Goal: Task Accomplishment & Management: Manage account settings

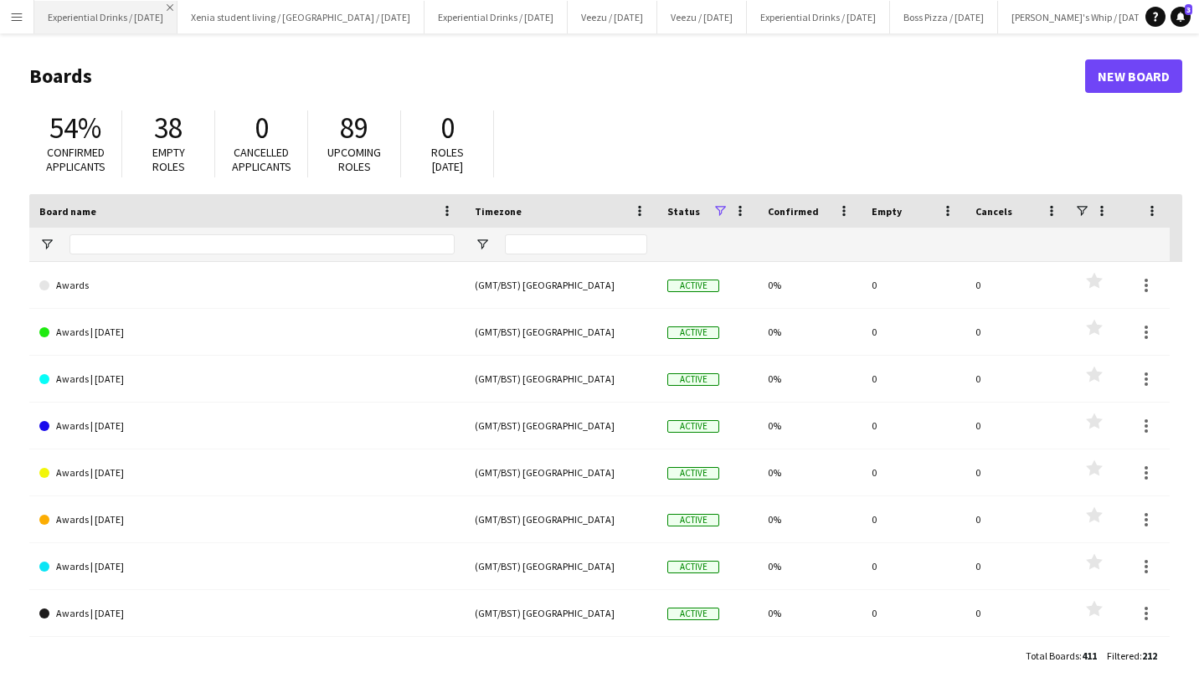
click at [173, 6] on app-icon "Close" at bounding box center [170, 7] width 7 height 7
click at [570, 5] on app-icon "Close" at bounding box center [567, 7] width 7 height 7
click at [535, 5] on app-icon "Close" at bounding box center [531, 7] width 7 height 7
click at [585, 5] on app-icon "Close" at bounding box center [588, 7] width 7 height 7
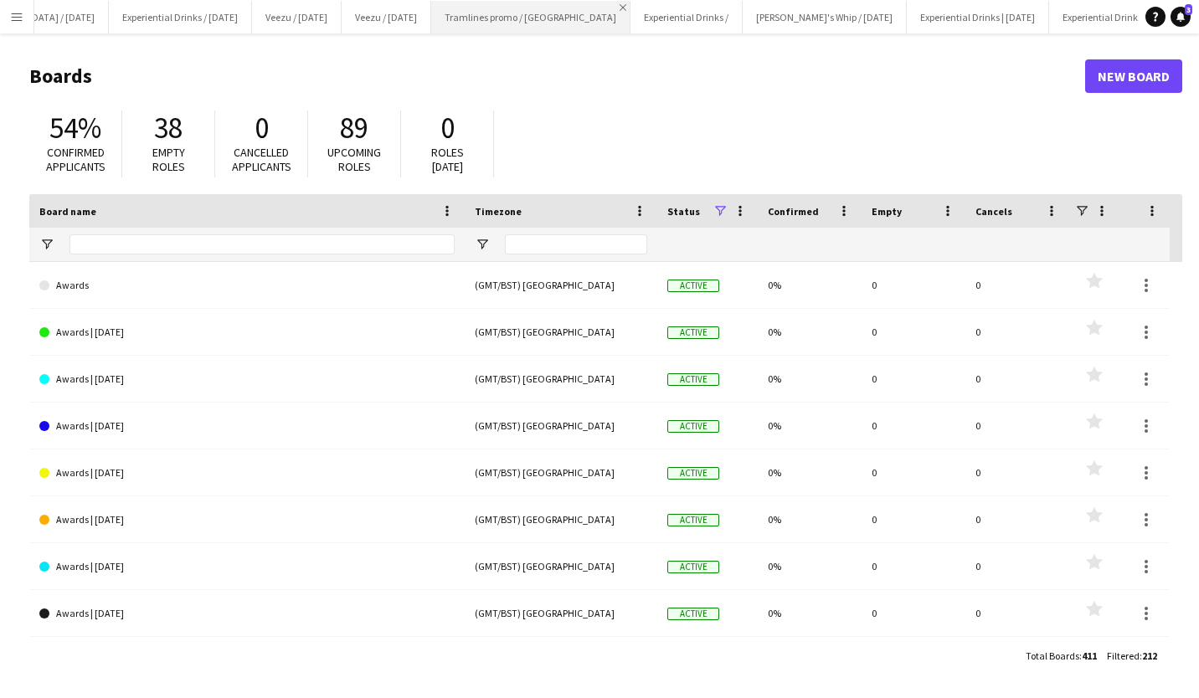
click at [620, 5] on app-icon "Close" at bounding box center [623, 7] width 7 height 7
click at [508, 8] on button "Experiential Drinks / Close" at bounding box center [487, 17] width 112 height 33
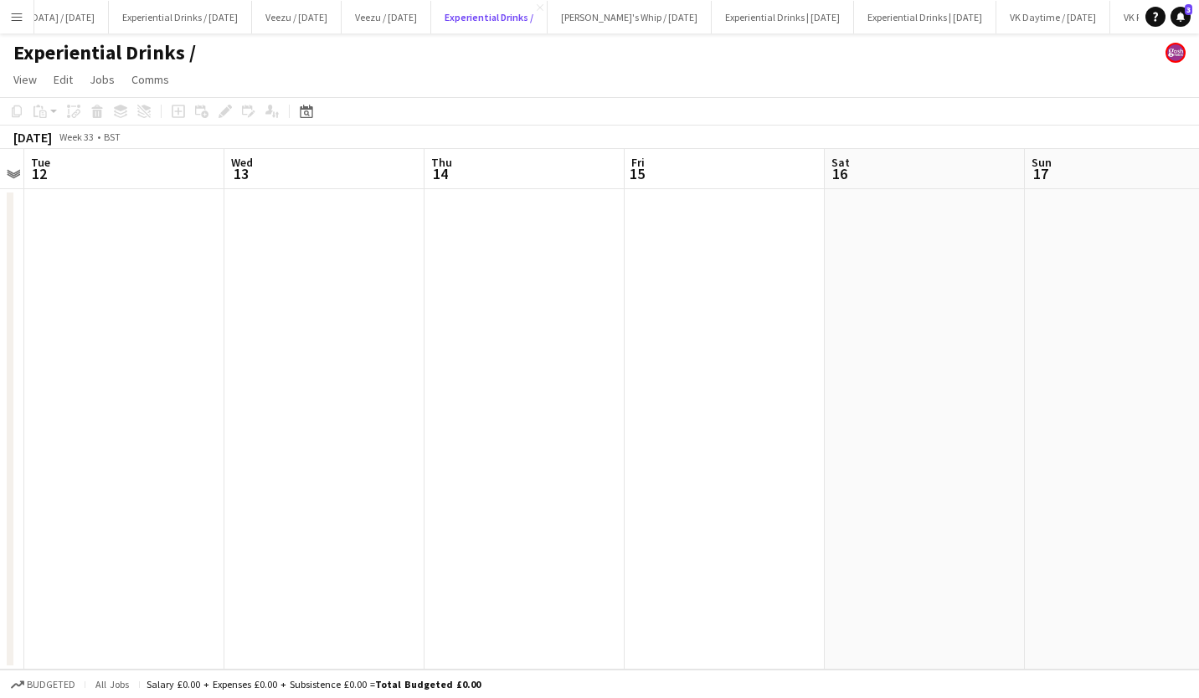
scroll to position [0, 363]
click at [181, 54] on h1 "Experiential Drinks /" at bounding box center [104, 52] width 183 height 25
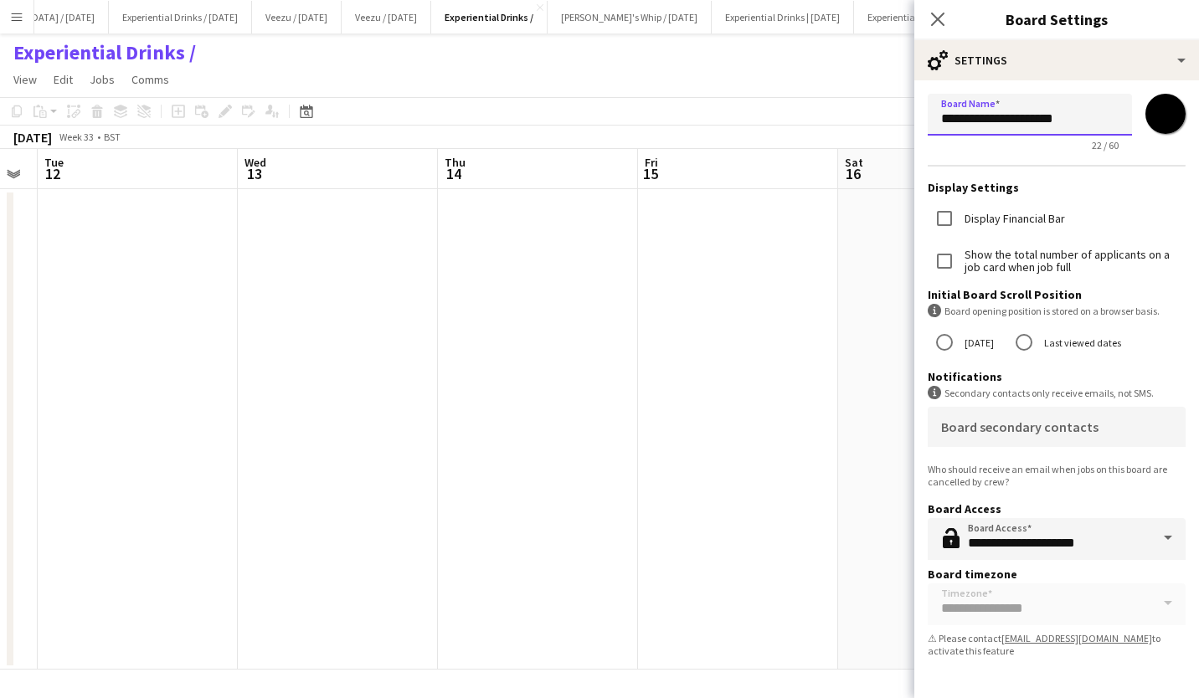
click at [1089, 116] on input "**********" at bounding box center [1030, 115] width 204 height 42
type input "**********"
click at [1167, 121] on input "*******" at bounding box center [1166, 114] width 60 height 60
type input "*******"
click at [940, 24] on icon "Close pop-in" at bounding box center [938, 19] width 16 height 16
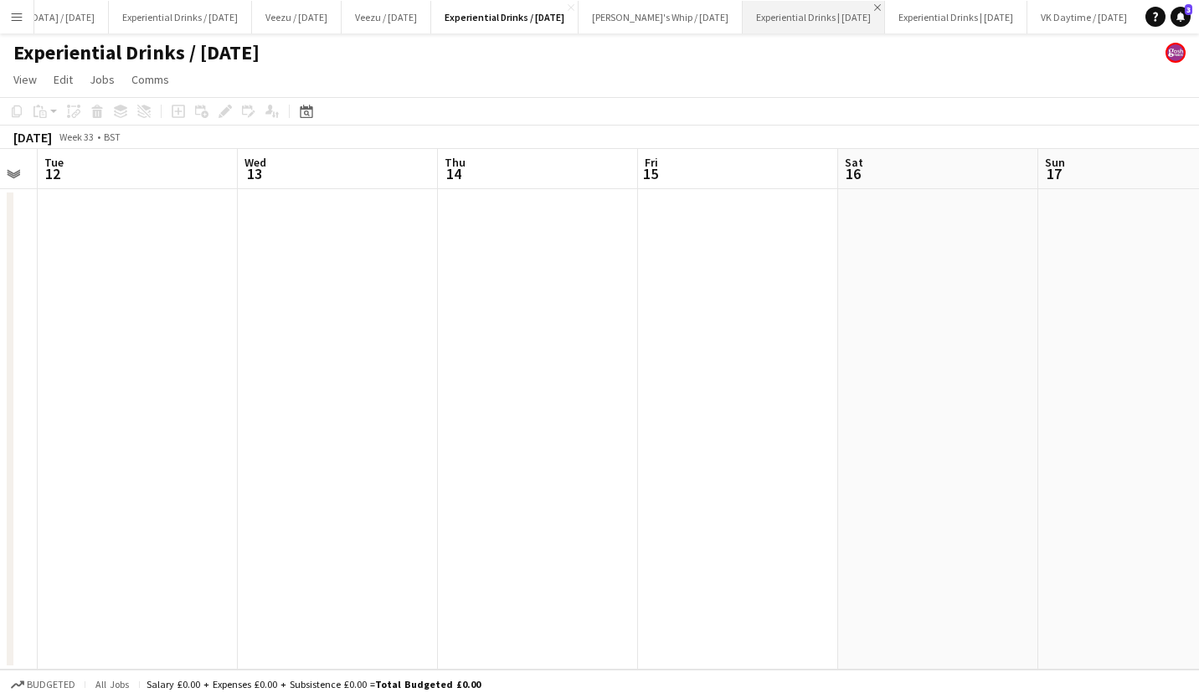
click at [880, 6] on app-icon "Close" at bounding box center [877, 7] width 7 height 7
click at [880, 4] on app-icon "Close" at bounding box center [877, 7] width 7 height 7
click at [853, 5] on app-icon "Close" at bounding box center [849, 7] width 7 height 7
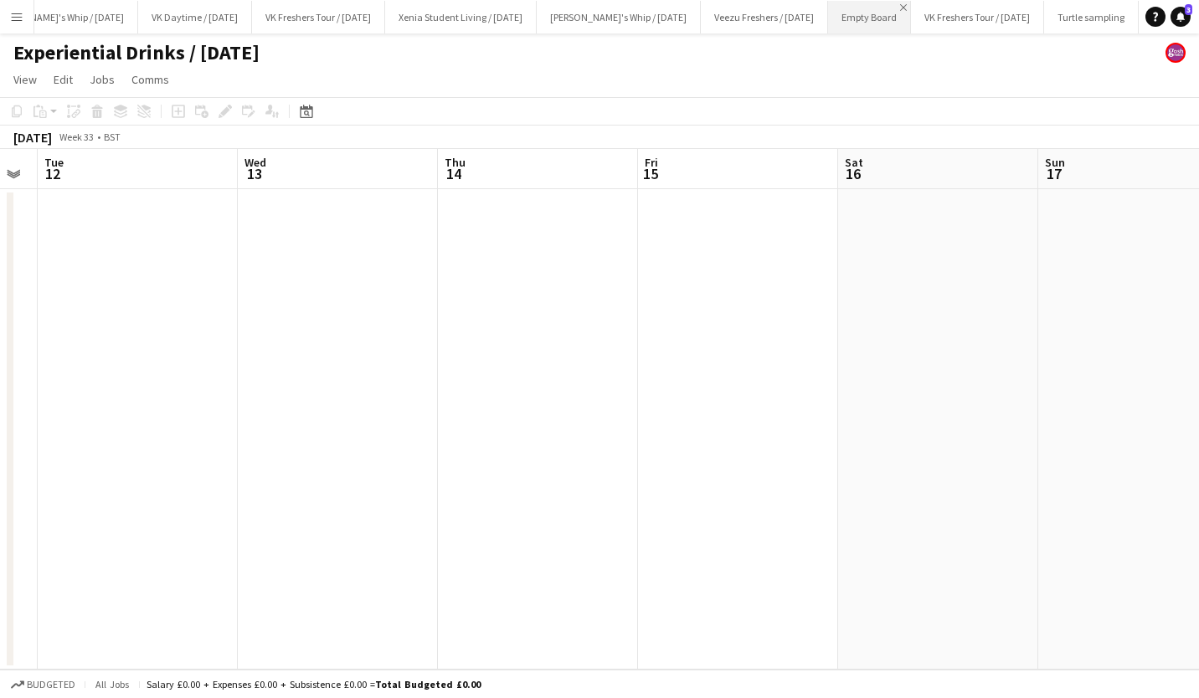
click at [900, 6] on app-icon "Close" at bounding box center [903, 7] width 7 height 7
click at [1064, 18] on button "Turtle sampling Close" at bounding box center [1090, 17] width 95 height 33
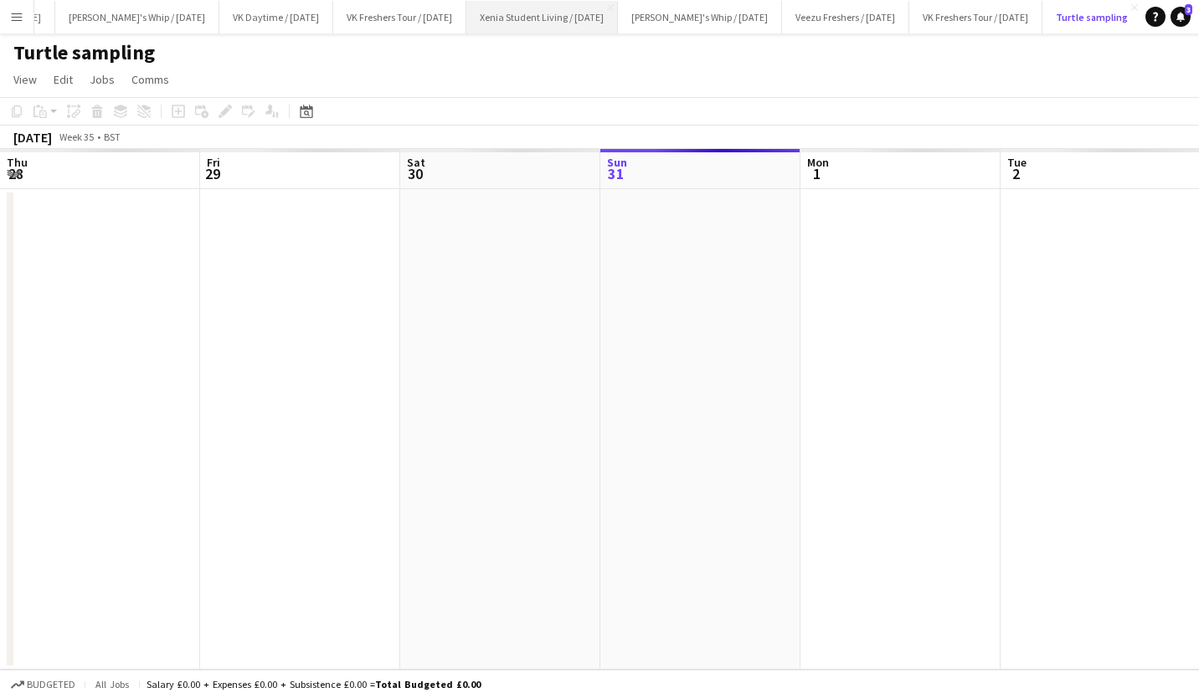
scroll to position [0, 400]
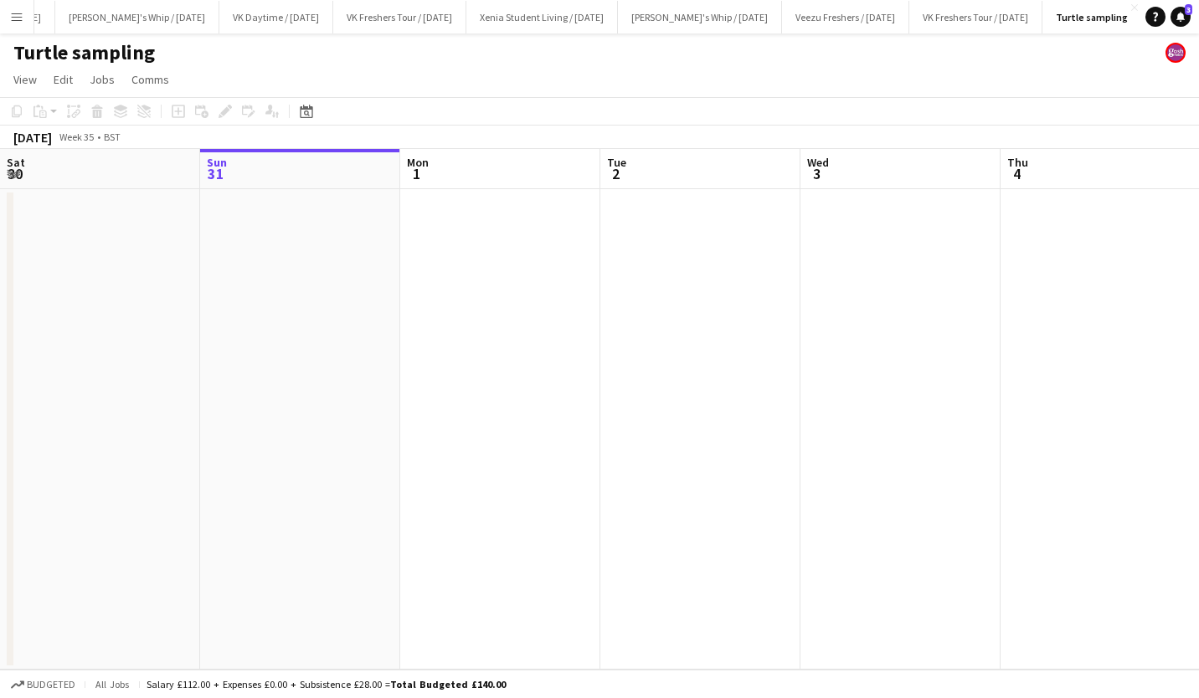
click at [138, 51] on h1 "Turtle sampling" at bounding box center [84, 52] width 142 height 25
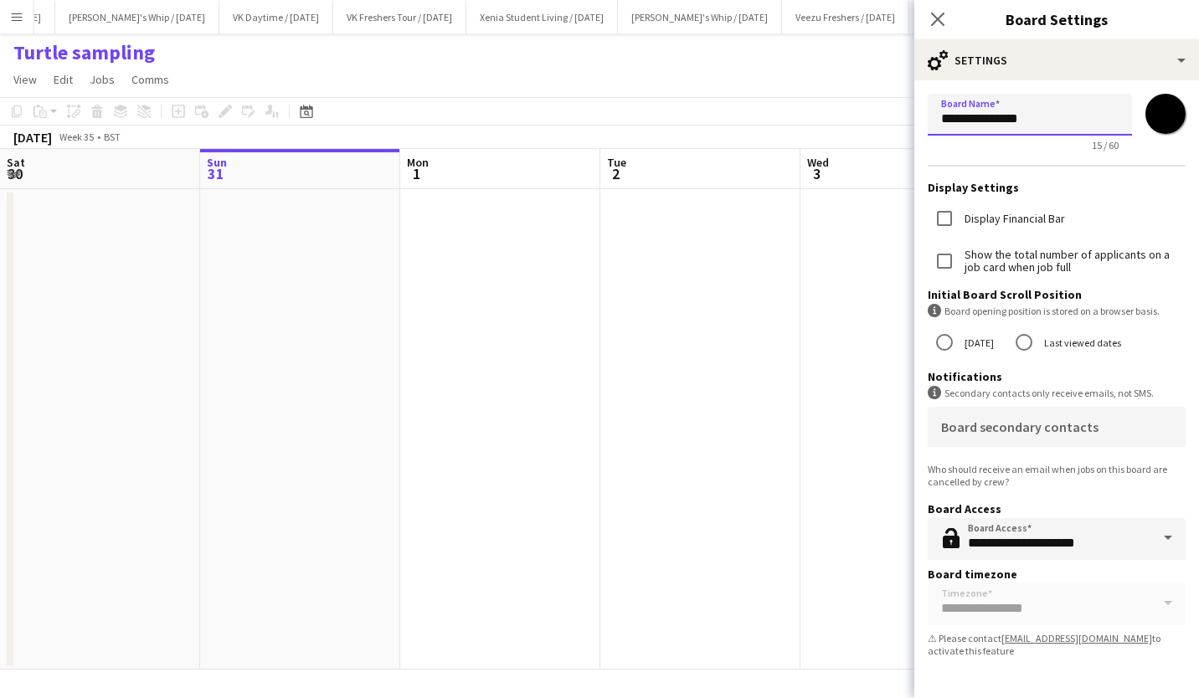
click at [1077, 116] on input "**********" at bounding box center [1030, 115] width 204 height 42
type input "**********"
click at [943, 23] on icon at bounding box center [938, 19] width 16 height 16
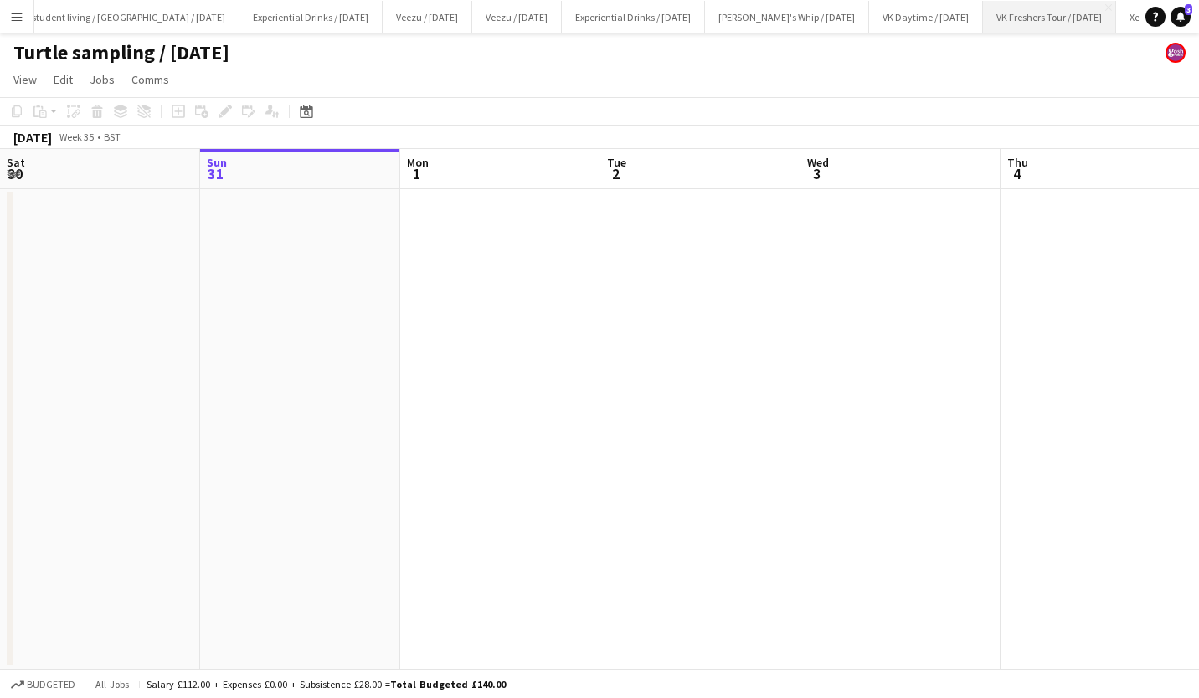
scroll to position [0, 0]
click at [716, 19] on button "Experiential Drinks / Sept 2025 Close" at bounding box center [675, 17] width 143 height 33
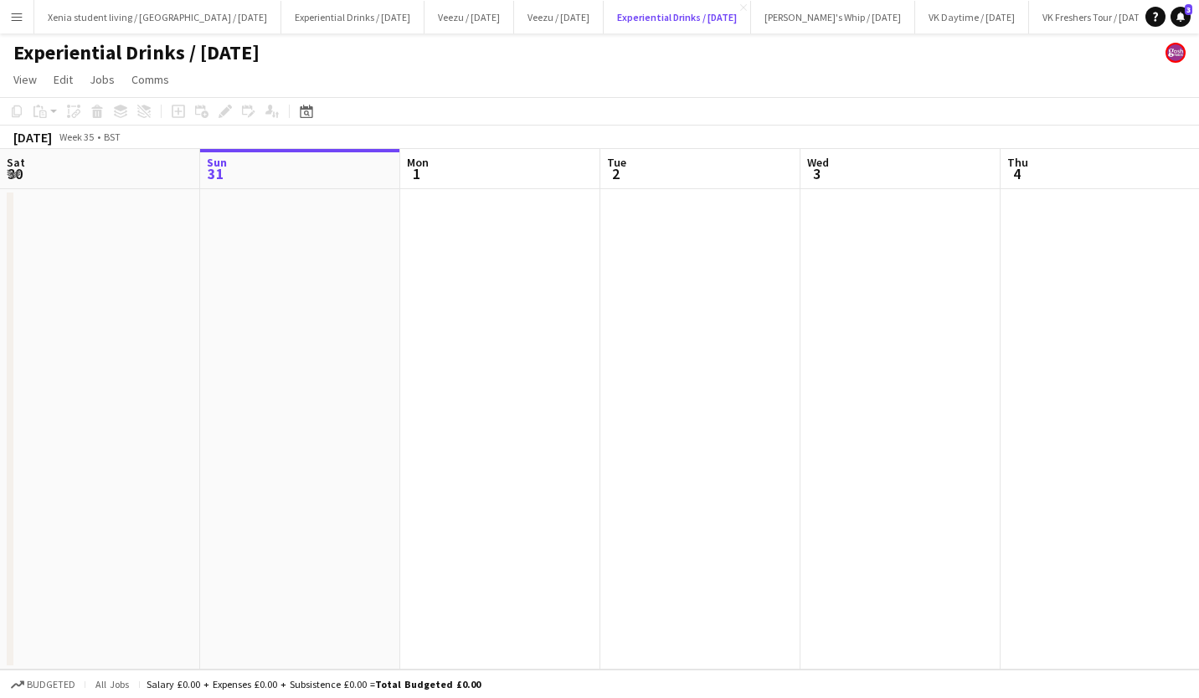
scroll to position [0, 575]
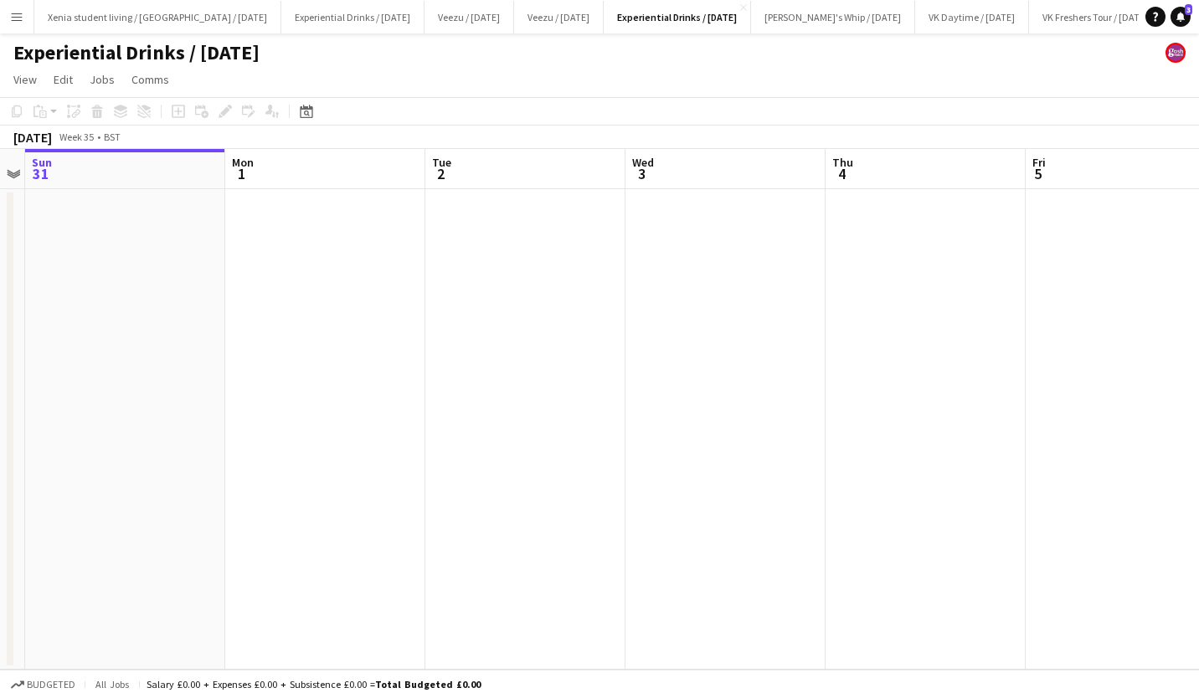
click at [472, 270] on app-date-cell at bounding box center [525, 429] width 200 height 481
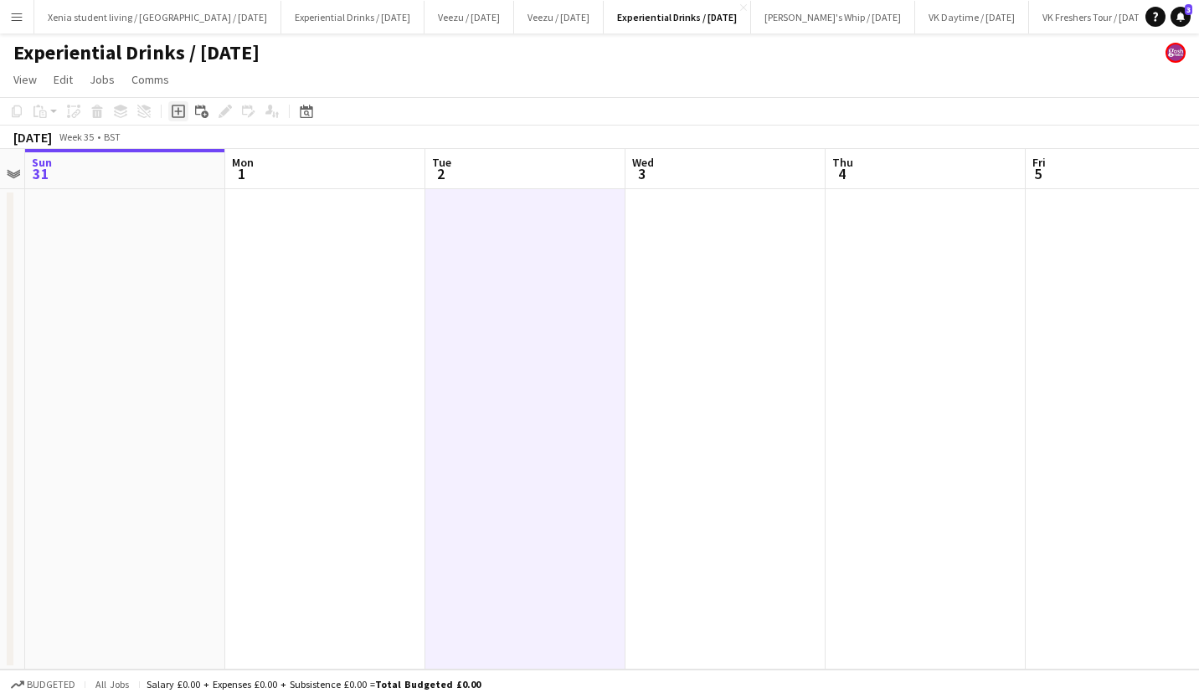
click at [178, 106] on icon "Add job" at bounding box center [178, 111] width 13 height 13
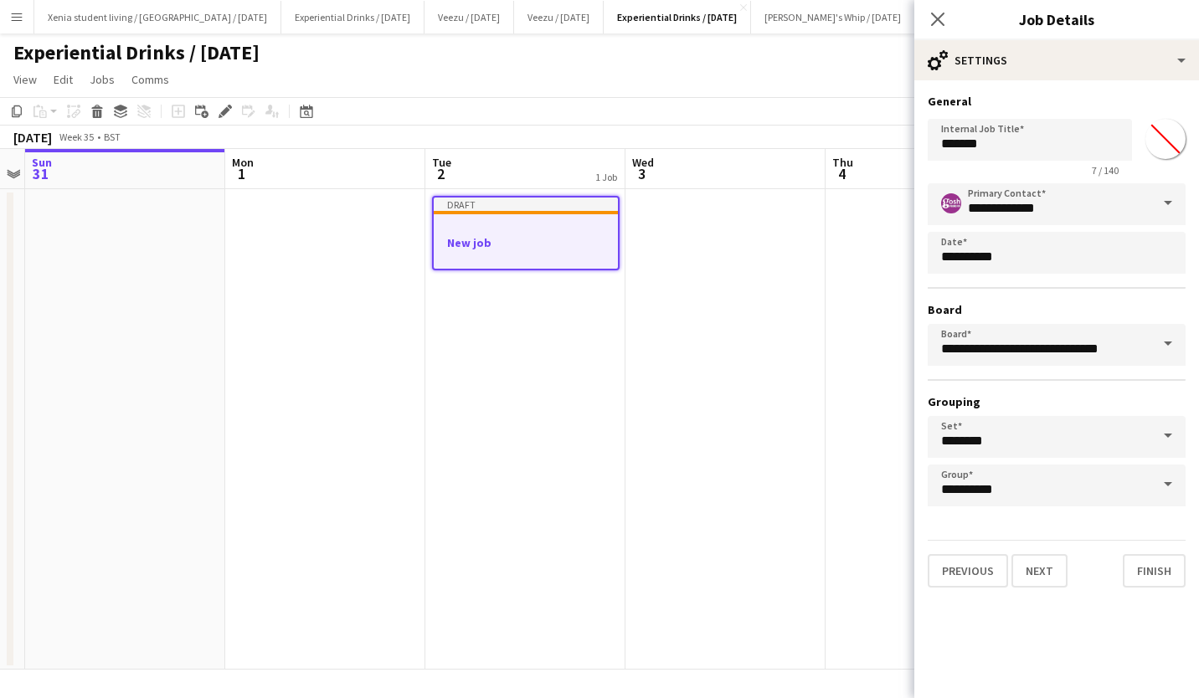
click at [796, 38] on div "Experiential Drinks / [DATE]" at bounding box center [599, 49] width 1199 height 32
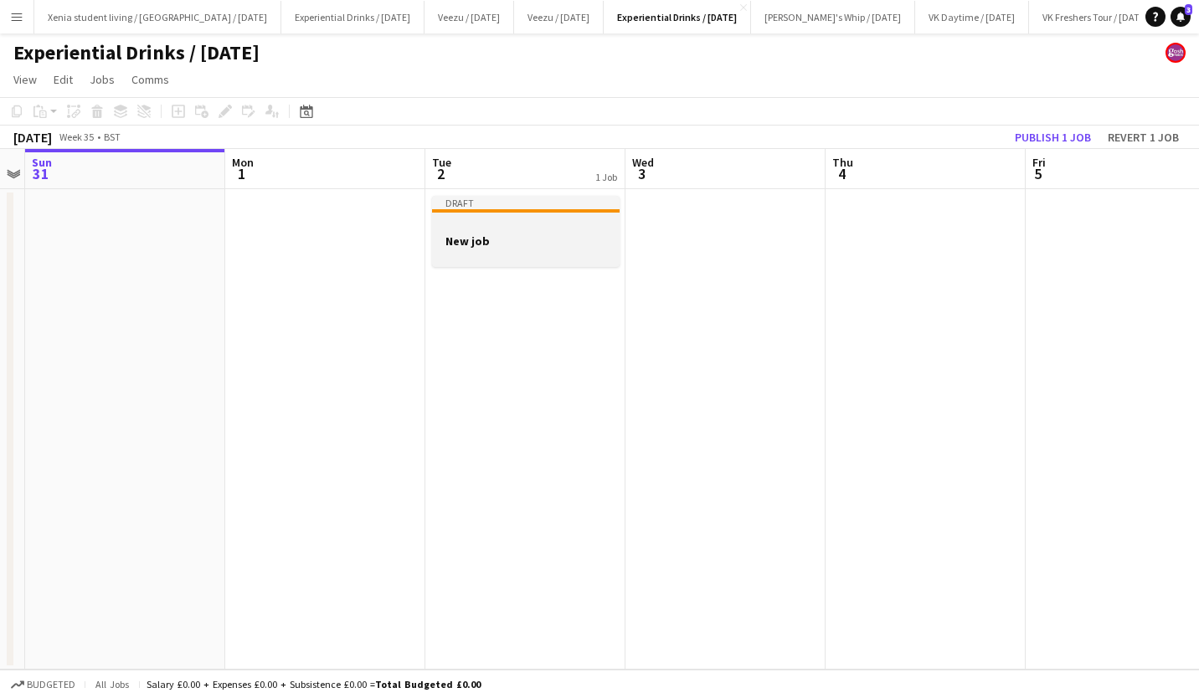
click at [549, 227] on div at bounding box center [526, 225] width 188 height 13
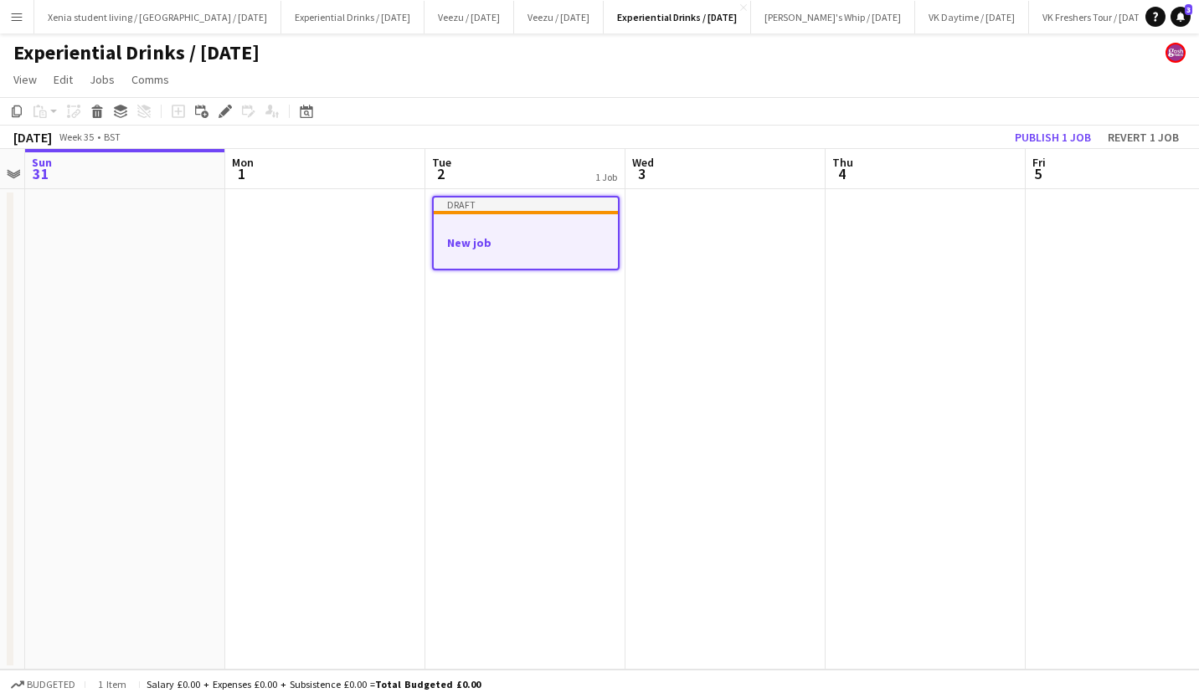
click at [518, 250] on div at bounding box center [526, 256] width 184 height 13
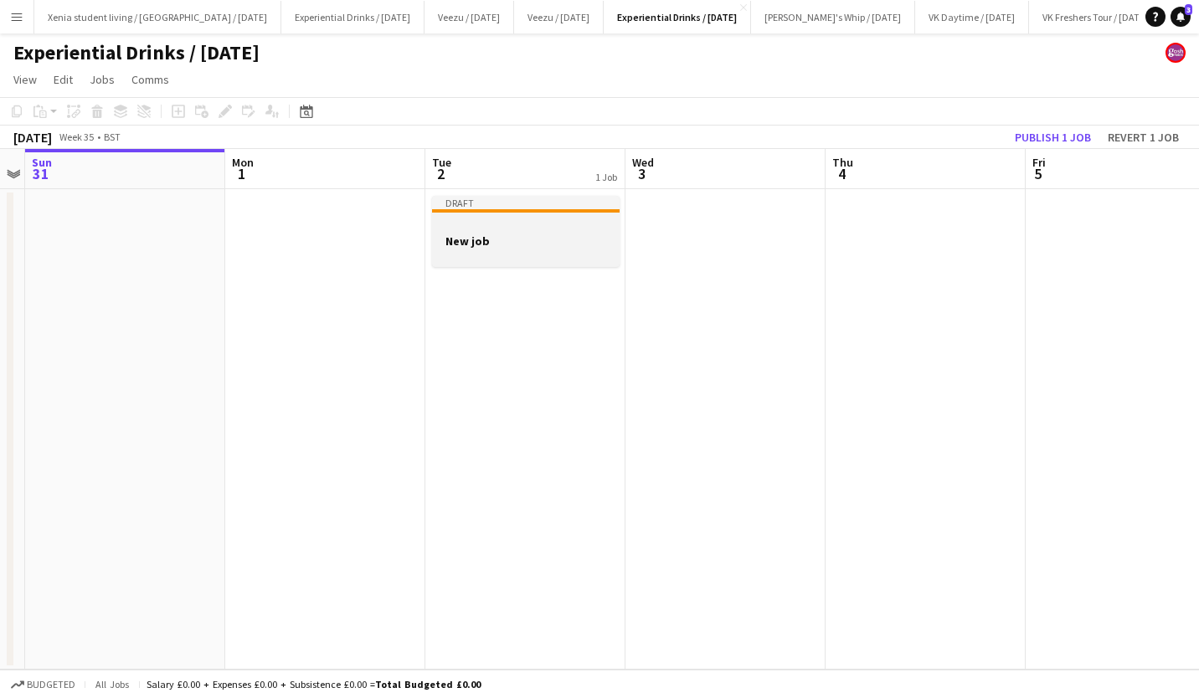
click at [518, 250] on div at bounding box center [526, 255] width 188 height 13
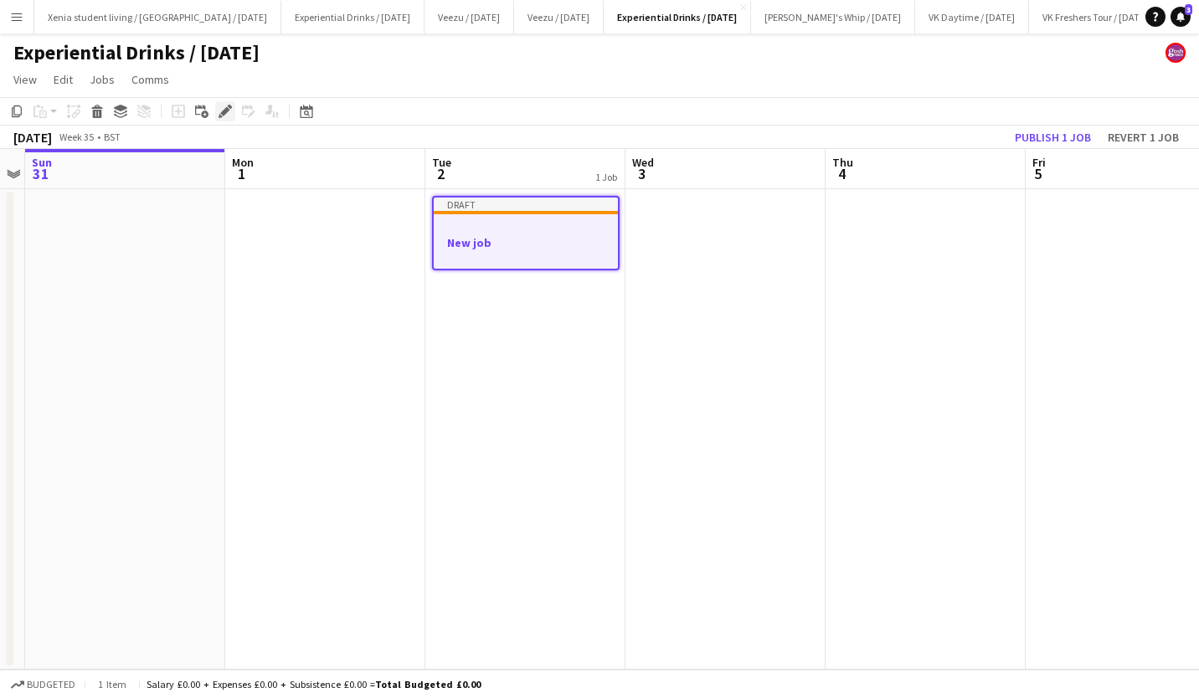
click at [230, 110] on icon "Edit" at bounding box center [225, 111] width 13 height 13
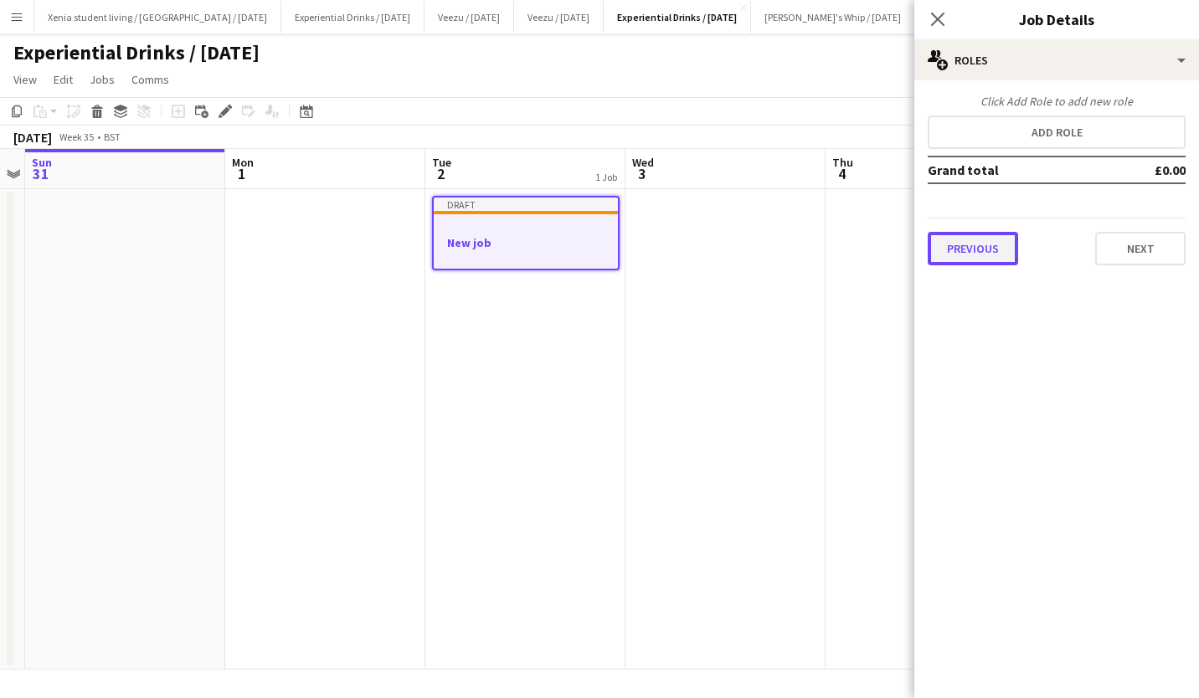
click at [983, 236] on button "Previous" at bounding box center [973, 248] width 90 height 33
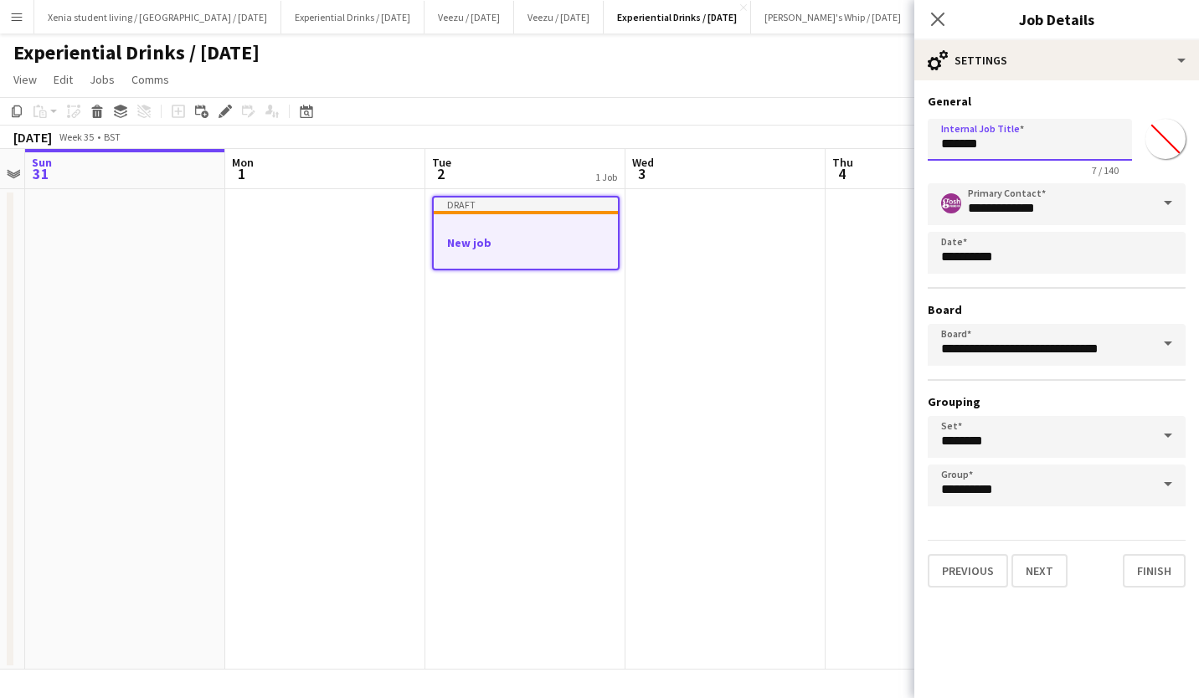
drag, startPoint x: 1027, startPoint y: 151, endPoint x: 842, endPoint y: 127, distance: 185.7
click at [842, 127] on body "Menu Boards Boards Boards All jobs Status Workforce Workforce My Workforce Recr…" at bounding box center [599, 349] width 1199 height 698
type input "**********"
click at [1033, 569] on button "Next" at bounding box center [1040, 570] width 56 height 33
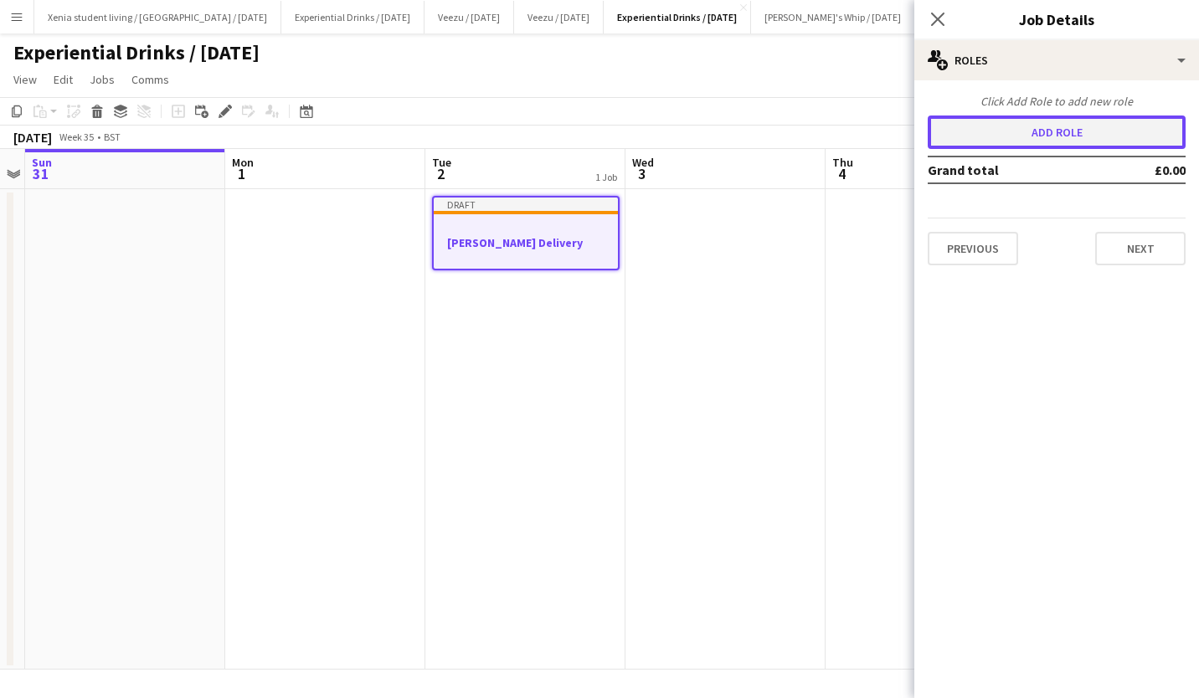
click at [1053, 137] on button "Add role" at bounding box center [1057, 132] width 258 height 33
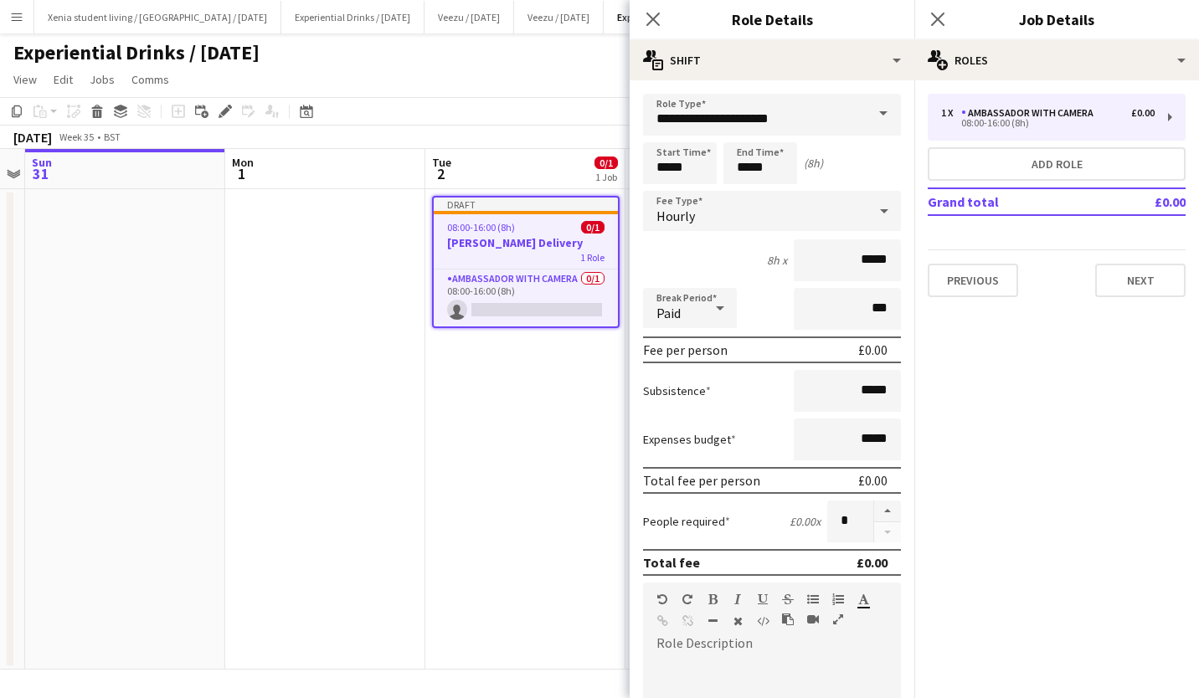
click at [869, 104] on span at bounding box center [883, 114] width 35 height 40
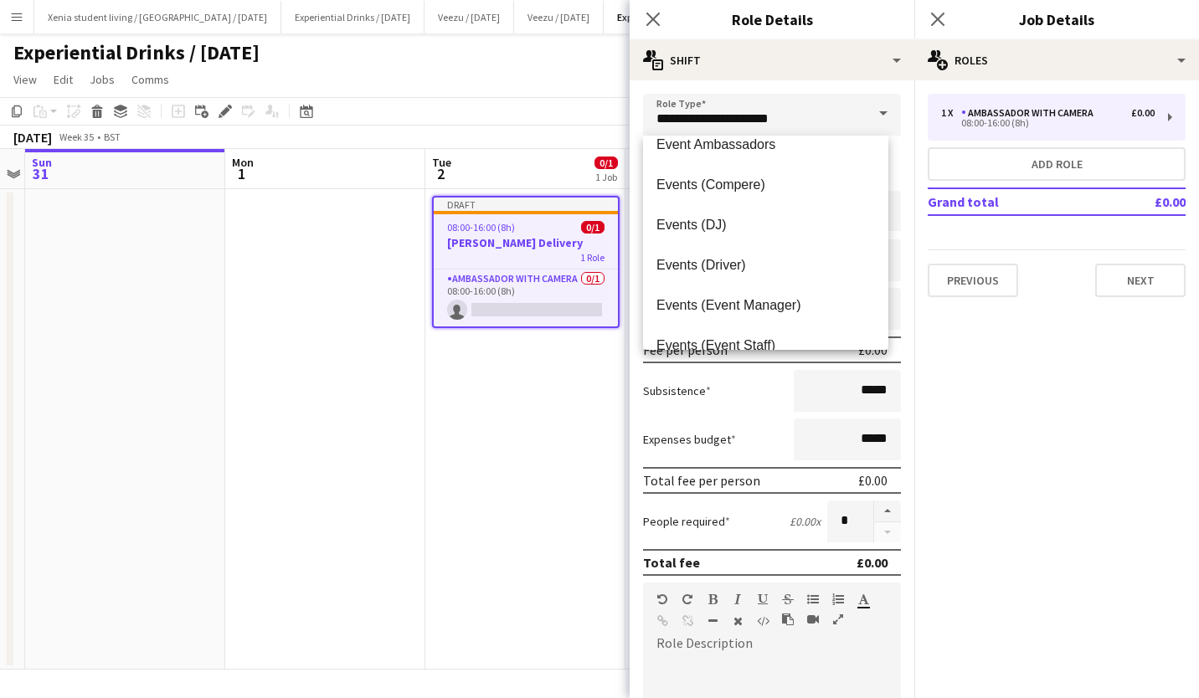
scroll to position [300, 0]
click at [775, 303] on span "Events (Event Manager)" at bounding box center [766, 304] width 219 height 16
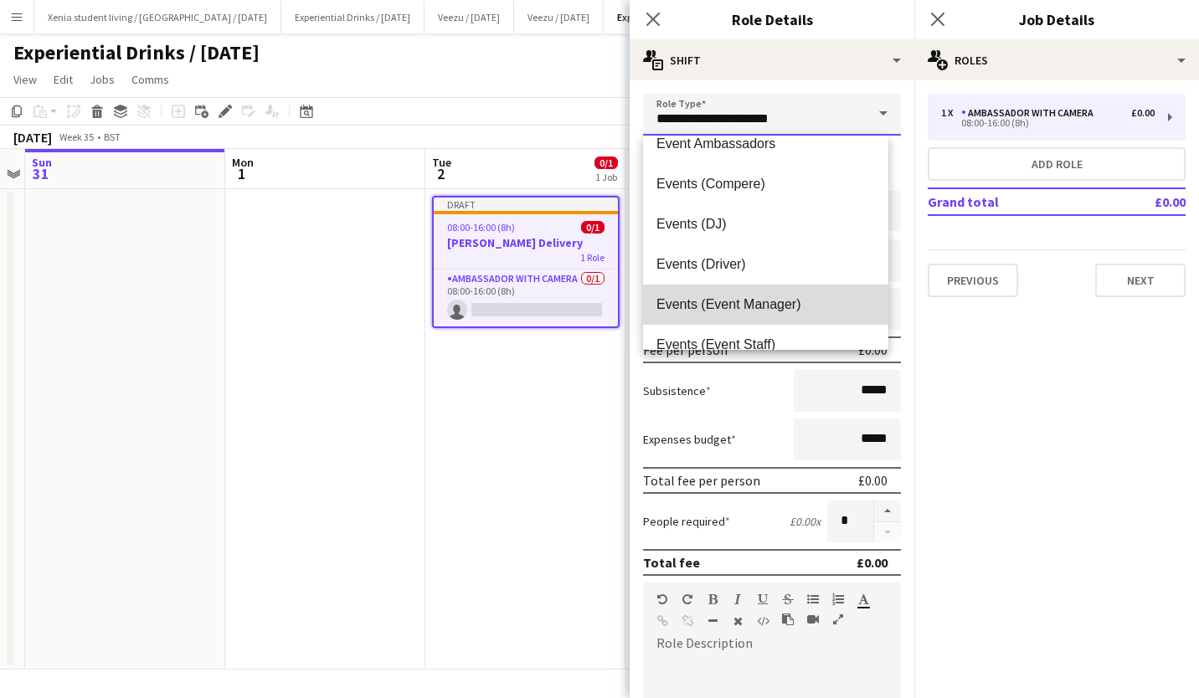
type input "**********"
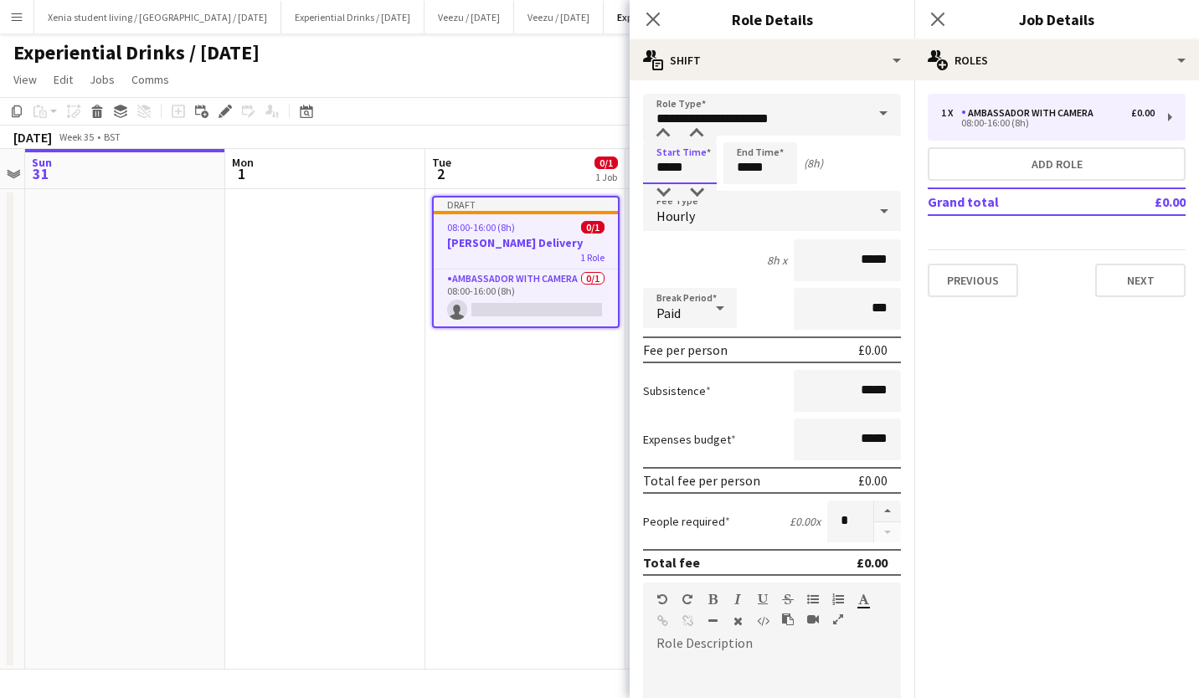
click at [678, 160] on input "*****" at bounding box center [680, 163] width 74 height 42
type input "*****"
click at [665, 136] on div at bounding box center [663, 134] width 33 height 17
click at [734, 167] on input "*****" at bounding box center [761, 163] width 74 height 42
click at [749, 132] on div at bounding box center [743, 134] width 33 height 17
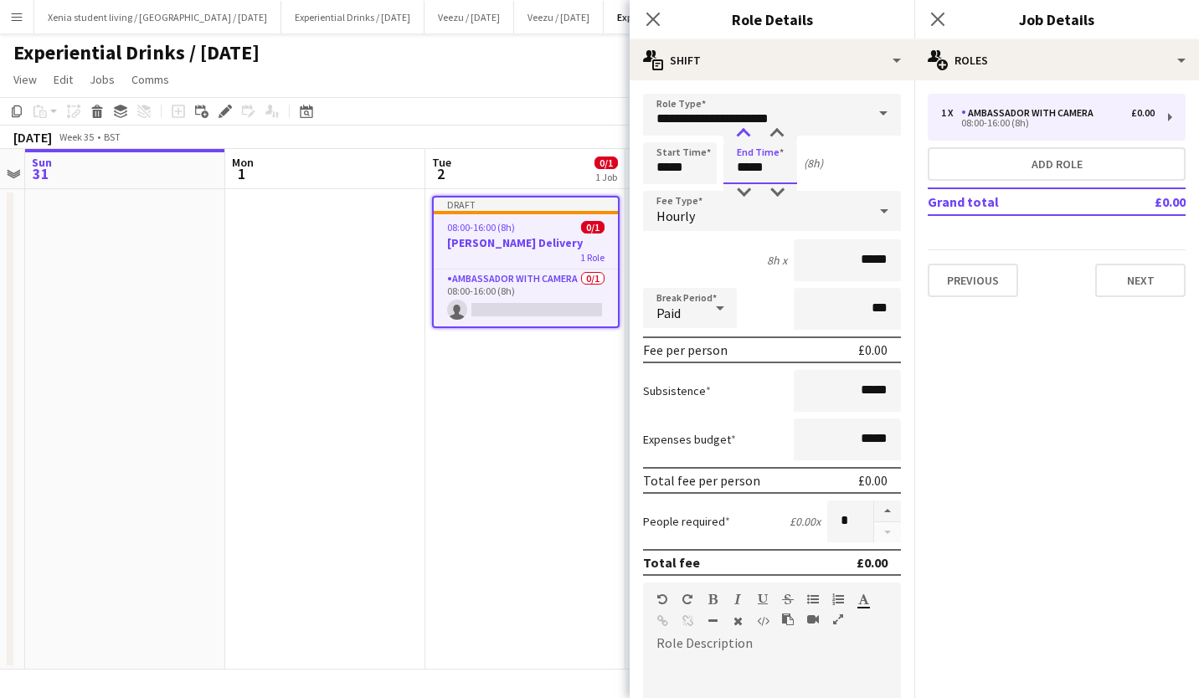
click at [749, 132] on div at bounding box center [743, 134] width 33 height 17
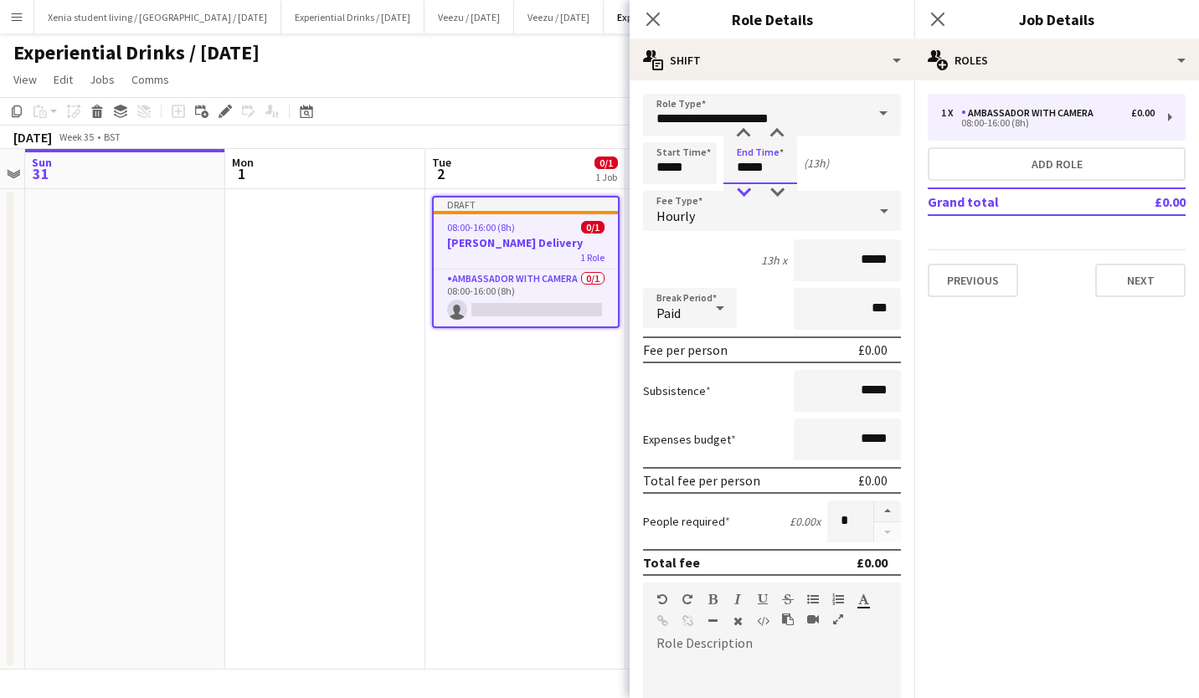
type input "*****"
click at [746, 189] on div at bounding box center [743, 192] width 33 height 17
click at [880, 214] on icon at bounding box center [884, 211] width 8 height 4
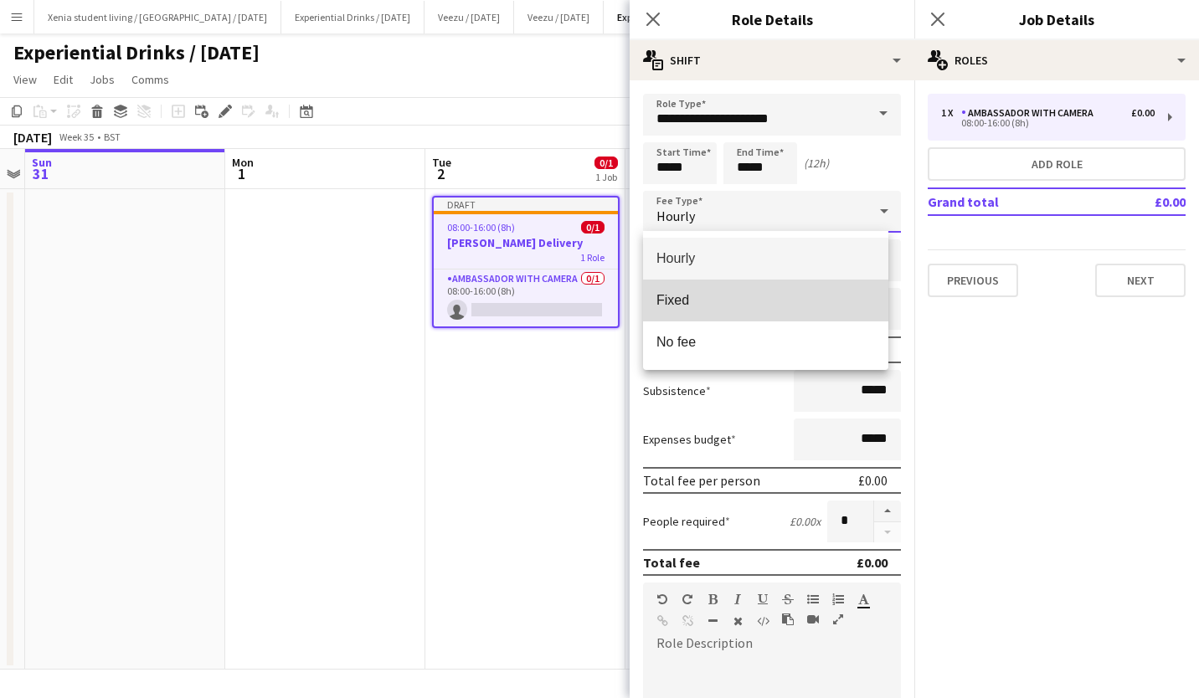
click at [805, 303] on span "Fixed" at bounding box center [766, 300] width 219 height 16
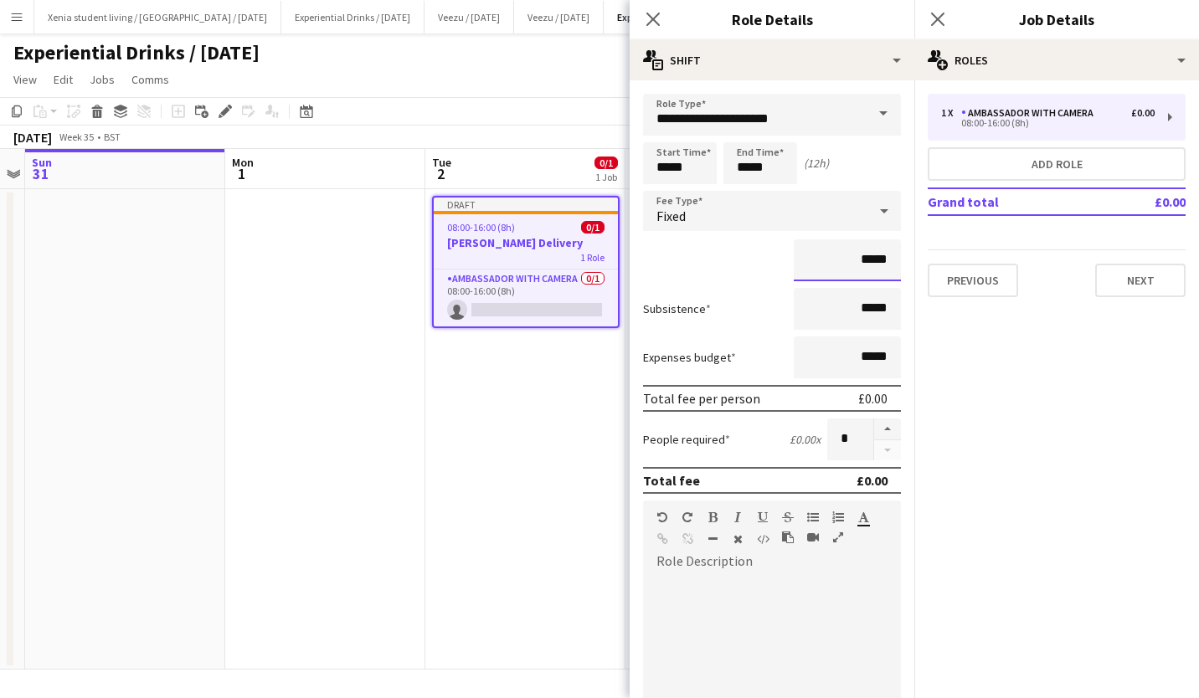
click at [853, 261] on input "*****" at bounding box center [847, 261] width 107 height 42
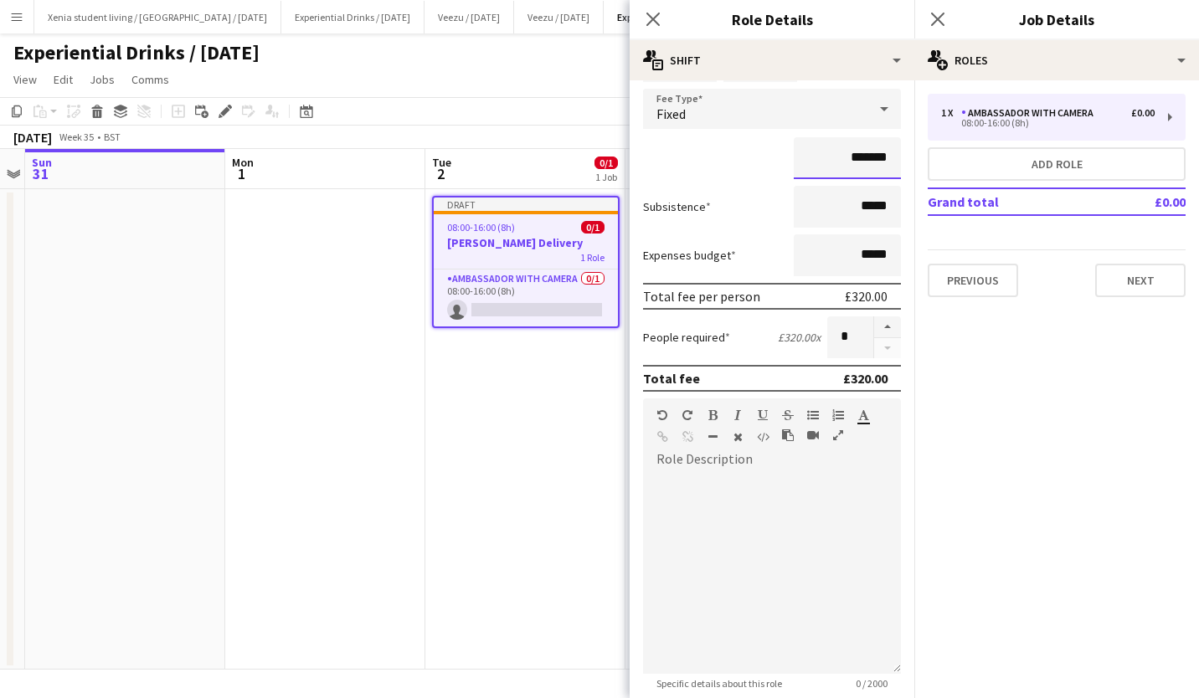
scroll to position [103, 0]
type input "*******"
click at [733, 503] on div at bounding box center [772, 572] width 258 height 201
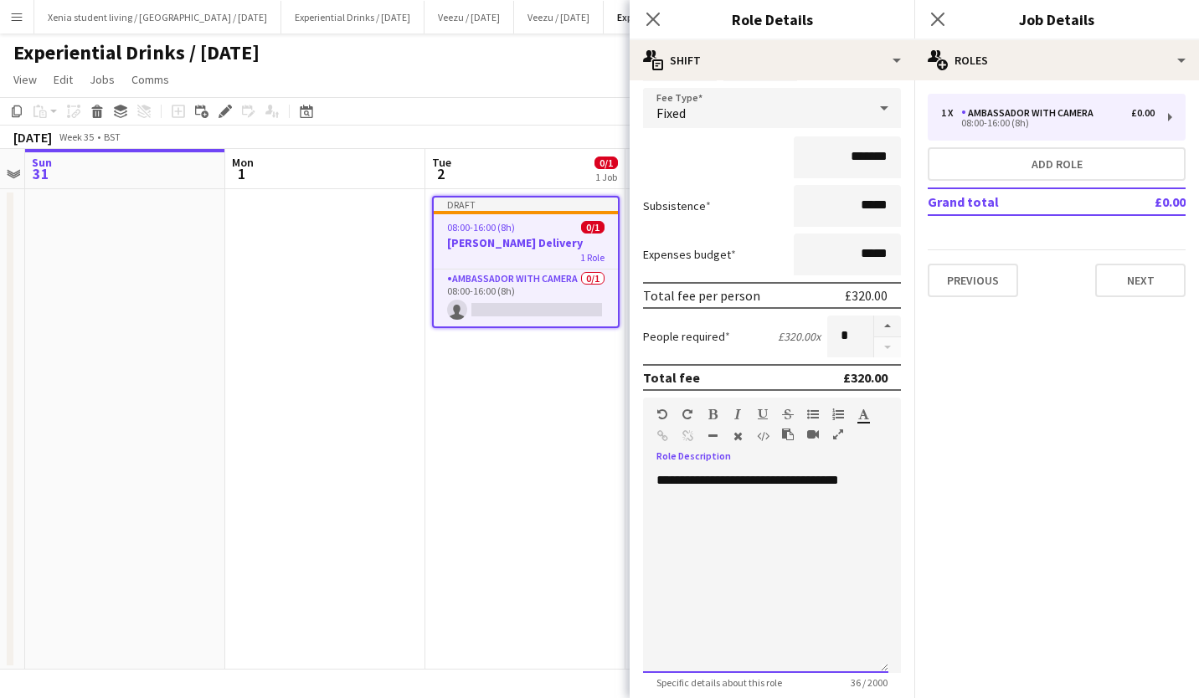
scroll to position [353, 0]
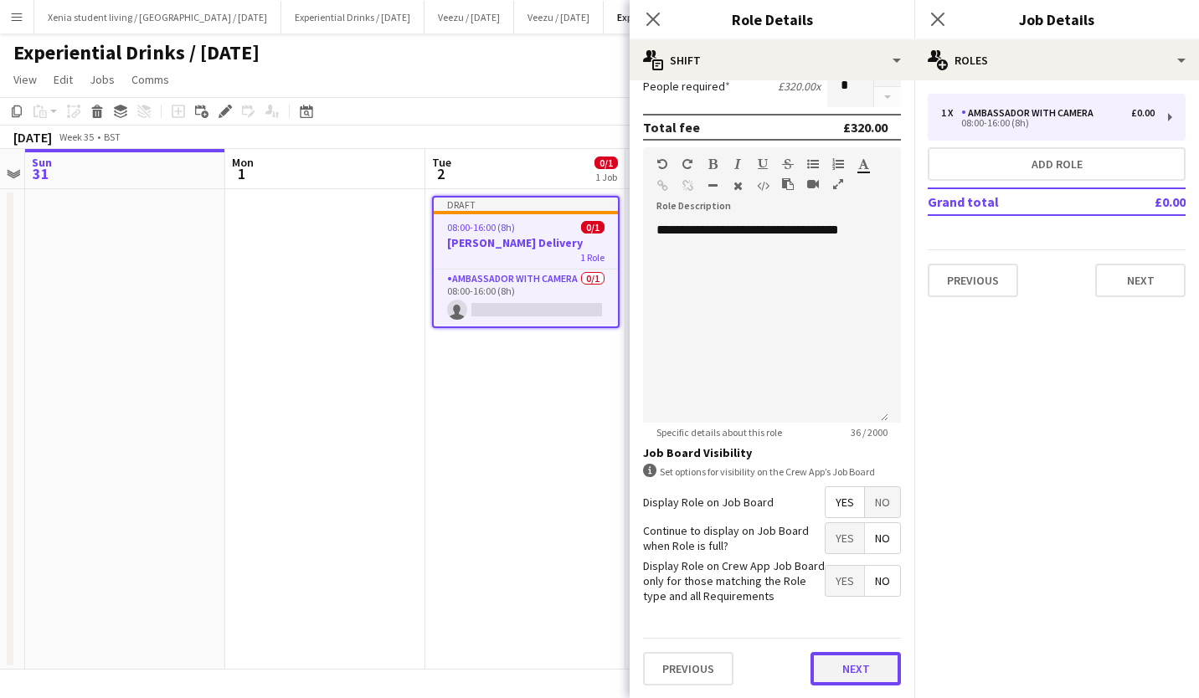
click at [841, 660] on button "Next" at bounding box center [856, 668] width 90 height 33
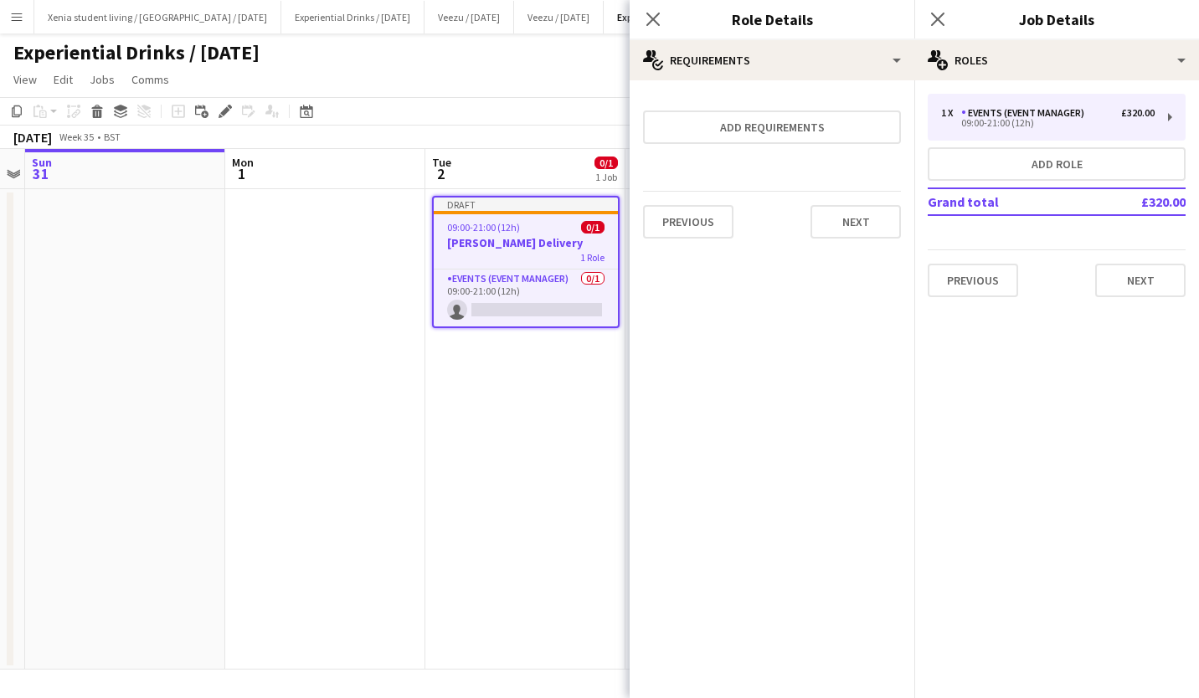
scroll to position [0, 0]
click at [850, 237] on button "Next" at bounding box center [856, 221] width 90 height 33
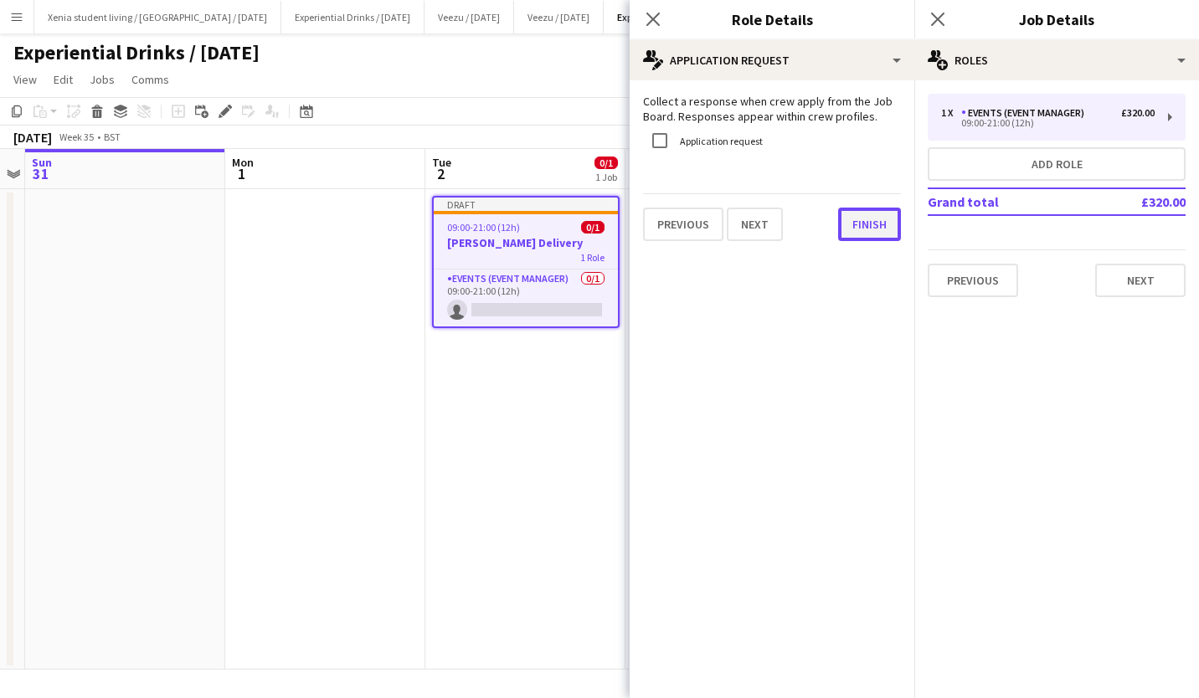
click at [874, 223] on button "Finish" at bounding box center [869, 224] width 63 height 33
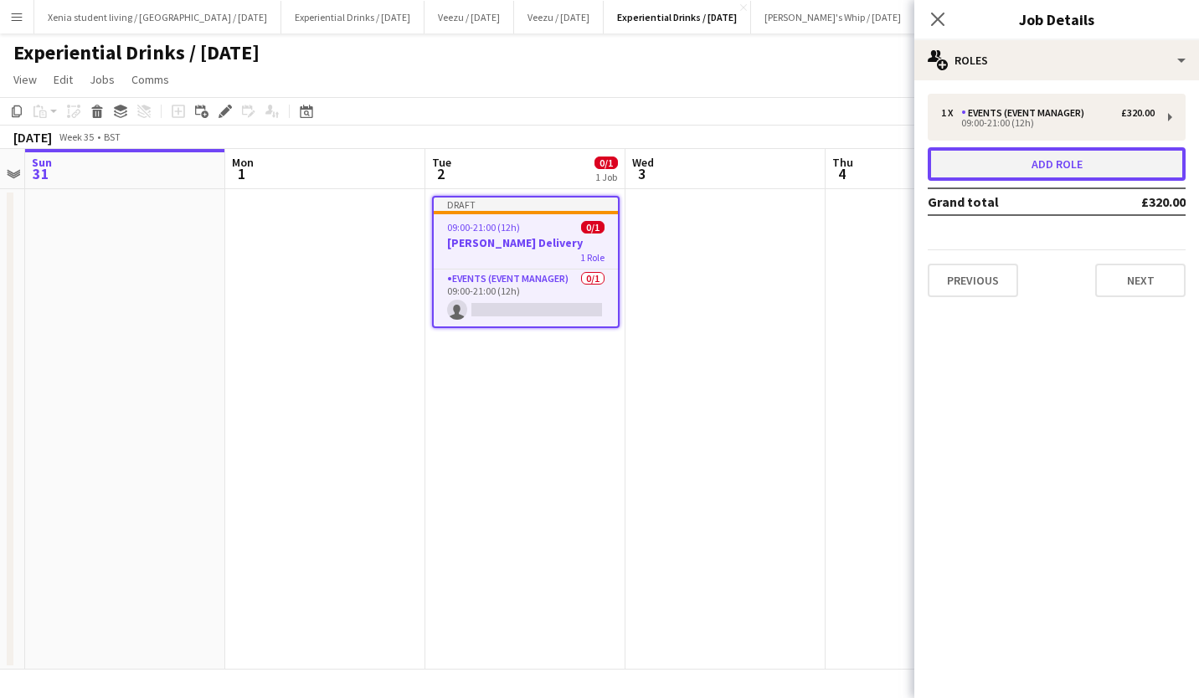
click at [1090, 171] on button "Add role" at bounding box center [1057, 163] width 258 height 33
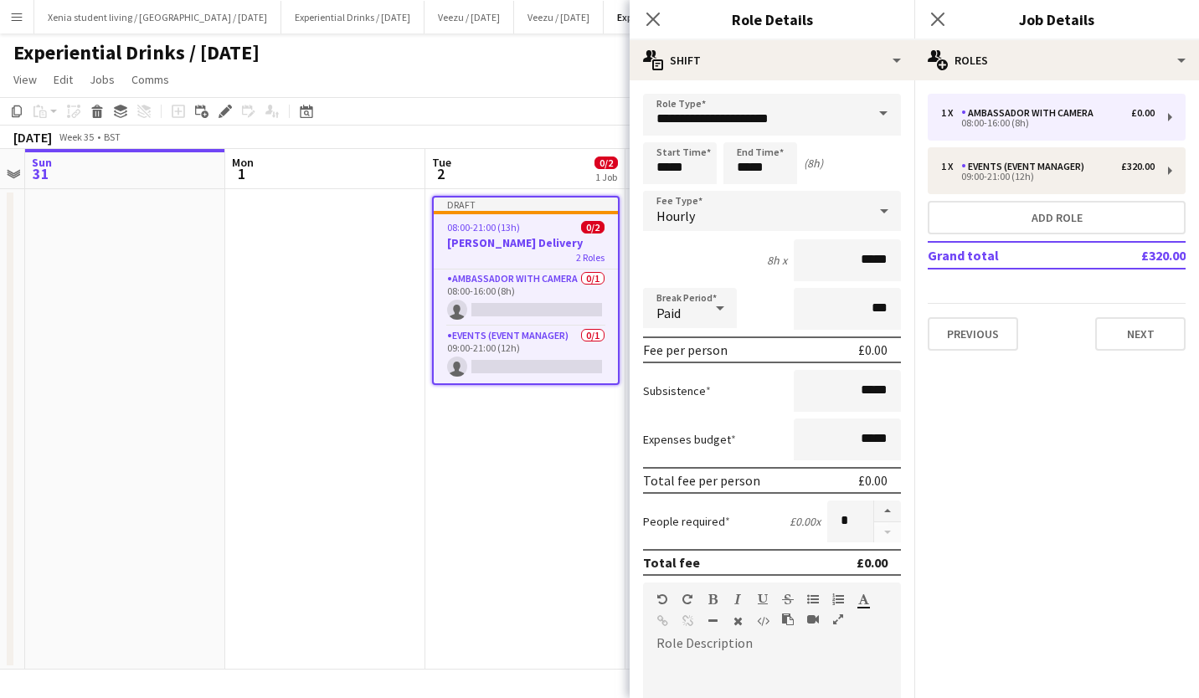
click at [878, 112] on span at bounding box center [883, 114] width 35 height 40
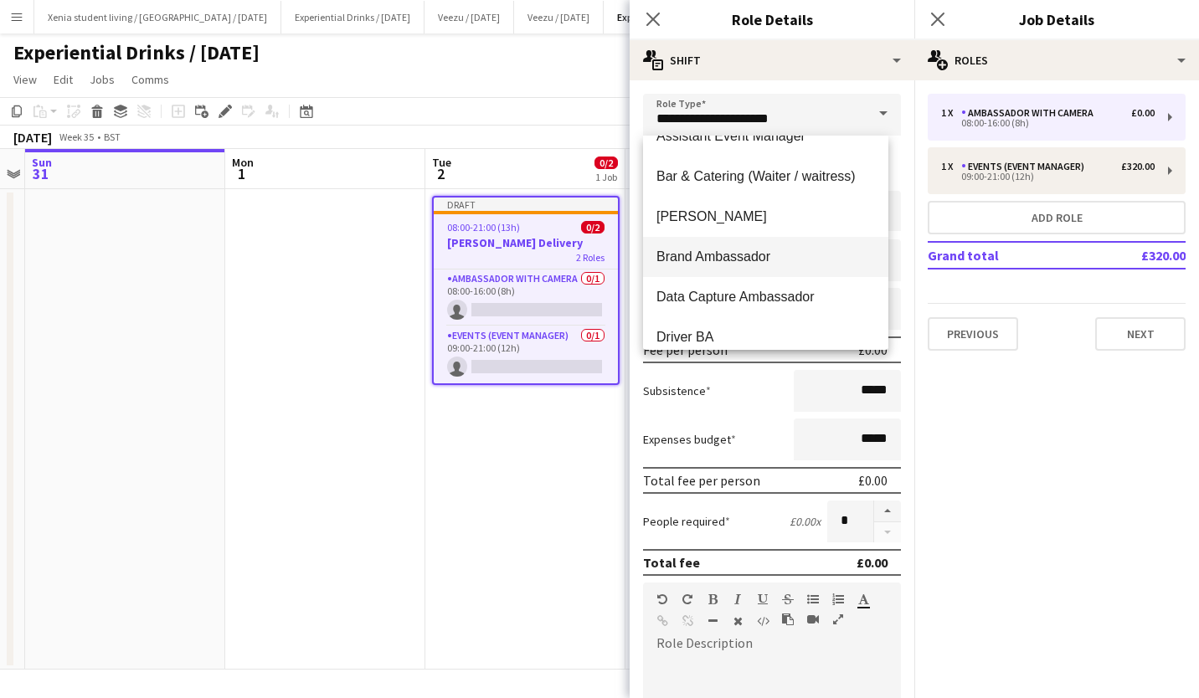
scroll to position [2, 0]
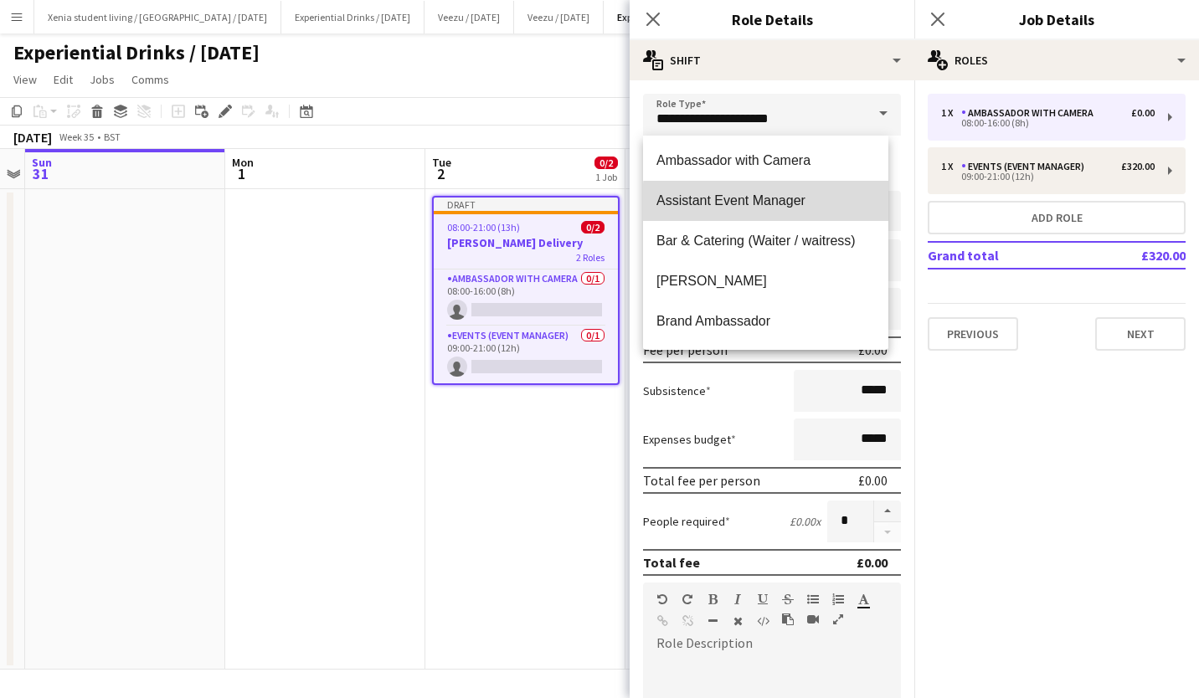
click at [806, 207] on span "Assistant Event Manager" at bounding box center [766, 201] width 219 height 16
type input "**********"
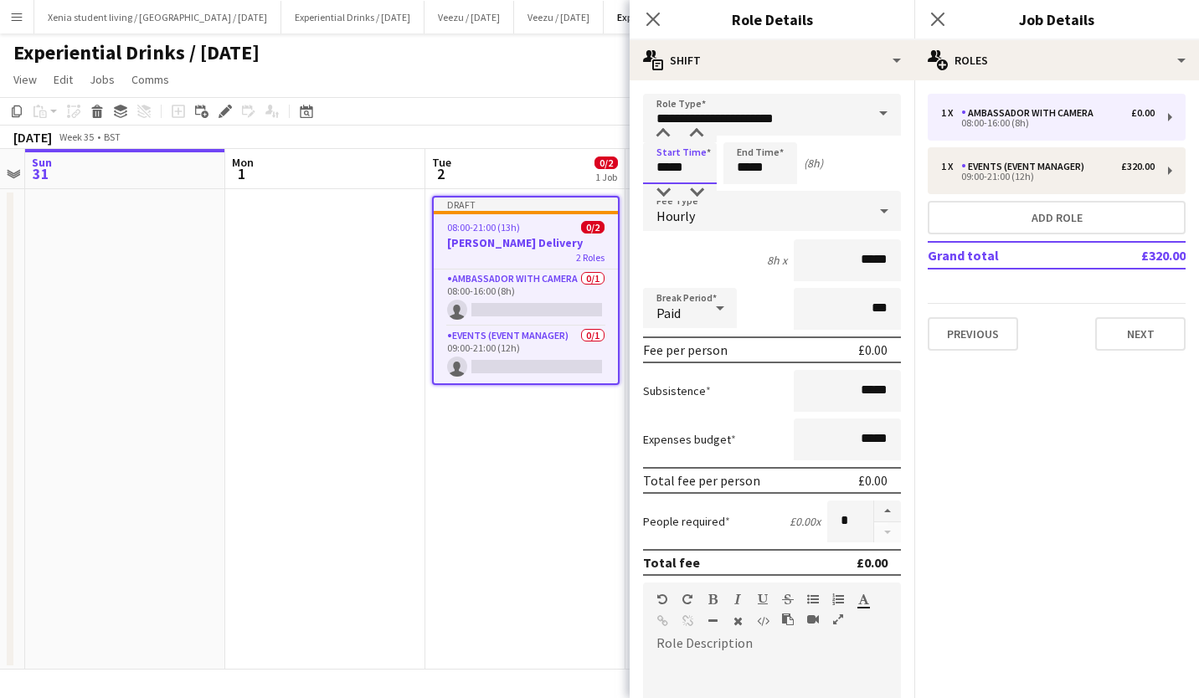
click at [682, 160] on input "*****" at bounding box center [680, 163] width 74 height 42
click at [662, 131] on div at bounding box center [663, 134] width 33 height 17
click at [662, 193] on div at bounding box center [663, 192] width 33 height 17
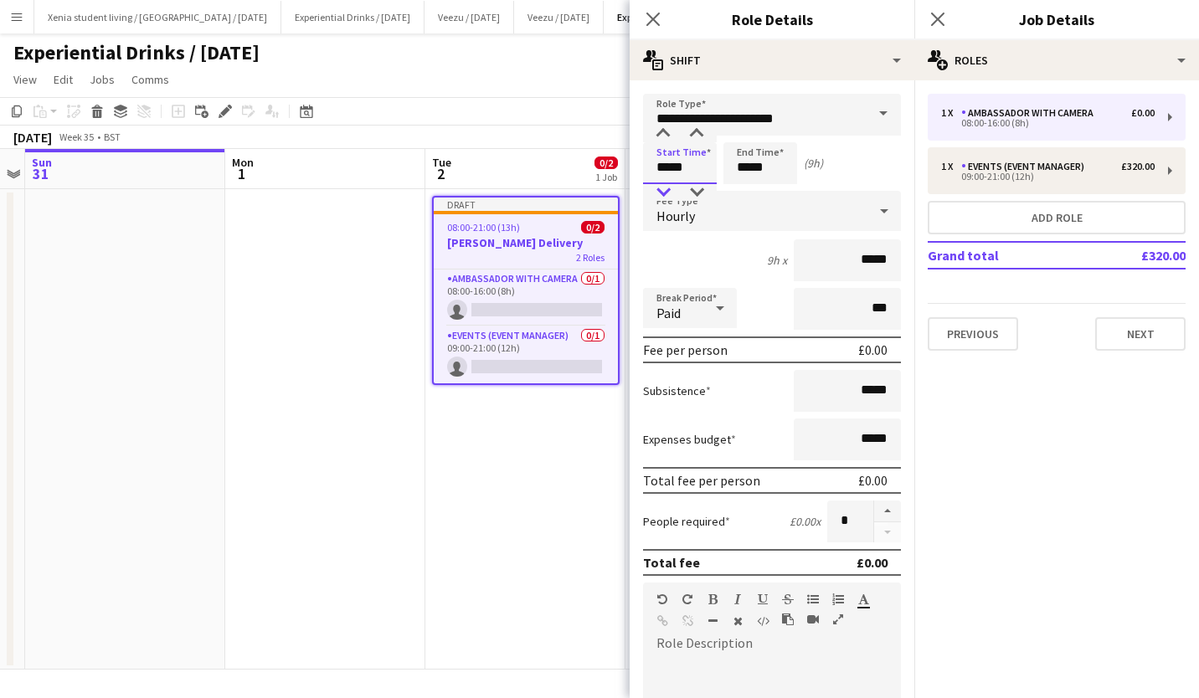
click at [662, 193] on div at bounding box center [663, 192] width 33 height 17
click at [695, 133] on div at bounding box center [696, 134] width 33 height 17
type input "*****"
click at [695, 133] on div at bounding box center [696, 134] width 33 height 17
click at [757, 157] on input "*****" at bounding box center [761, 163] width 74 height 42
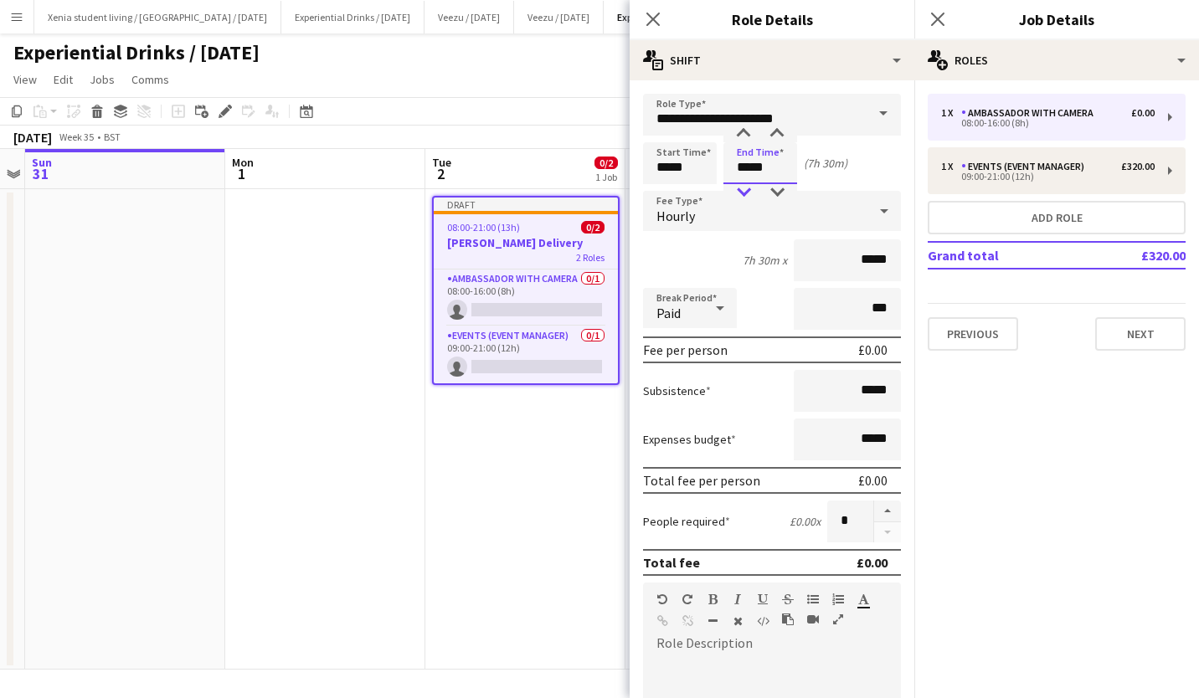
click at [744, 188] on div at bounding box center [743, 192] width 33 height 17
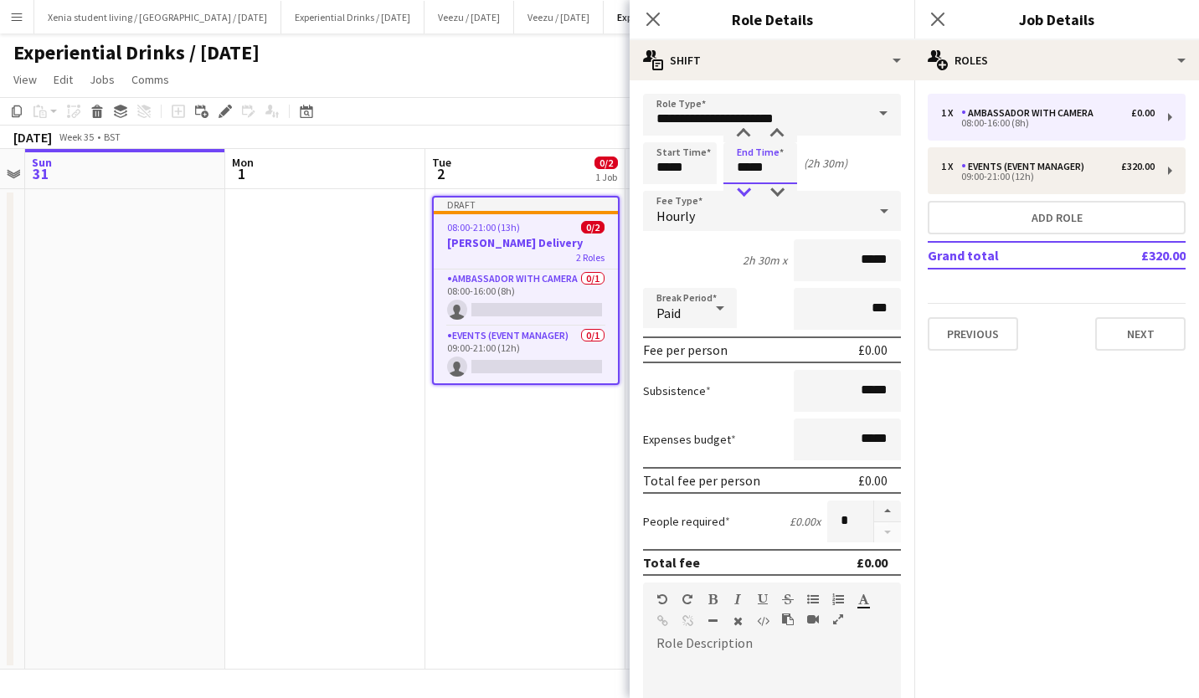
click at [744, 188] on div at bounding box center [743, 192] width 33 height 17
click at [782, 182] on input "*****" at bounding box center [761, 163] width 74 height 42
click at [778, 190] on div at bounding box center [776, 192] width 33 height 17
type input "*****"
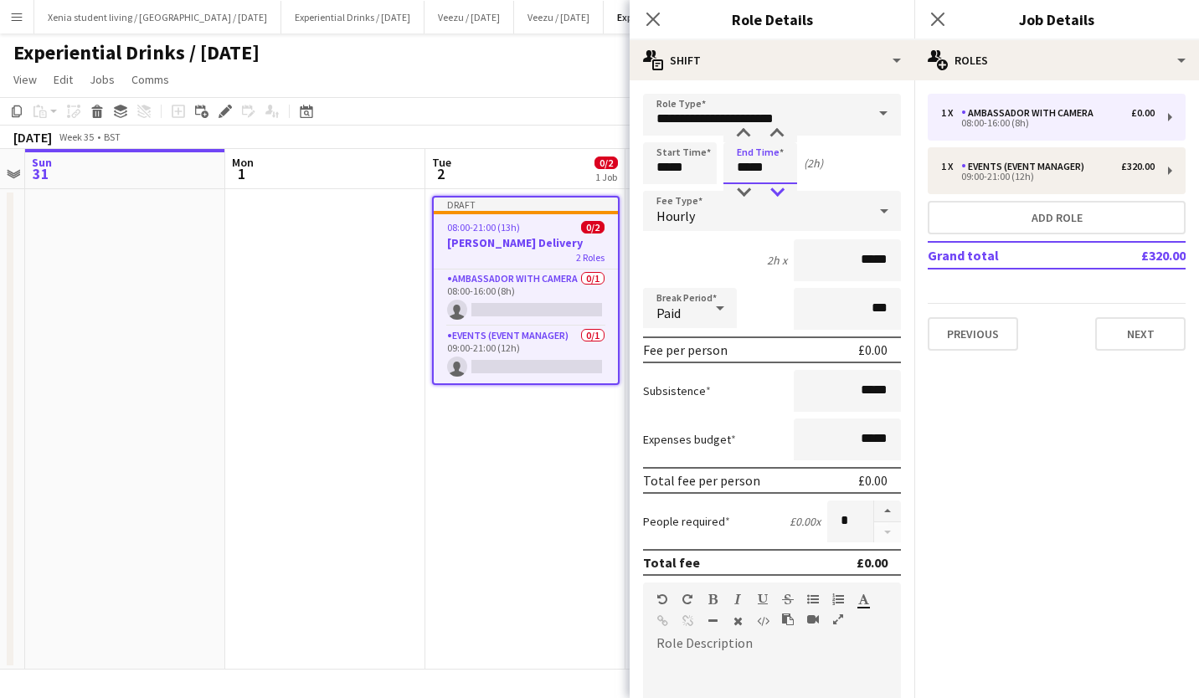
click at [778, 190] on div at bounding box center [776, 192] width 33 height 17
click at [850, 261] on input "*****" at bounding box center [847, 261] width 107 height 42
type input "******"
click at [853, 385] on input "*****" at bounding box center [847, 391] width 107 height 42
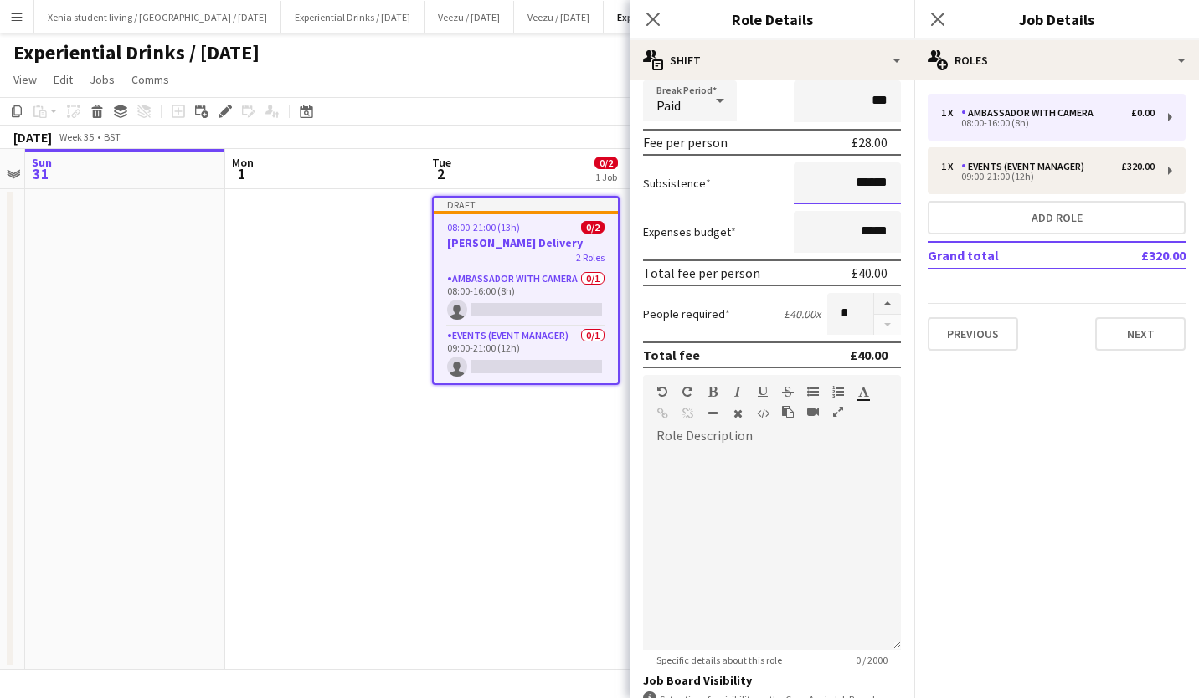
scroll to position [209, 0]
type input "******"
click at [720, 489] on div at bounding box center [772, 549] width 258 height 201
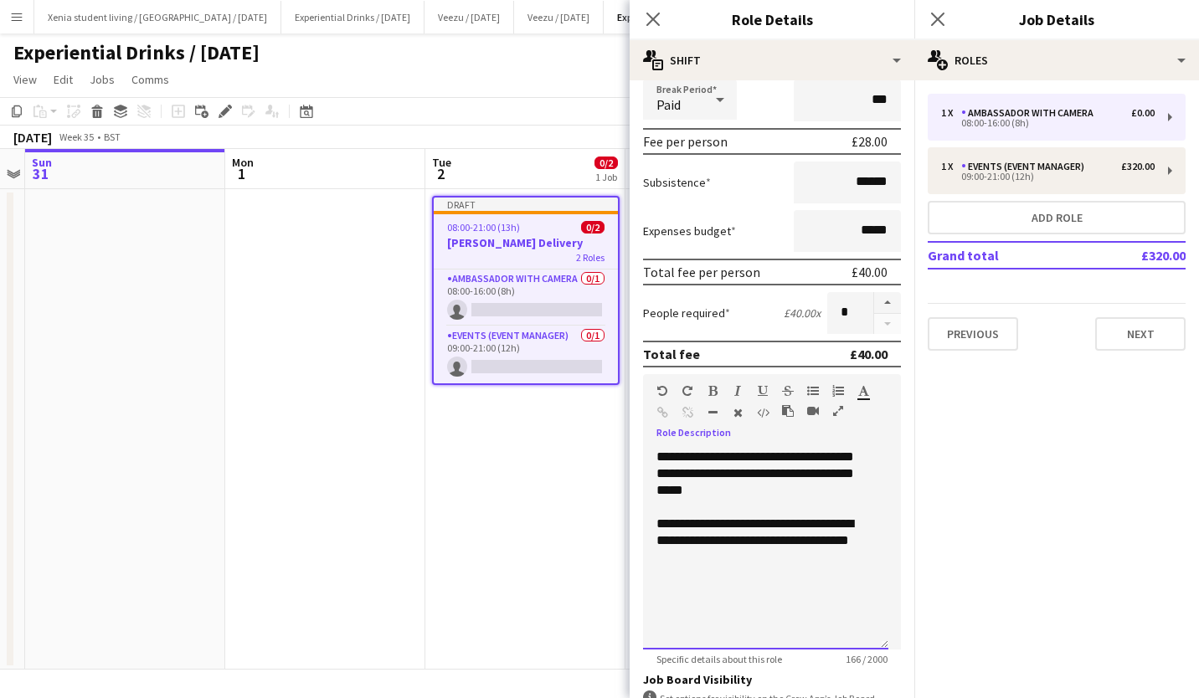
scroll to position [435, 0]
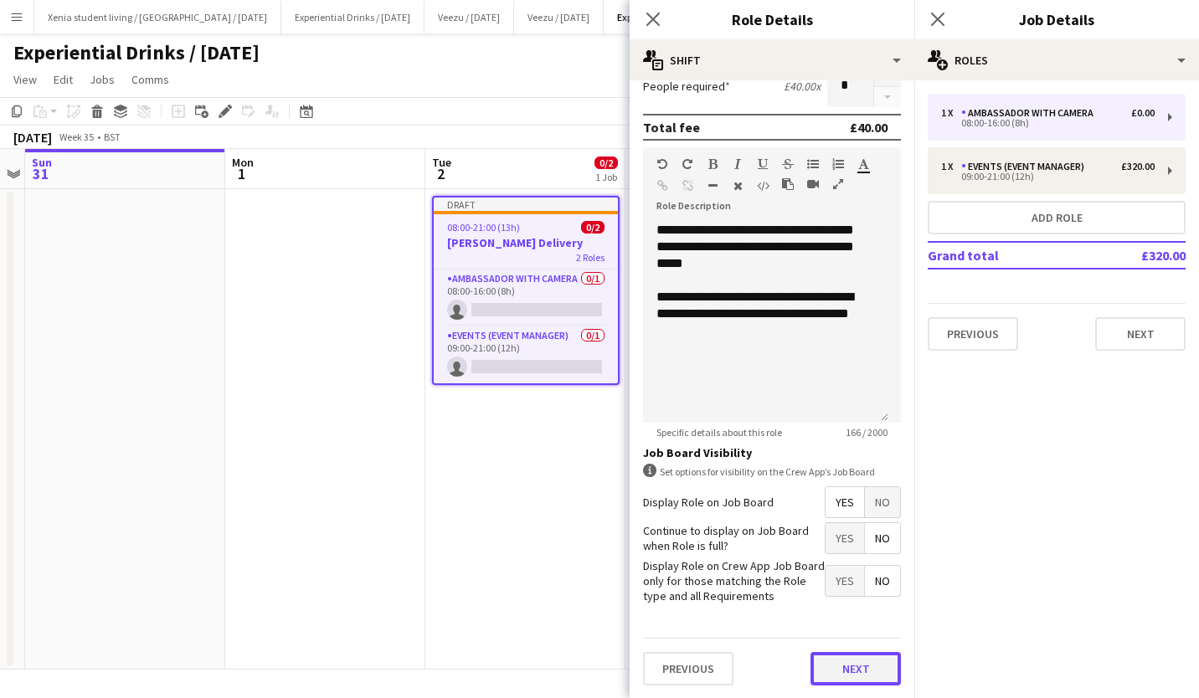
click at [834, 660] on button "Next" at bounding box center [856, 668] width 90 height 33
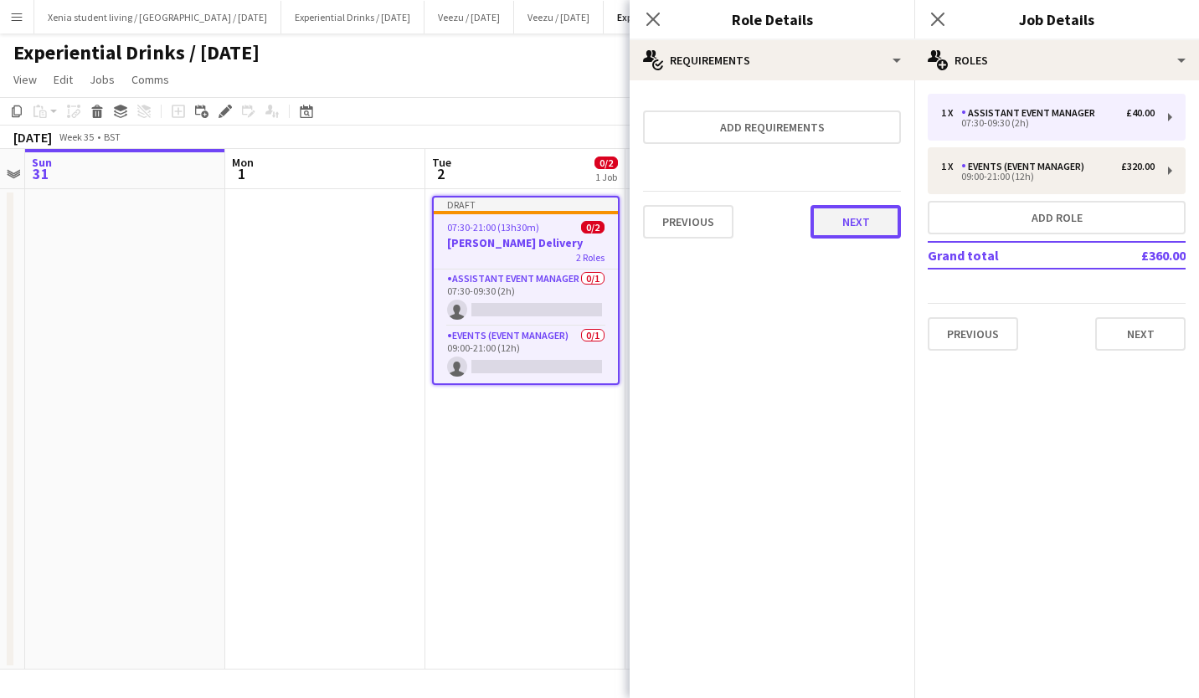
click at [844, 221] on button "Next" at bounding box center [856, 221] width 90 height 33
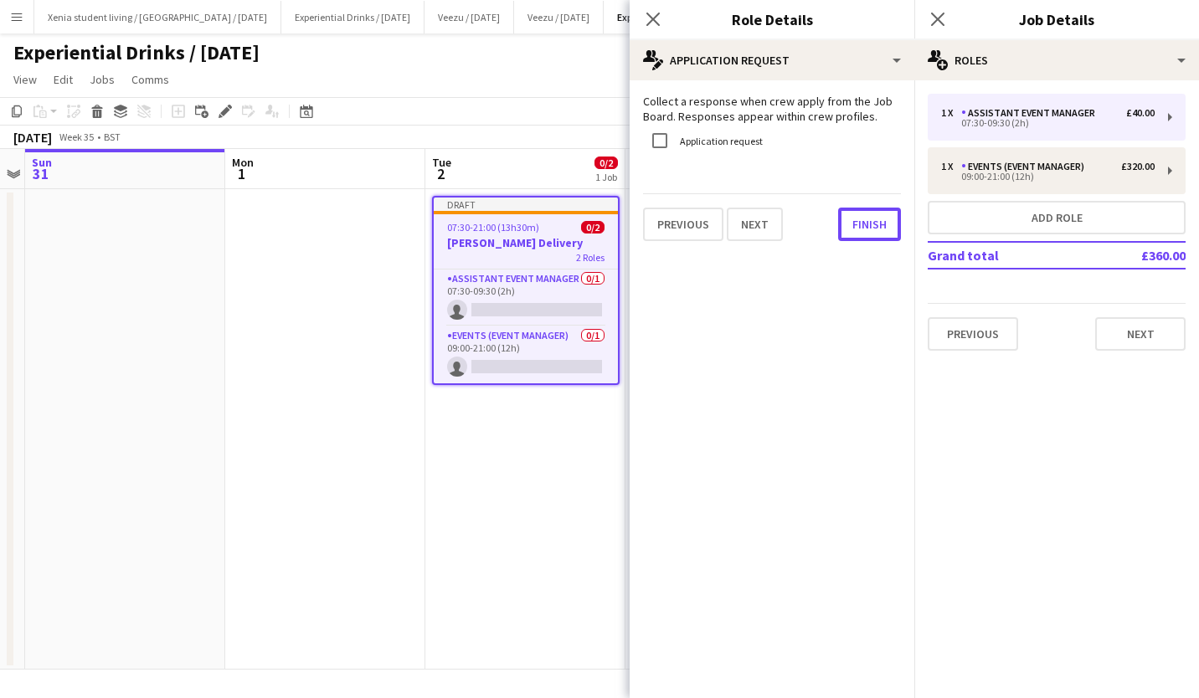
click at [844, 221] on button "Finish" at bounding box center [869, 224] width 63 height 33
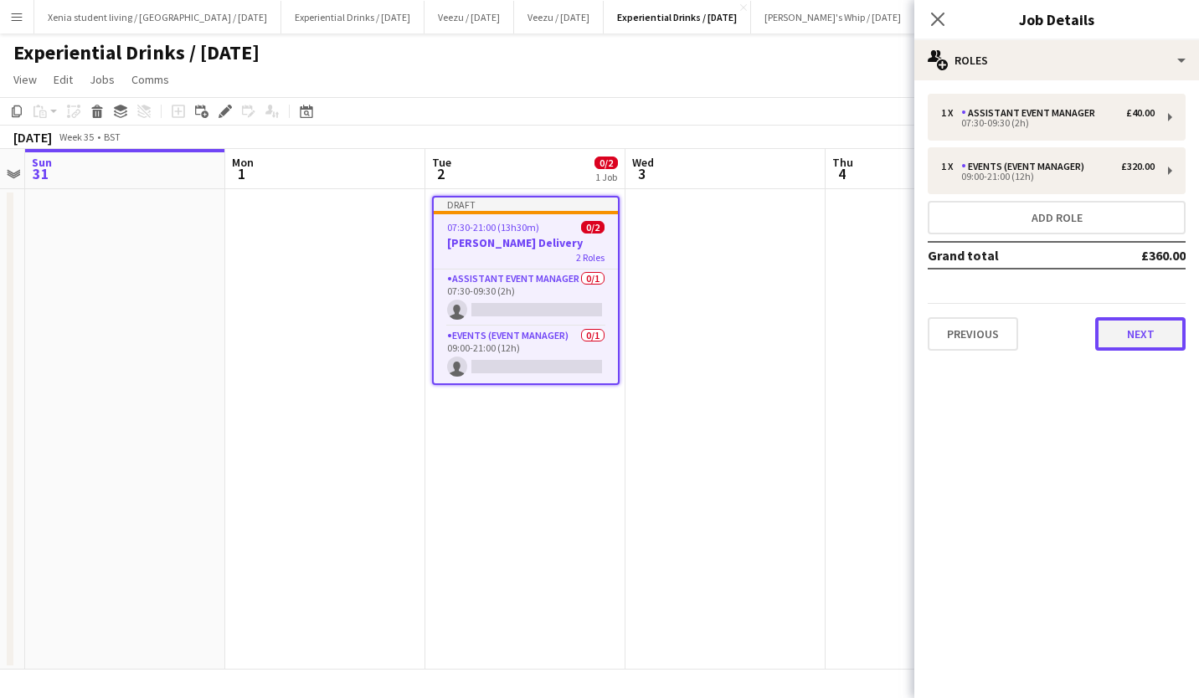
click at [1134, 337] on button "Next" at bounding box center [1140, 333] width 90 height 33
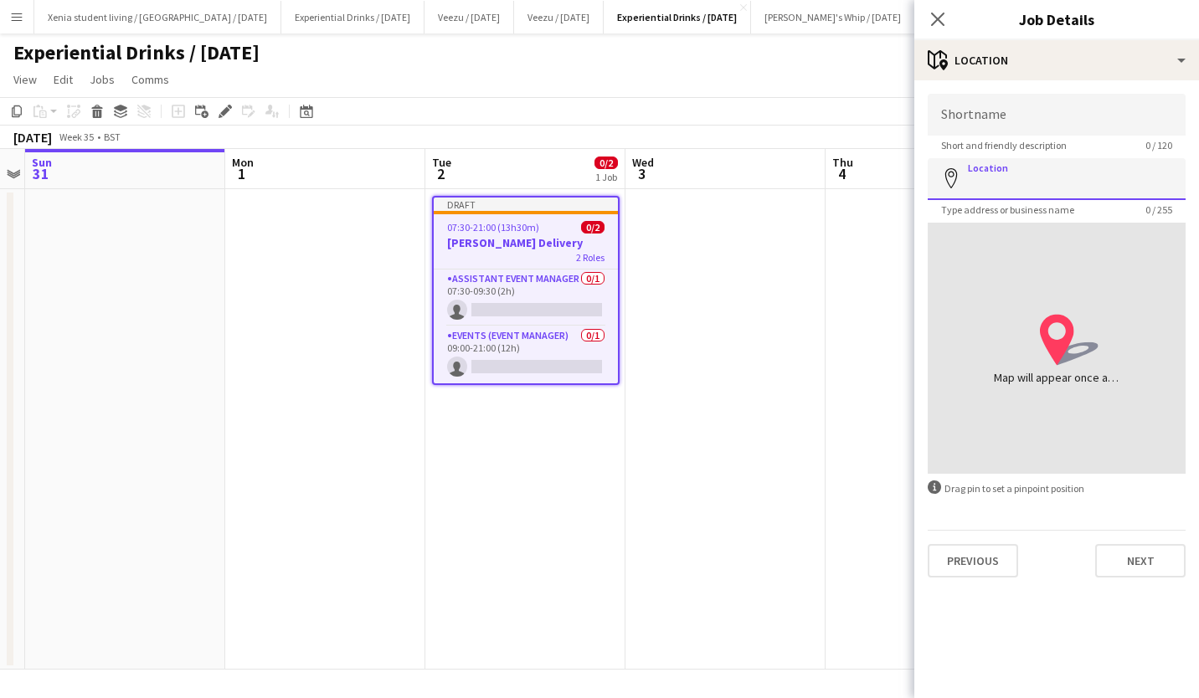
click at [1064, 176] on input "Location" at bounding box center [1057, 179] width 258 height 42
paste input "**********"
type input "**********"
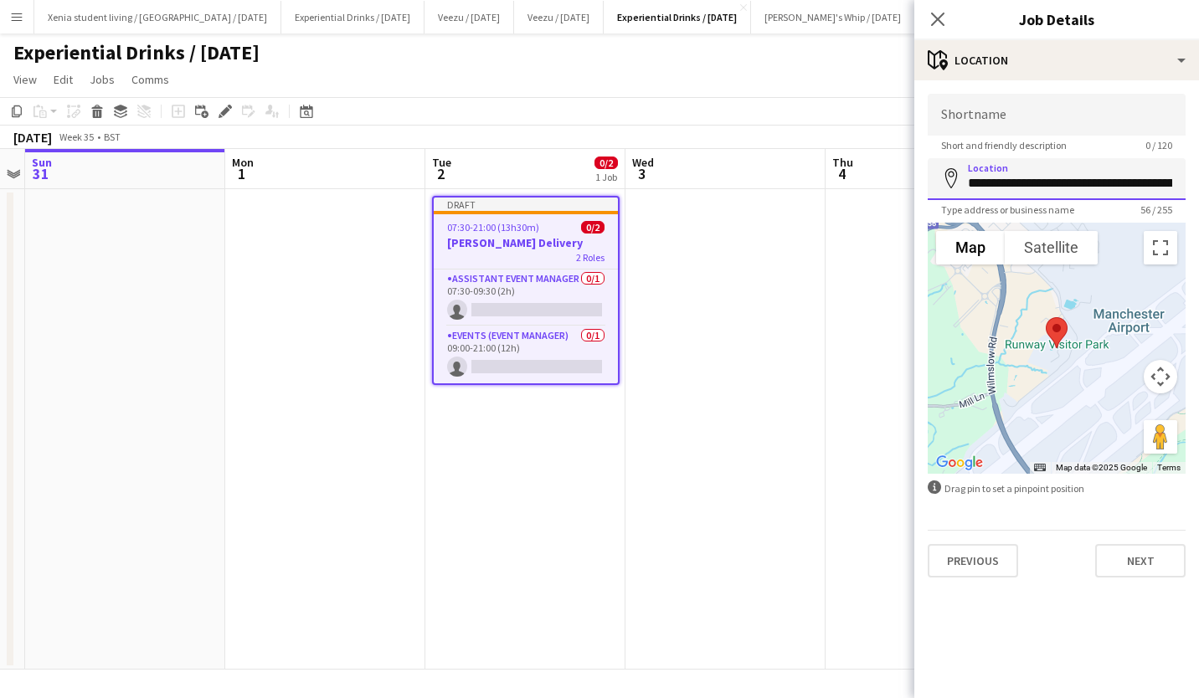
scroll to position [0, 127]
drag, startPoint x: 1094, startPoint y: 182, endPoint x: 1202, endPoint y: 184, distance: 108.1
click at [1198, 184] on html "Menu Boards Boards Boards All jobs Status Workforce Workforce My Workforce Recr…" at bounding box center [599, 349] width 1199 height 698
click at [1072, 185] on input "**********" at bounding box center [1057, 179] width 258 height 42
drag, startPoint x: 1029, startPoint y: 180, endPoint x: 1146, endPoint y: 183, distance: 117.3
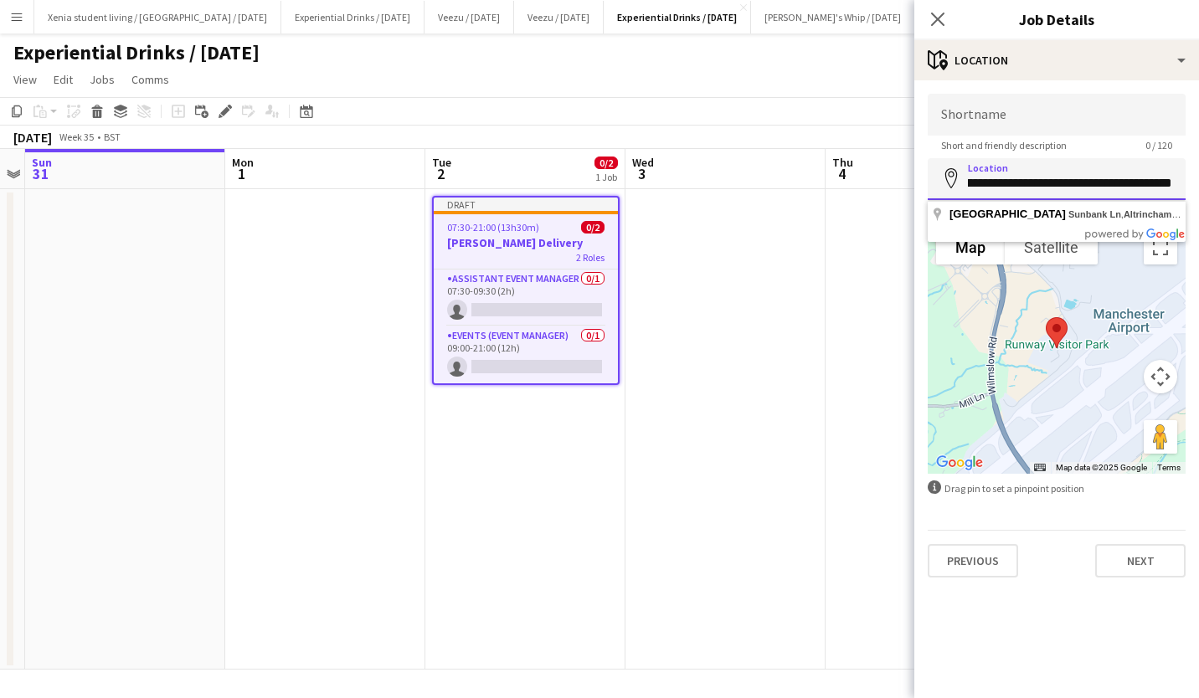
click at [1146, 183] on input "**********" at bounding box center [1057, 179] width 258 height 42
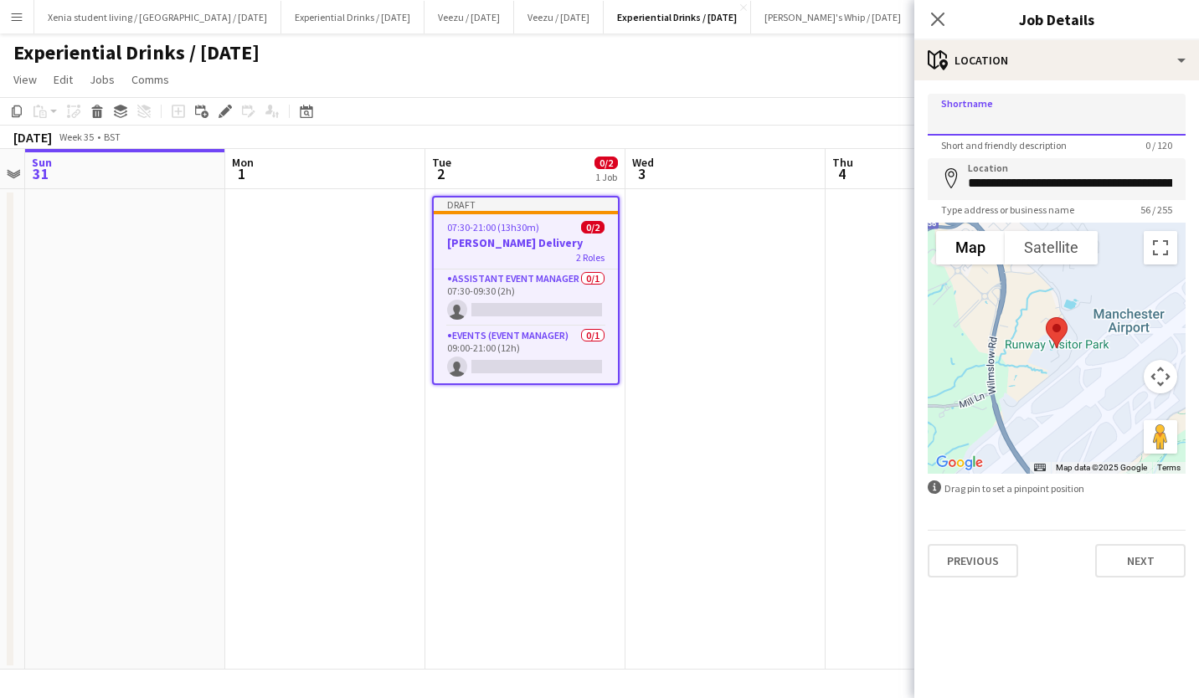
click at [1064, 114] on input "Shortname" at bounding box center [1057, 115] width 258 height 42
paste input "**********"
type input "**********"
click at [1151, 553] on button "Next" at bounding box center [1140, 560] width 90 height 33
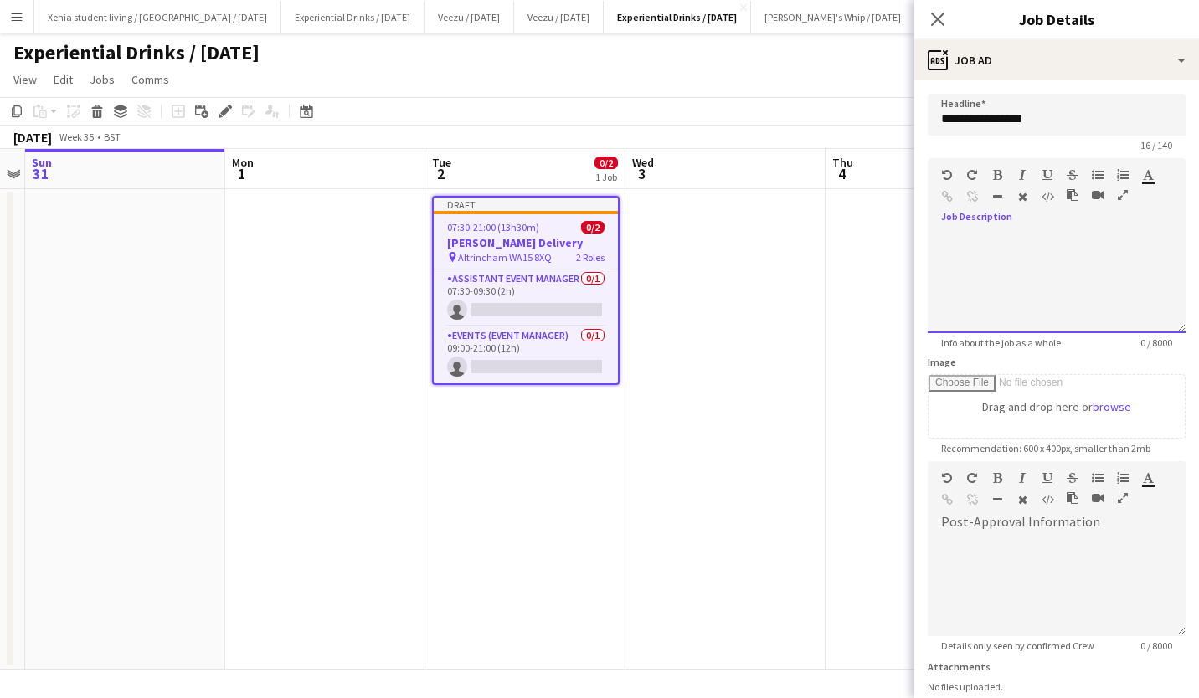
click at [1023, 234] on div at bounding box center [1057, 283] width 258 height 100
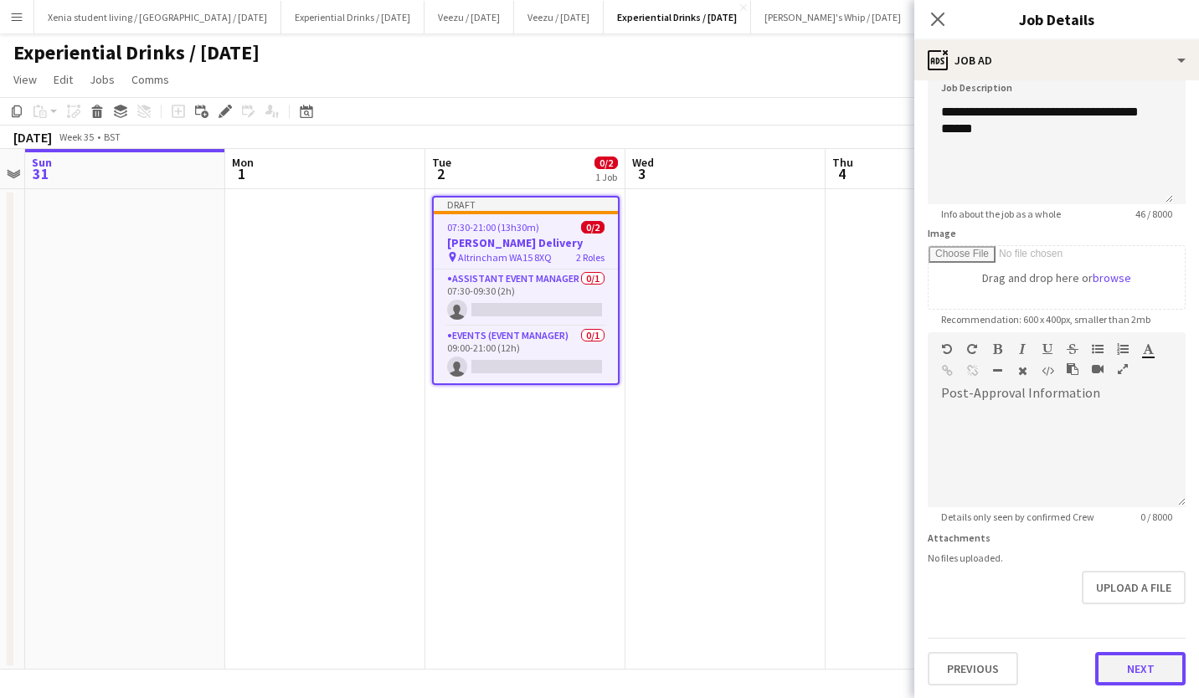
click at [1119, 656] on button "Next" at bounding box center [1140, 668] width 90 height 33
type input "*******"
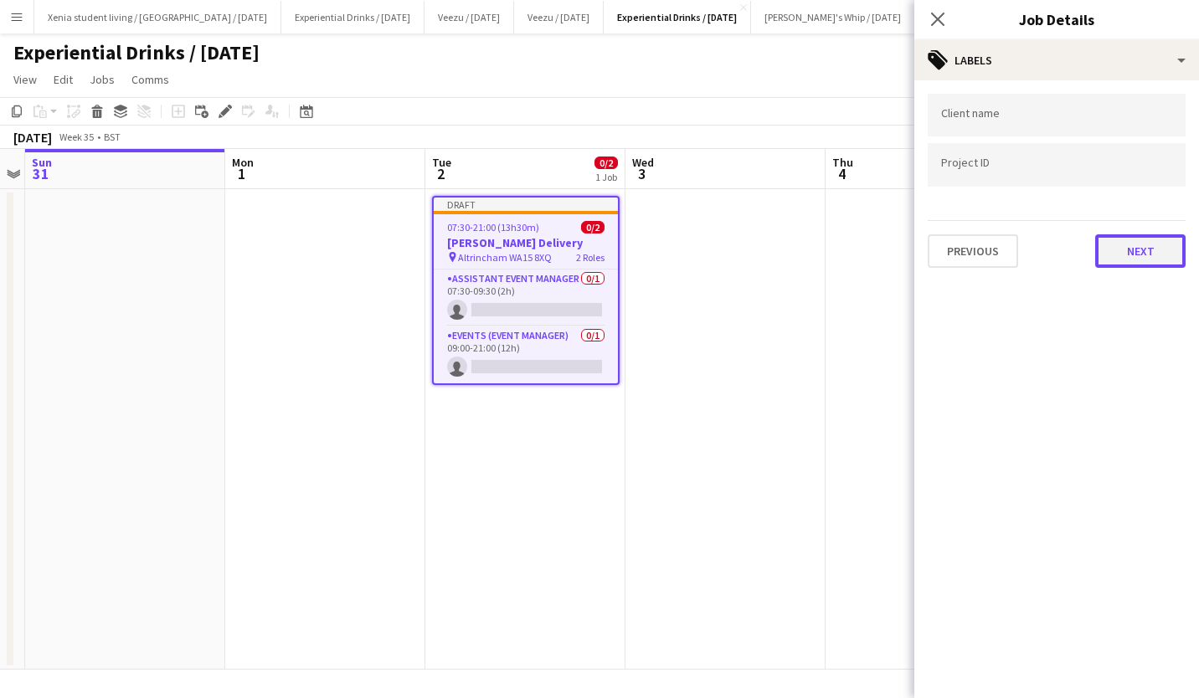
click at [1126, 253] on button "Next" at bounding box center [1140, 250] width 90 height 33
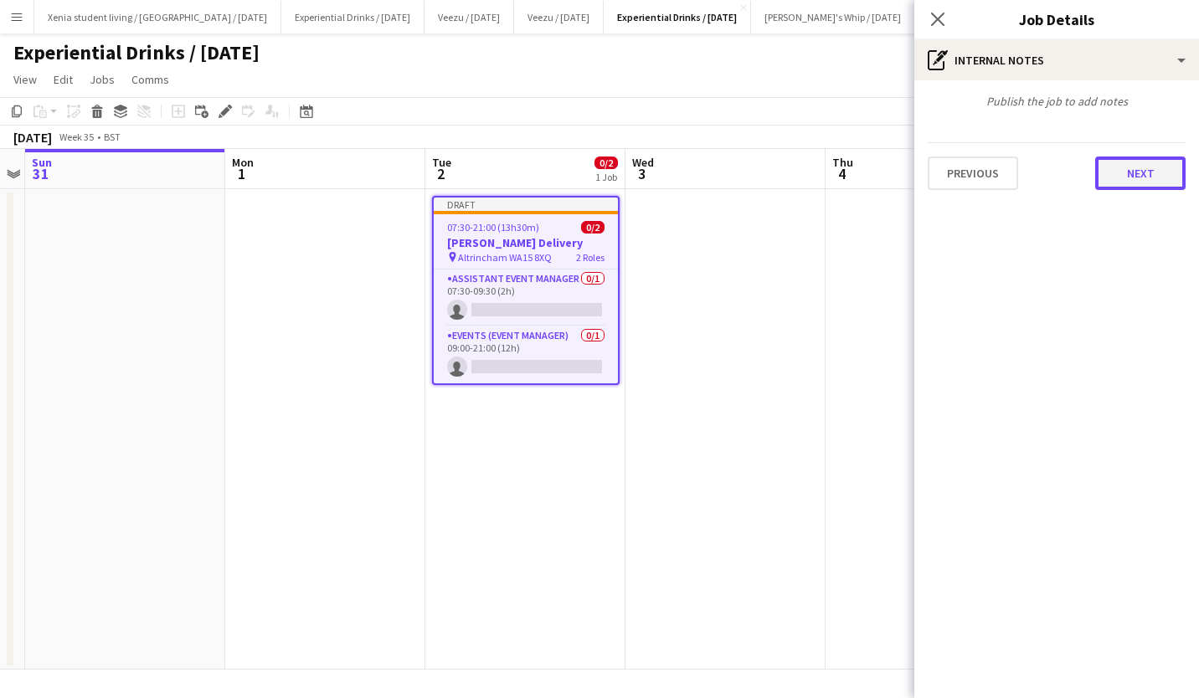
click at [1150, 176] on button "Next" at bounding box center [1140, 173] width 90 height 33
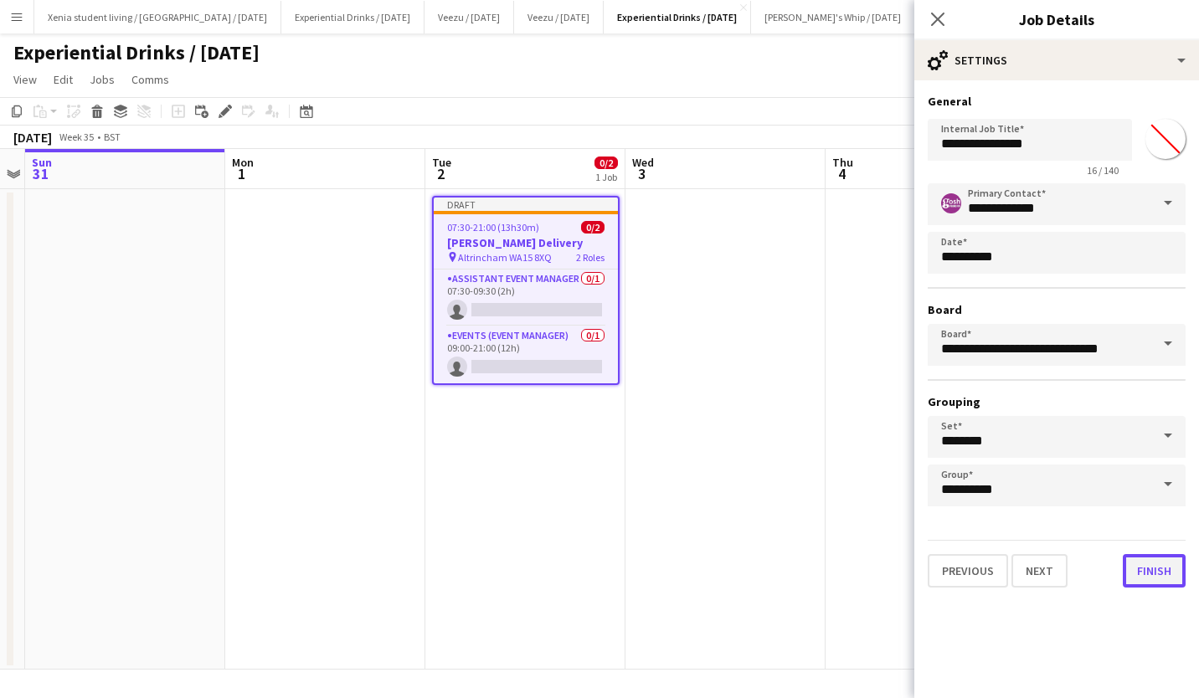
click at [1172, 571] on button "Finish" at bounding box center [1154, 570] width 63 height 33
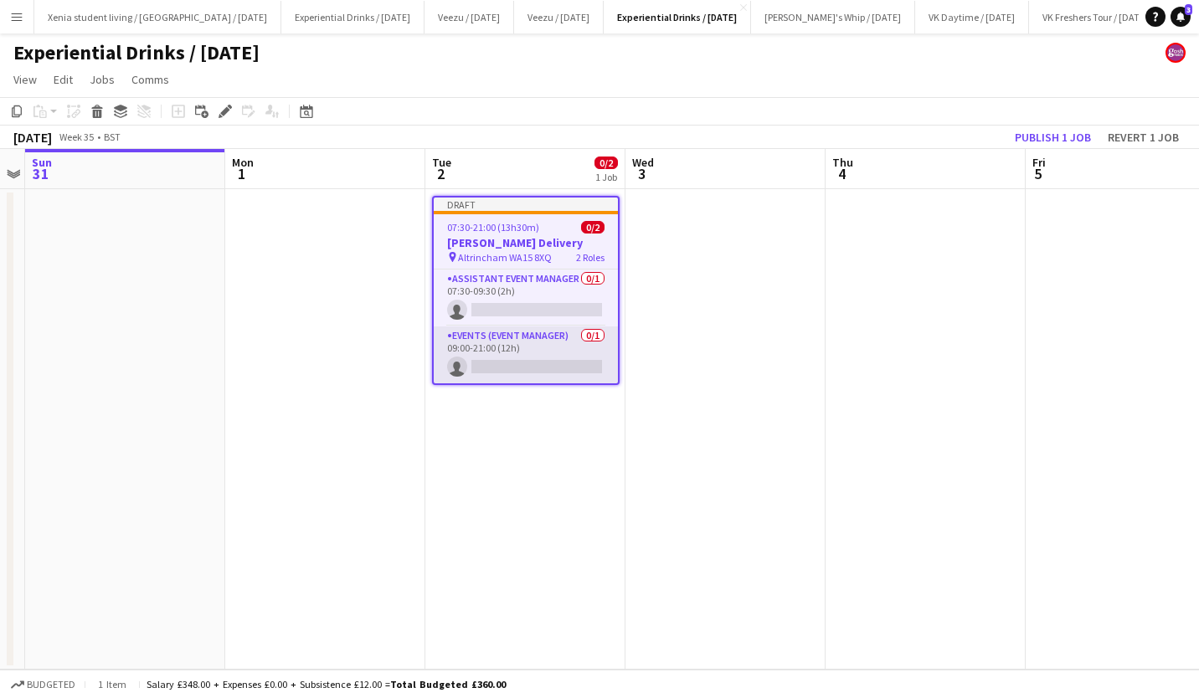
click at [519, 364] on app-card-role "Events (Event Manager) 0/1 09:00-21:00 (12h) single-neutral-actions" at bounding box center [526, 355] width 184 height 57
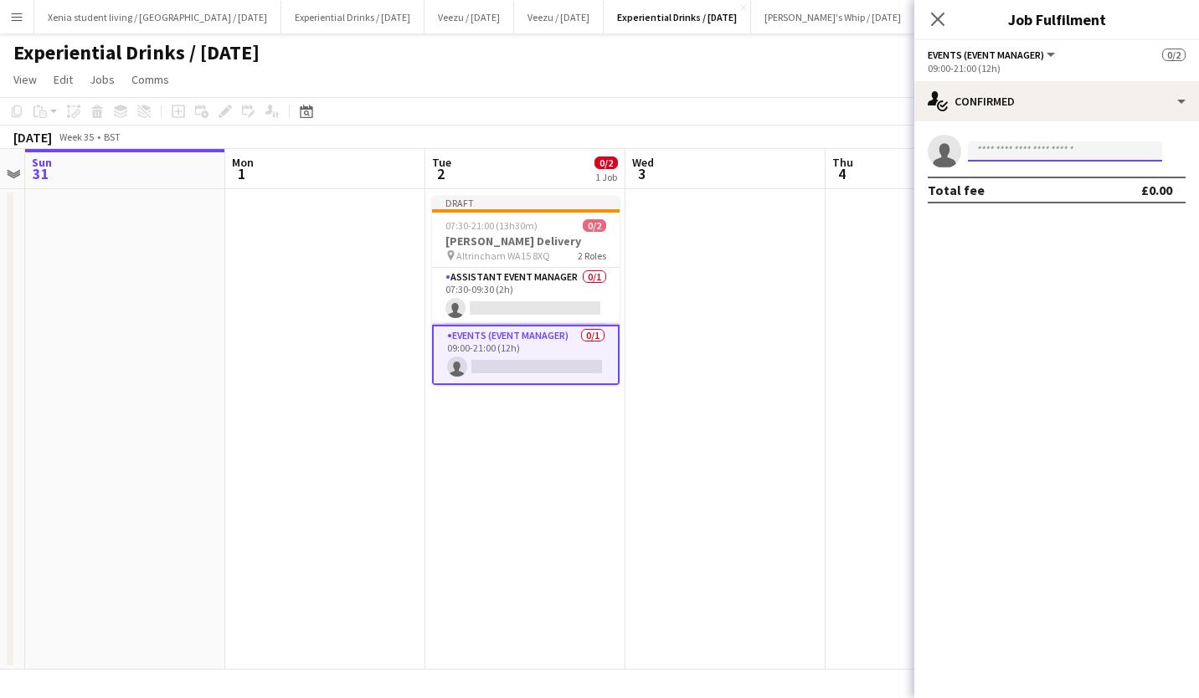
click at [1035, 145] on input at bounding box center [1065, 152] width 194 height 20
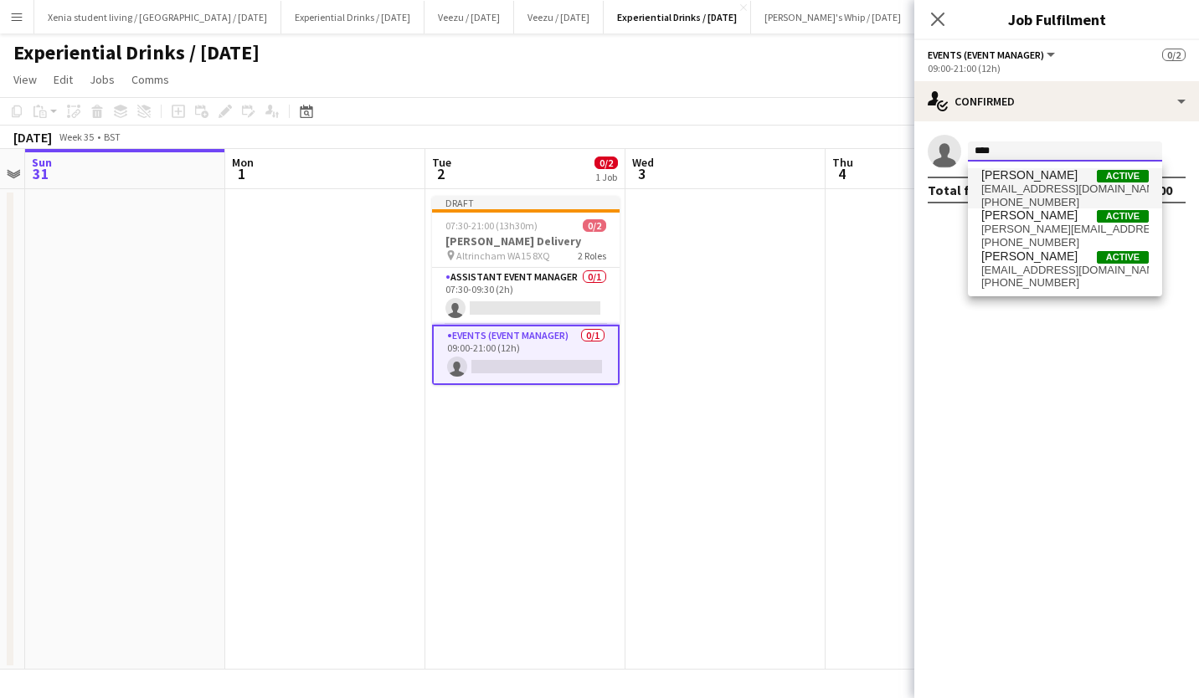
type input "****"
click at [1043, 175] on span "TERRELL BROWN" at bounding box center [1029, 175] width 96 height 14
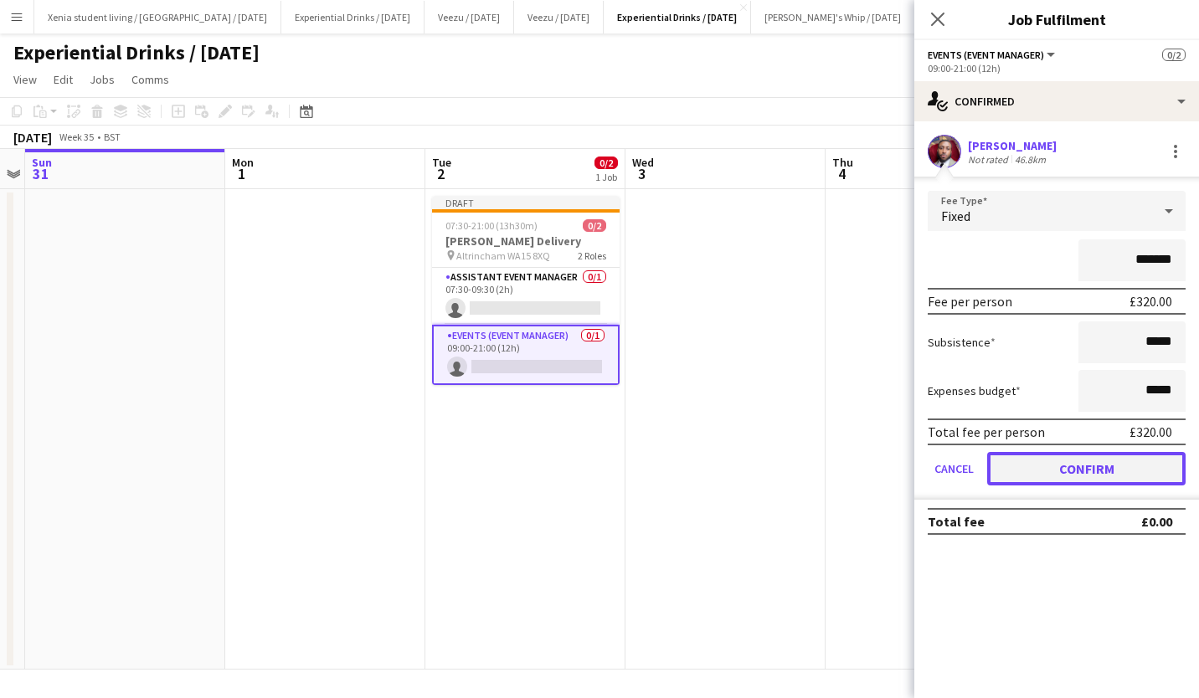
click at [1089, 461] on button "Confirm" at bounding box center [1086, 468] width 198 height 33
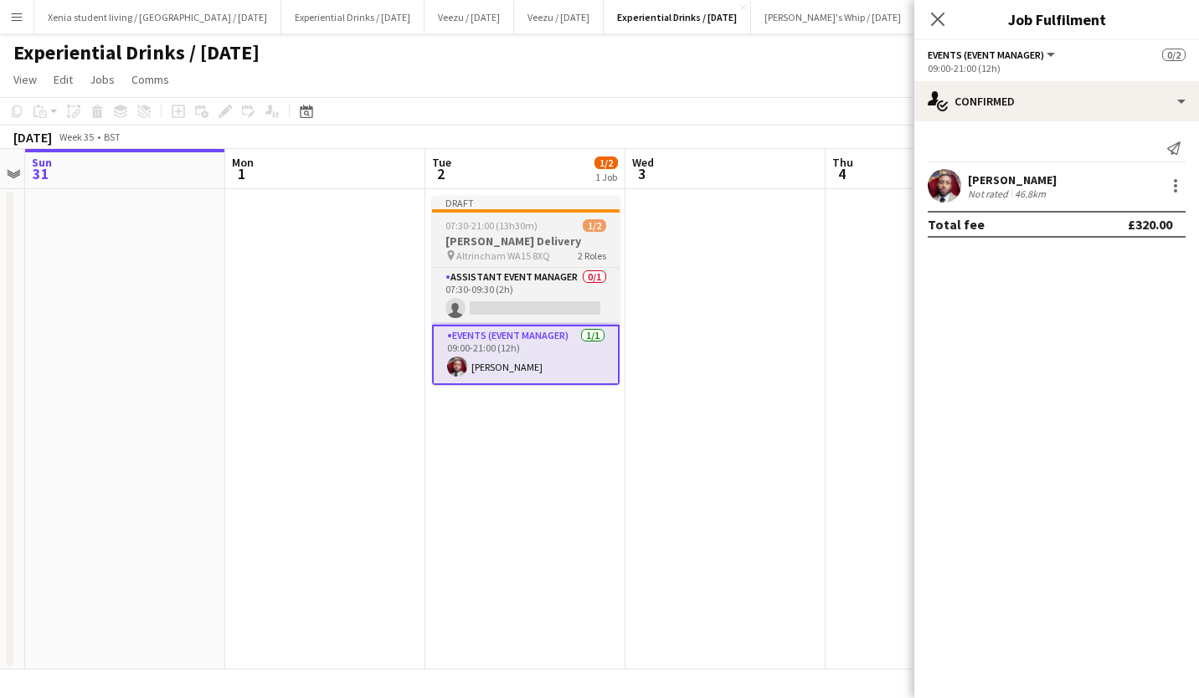
click at [531, 232] on app-job-card "Draft 07:30-21:00 (13h30m) 1/2 Thwaits Delivery pin Altrincham WA15 8XQ 2 Roles…" at bounding box center [526, 290] width 188 height 189
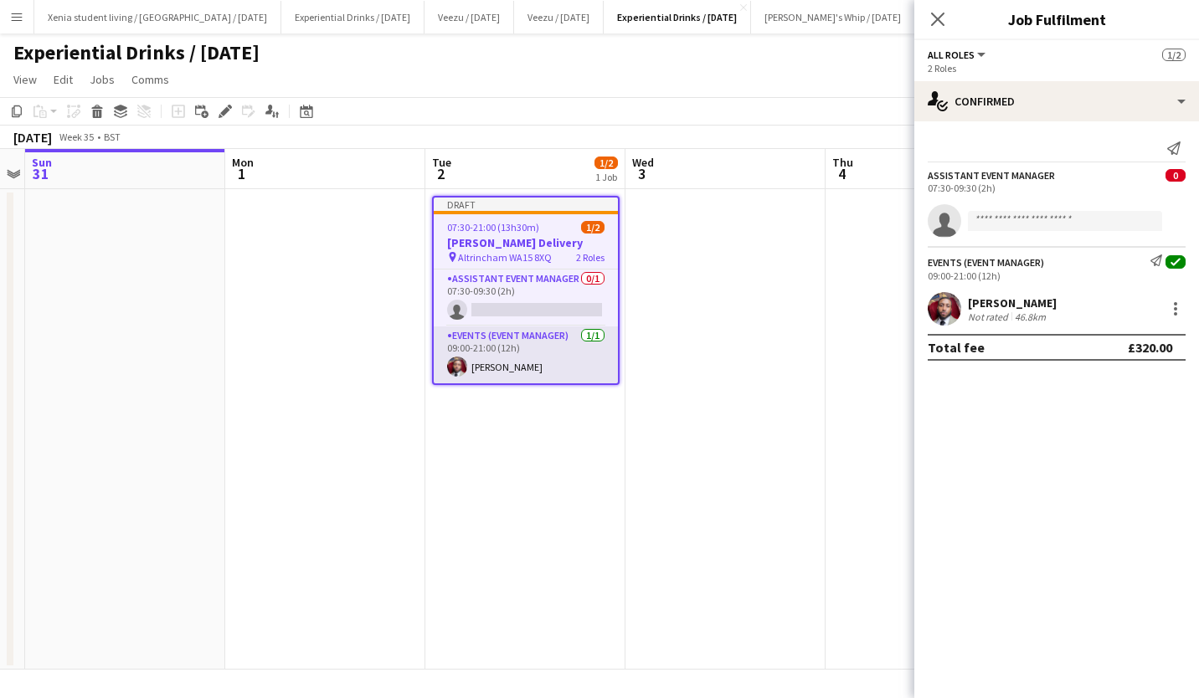
click at [523, 368] on app-card-role "Events (Event Manager) 1/1 09:00-21:00 (12h) TERRELL BROWN" at bounding box center [526, 355] width 184 height 57
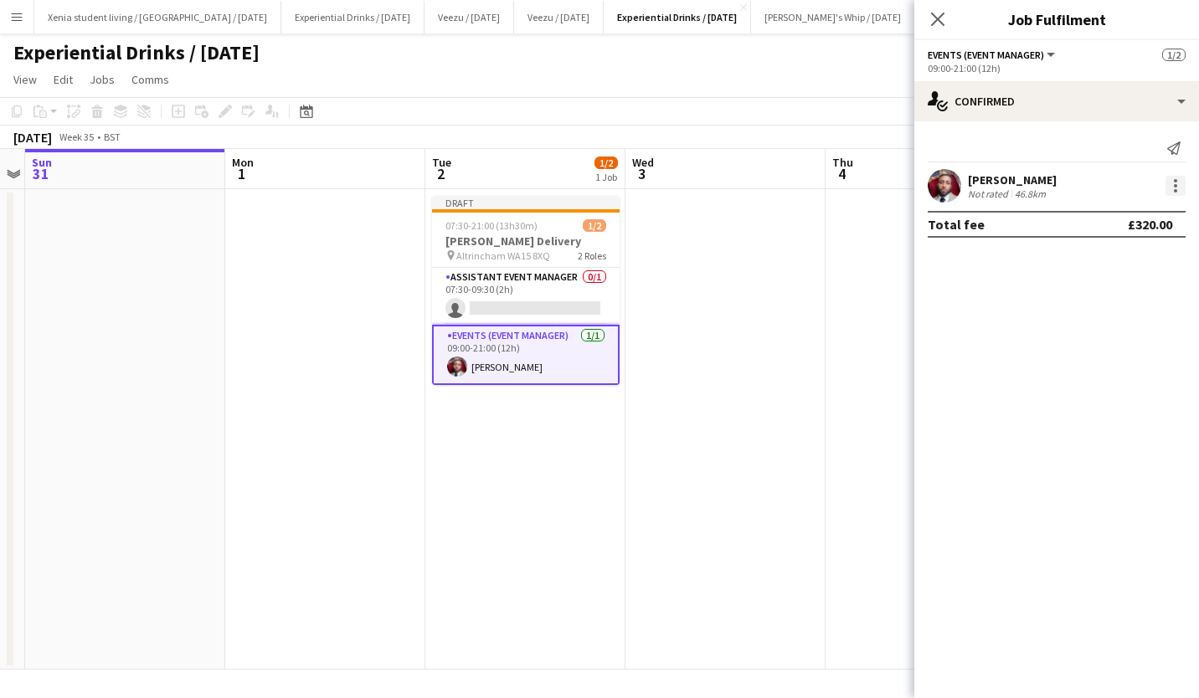
click at [1178, 194] on div at bounding box center [1176, 186] width 20 height 20
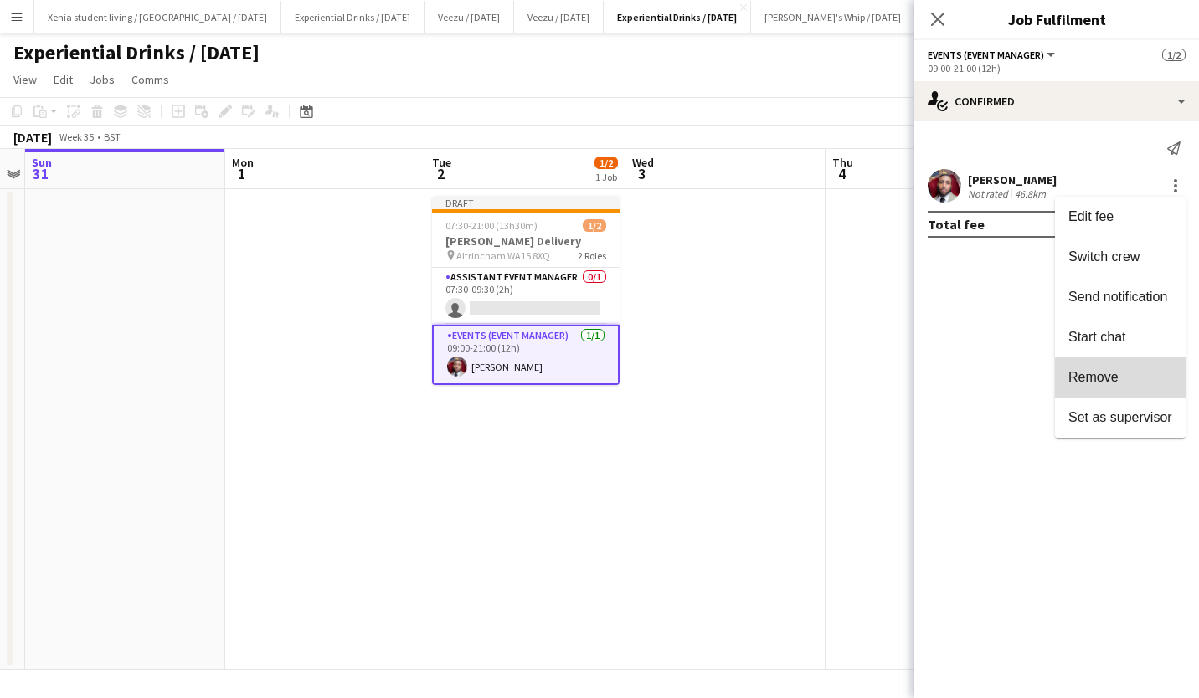
click at [1124, 368] on button "Remove" at bounding box center [1120, 378] width 131 height 40
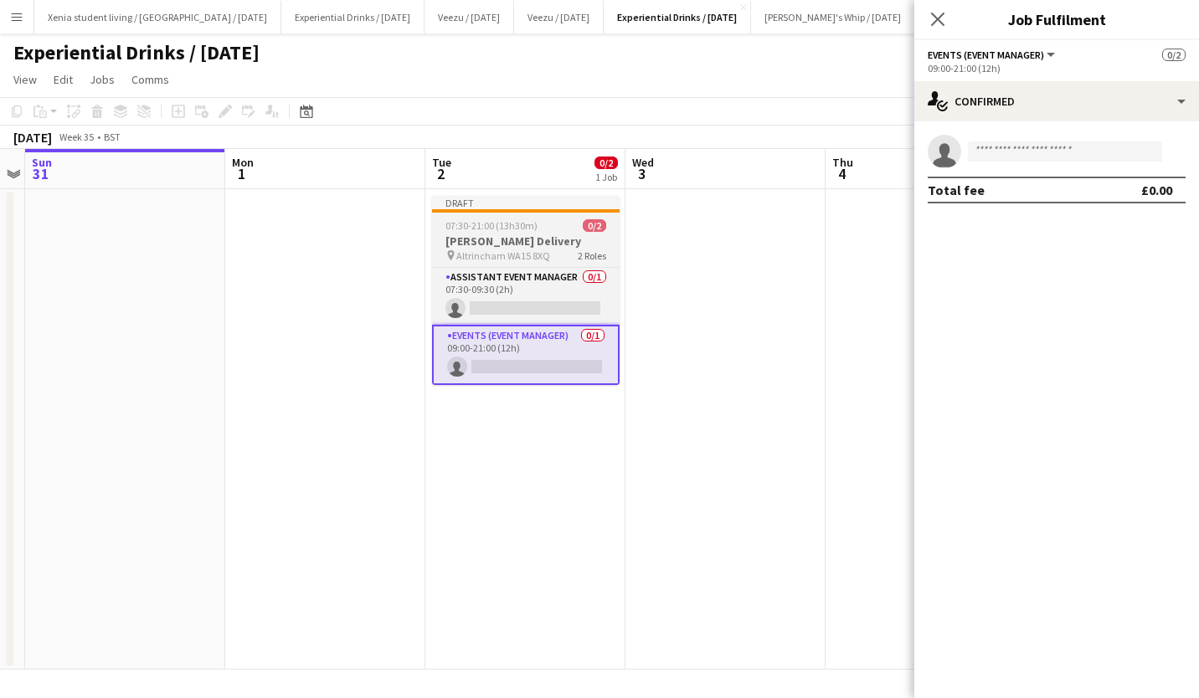
click at [516, 235] on h3 "[PERSON_NAME] Delivery" at bounding box center [526, 241] width 188 height 15
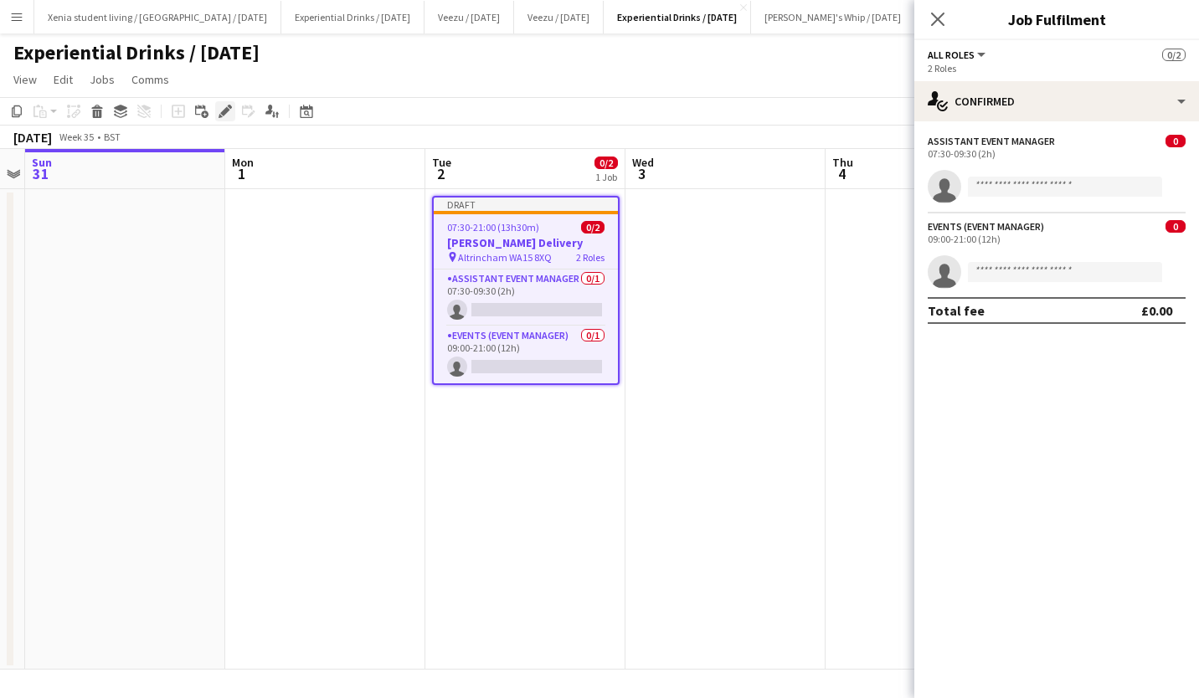
click at [223, 105] on icon "Edit" at bounding box center [225, 111] width 13 height 13
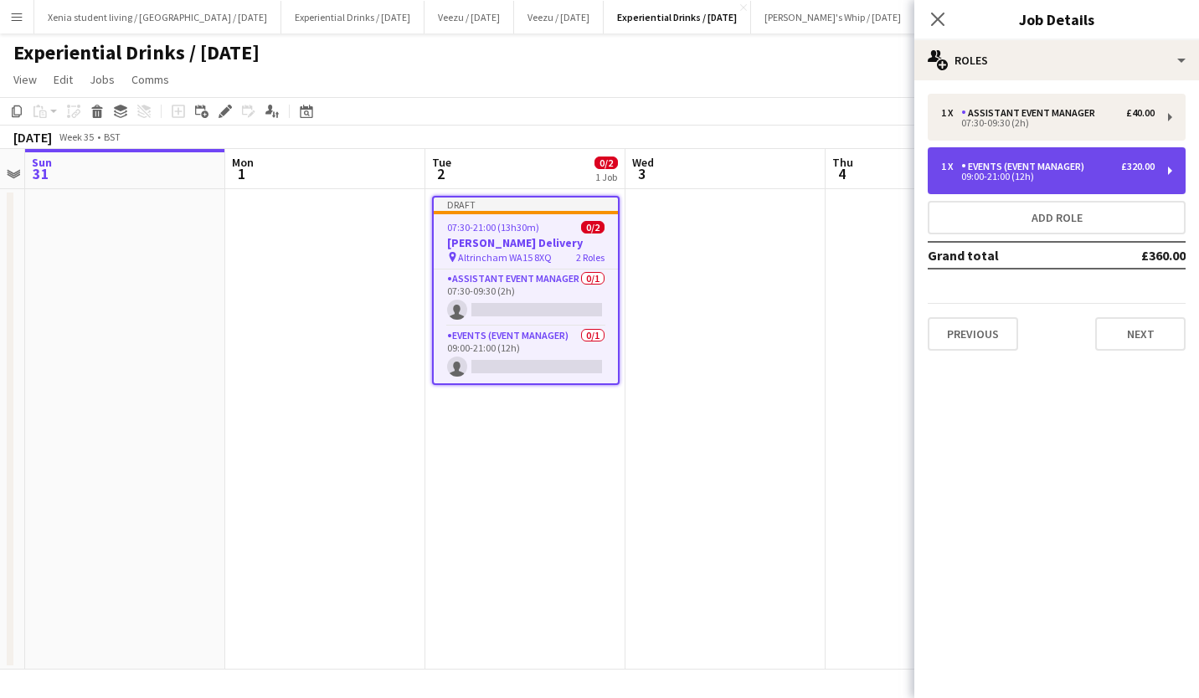
click at [1067, 173] on div "09:00-21:00 (12h)" at bounding box center [1048, 177] width 214 height 8
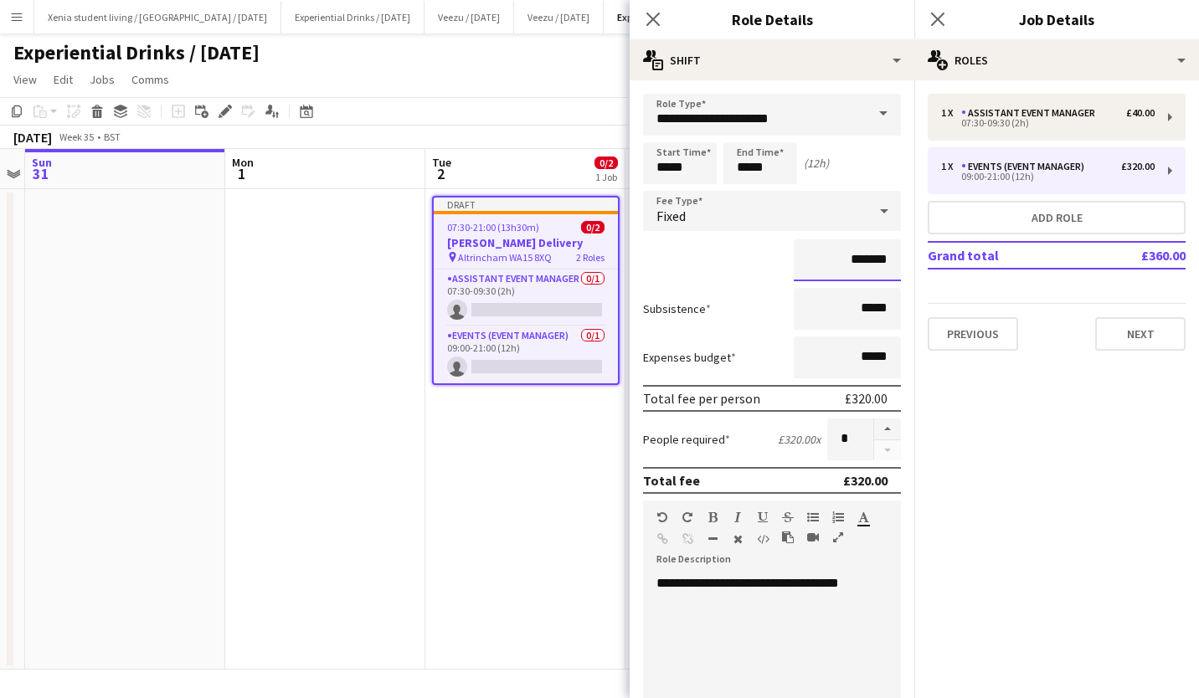
click at [845, 256] on input "*******" at bounding box center [847, 261] width 107 height 42
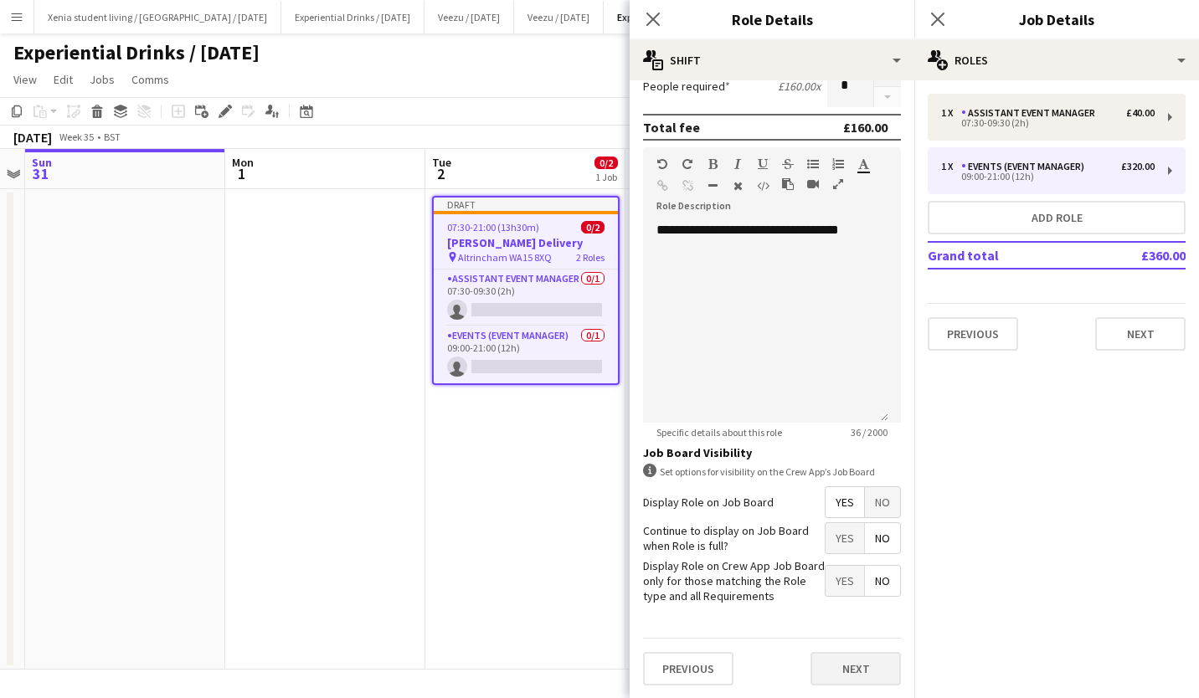
type input "*******"
click at [842, 667] on button "Next" at bounding box center [856, 668] width 90 height 33
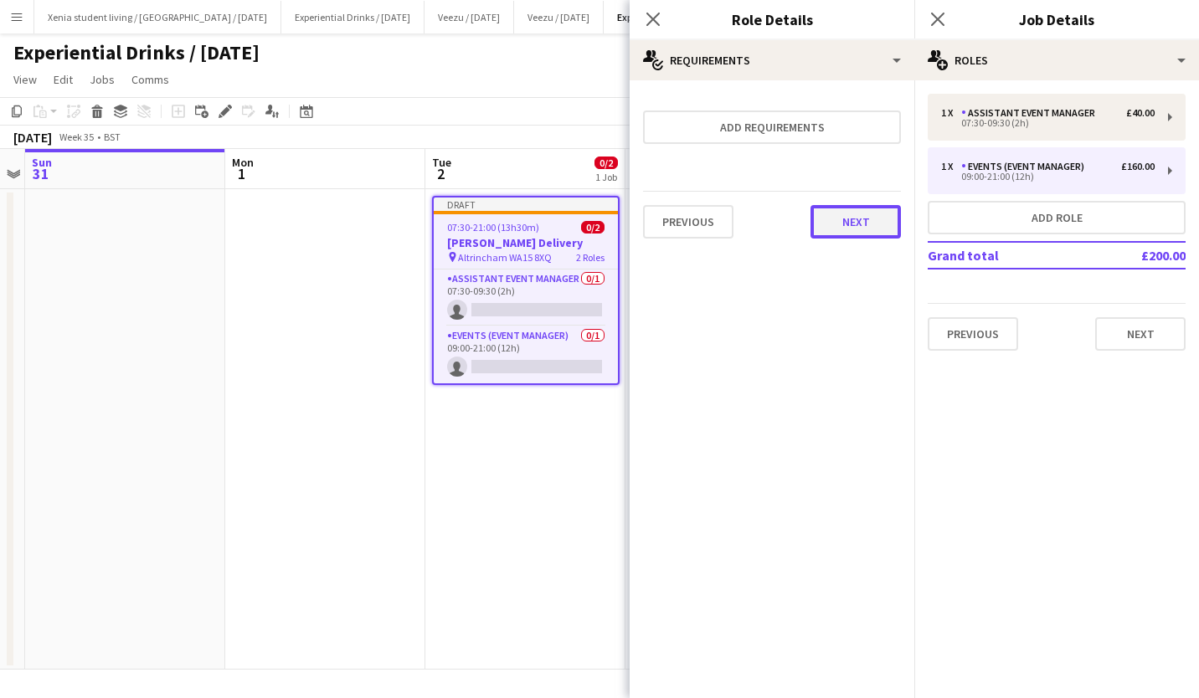
click at [865, 224] on button "Next" at bounding box center [856, 221] width 90 height 33
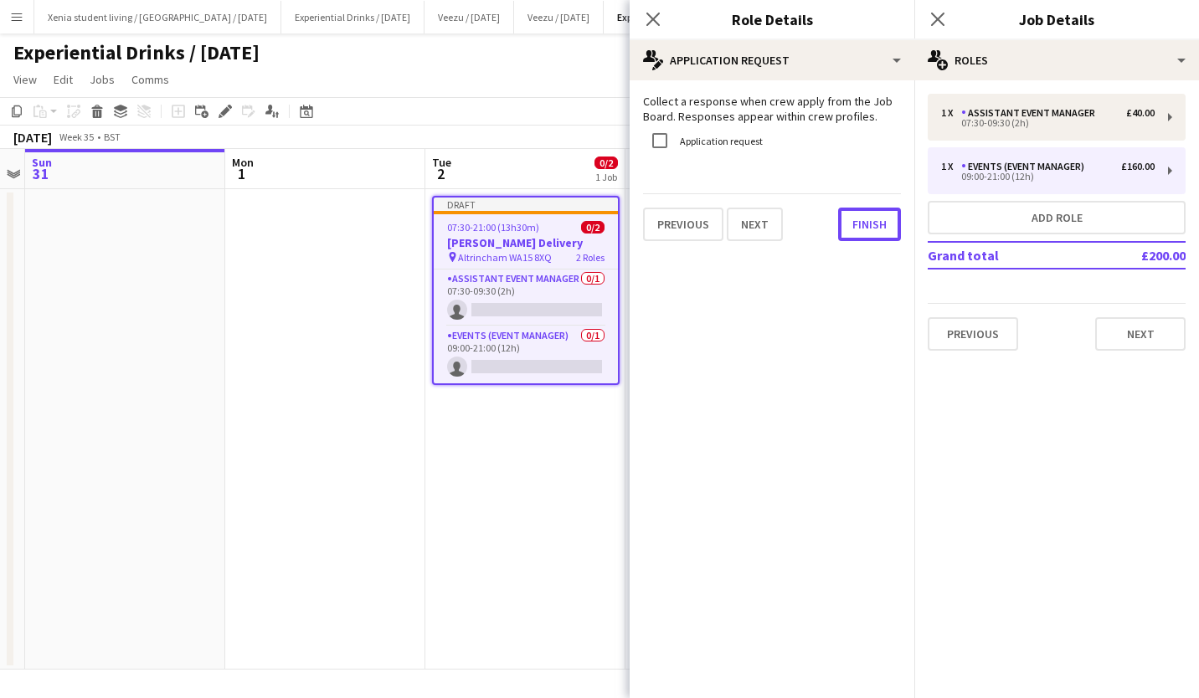
click at [865, 224] on button "Finish" at bounding box center [869, 224] width 63 height 33
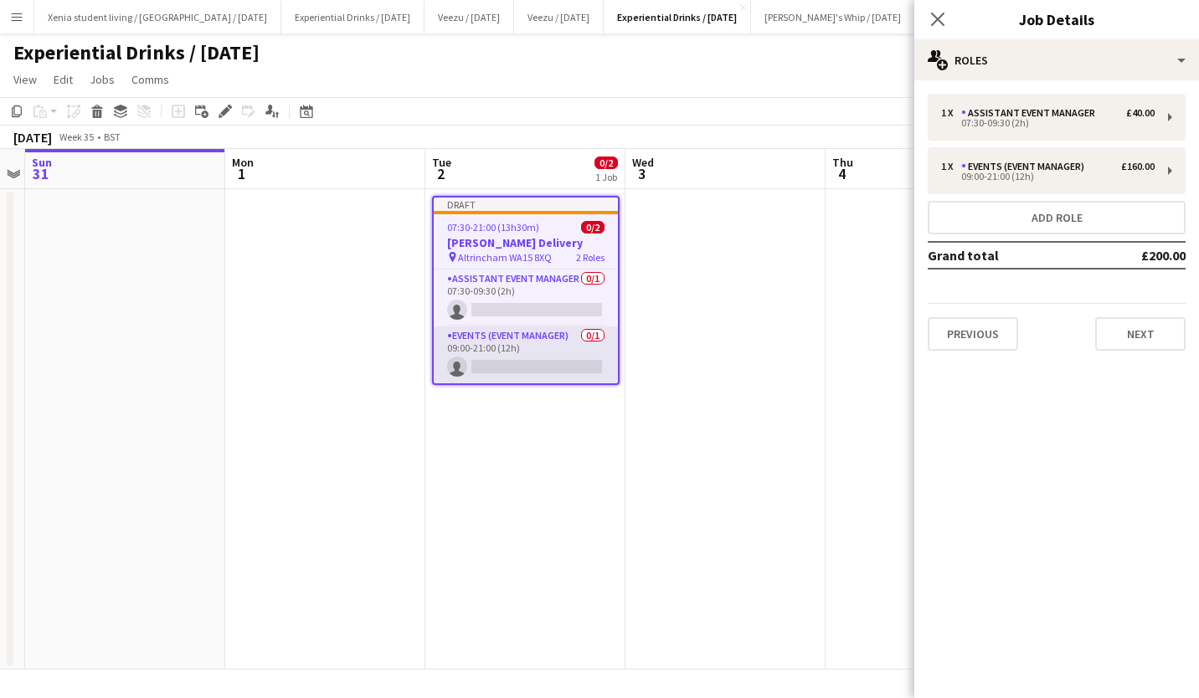
click at [557, 362] on app-card-role "Events (Event Manager) 0/1 09:00-21:00 (12h) single-neutral-actions" at bounding box center [526, 355] width 184 height 57
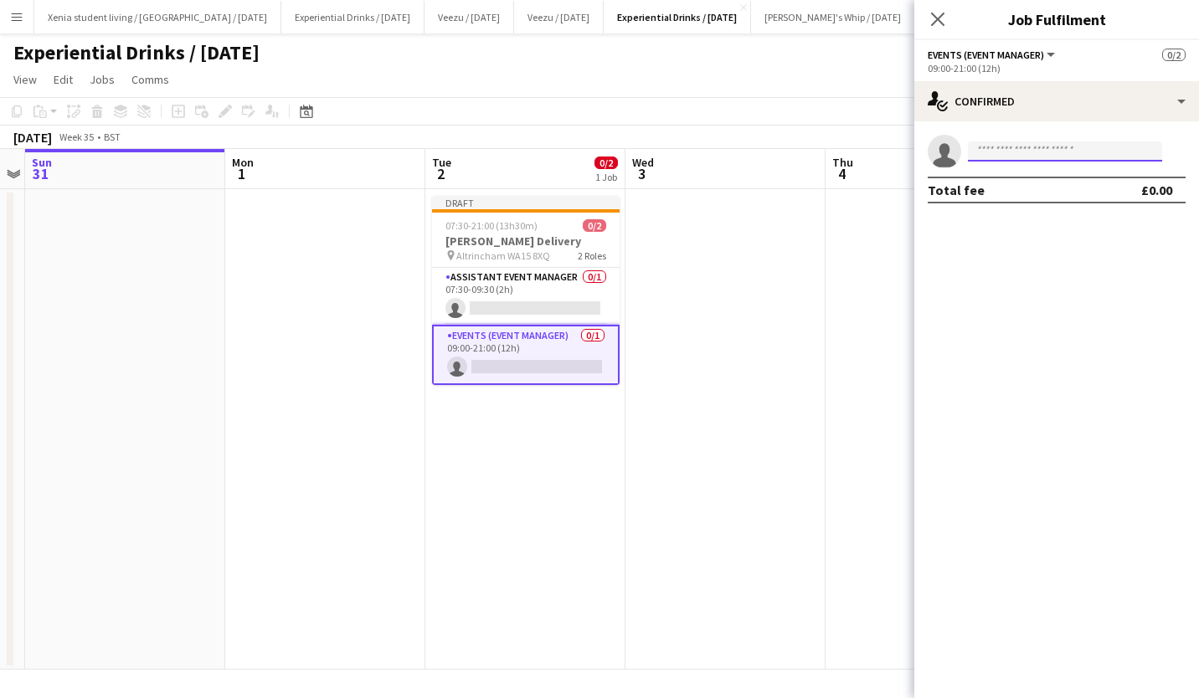
click at [1051, 154] on input at bounding box center [1065, 152] width 194 height 20
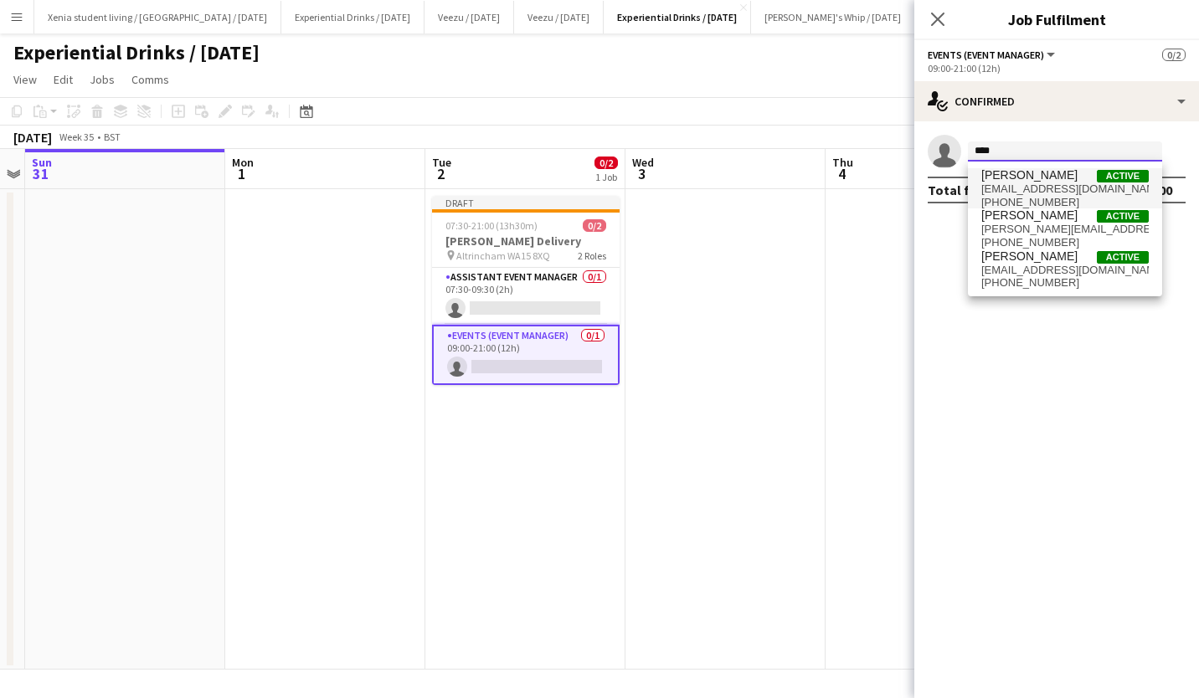
type input "****"
click at [1063, 175] on span "TERRELL BROWN" at bounding box center [1029, 175] width 96 height 14
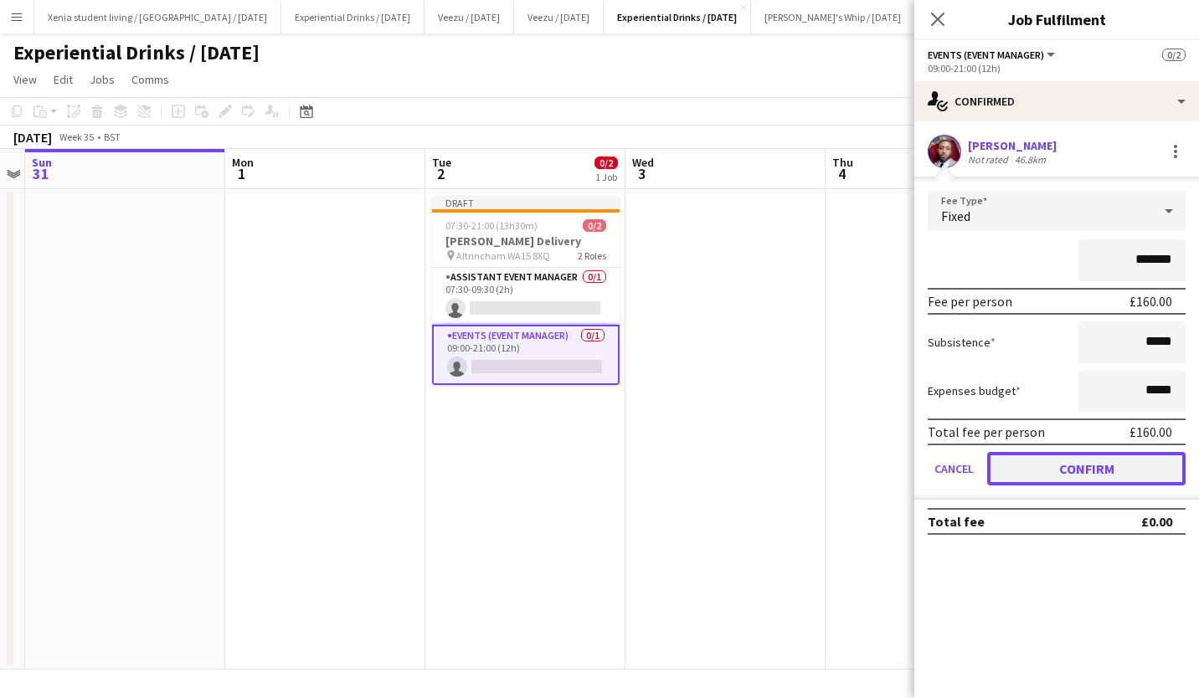
click at [1082, 461] on button "Confirm" at bounding box center [1086, 468] width 198 height 33
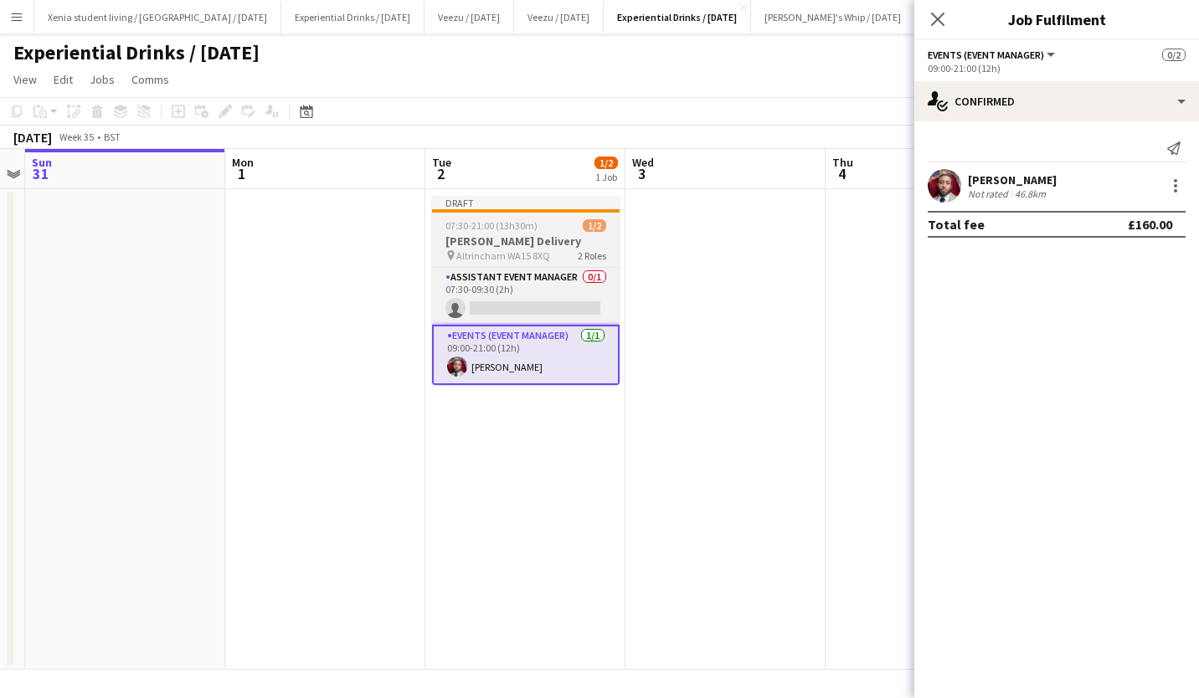
click at [526, 231] on span "07:30-21:00 (13h30m)" at bounding box center [492, 225] width 92 height 13
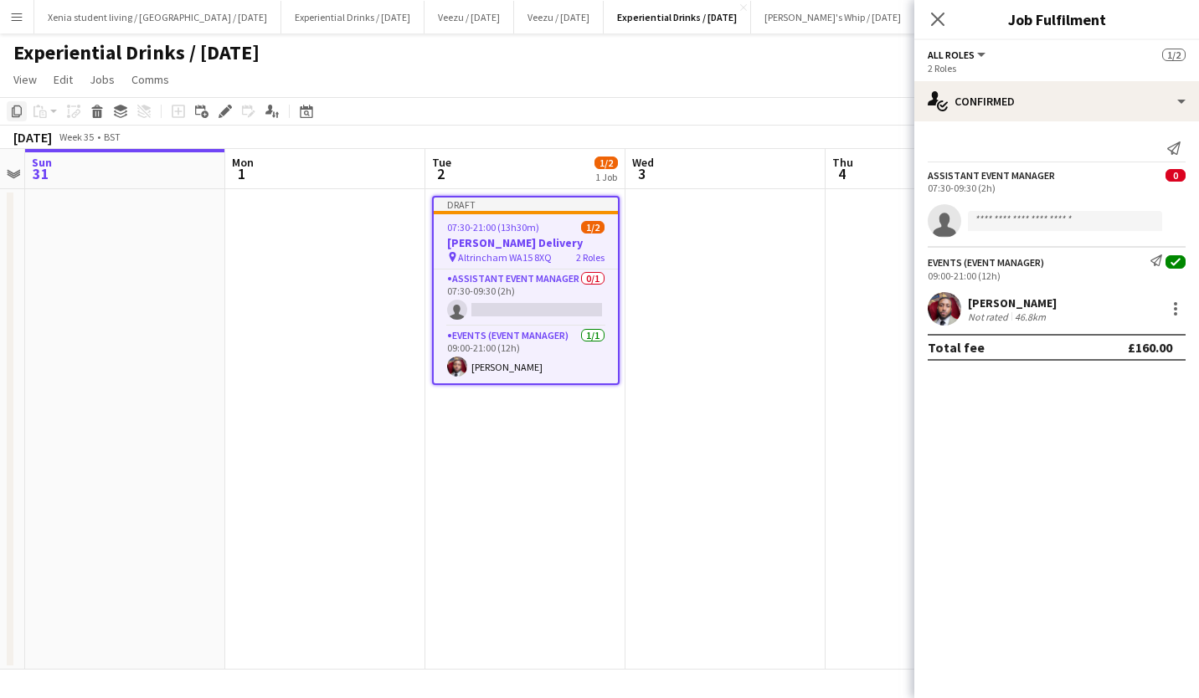
click at [18, 108] on icon "Copy" at bounding box center [16, 111] width 13 height 13
click at [528, 502] on app-date-cell "Draft 07:30-21:00 (13h30m) 1/2 Thwaits Delivery pin Altrincham WA15 8XQ 2 Roles…" at bounding box center [525, 429] width 200 height 481
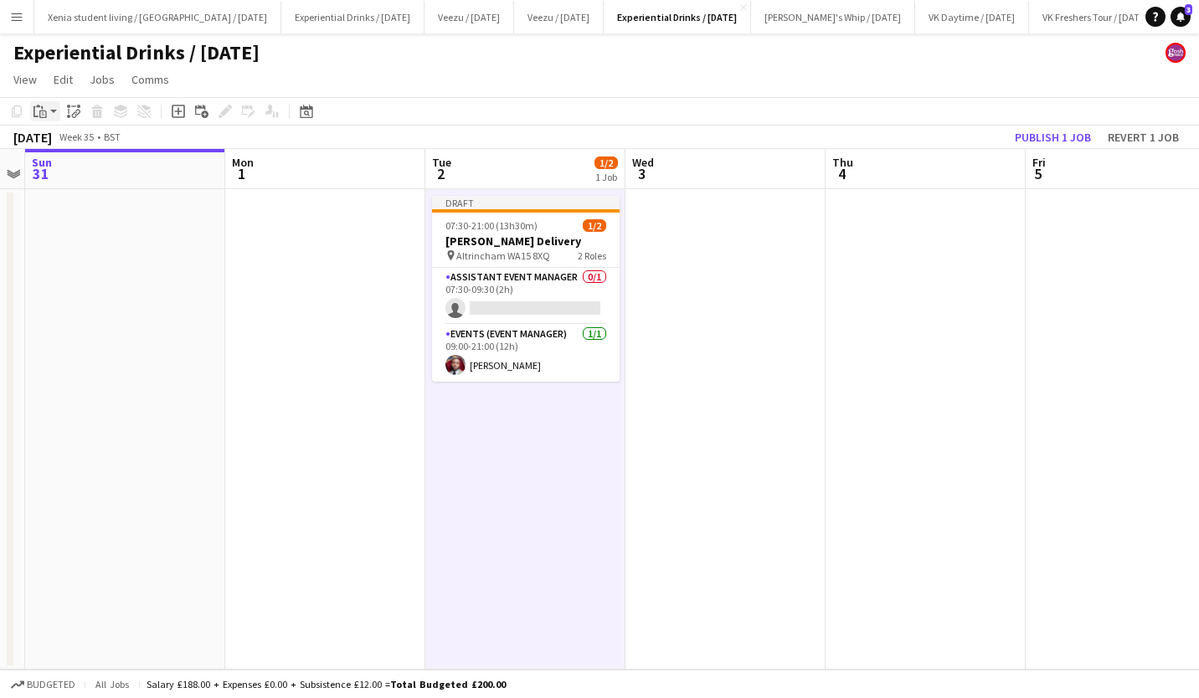
click at [39, 112] on icon "Paste" at bounding box center [39, 111] width 13 height 13
click at [69, 173] on link "Paste with crew Ctrl+Shift+V" at bounding box center [122, 171] width 157 height 15
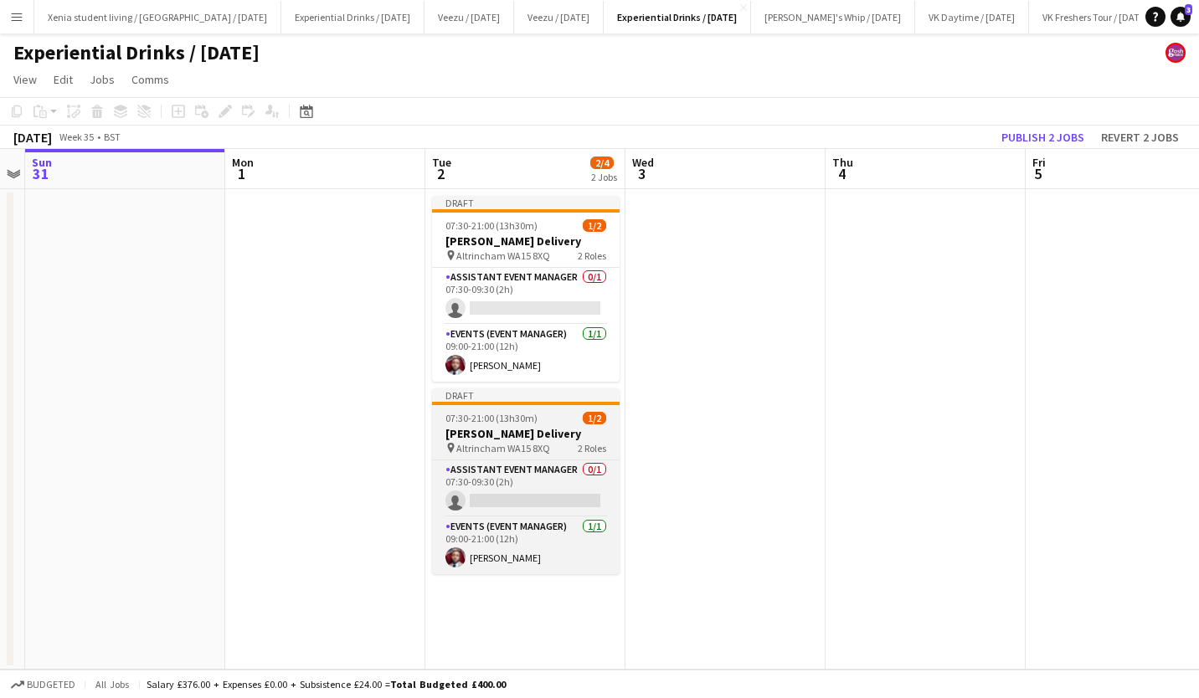
click at [492, 426] on h3 "[PERSON_NAME] Delivery" at bounding box center [526, 433] width 188 height 15
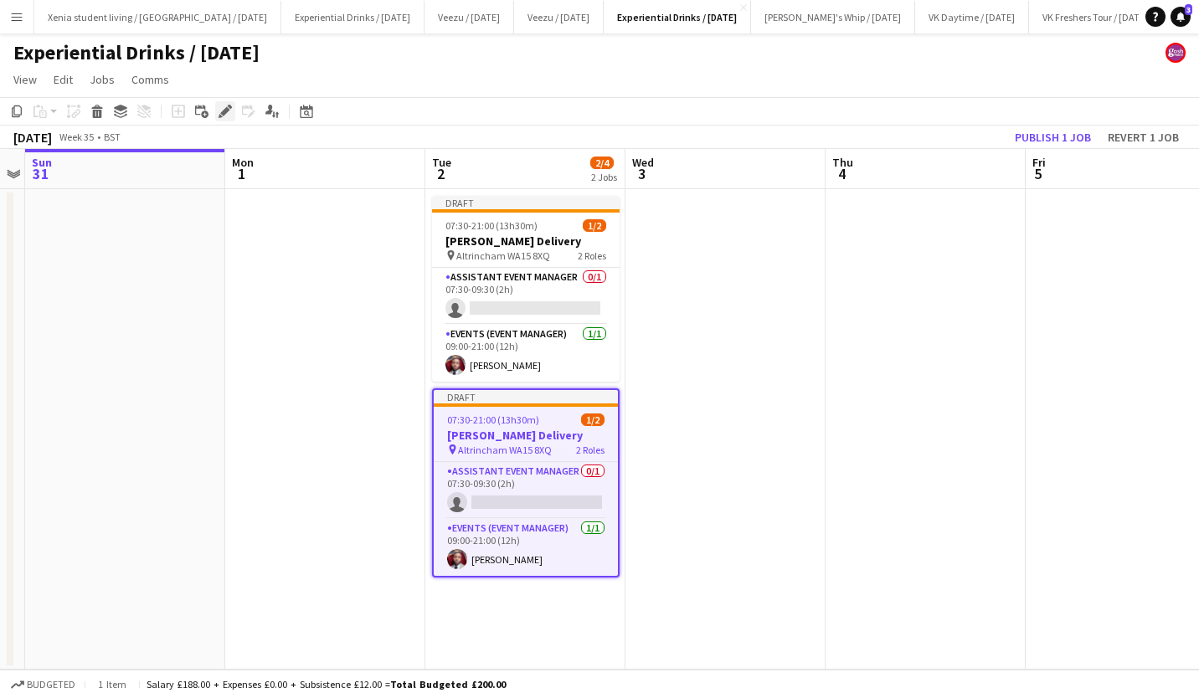
click at [221, 117] on icon at bounding box center [221, 116] width 4 height 4
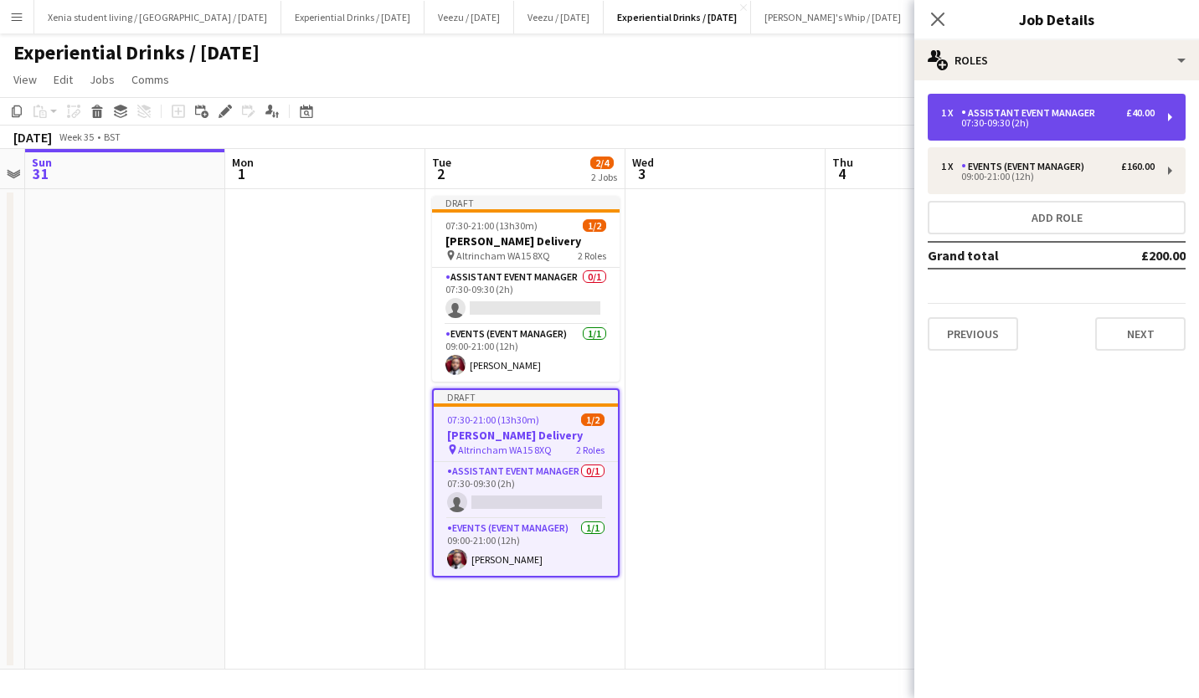
click at [1092, 108] on div "Assistant Event Manager" at bounding box center [1031, 113] width 141 height 12
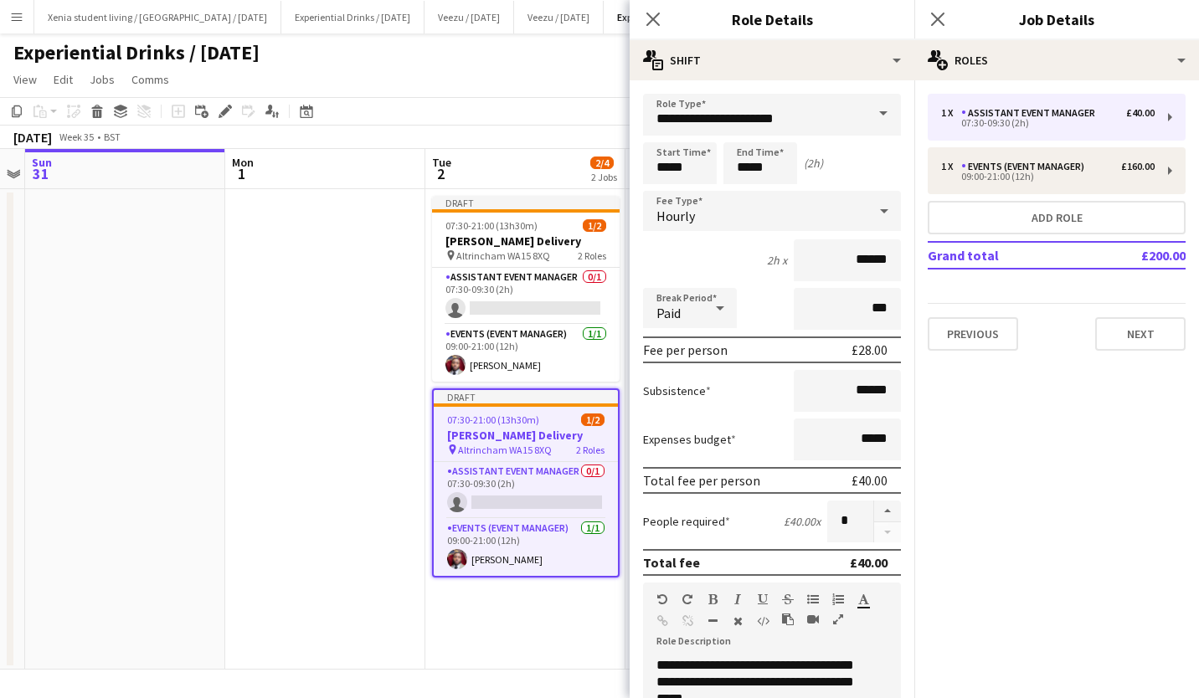
click at [677, 173] on input "*****" at bounding box center [680, 163] width 74 height 42
click at [662, 135] on div at bounding box center [663, 134] width 33 height 17
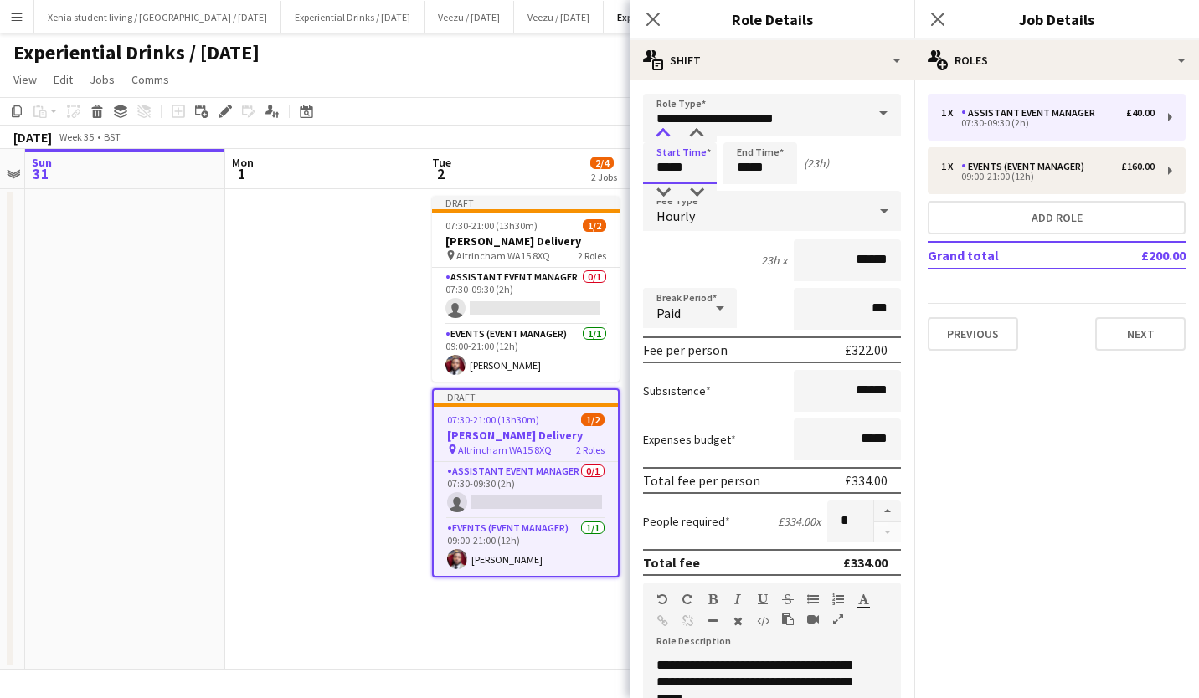
click at [662, 135] on div at bounding box center [663, 134] width 33 height 17
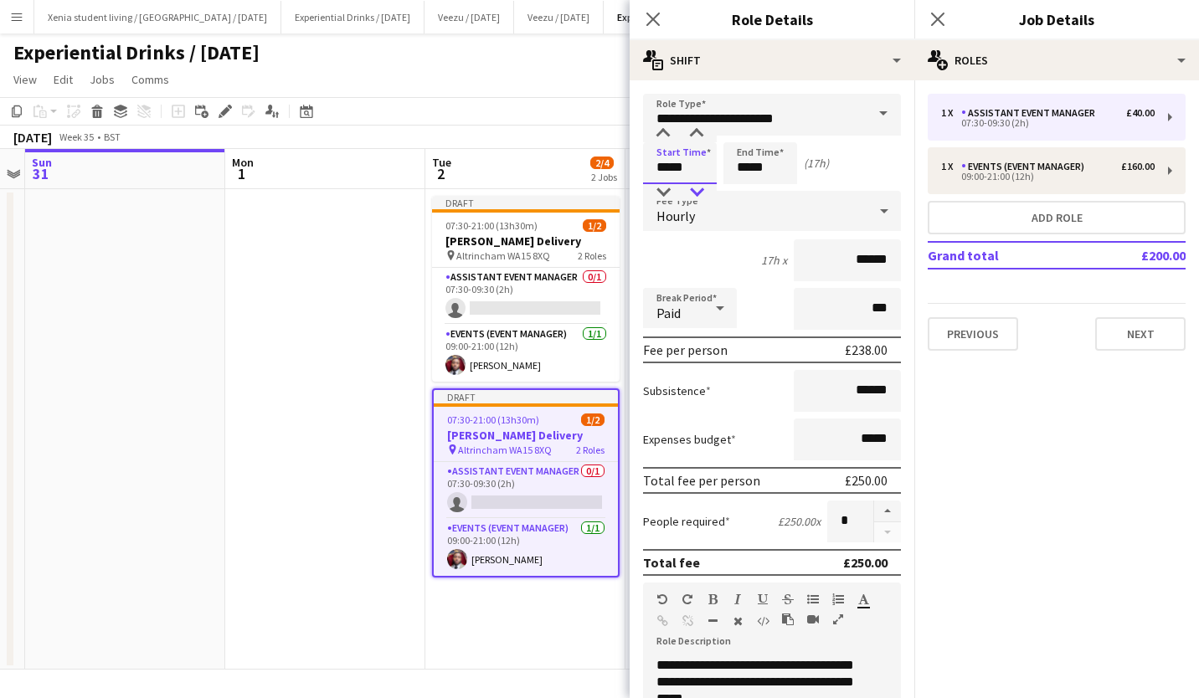
click at [698, 190] on div at bounding box center [696, 192] width 33 height 17
type input "*****"
click at [698, 190] on div at bounding box center [696, 192] width 33 height 17
click at [755, 169] on input "*****" at bounding box center [761, 163] width 74 height 42
click at [744, 190] on div at bounding box center [743, 192] width 33 height 17
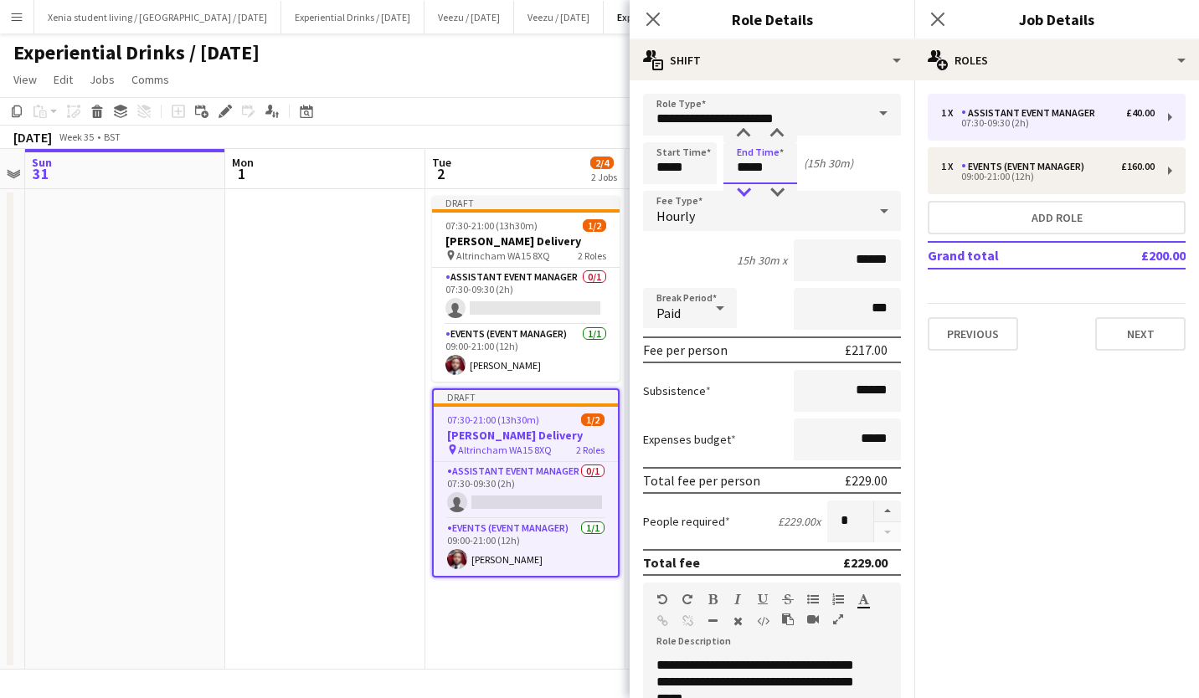
click at [744, 190] on div at bounding box center [743, 192] width 33 height 17
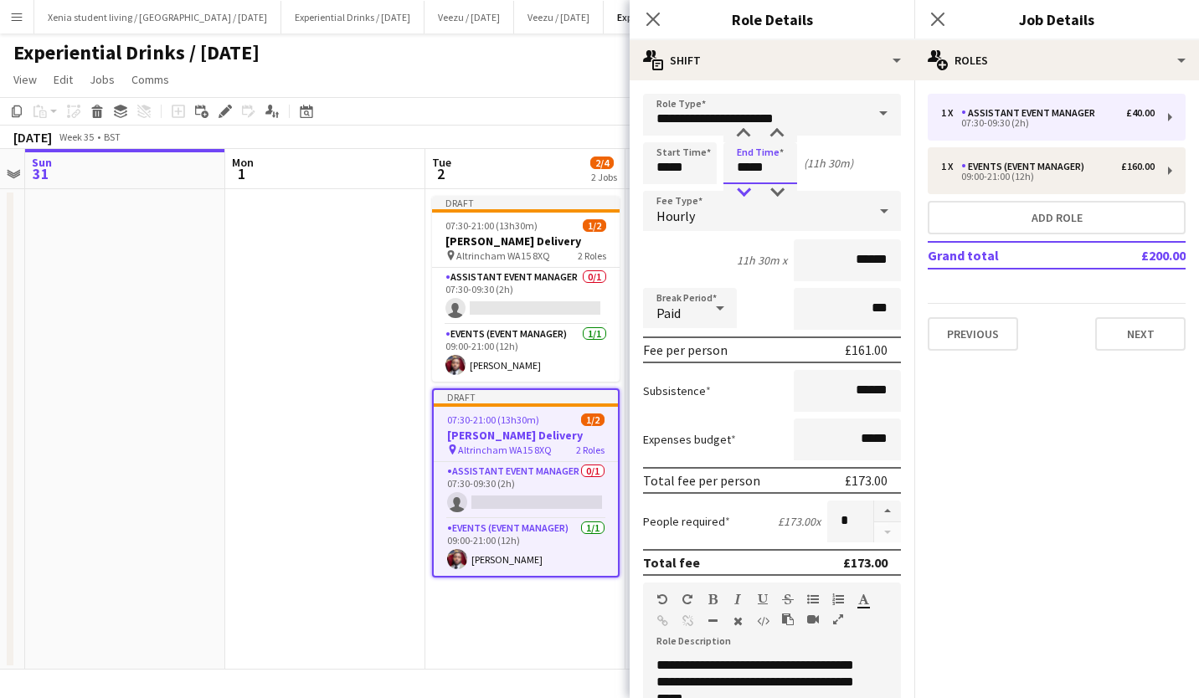
click at [744, 190] on div at bounding box center [743, 192] width 33 height 17
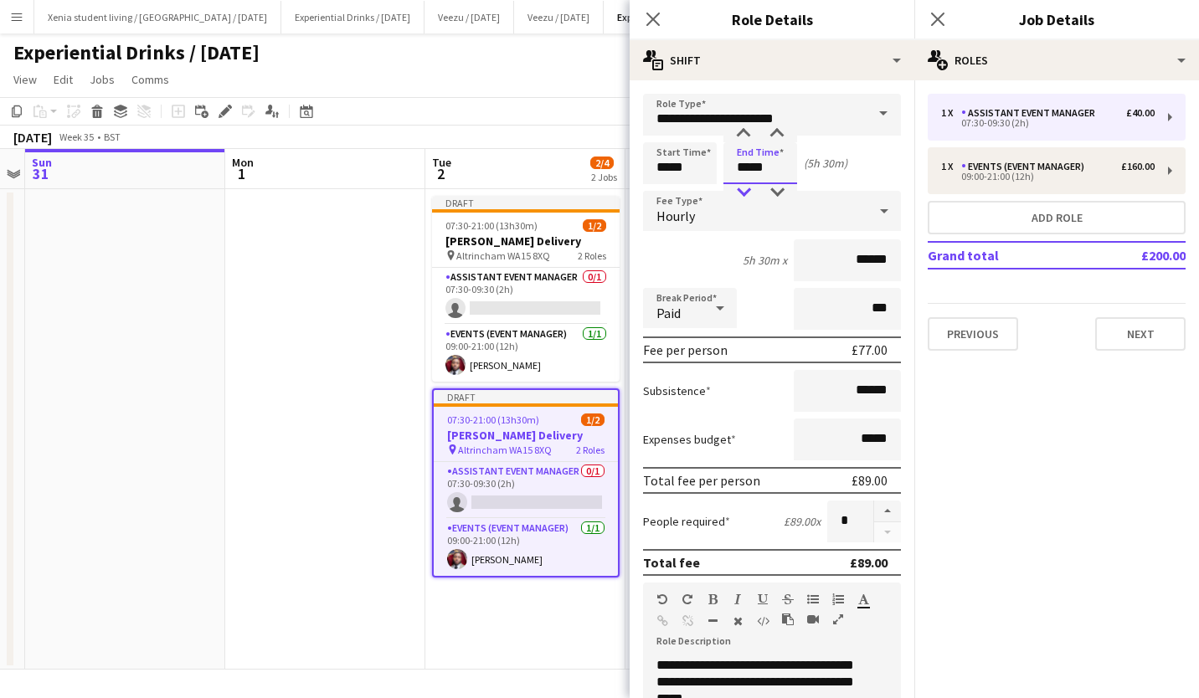
click at [744, 190] on div at bounding box center [743, 192] width 33 height 17
click at [777, 188] on div at bounding box center [776, 192] width 33 height 17
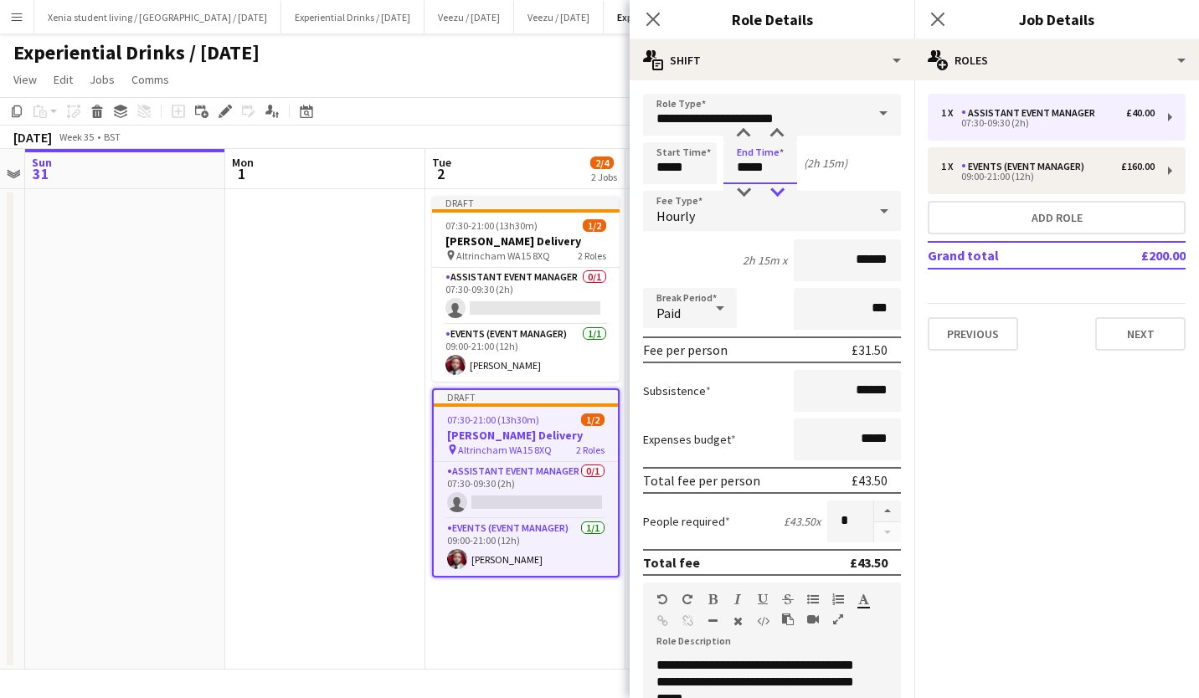
type input "*****"
click at [777, 188] on div at bounding box center [776, 192] width 33 height 17
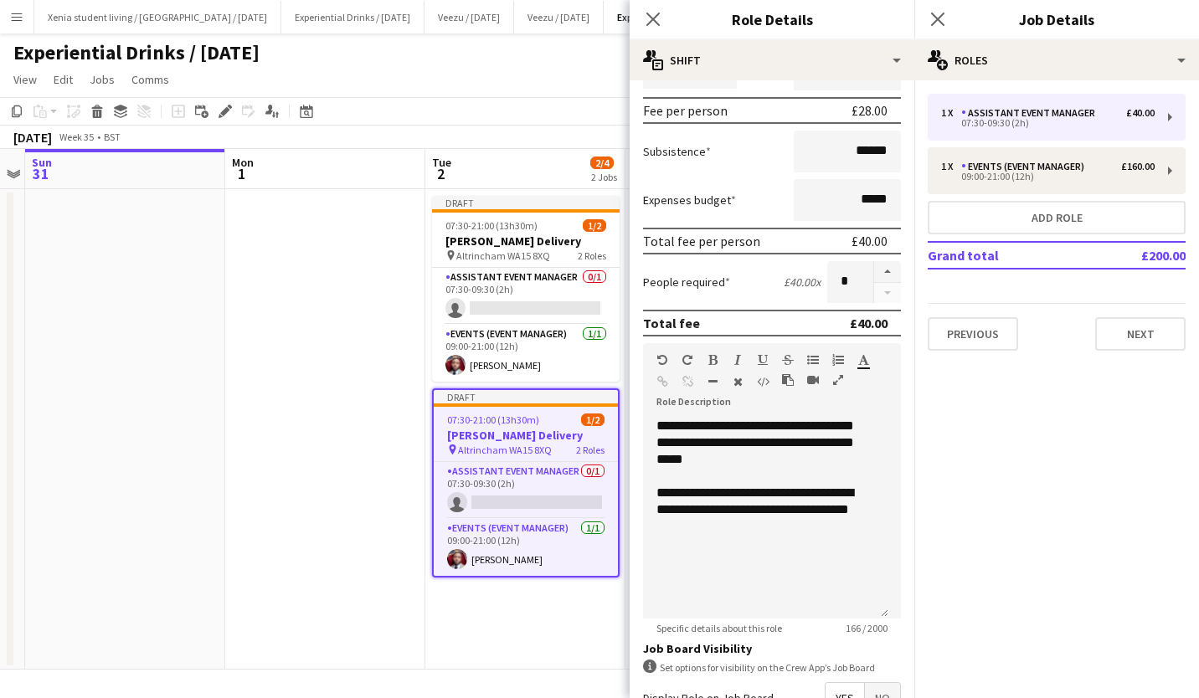
scroll to position [240, 0]
click at [698, 438] on div "**********" at bounding box center [765, 517] width 245 height 201
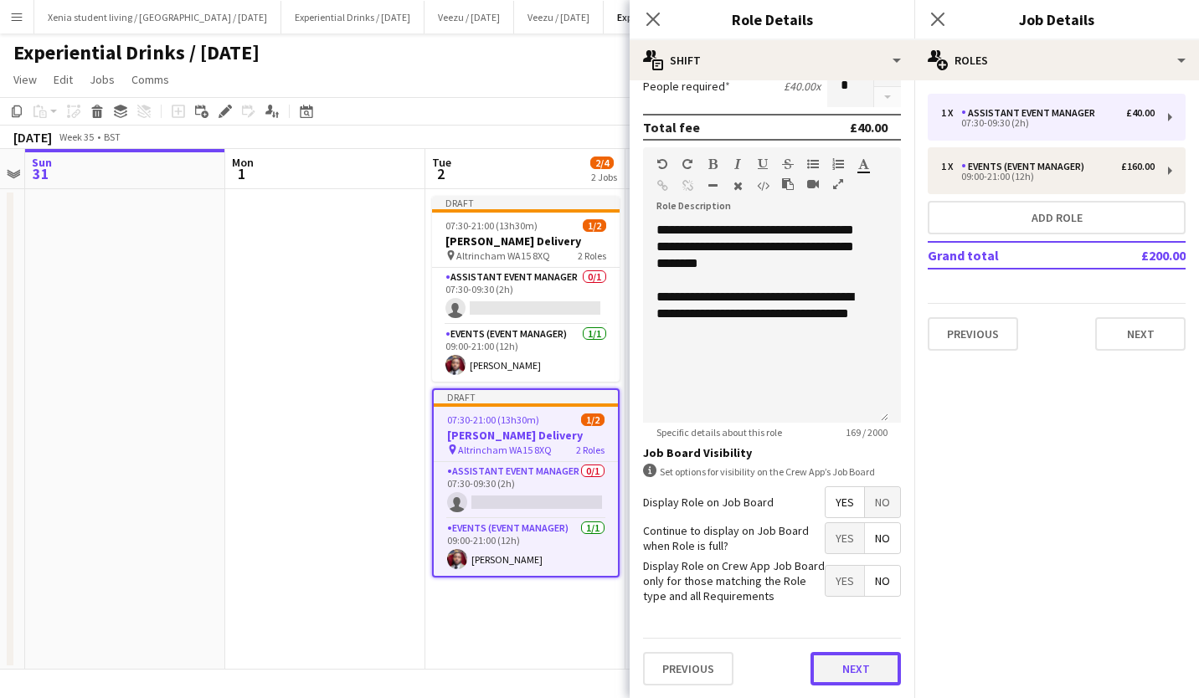
click at [819, 664] on button "Next" at bounding box center [856, 668] width 90 height 33
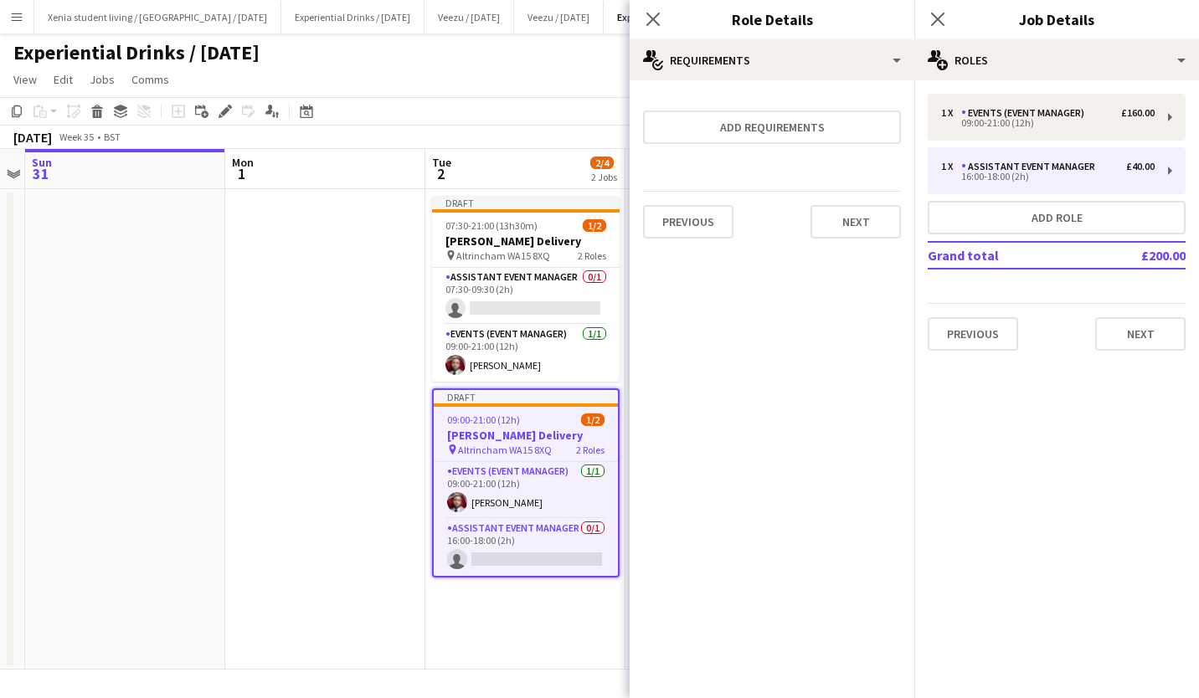
scroll to position [0, 0]
click at [864, 216] on button "Next" at bounding box center [856, 221] width 90 height 33
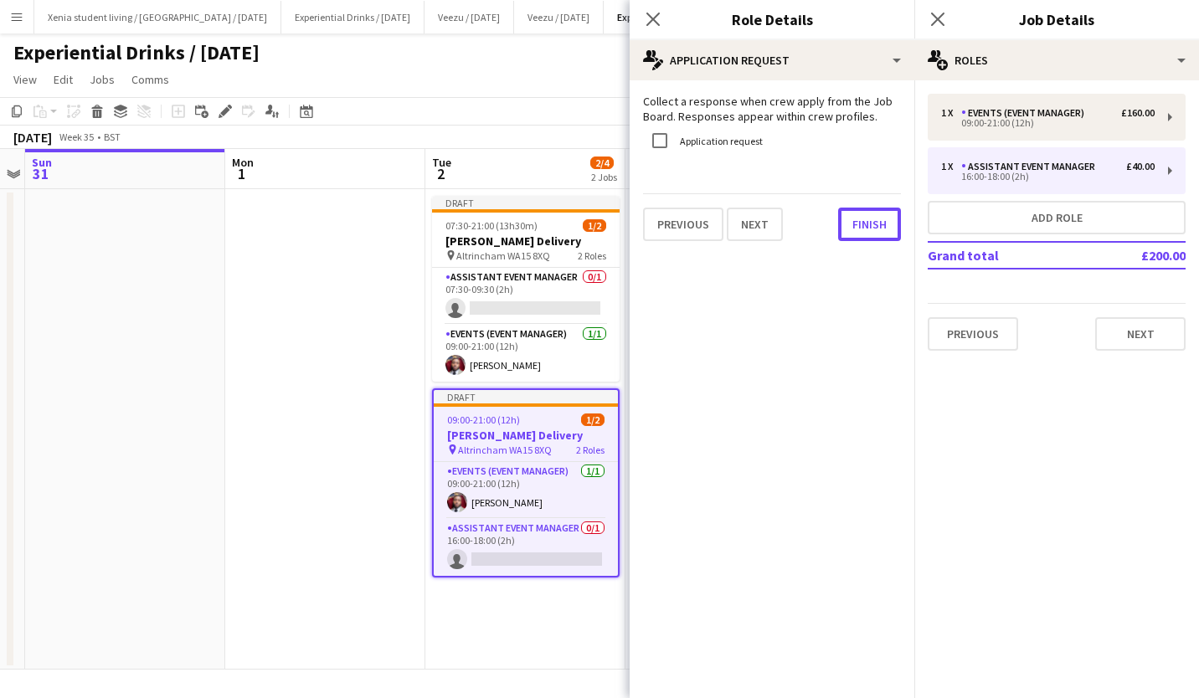
click at [864, 216] on button "Finish" at bounding box center [869, 224] width 63 height 33
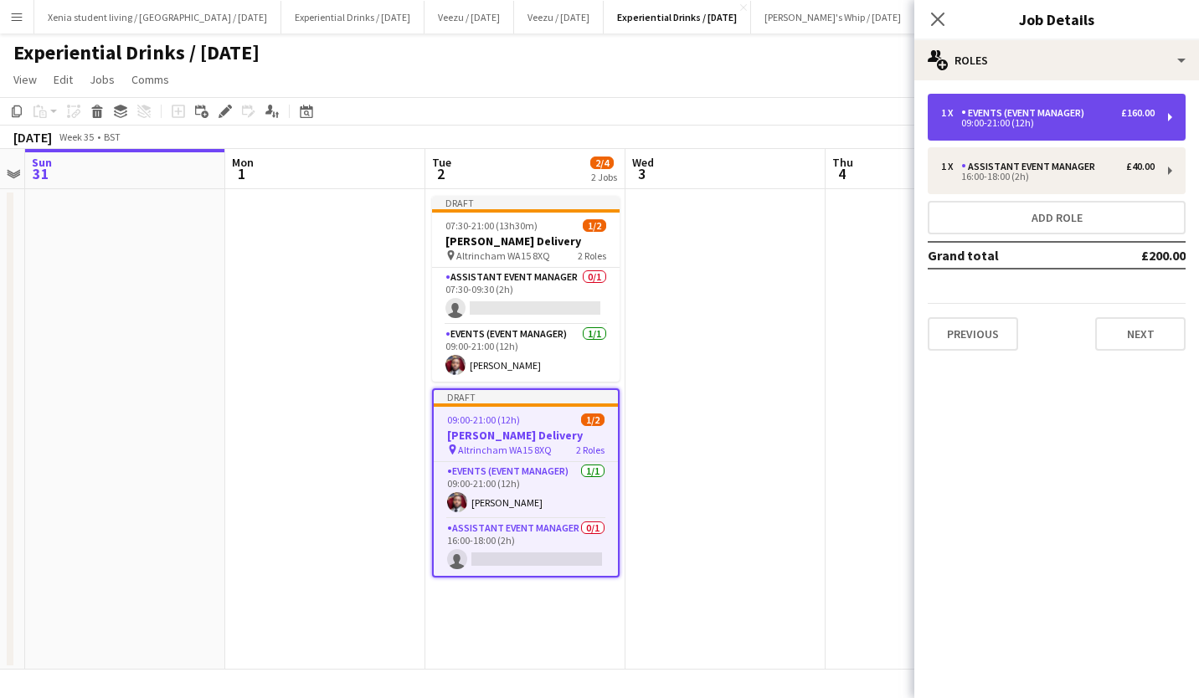
click at [986, 119] on div "09:00-21:00 (12h)" at bounding box center [1048, 123] width 214 height 8
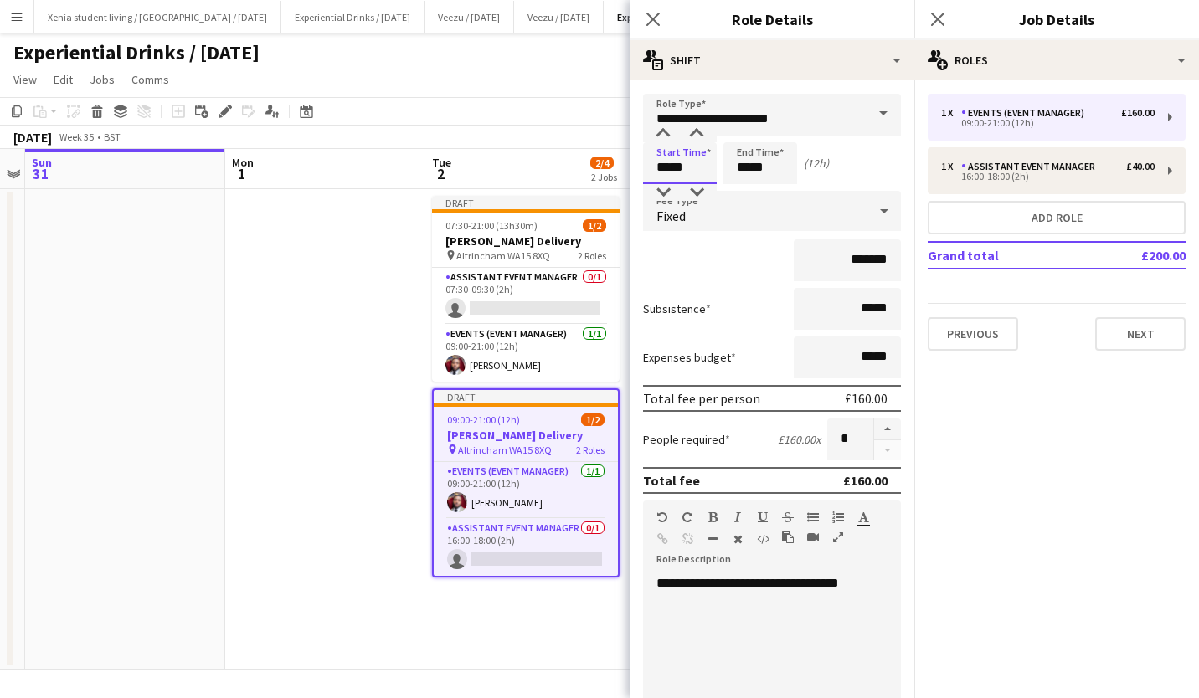
click at [681, 155] on input "*****" at bounding box center [680, 163] width 74 height 42
click at [666, 132] on div at bounding box center [663, 134] width 33 height 17
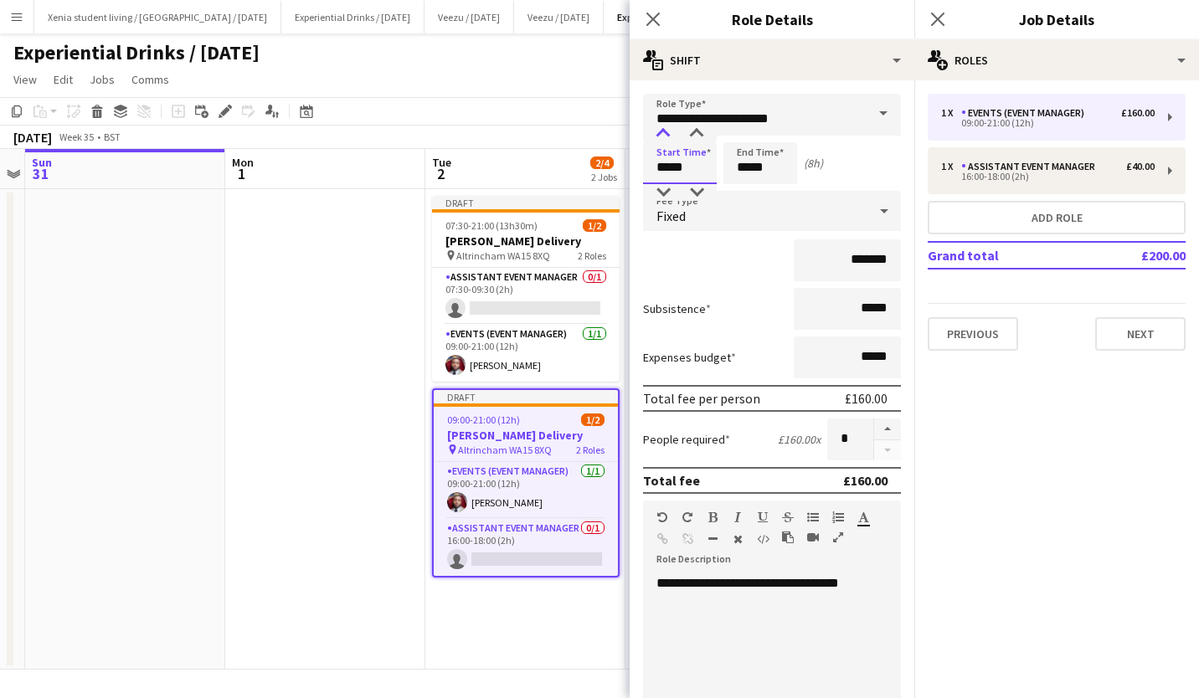
click at [666, 132] on div at bounding box center [663, 134] width 33 height 17
type input "*****"
click at [666, 132] on div at bounding box center [663, 134] width 33 height 17
click at [740, 158] on input "*****" at bounding box center [761, 163] width 74 height 42
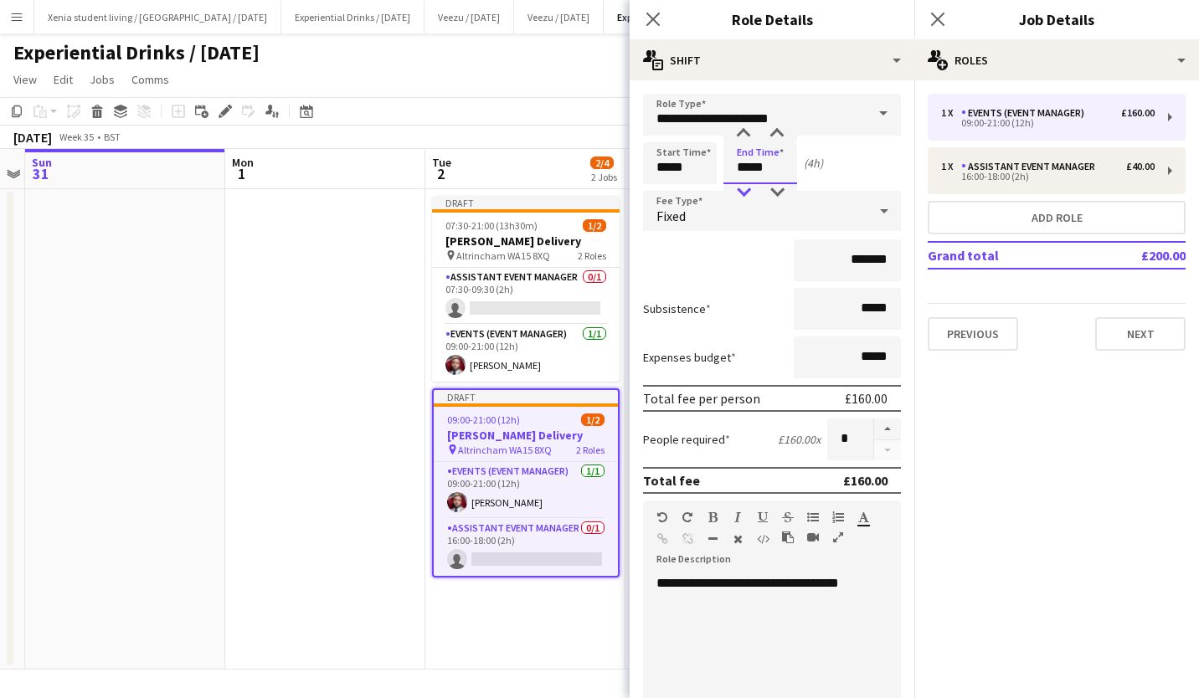
click at [745, 190] on div at bounding box center [743, 192] width 33 height 17
type input "*****"
click at [745, 190] on div at bounding box center [743, 192] width 33 height 17
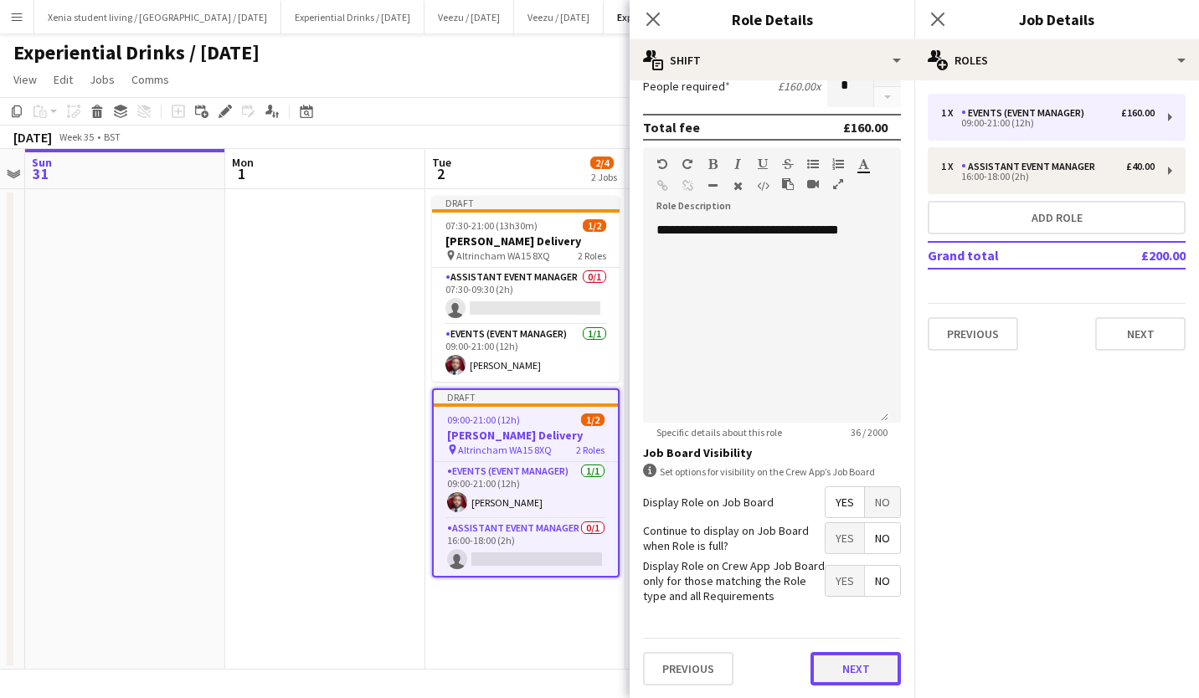
click at [838, 664] on button "Next" at bounding box center [856, 668] width 90 height 33
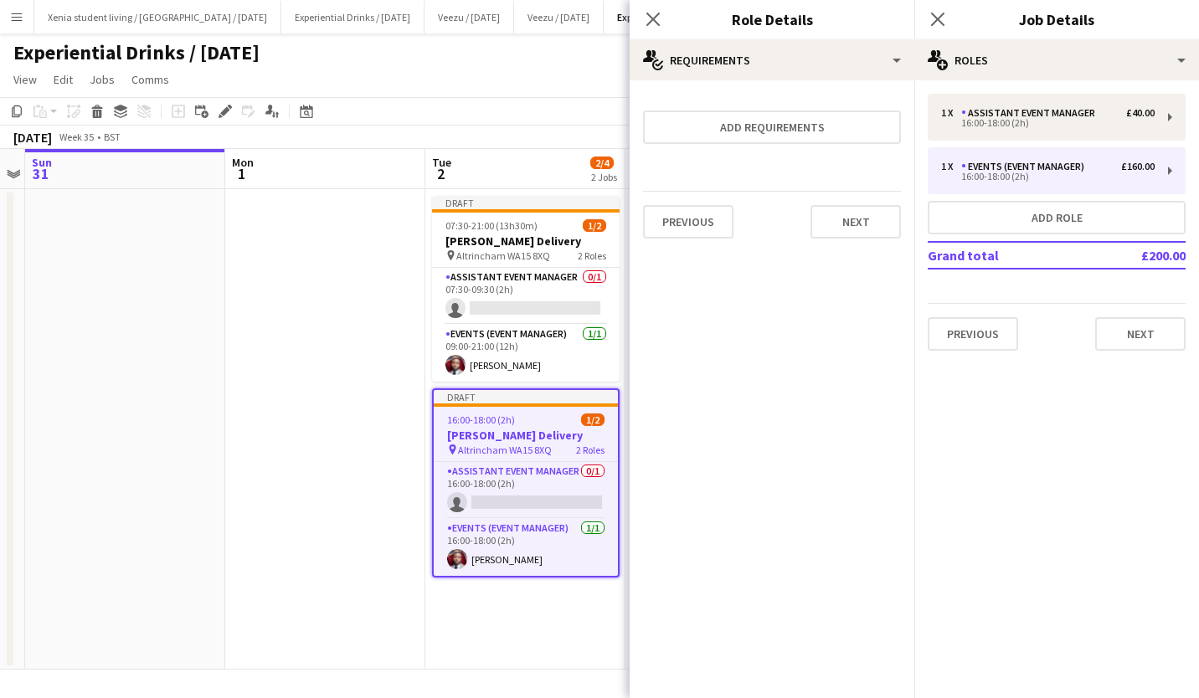
scroll to position [0, 0]
click at [856, 216] on button "Next" at bounding box center [856, 221] width 90 height 33
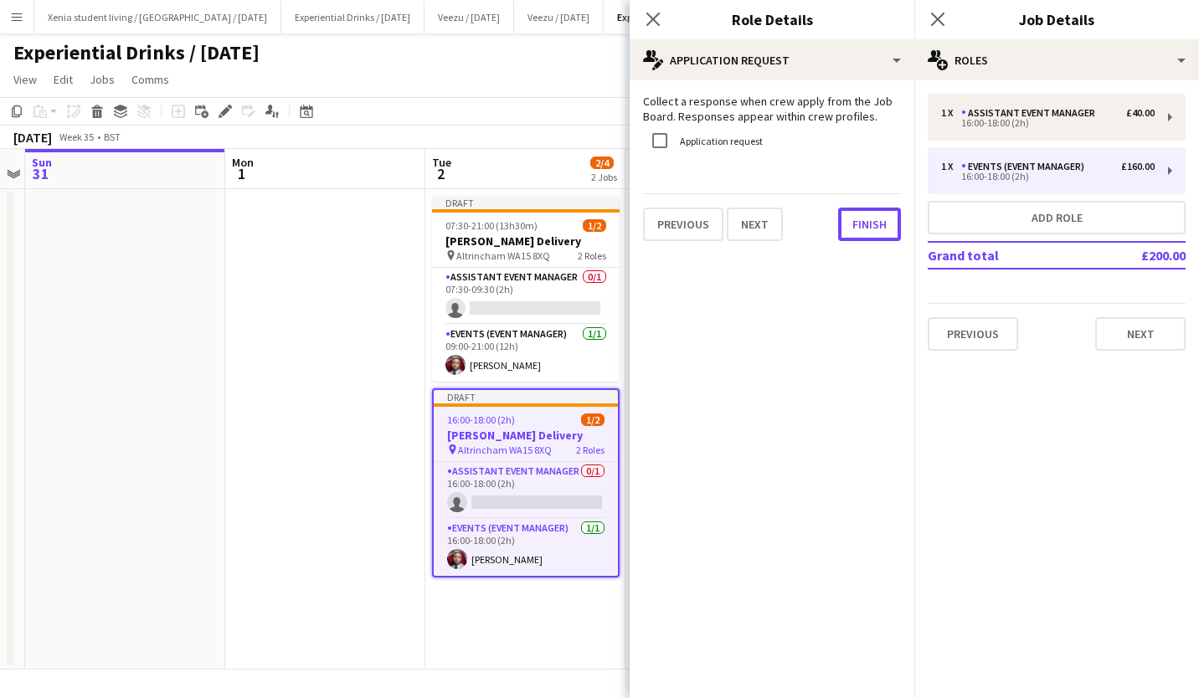
click at [856, 216] on button "Finish" at bounding box center [869, 224] width 63 height 33
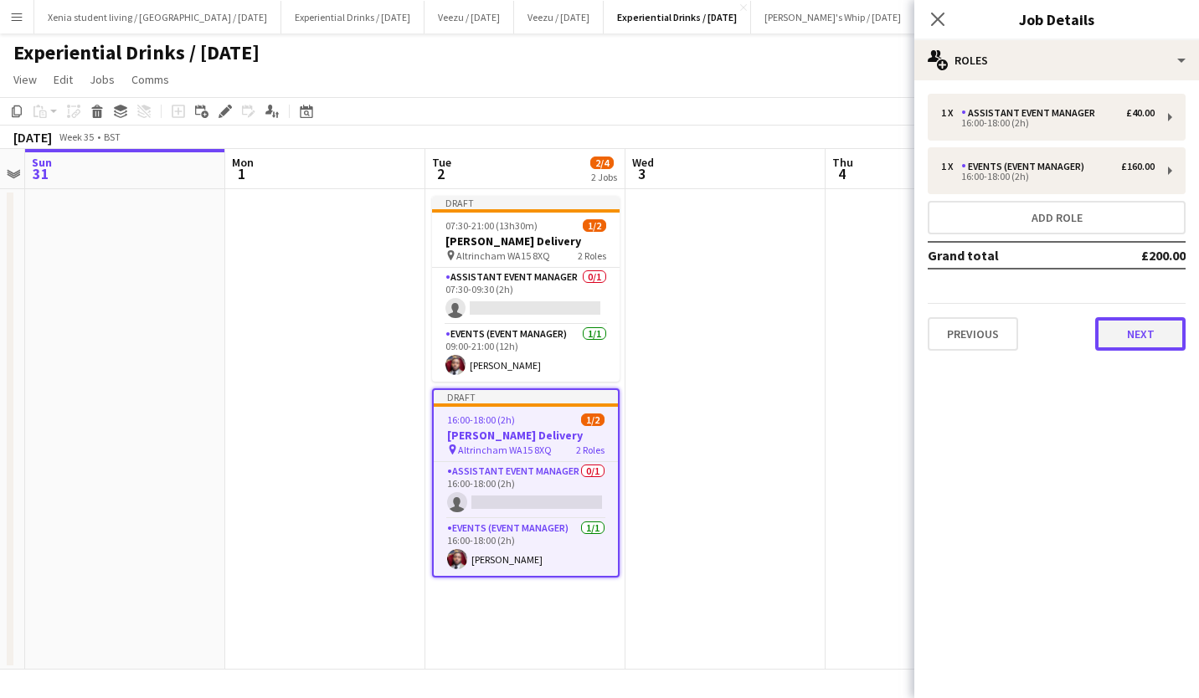
click at [1139, 343] on button "Next" at bounding box center [1140, 333] width 90 height 33
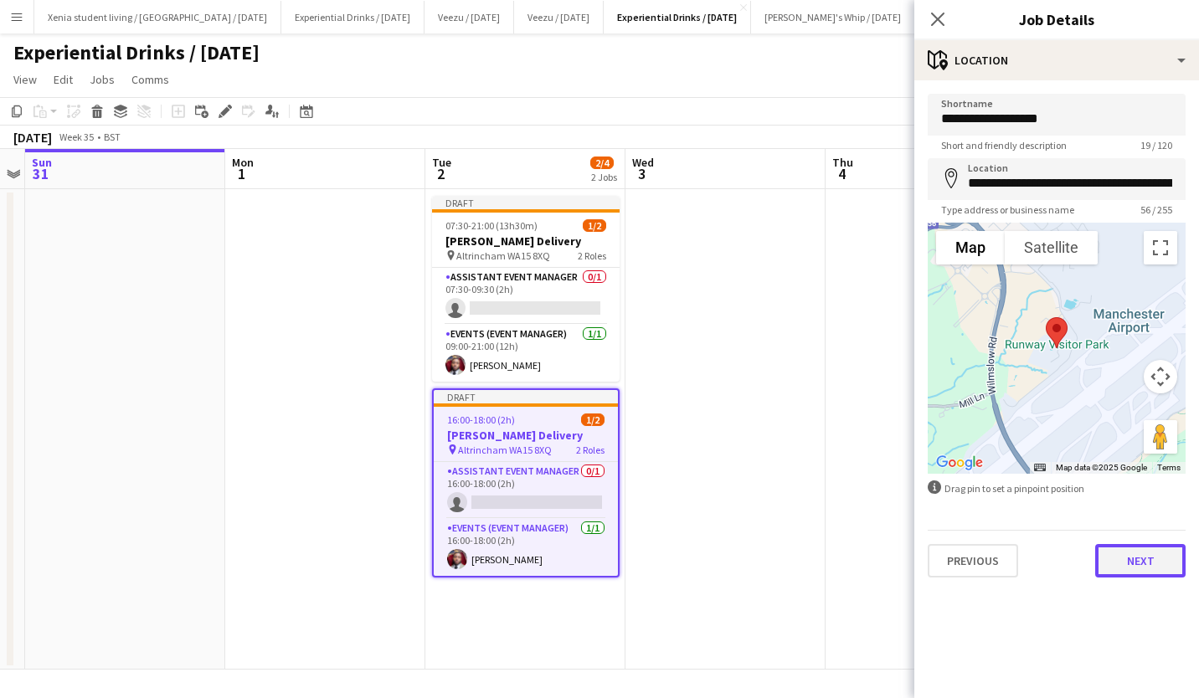
click at [1137, 560] on button "Next" at bounding box center [1140, 560] width 90 height 33
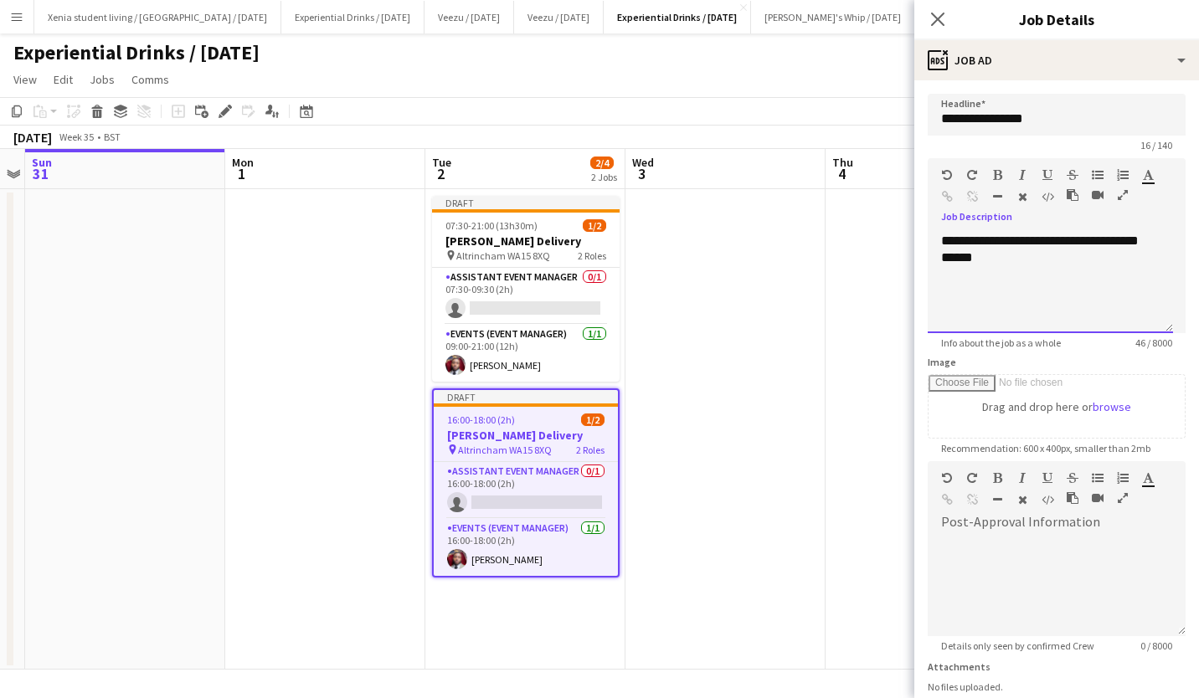
click at [1007, 240] on div "**********" at bounding box center [1050, 283] width 245 height 100
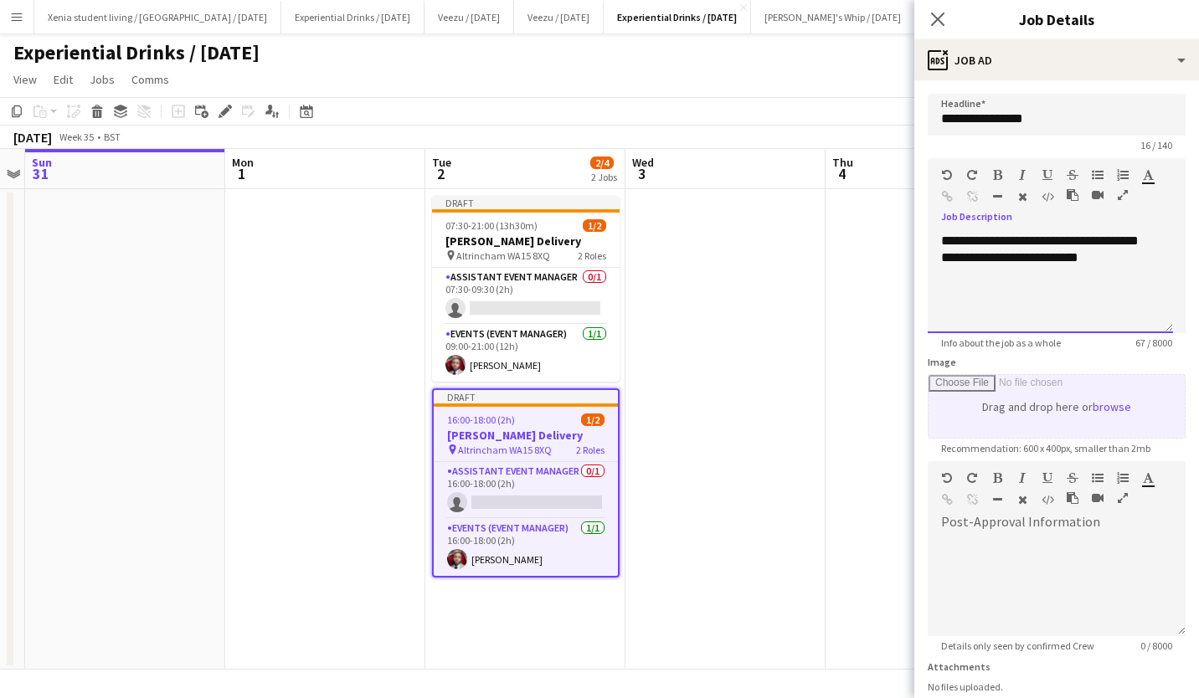
scroll to position [129, 0]
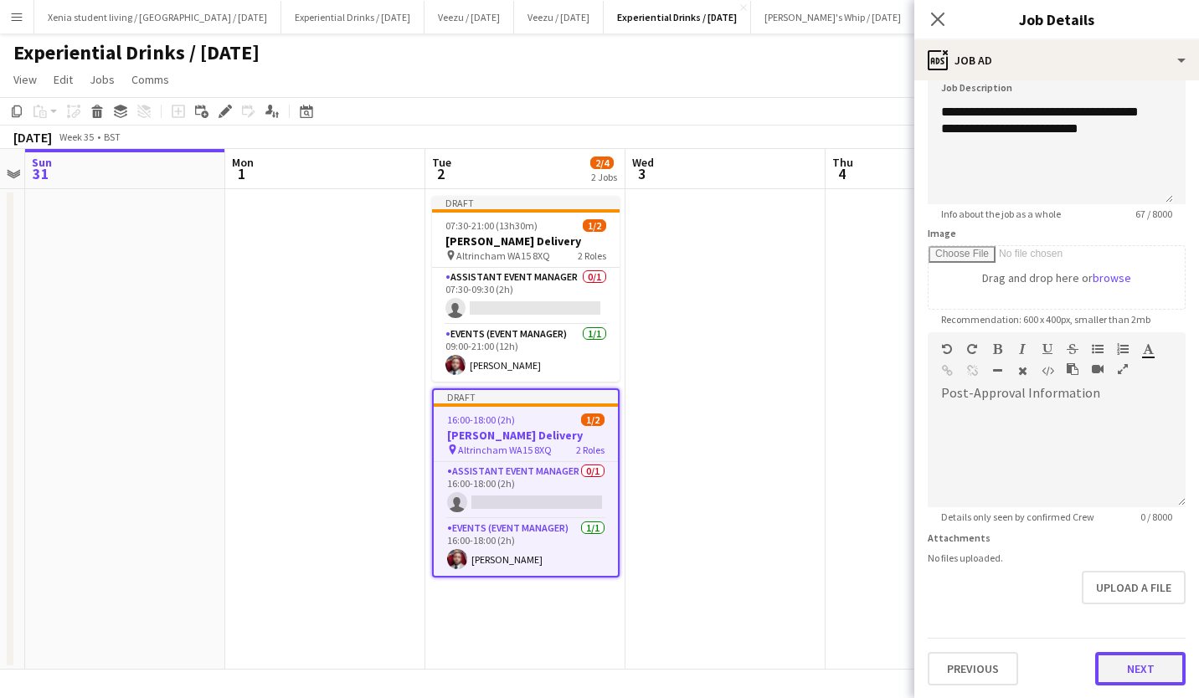
click at [1126, 671] on button "Next" at bounding box center [1140, 668] width 90 height 33
type input "*******"
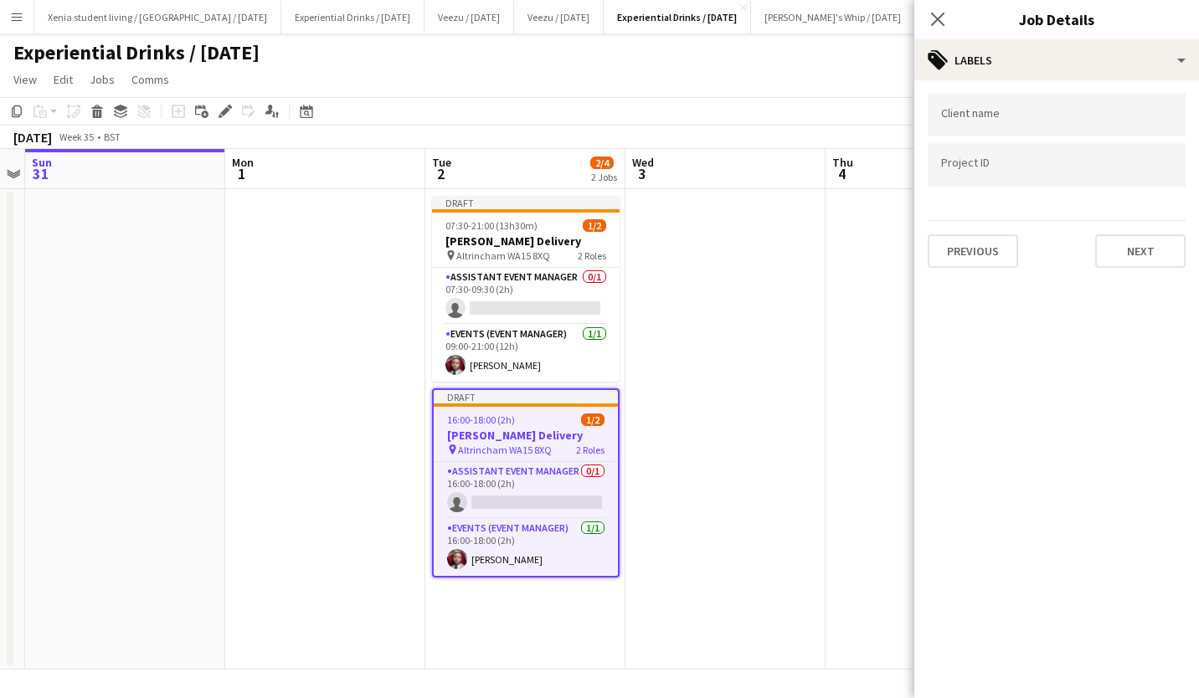
scroll to position [0, 0]
click at [1141, 255] on button "Next" at bounding box center [1140, 250] width 90 height 33
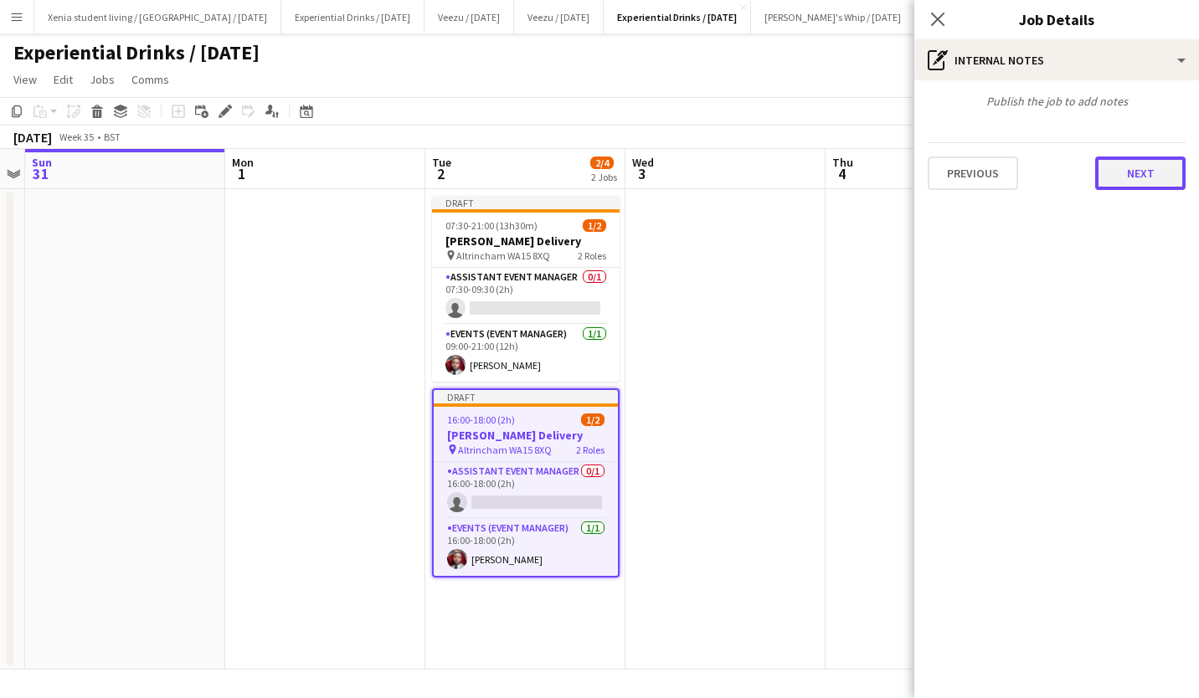
click at [1172, 158] on button "Next" at bounding box center [1140, 173] width 90 height 33
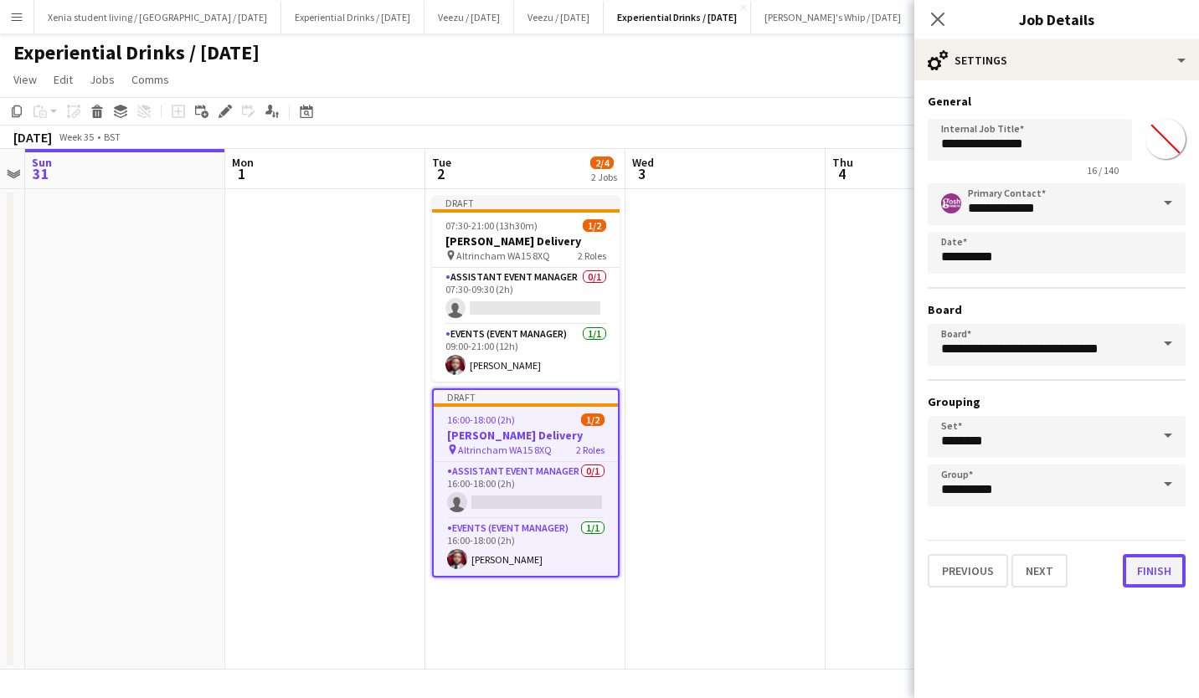
click at [1162, 555] on button "Finish" at bounding box center [1154, 570] width 63 height 33
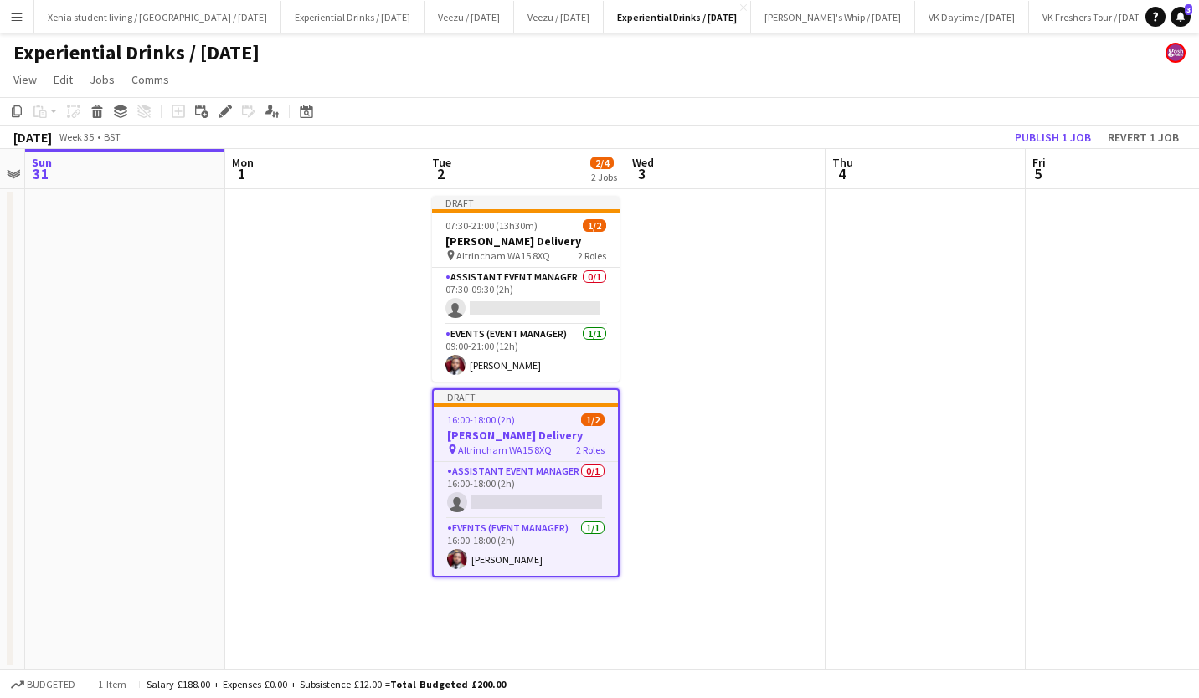
click at [518, 428] on h3 "[PERSON_NAME] Delivery" at bounding box center [526, 435] width 184 height 15
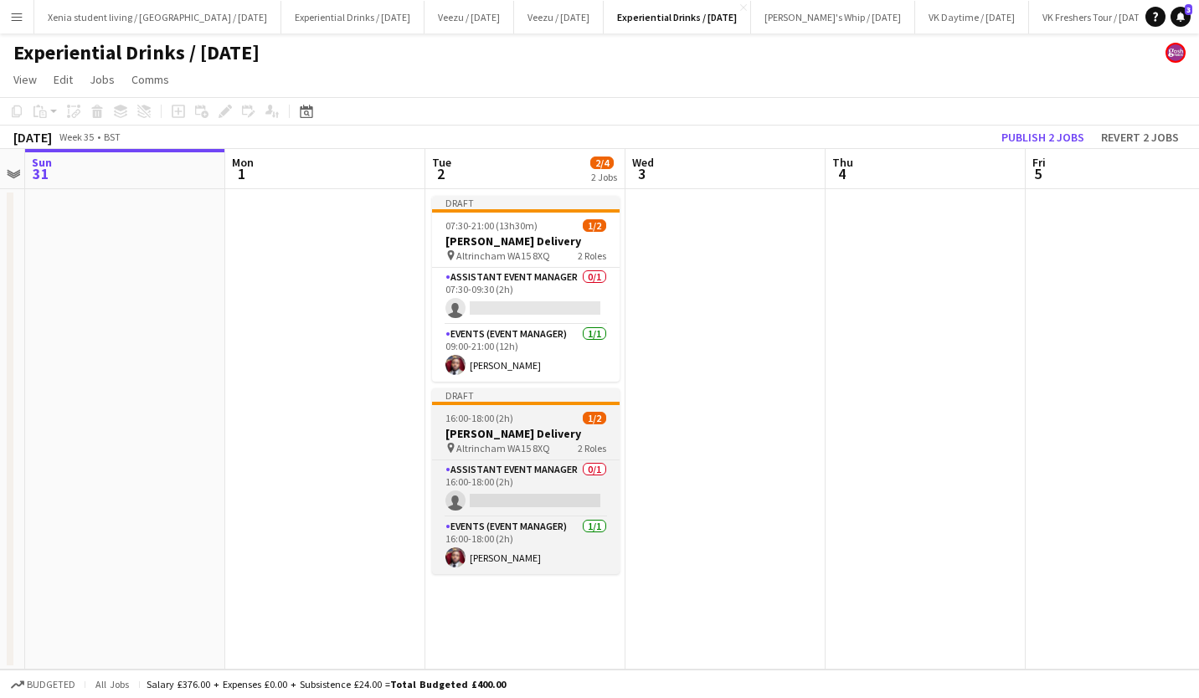
click at [474, 425] on app-job-card "Draft 16:00-18:00 (2h) 1/2 Thwaits Delivery pin Altrincham WA15 8XQ 2 Roles Ass…" at bounding box center [526, 482] width 188 height 186
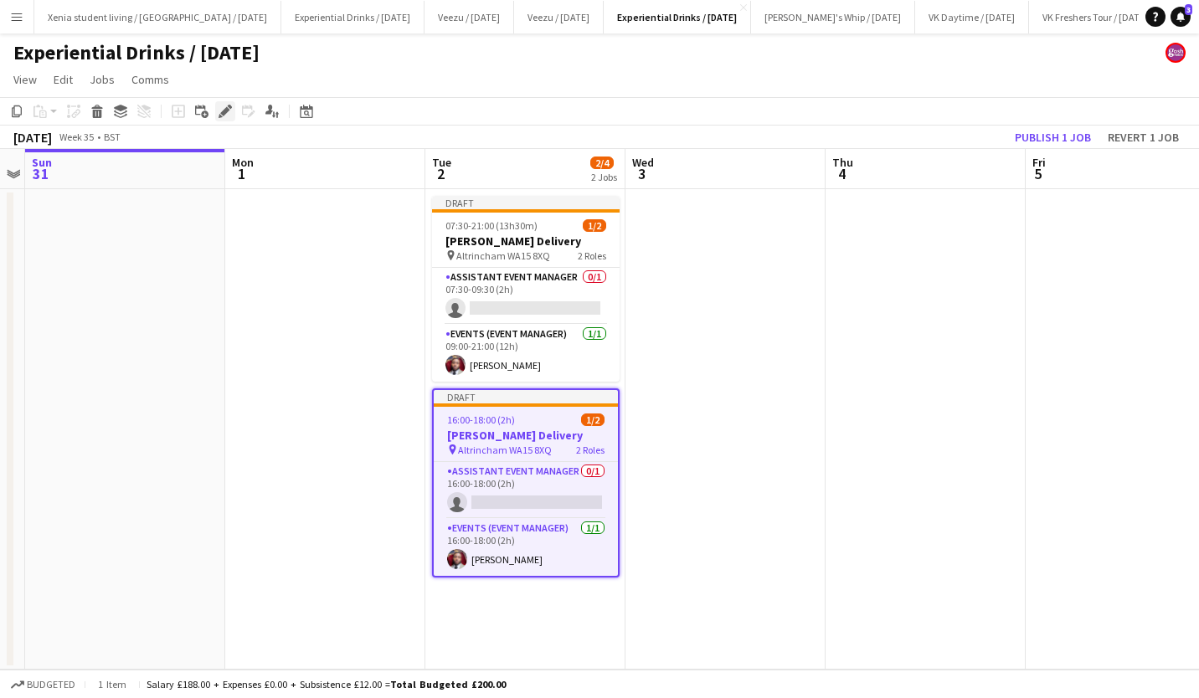
click at [227, 110] on icon at bounding box center [224, 111] width 9 height 9
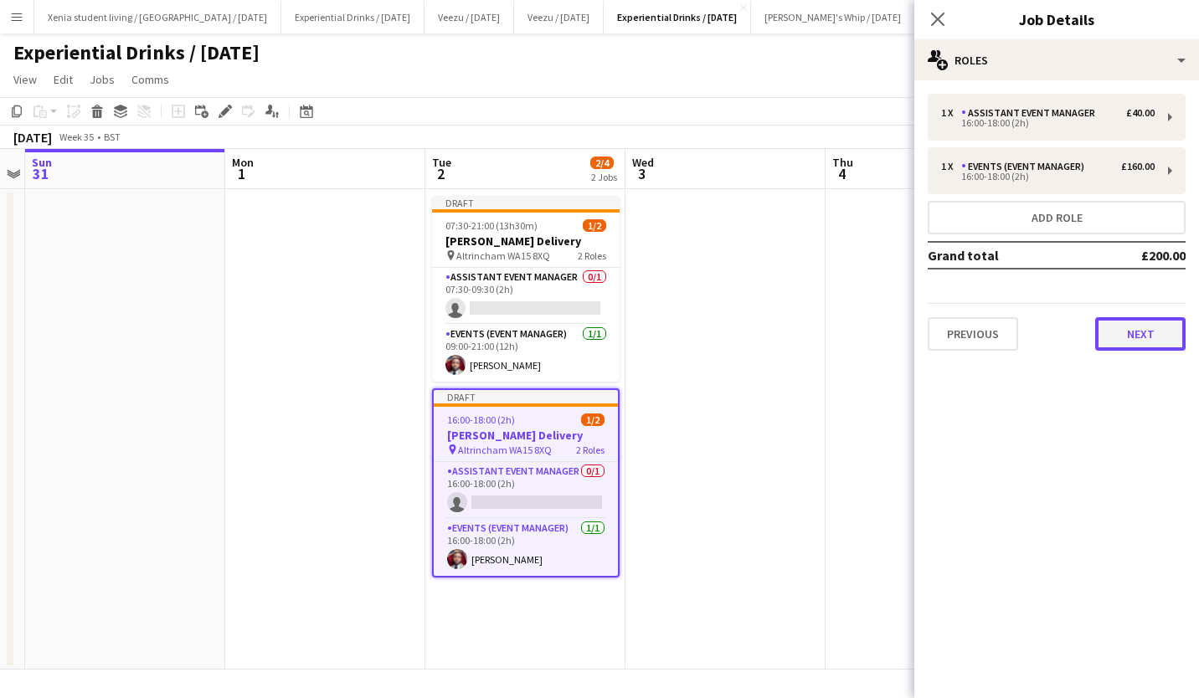
click at [1141, 332] on button "Next" at bounding box center [1140, 333] width 90 height 33
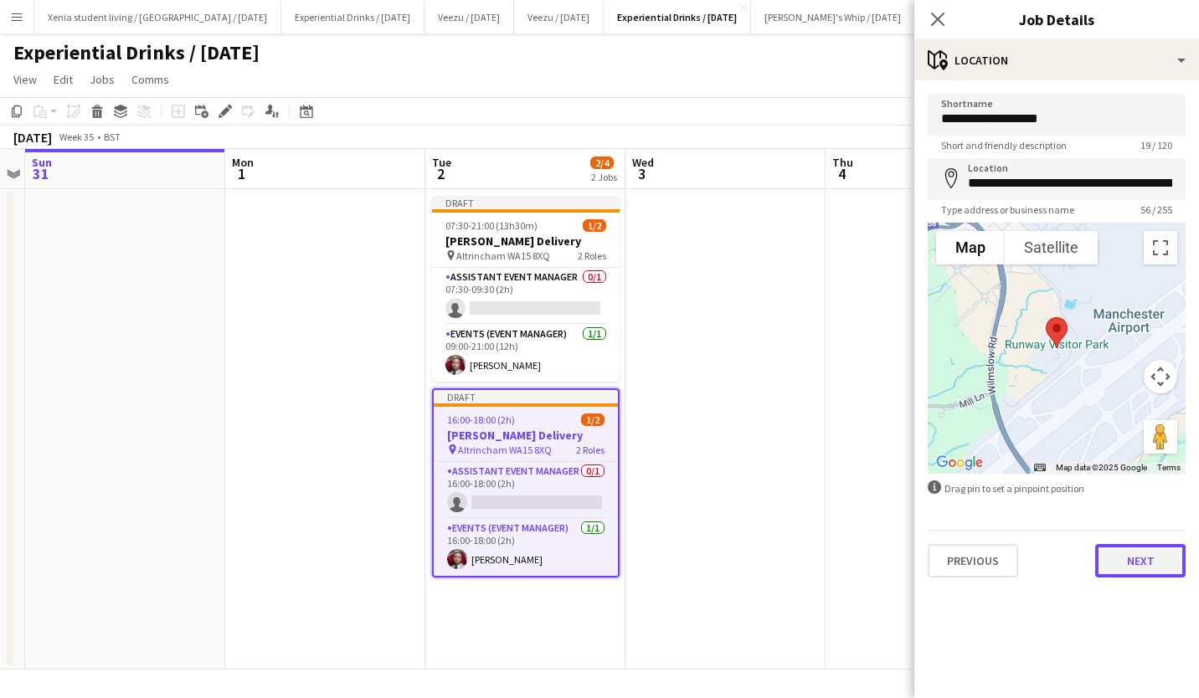
click at [1145, 554] on button "Next" at bounding box center [1140, 560] width 90 height 33
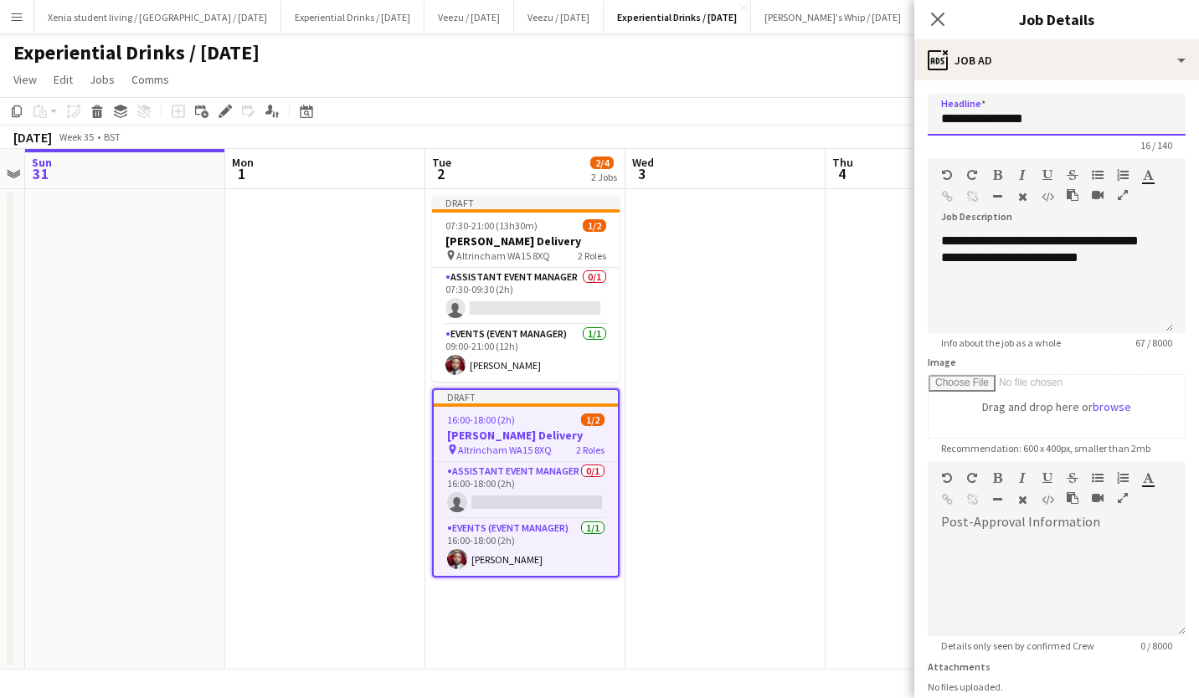
click at [1095, 129] on input "**********" at bounding box center [1057, 115] width 258 height 42
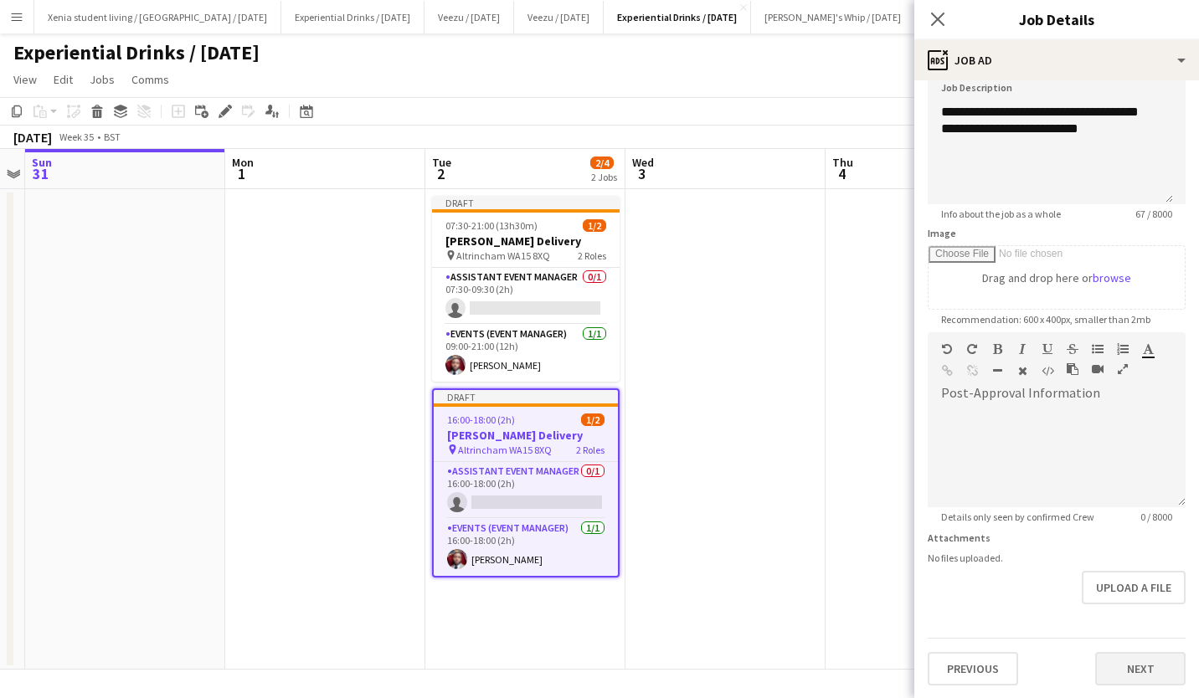
type input "**********"
click at [1132, 660] on button "Next" at bounding box center [1140, 668] width 90 height 33
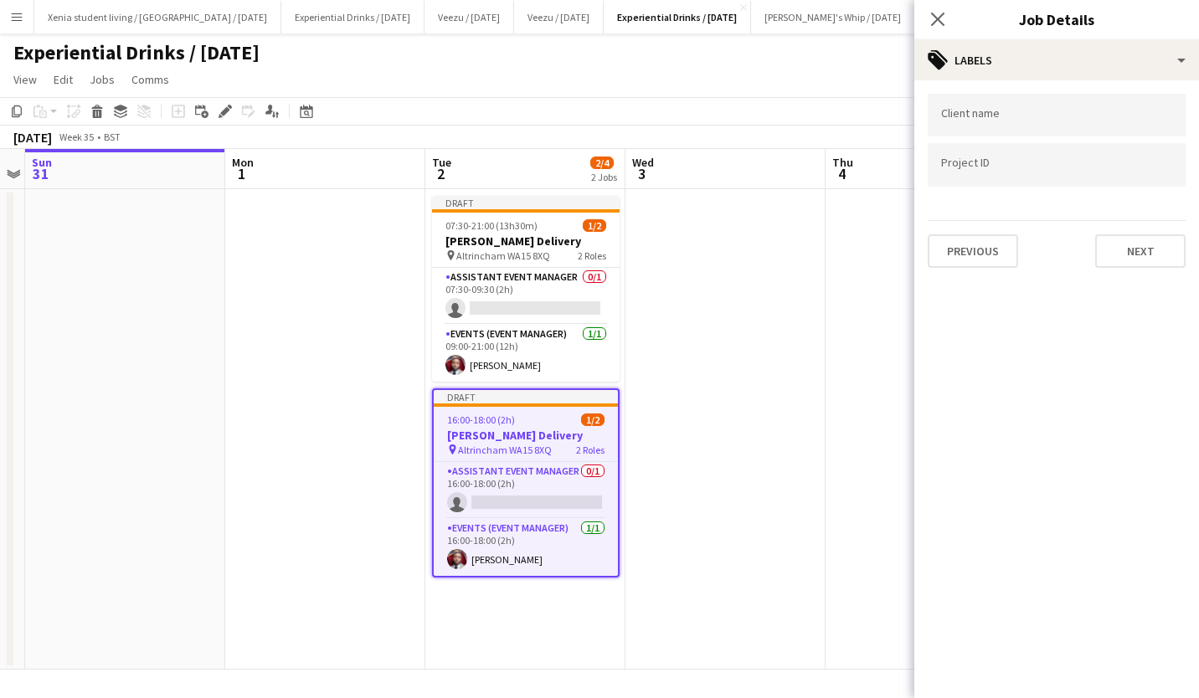
scroll to position [0, 0]
click at [1133, 260] on button "Next" at bounding box center [1140, 250] width 90 height 33
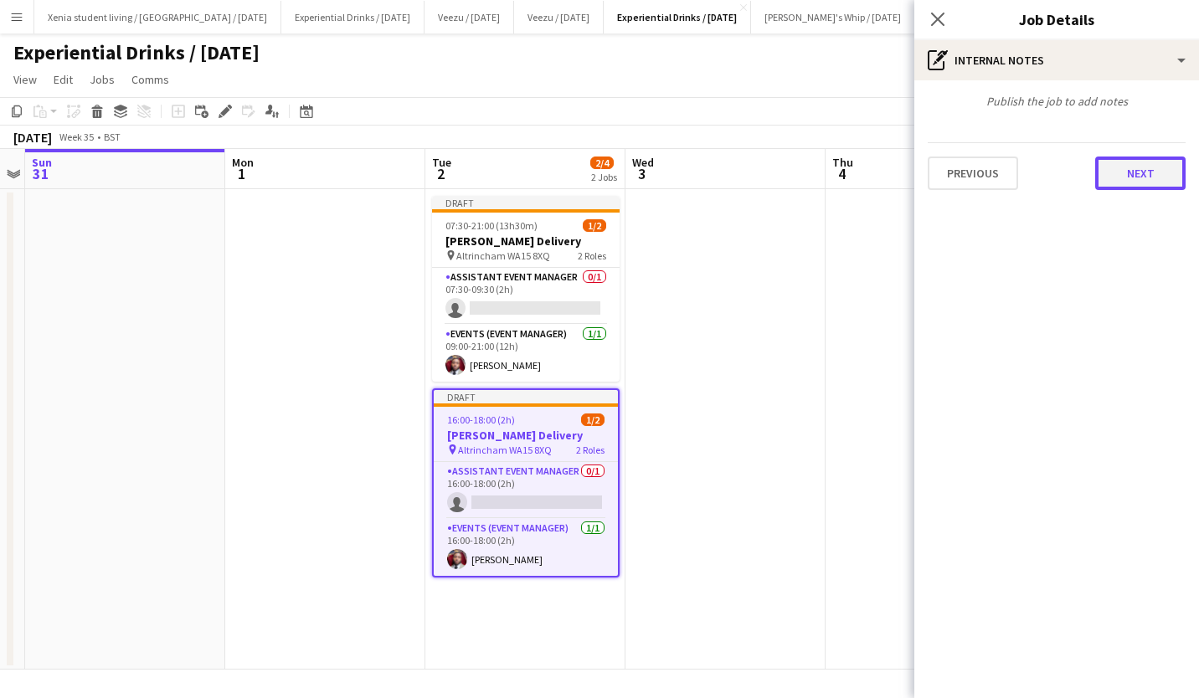
click at [1151, 174] on button "Next" at bounding box center [1140, 173] width 90 height 33
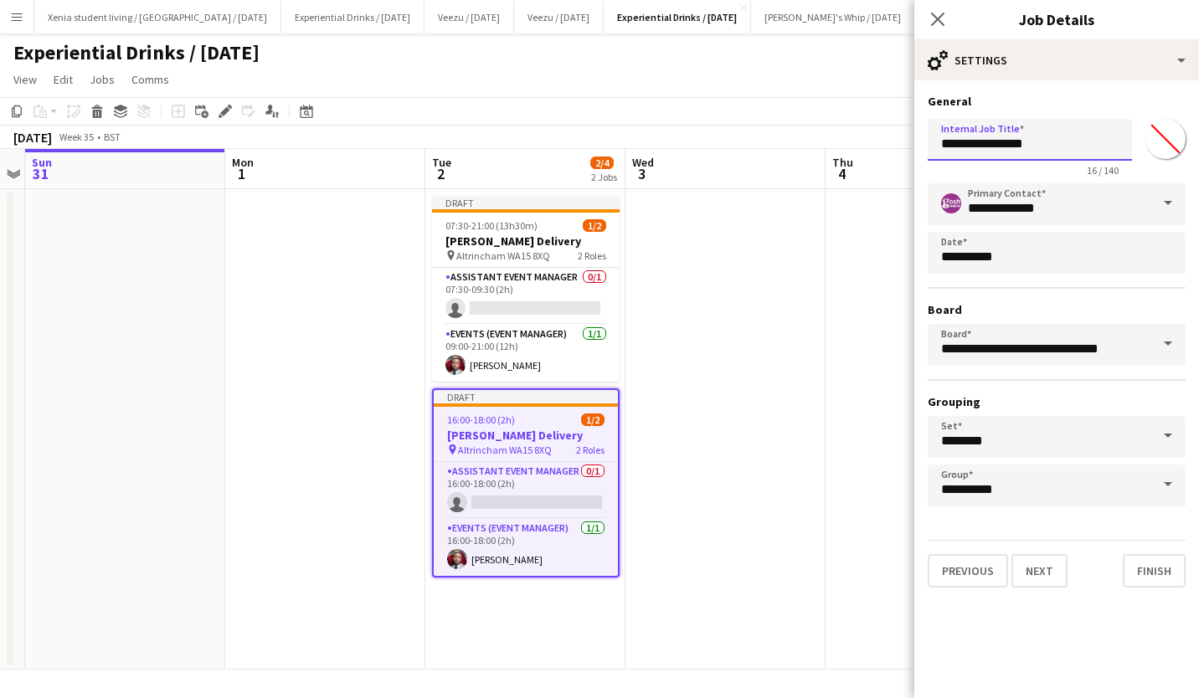
click at [1091, 152] on input "**********" at bounding box center [1030, 140] width 204 height 42
type input "**********"
click at [1162, 577] on button "Finish" at bounding box center [1154, 570] width 63 height 33
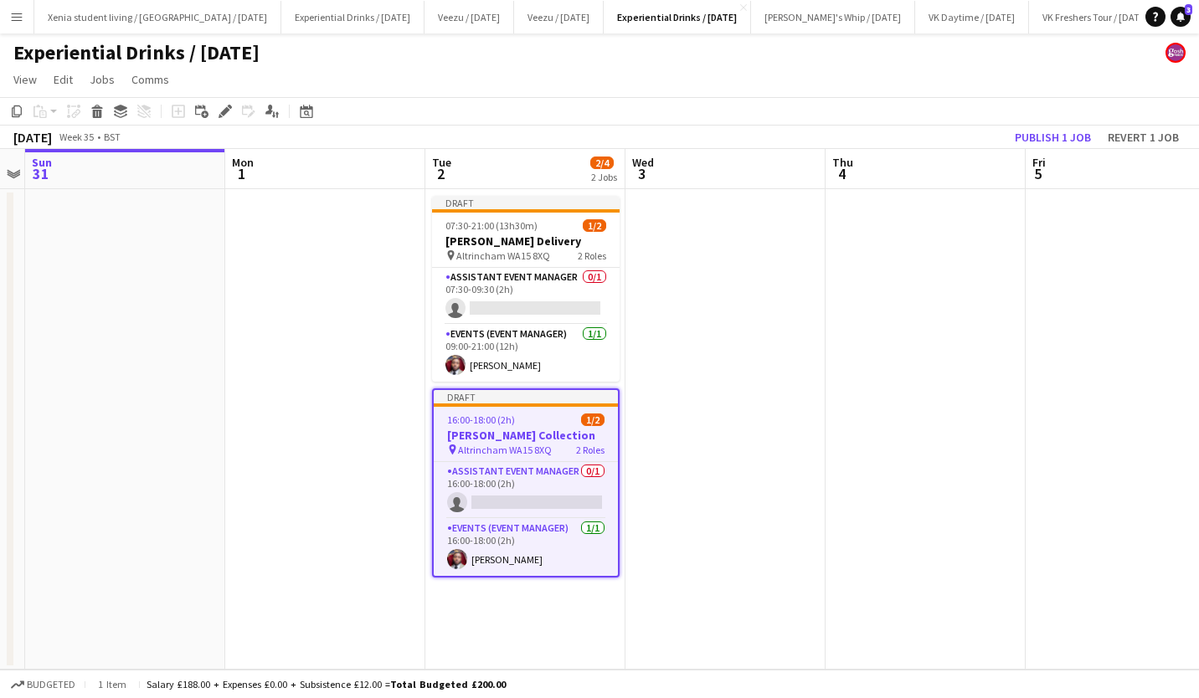
click at [1030, 348] on app-date-cell at bounding box center [1126, 429] width 200 height 481
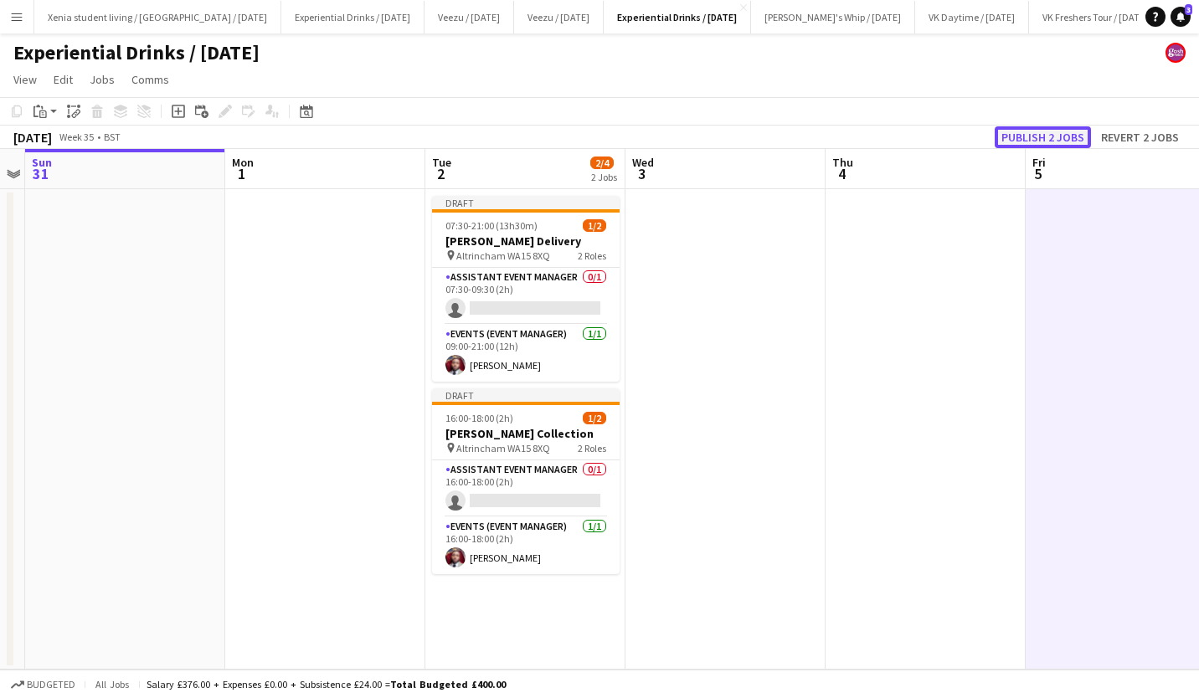
click at [1068, 137] on button "Publish 2 jobs" at bounding box center [1043, 137] width 96 height 22
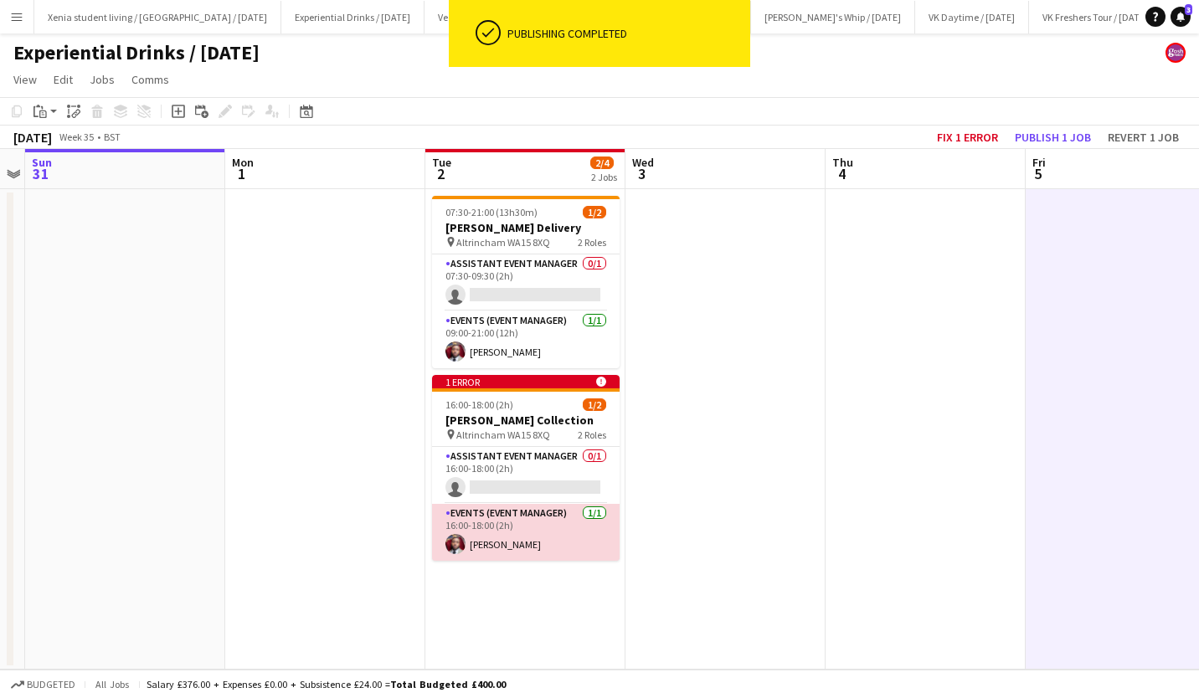
click at [530, 549] on app-card-role "Events (Event Manager) 1/1 16:00-18:00 (2h) TERRELL BROWN" at bounding box center [526, 532] width 188 height 57
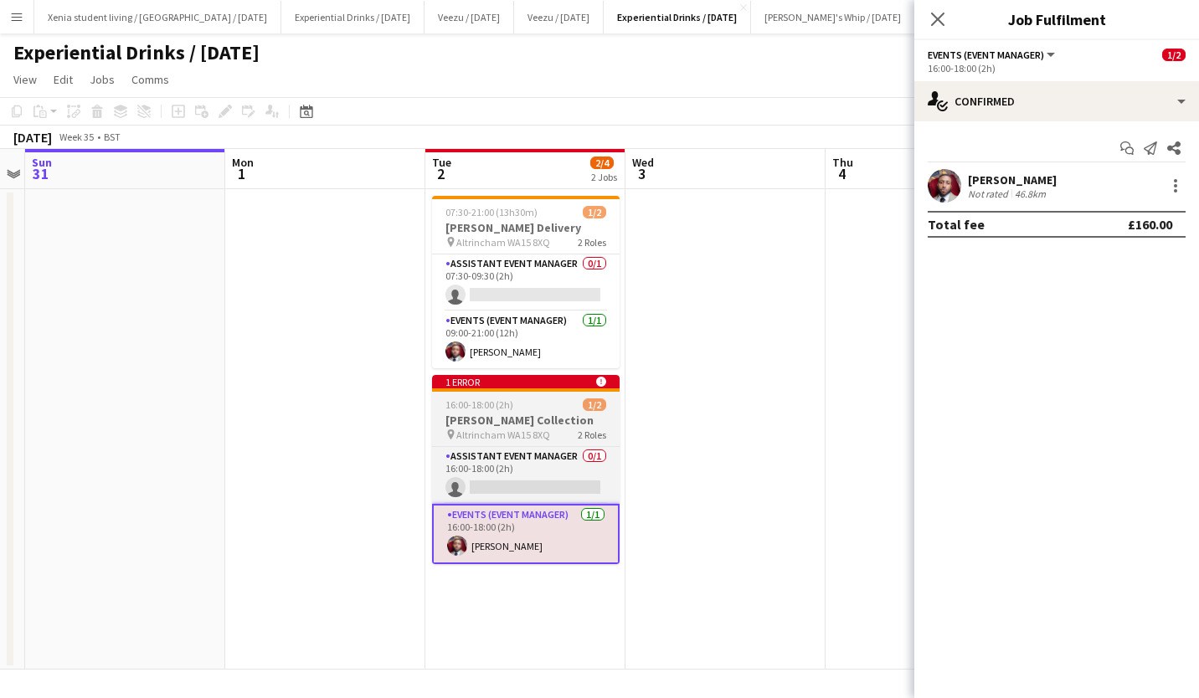
click at [556, 381] on div "1 error alert-circle" at bounding box center [526, 381] width 188 height 13
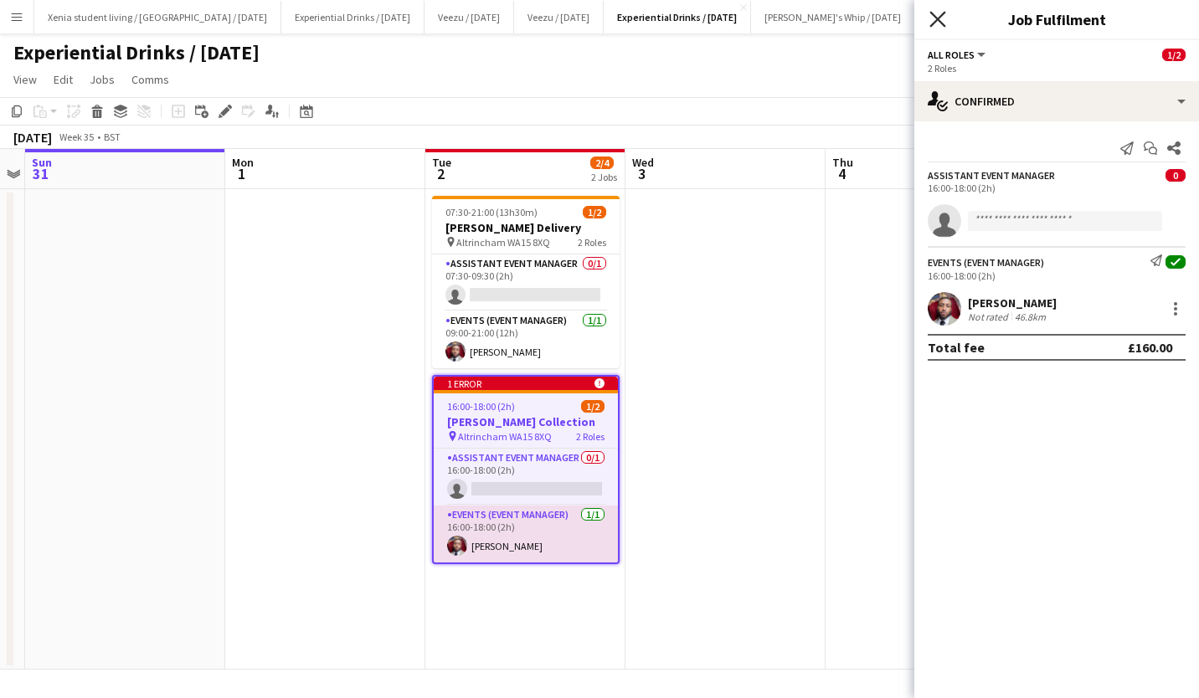
click at [937, 26] on icon "Close pop-in" at bounding box center [938, 19] width 16 height 16
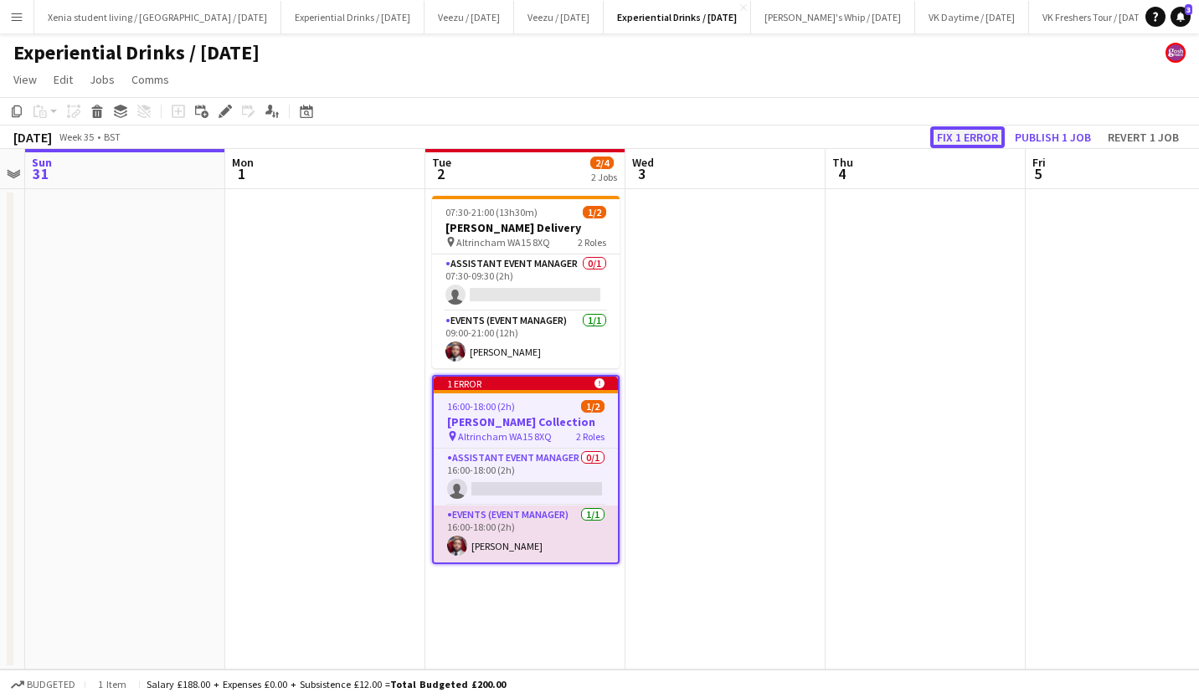
click at [977, 140] on button "Fix 1 error" at bounding box center [967, 137] width 75 height 22
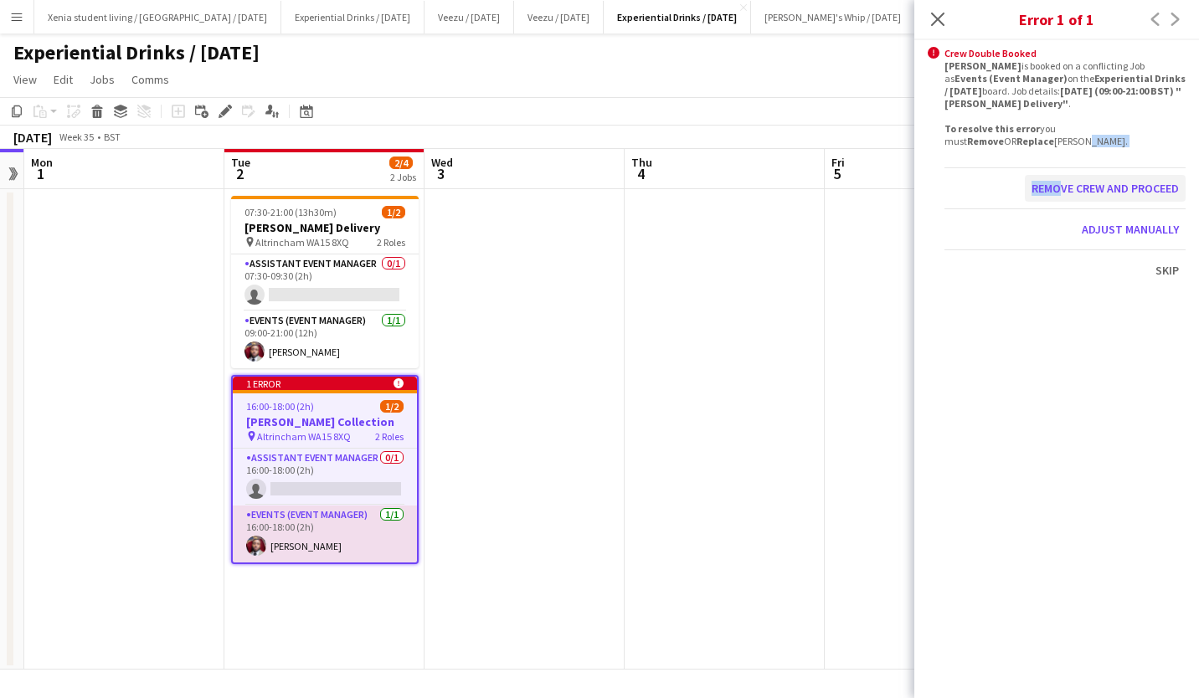
drag, startPoint x: 977, startPoint y: 140, endPoint x: 1052, endPoint y: 187, distance: 88.1
click at [1052, 187] on div "alert-circle Crew Double Booked TERRELL BROWN is booked on a conflicting Job as…" at bounding box center [1056, 360] width 285 height 641
click at [1052, 187] on button "Remove crew and proceed" at bounding box center [1105, 188] width 161 height 27
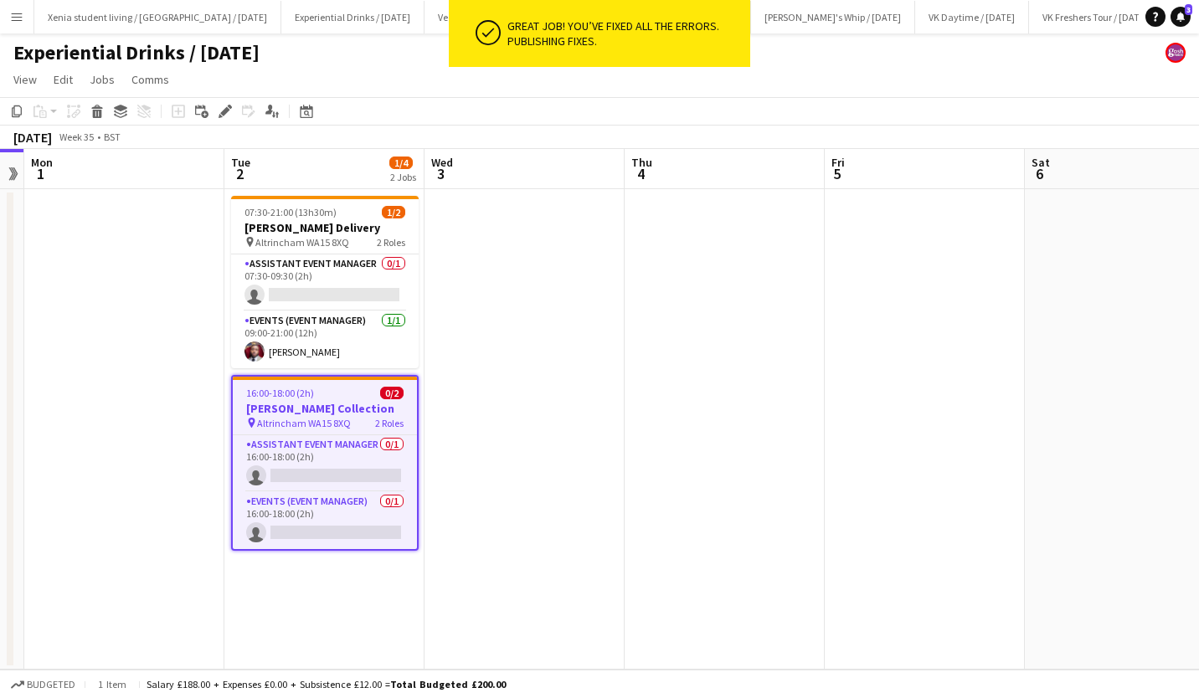
click at [13, 13] on app-icon "Menu" at bounding box center [16, 16] width 13 height 13
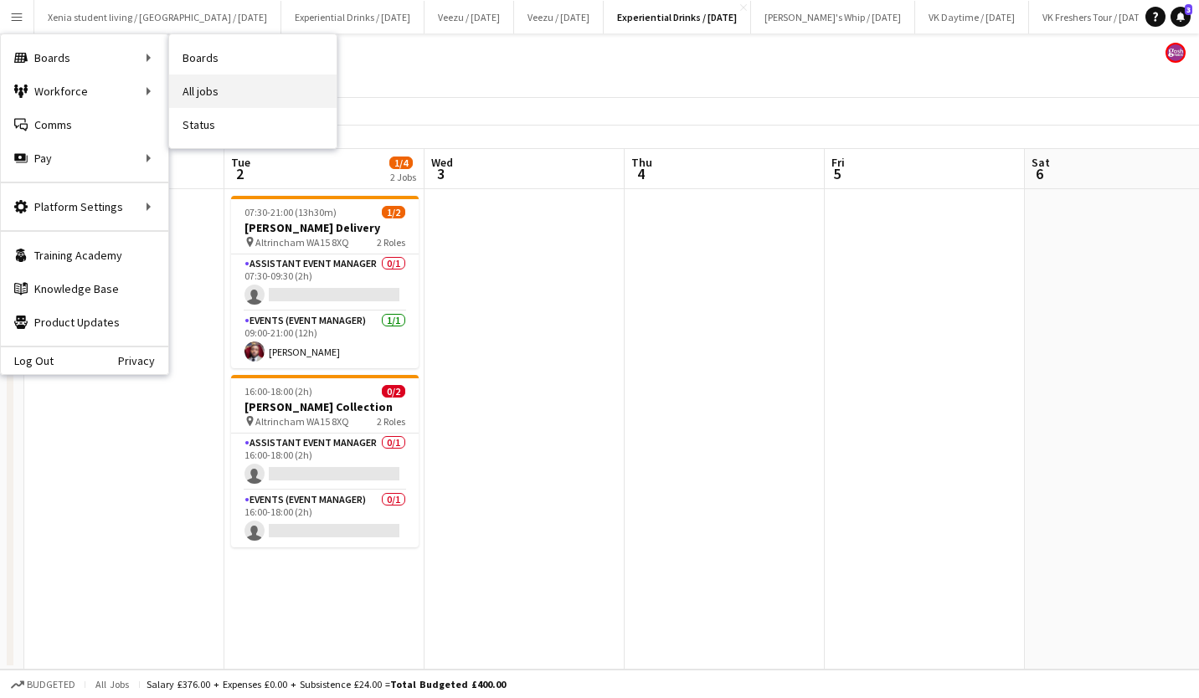
click at [240, 107] on link "All jobs" at bounding box center [252, 91] width 167 height 33
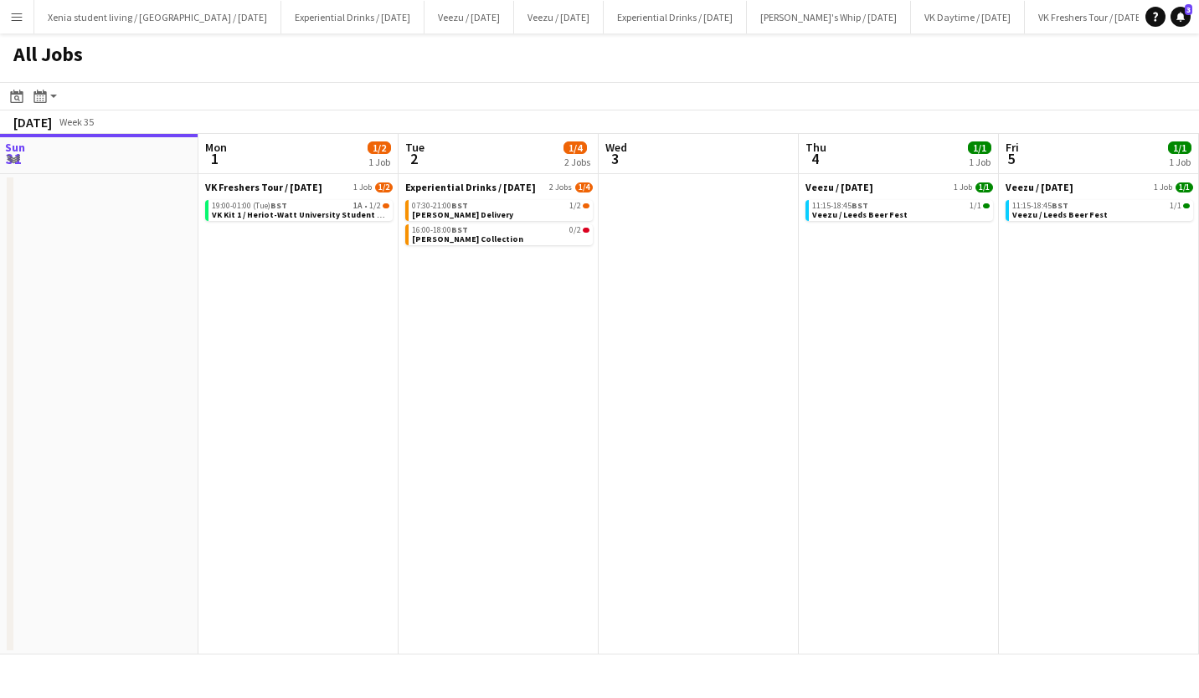
scroll to position [0, 604]
click at [314, 205] on div "19:00-01:00 (Tue) BST 1A • 1/2" at bounding box center [299, 206] width 178 height 8
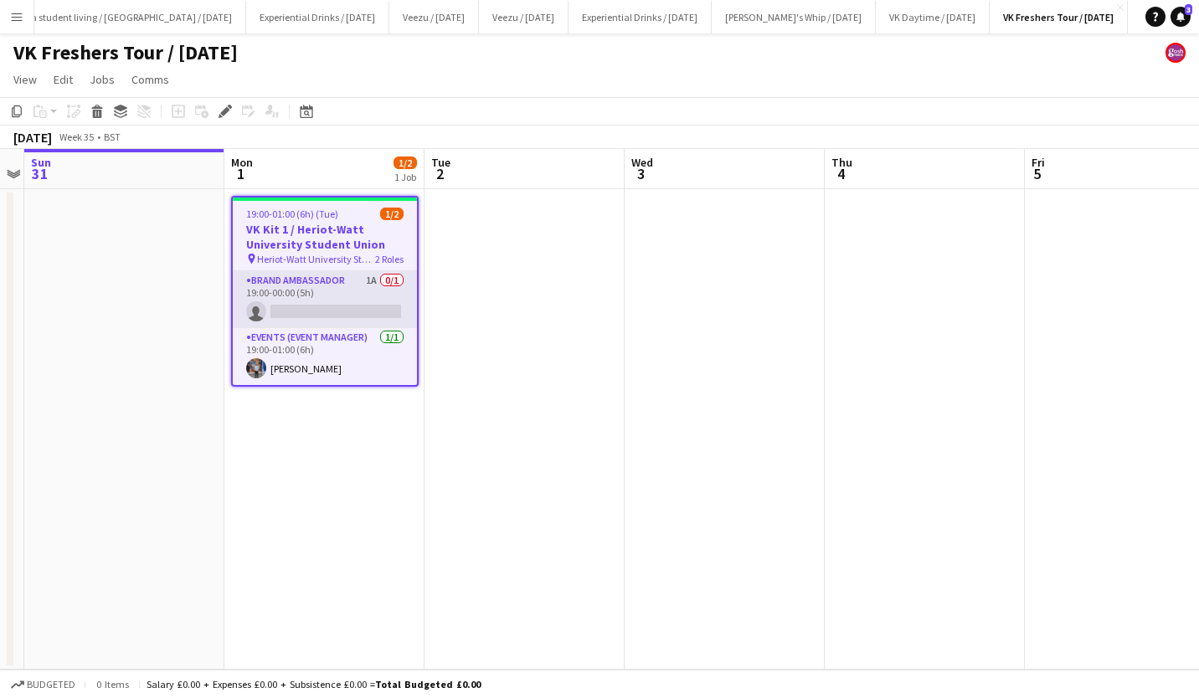
click at [343, 304] on app-card-role "Brand Ambassador 1A 0/1 19:00-00:00 (5h) single-neutral-actions" at bounding box center [325, 299] width 184 height 57
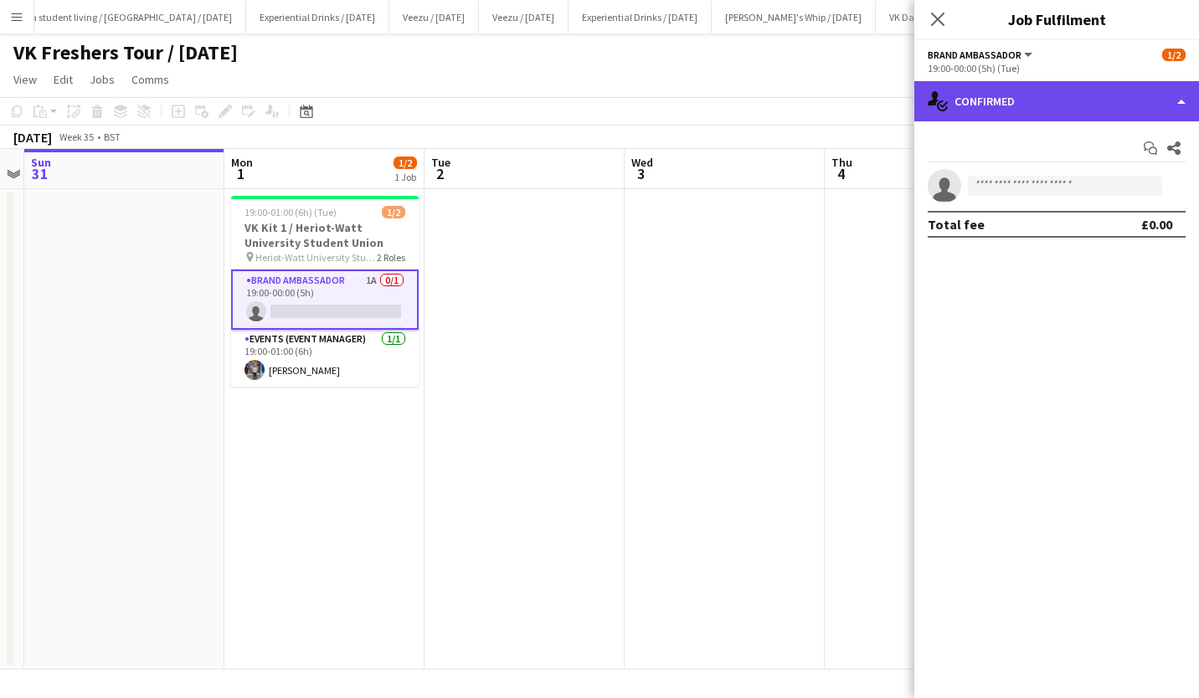
click at [1080, 113] on div "single-neutral-actions-check-2 Confirmed" at bounding box center [1056, 101] width 285 height 40
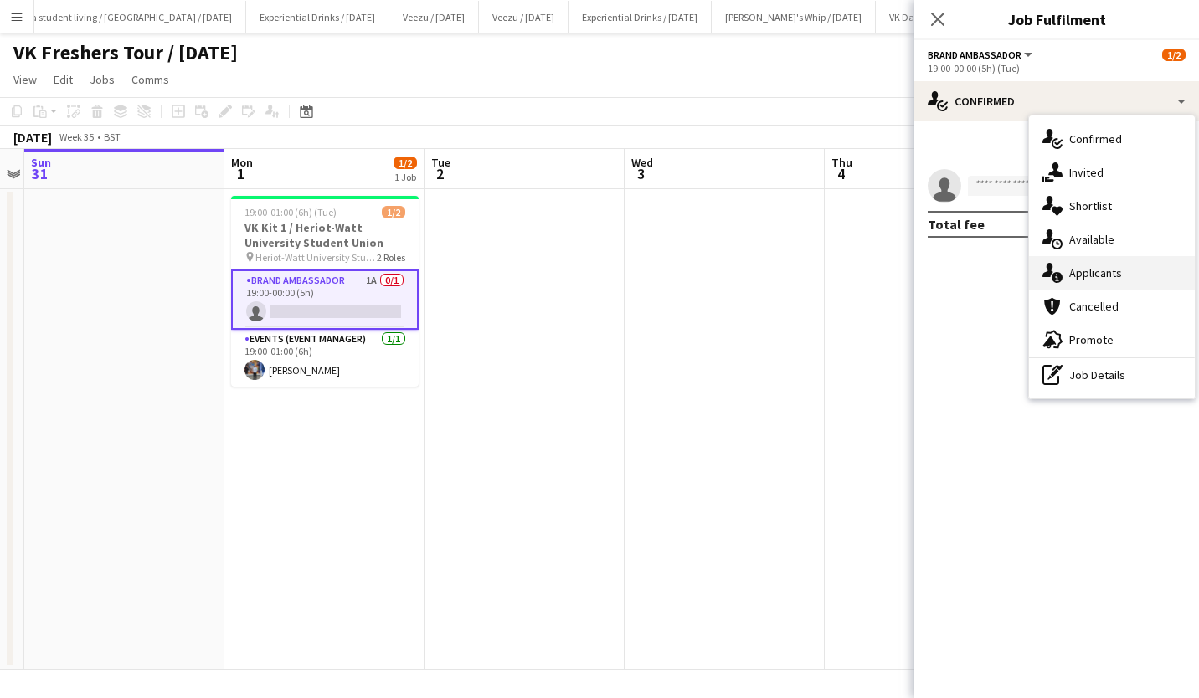
click at [1126, 271] on div "single-neutral-actions-information Applicants" at bounding box center [1112, 272] width 166 height 33
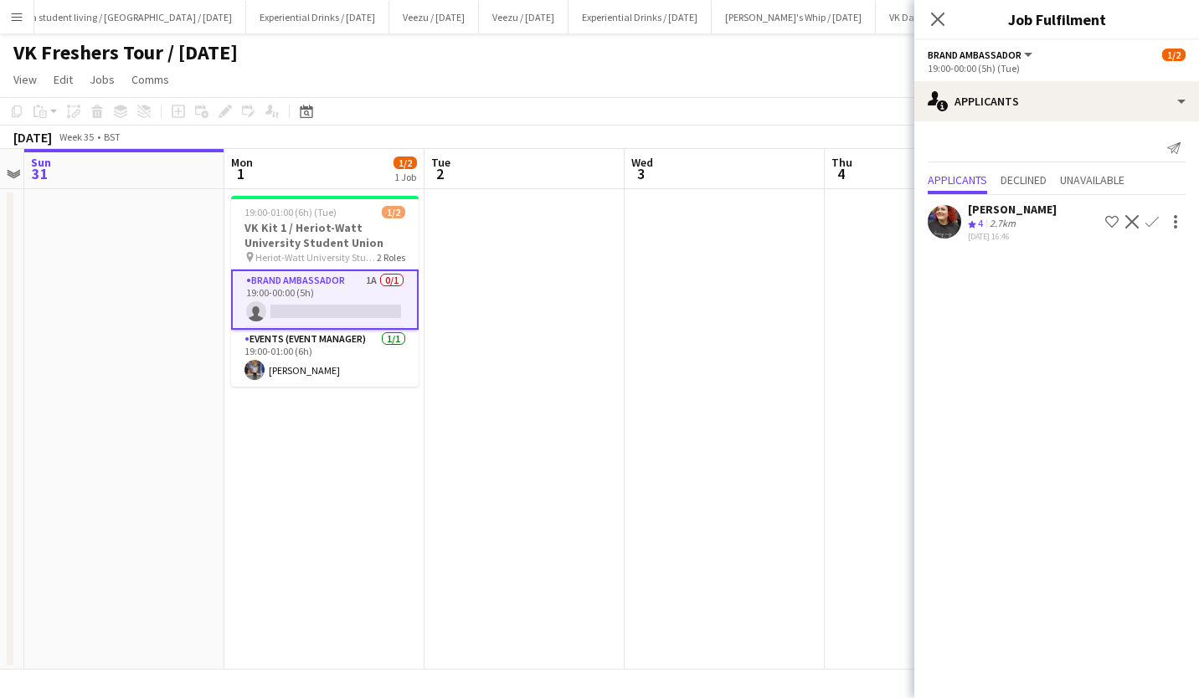
click at [1156, 227] on app-icon "Confirm" at bounding box center [1152, 221] width 13 height 13
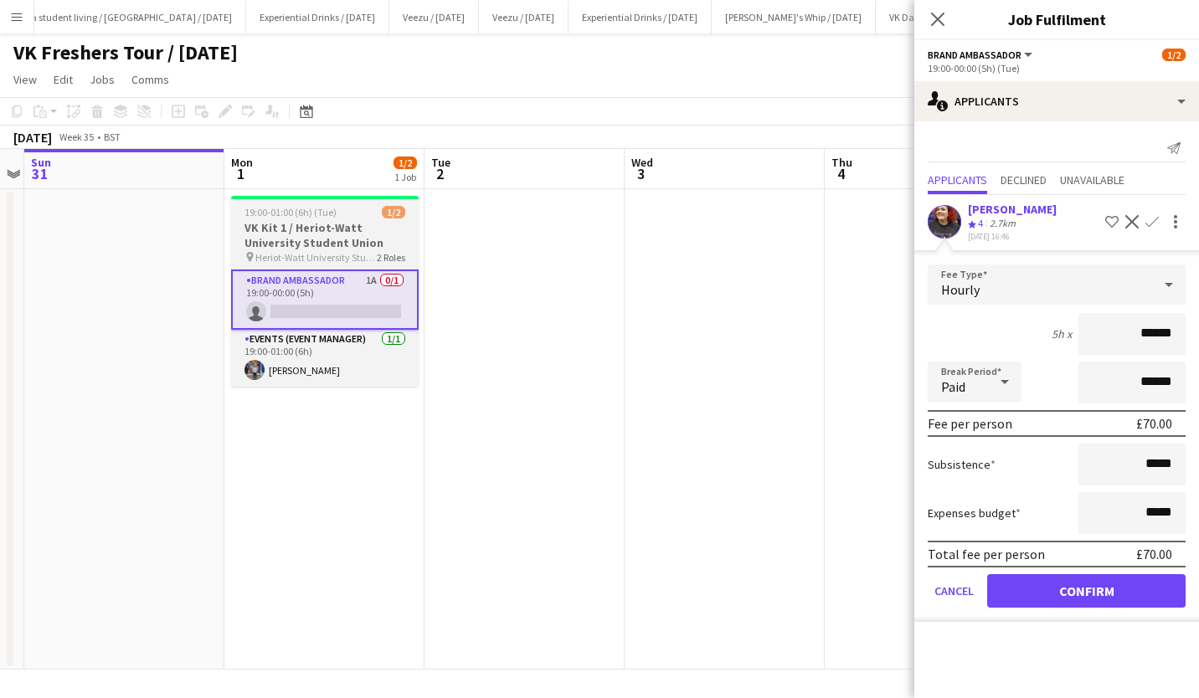
click at [329, 205] on app-job-card "19:00-01:00 (6h) (Tue) 1/2 VK Kit 1 / Heriot-Watt University Student Union pin …" at bounding box center [325, 291] width 188 height 191
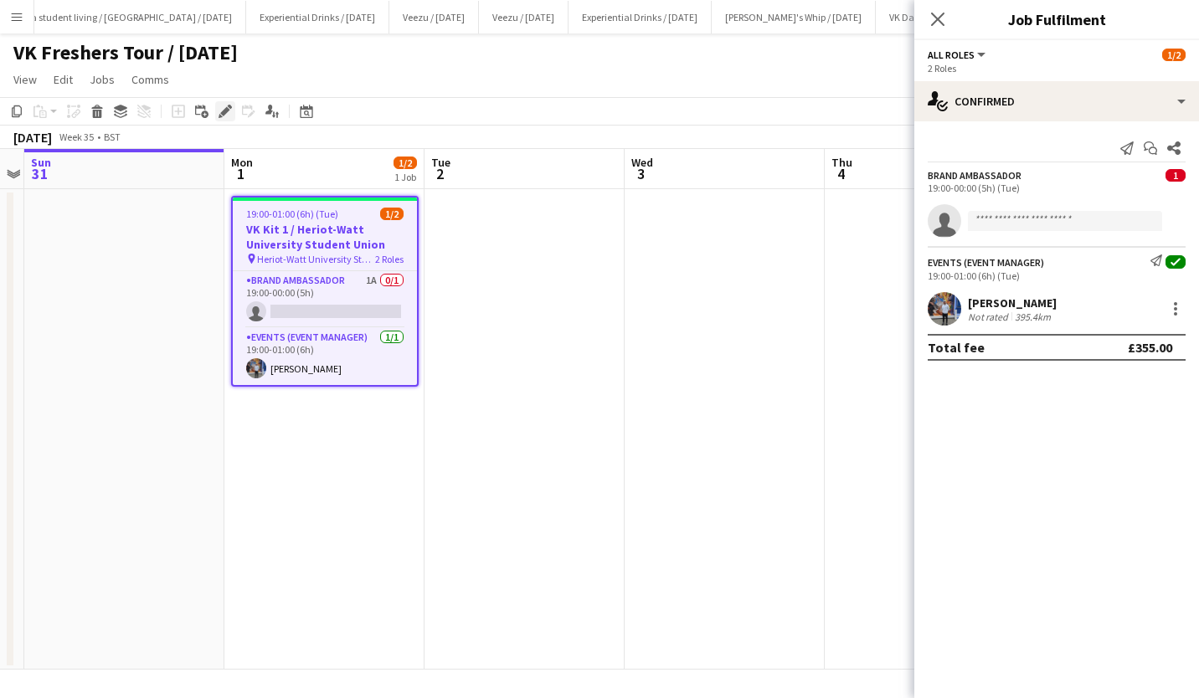
click at [227, 109] on icon at bounding box center [224, 111] width 9 height 9
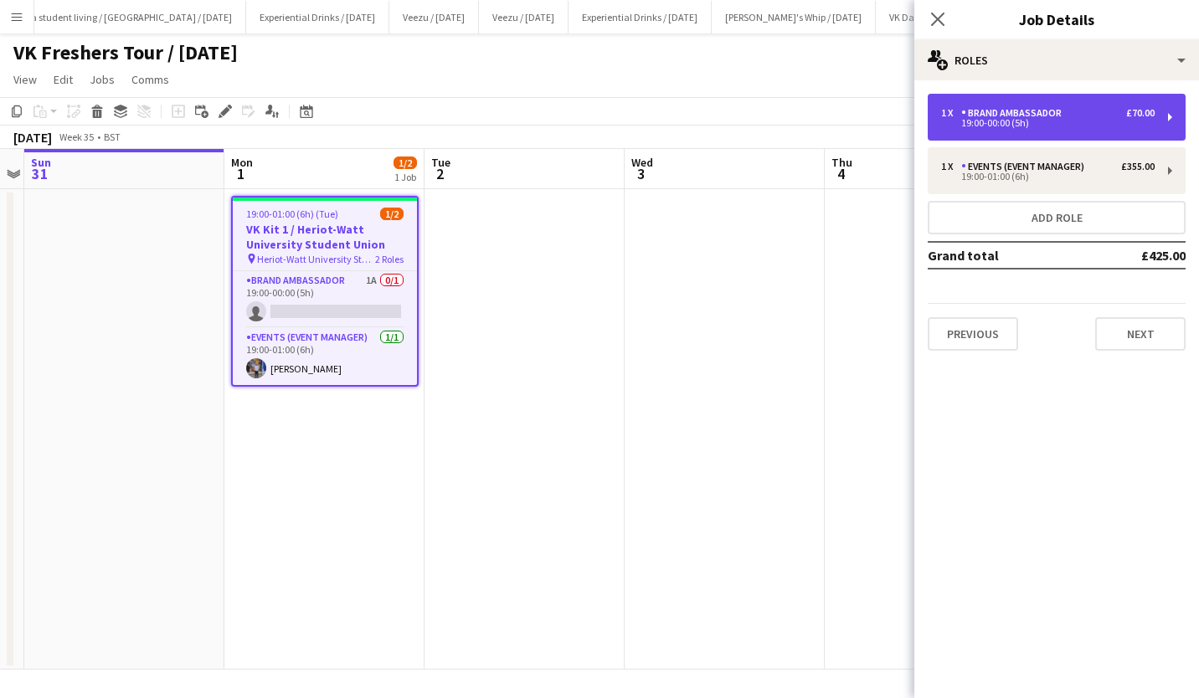
click at [1079, 124] on div "19:00-00:00 (5h)" at bounding box center [1048, 123] width 214 height 8
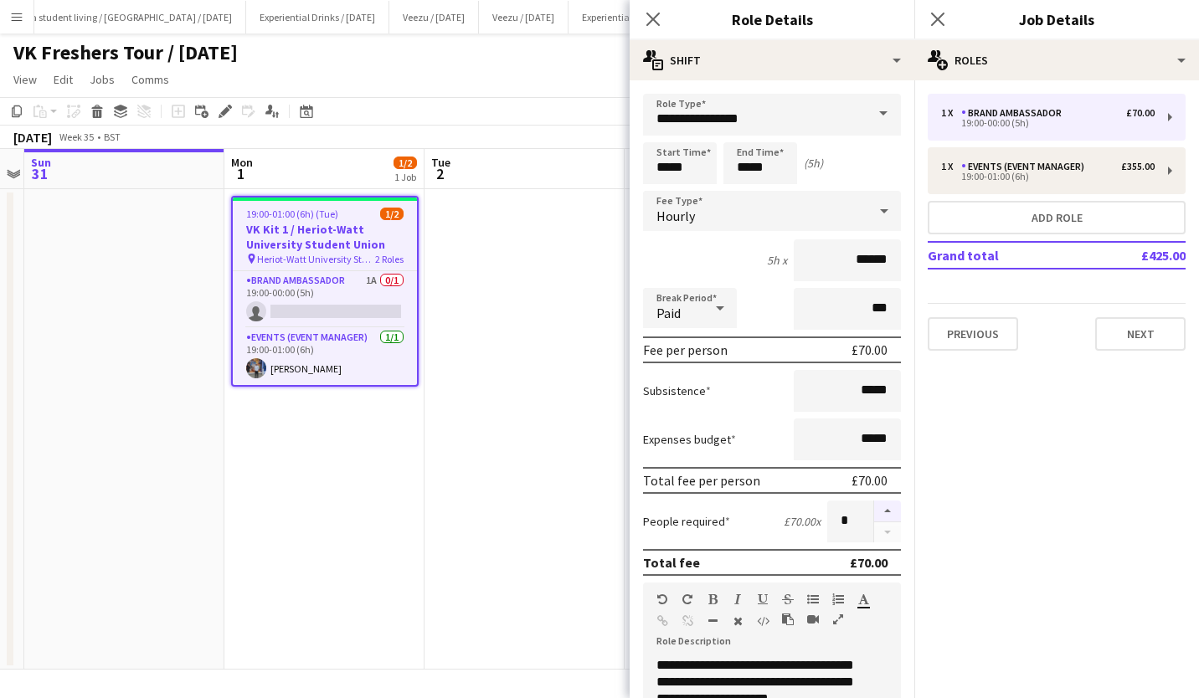
click at [875, 513] on button "button" at bounding box center [887, 512] width 27 height 22
type input "*"
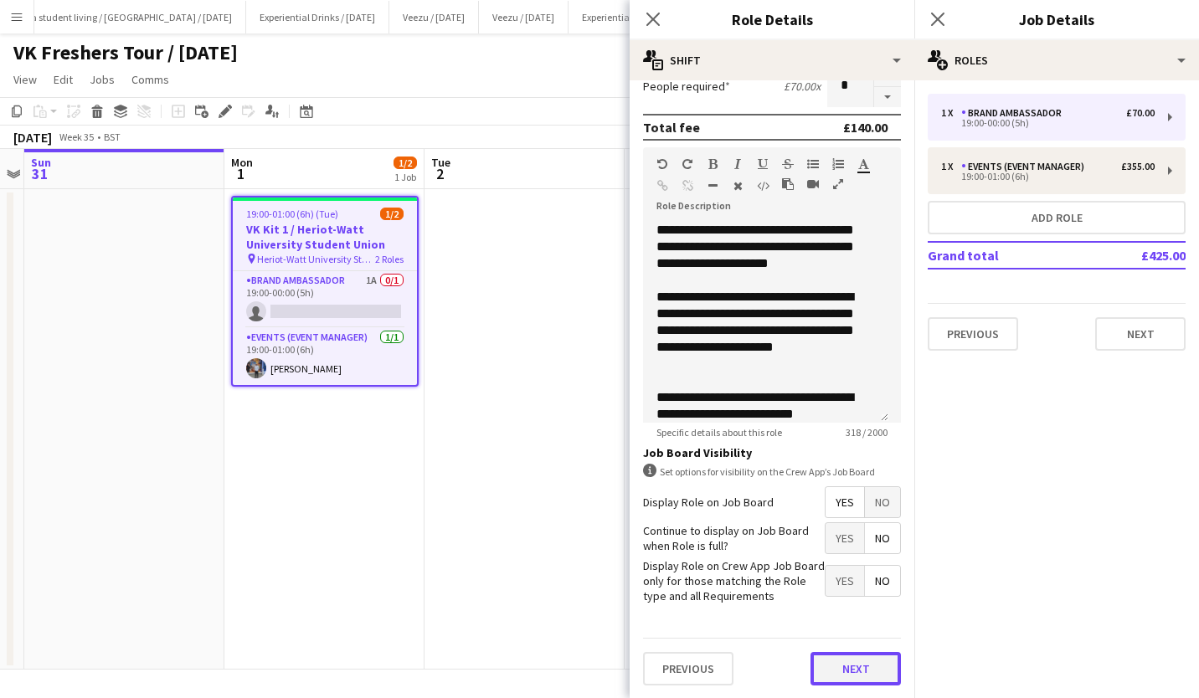
click at [842, 662] on button "Next" at bounding box center [856, 668] width 90 height 33
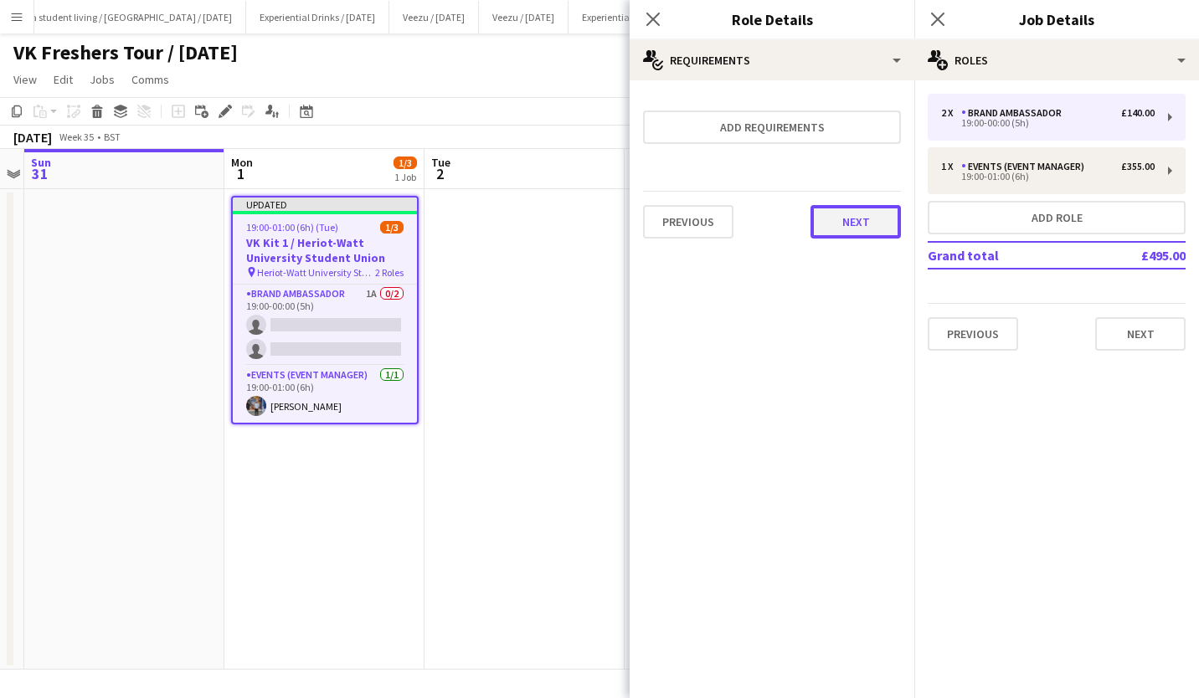
click at [853, 213] on button "Next" at bounding box center [856, 221] width 90 height 33
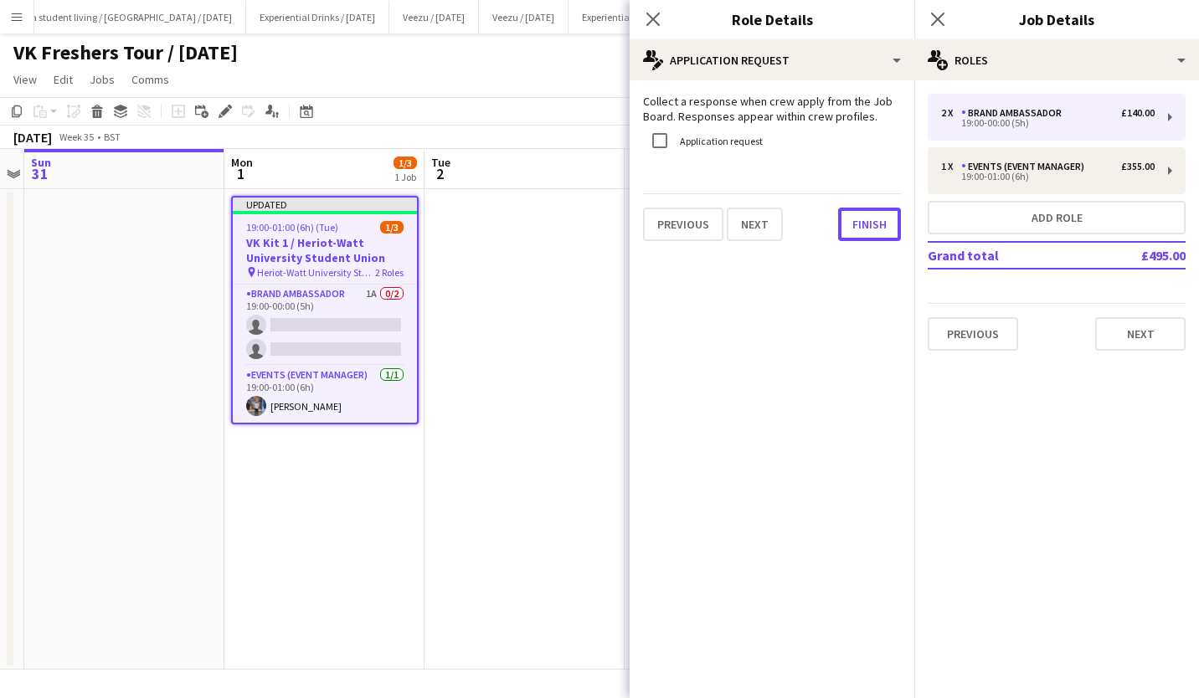
click at [853, 213] on button "Finish" at bounding box center [869, 224] width 63 height 33
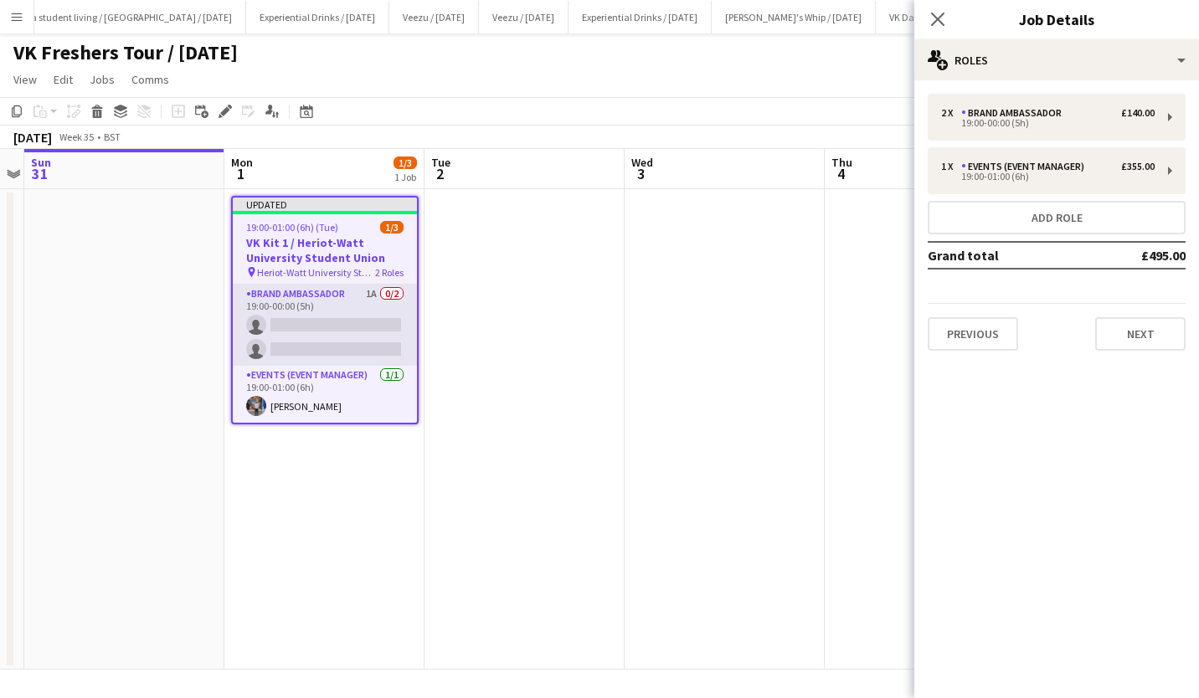
click at [349, 333] on app-card-role "Brand Ambassador 1A 0/2 19:00-00:00 (5h) single-neutral-actions single-neutral-…" at bounding box center [325, 325] width 184 height 81
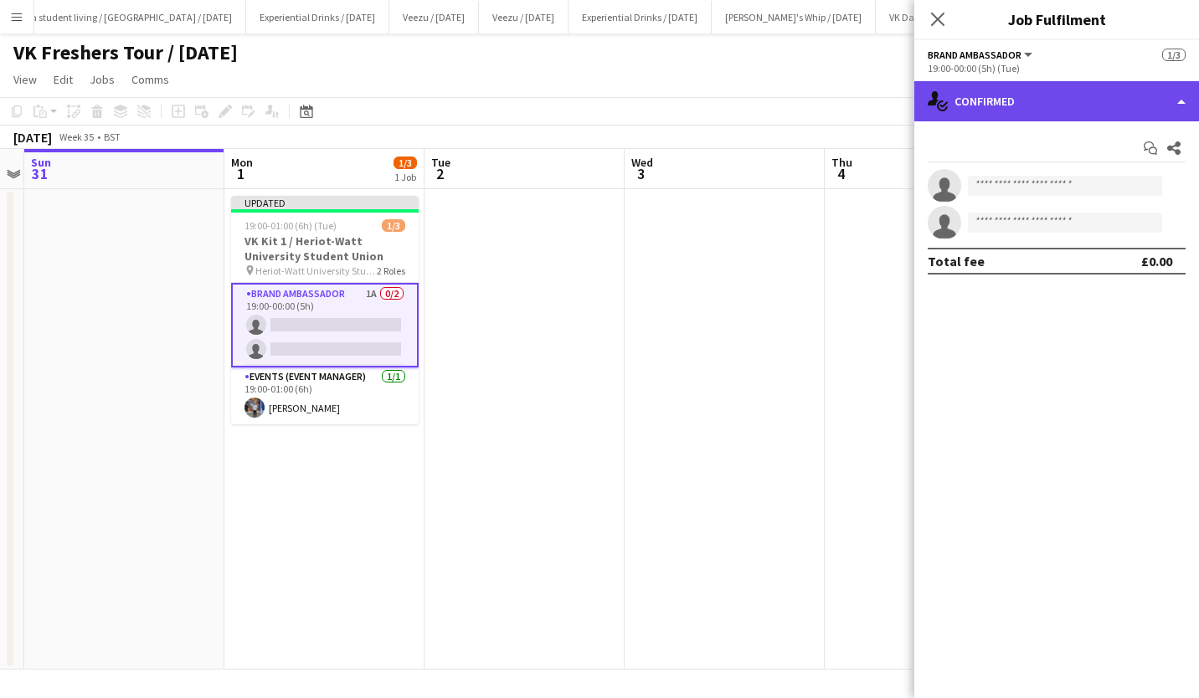
click at [1052, 108] on div "single-neutral-actions-check-2 Confirmed" at bounding box center [1056, 101] width 285 height 40
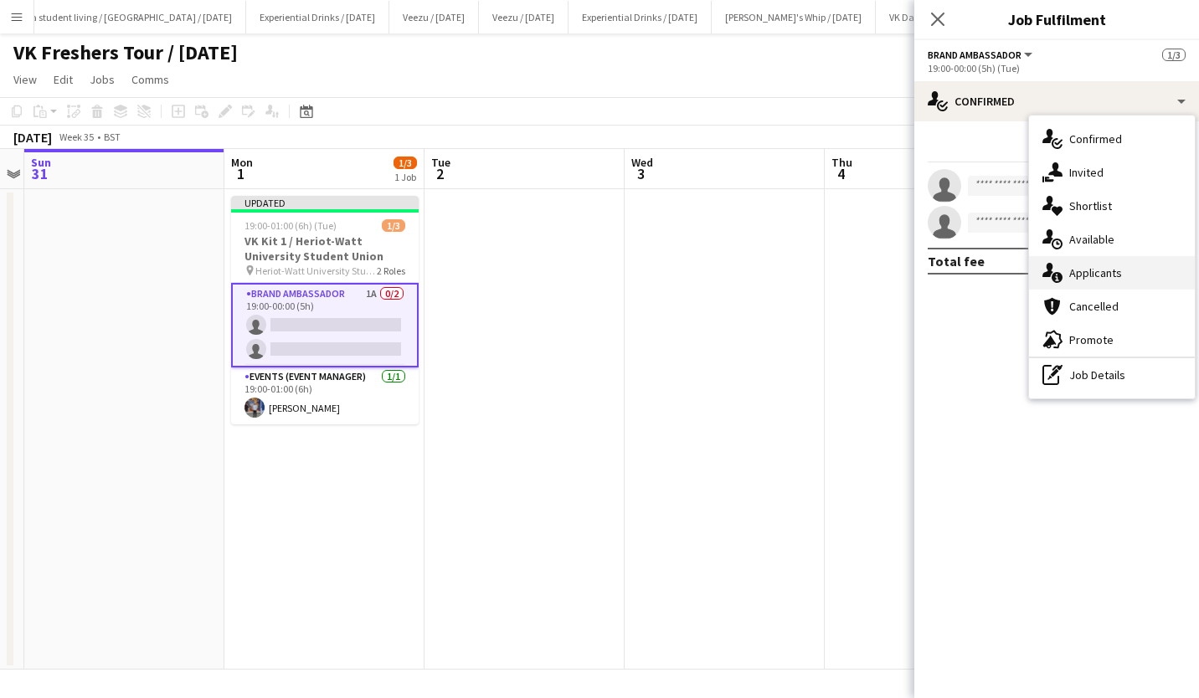
click at [1133, 286] on div "single-neutral-actions-information Applicants" at bounding box center [1112, 272] width 166 height 33
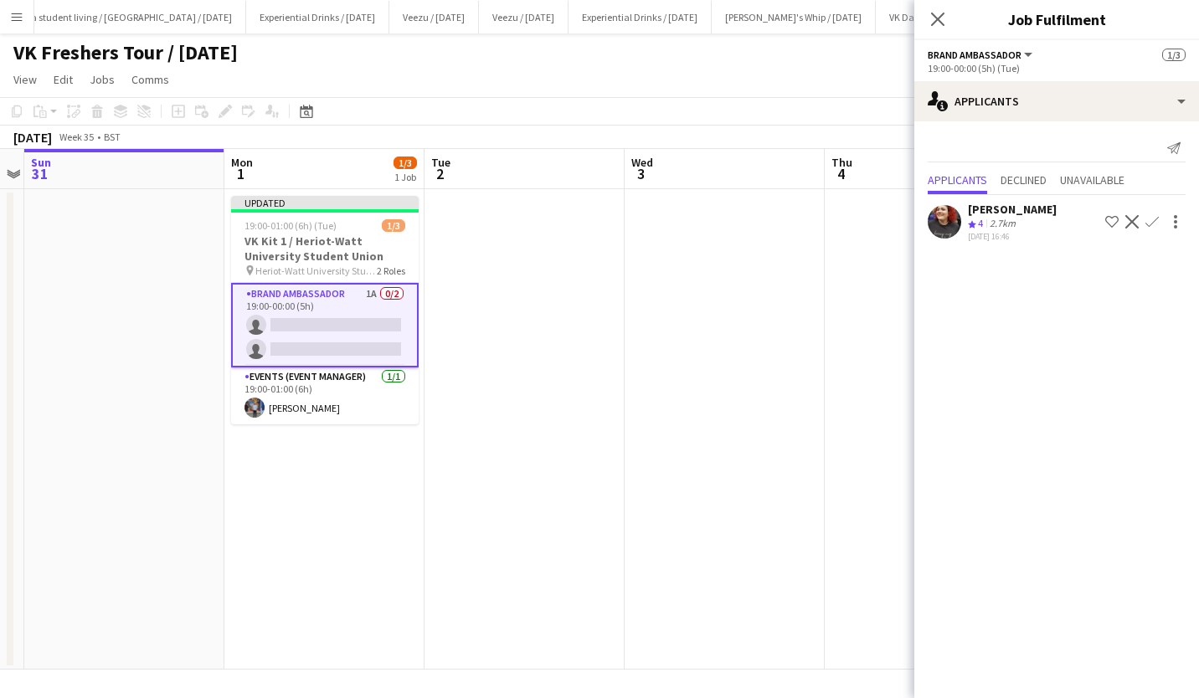
click at [1012, 208] on div "[PERSON_NAME]" at bounding box center [1012, 209] width 89 height 15
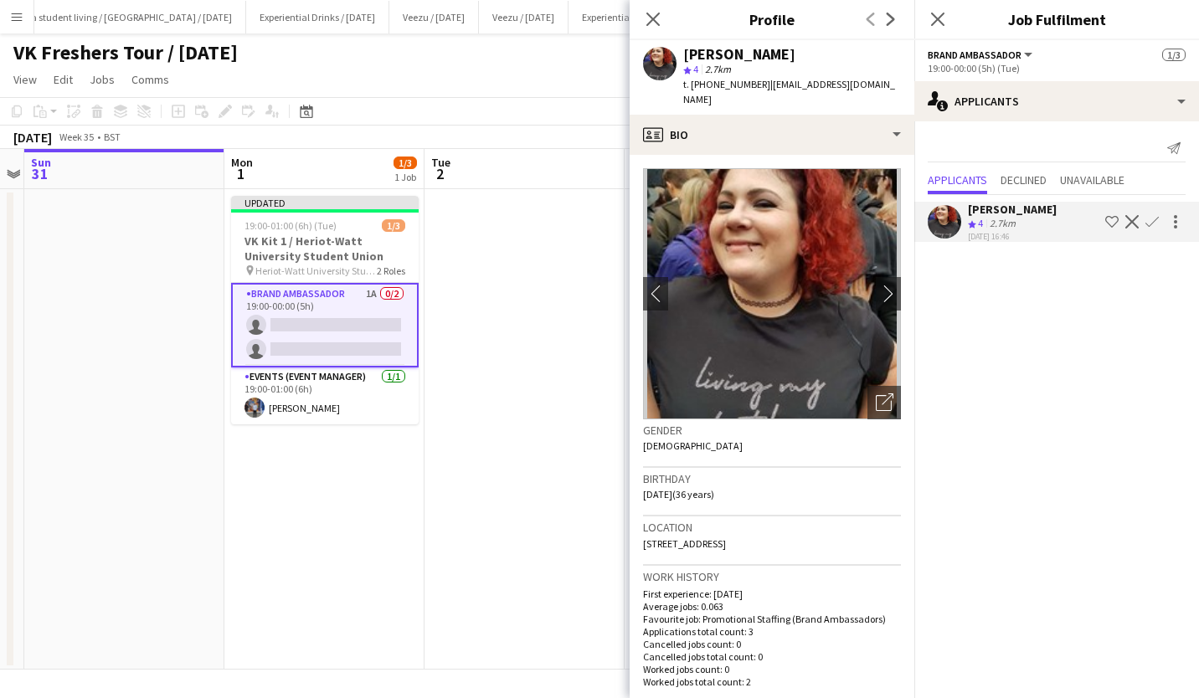
click at [1154, 221] on app-icon "Confirm" at bounding box center [1152, 221] width 13 height 13
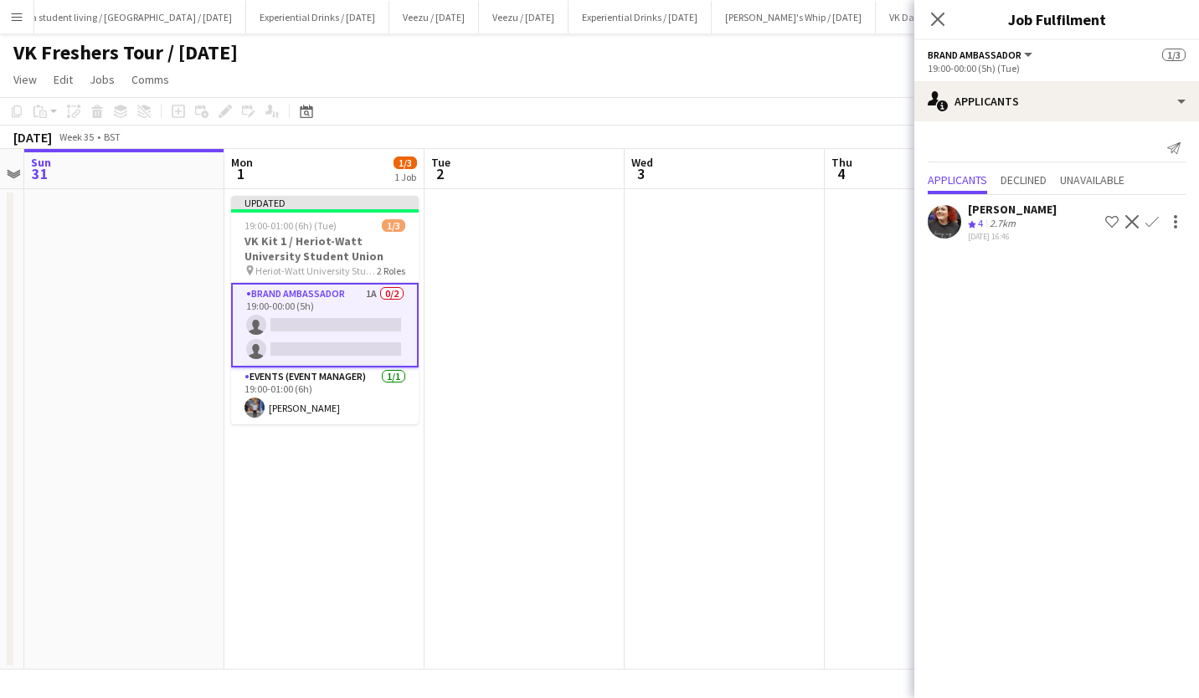
click at [1154, 221] on app-icon "Confirm" at bounding box center [1152, 221] width 13 height 13
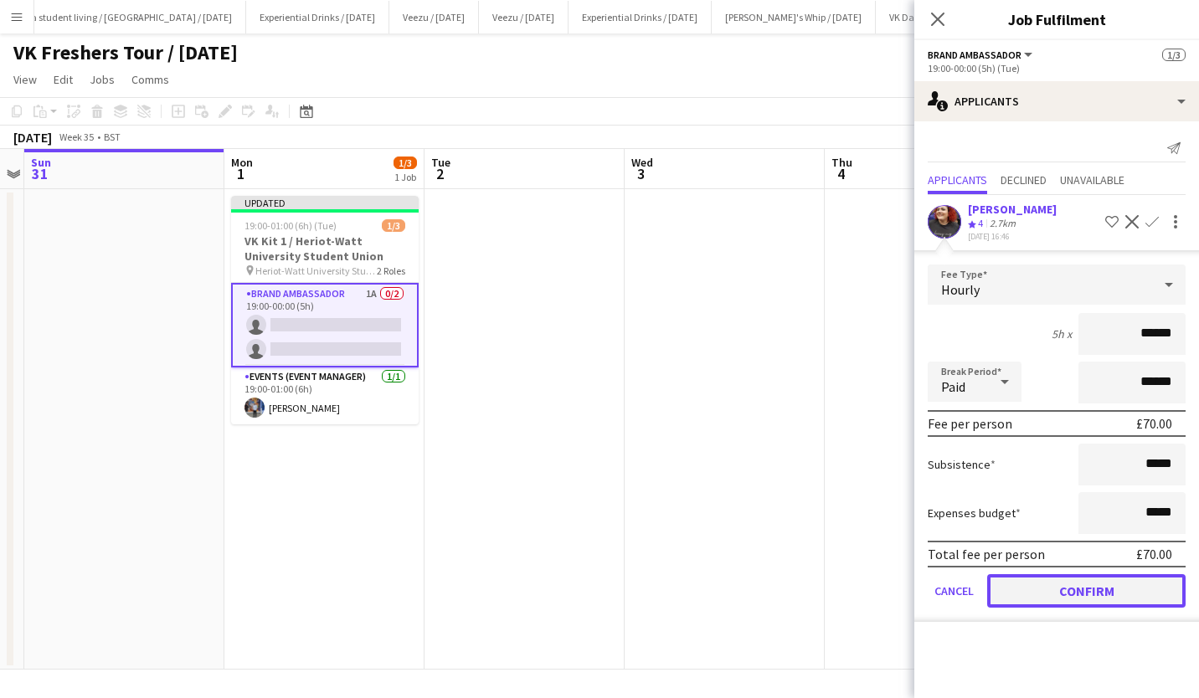
click at [1080, 589] on button "Confirm" at bounding box center [1086, 590] width 198 height 33
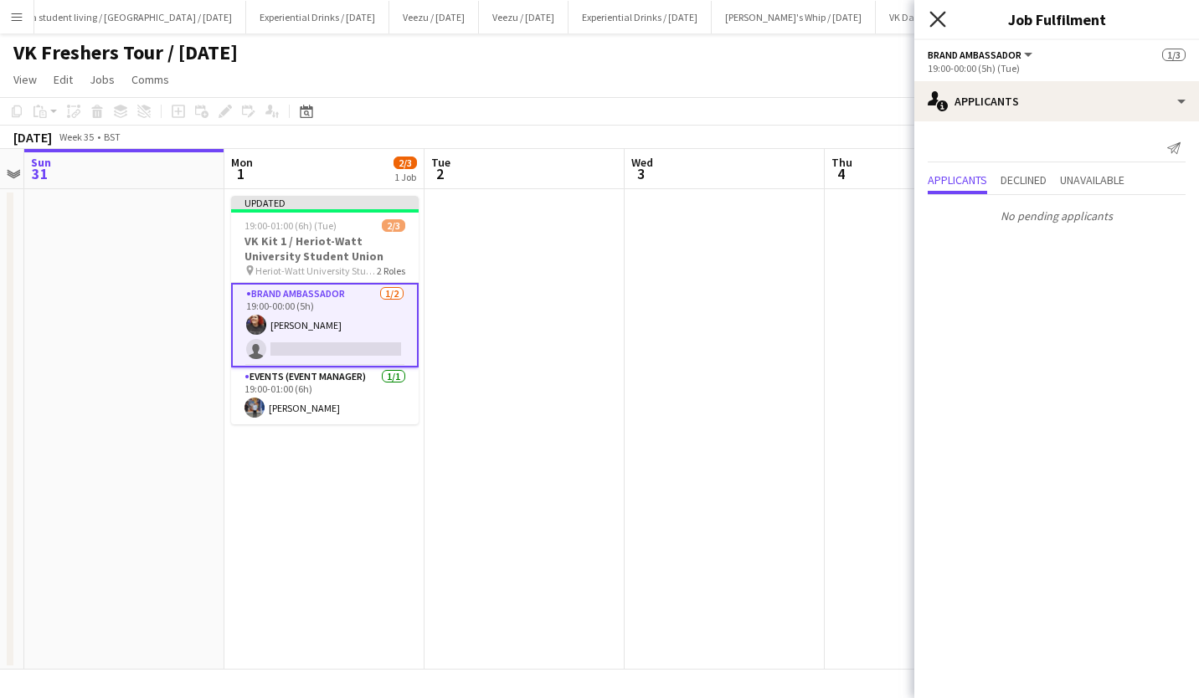
click at [943, 23] on icon at bounding box center [938, 19] width 16 height 16
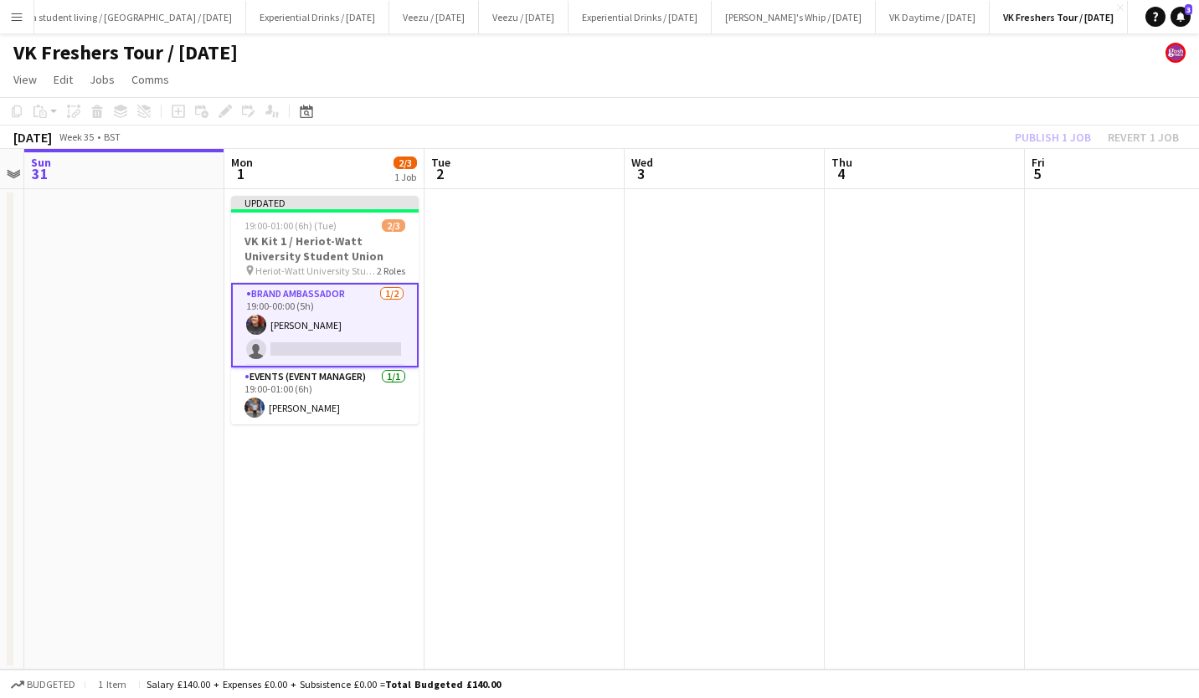
click at [1050, 134] on div "Publish 1 job Revert 1 job" at bounding box center [1097, 137] width 204 height 22
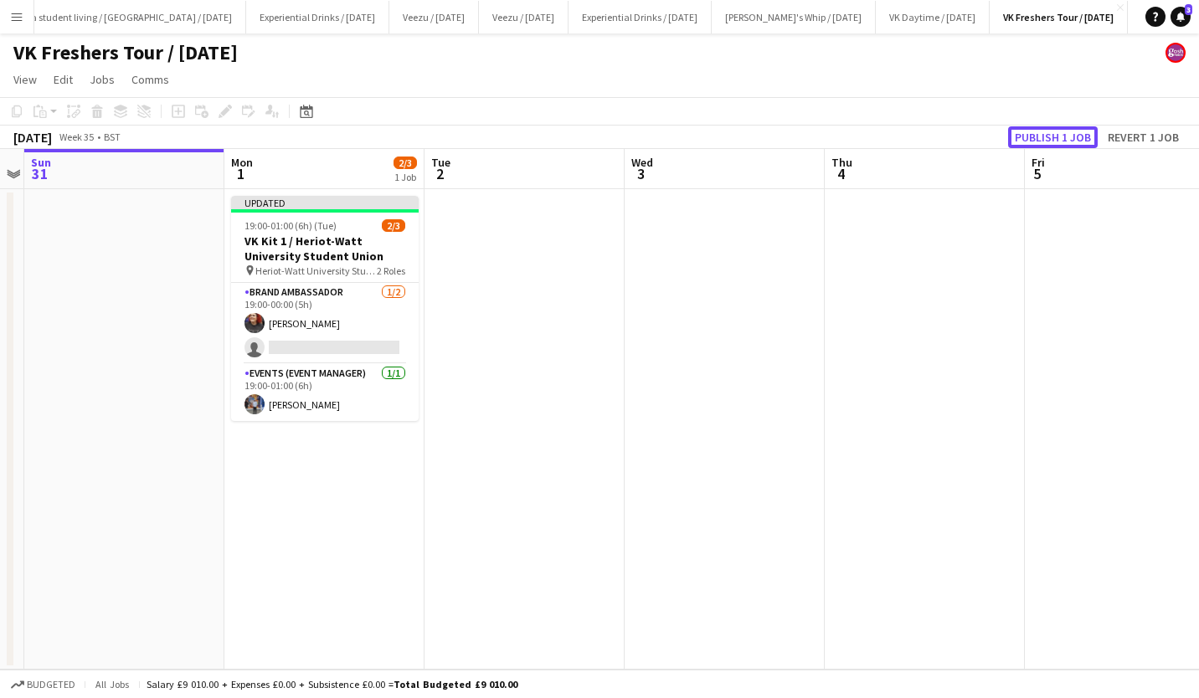
click at [1050, 134] on button "Publish 1 job" at bounding box center [1053, 137] width 90 height 22
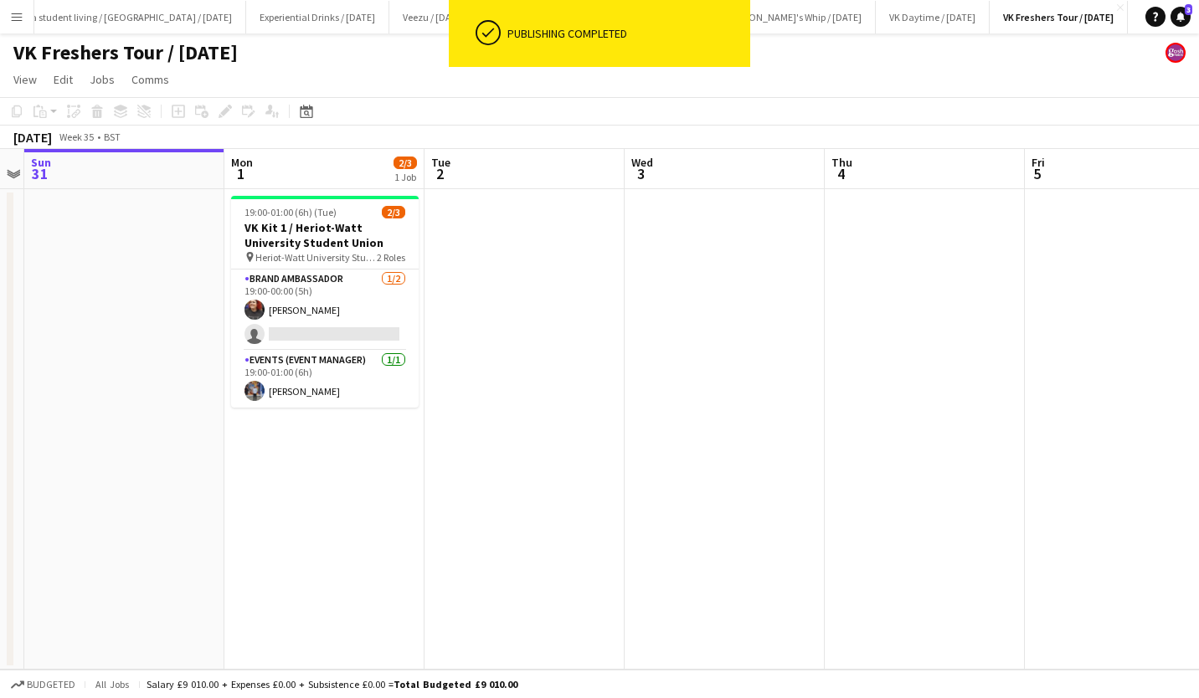
click at [18, 18] on app-icon "Menu" at bounding box center [16, 16] width 13 height 13
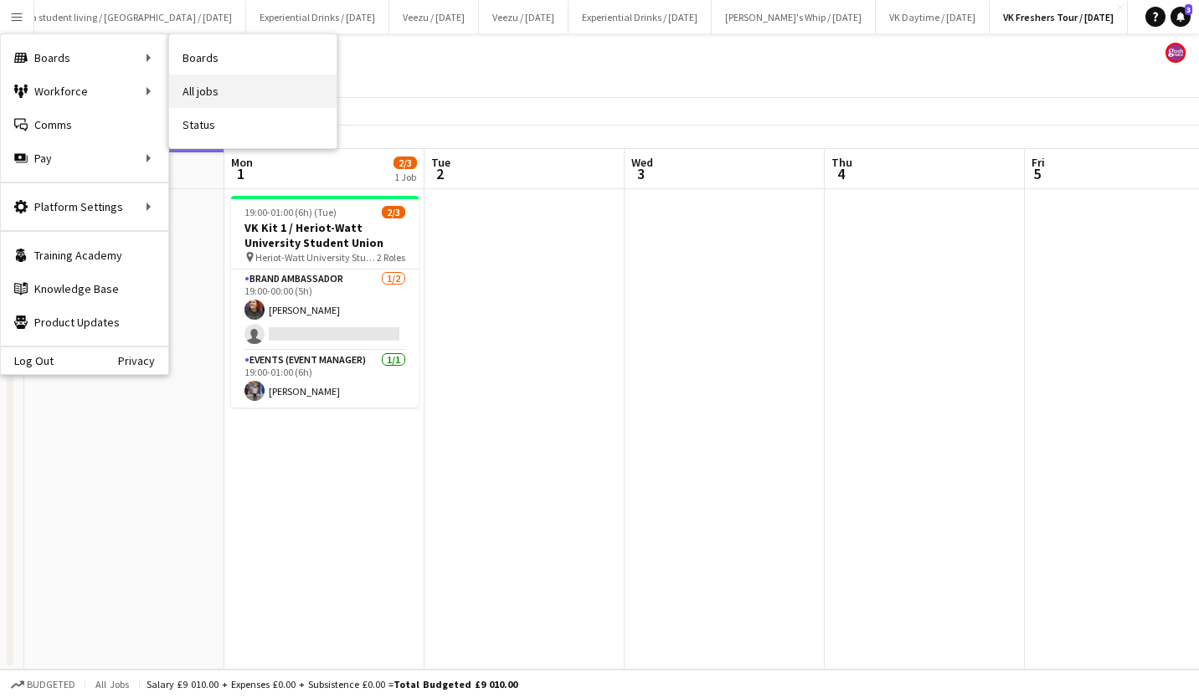
click at [196, 81] on link "All jobs" at bounding box center [252, 91] width 167 height 33
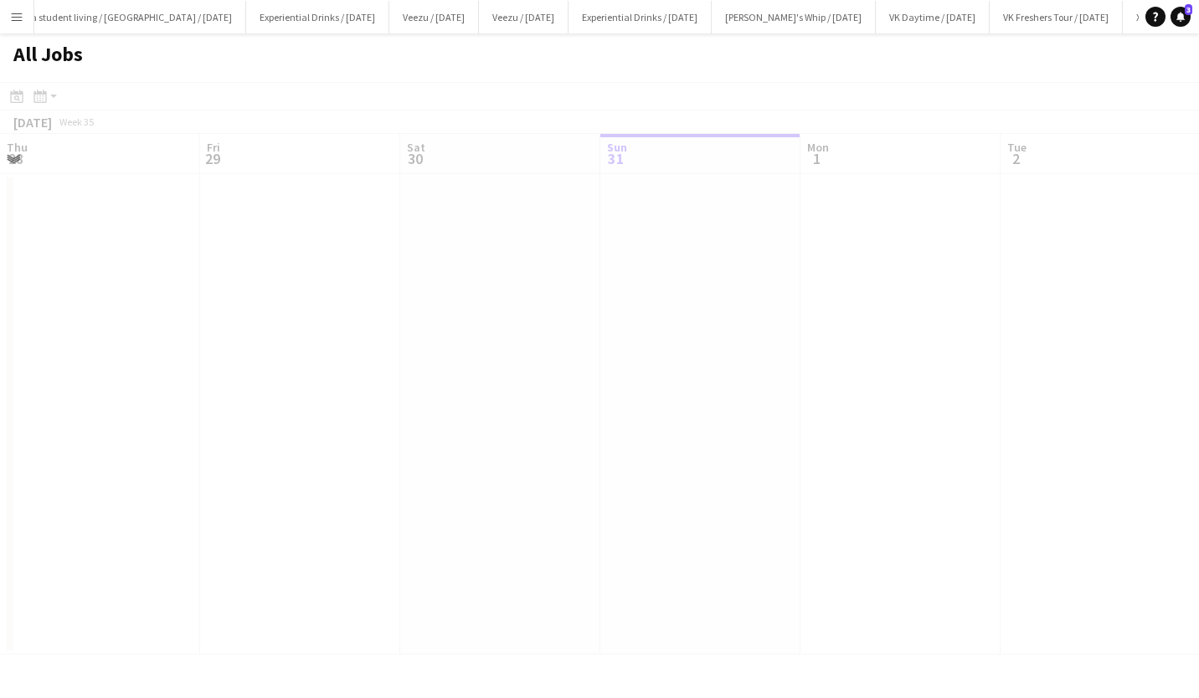
scroll to position [0, 400]
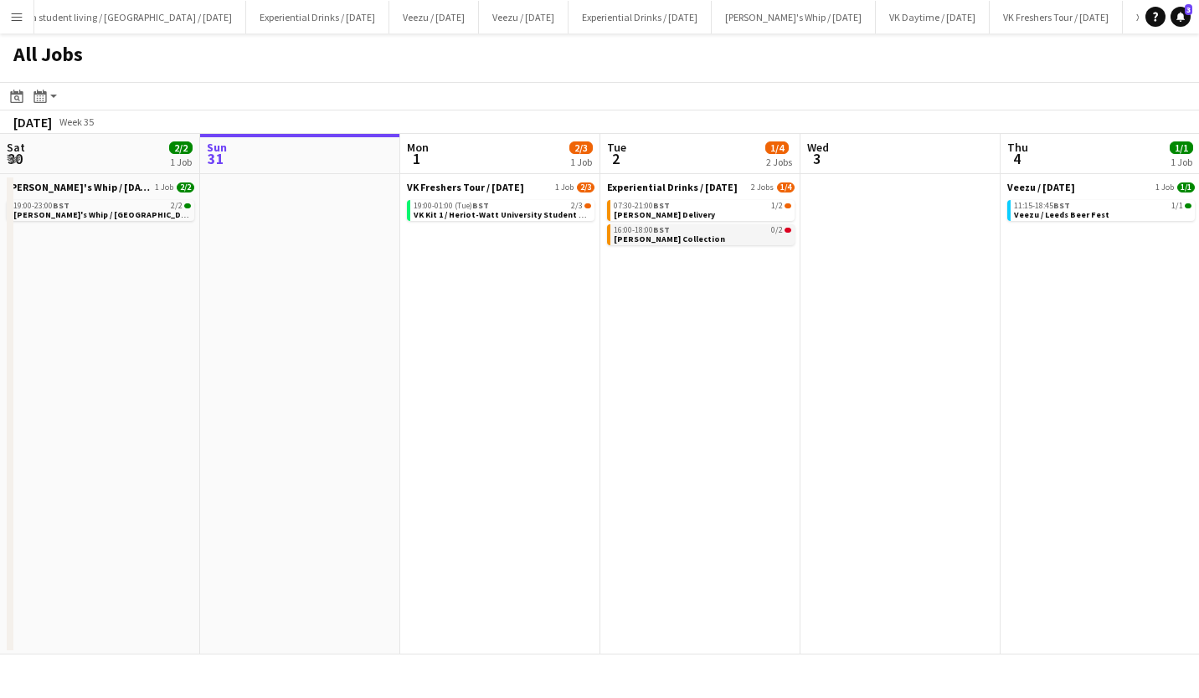
click at [702, 229] on div "16:00-18:00 BST 0/2" at bounding box center [703, 230] width 178 height 8
click at [493, 199] on app-calendar-brief-board "VK Freshers Tour / Sept 25 1 Job 2/3 19:00-01:00 (Tue) BST 2/3 VK Kit 1 / Herio…" at bounding box center [501, 201] width 188 height 40
click at [494, 205] on div "19:00-01:00 (Tue) BST 2/3" at bounding box center [503, 206] width 178 height 8
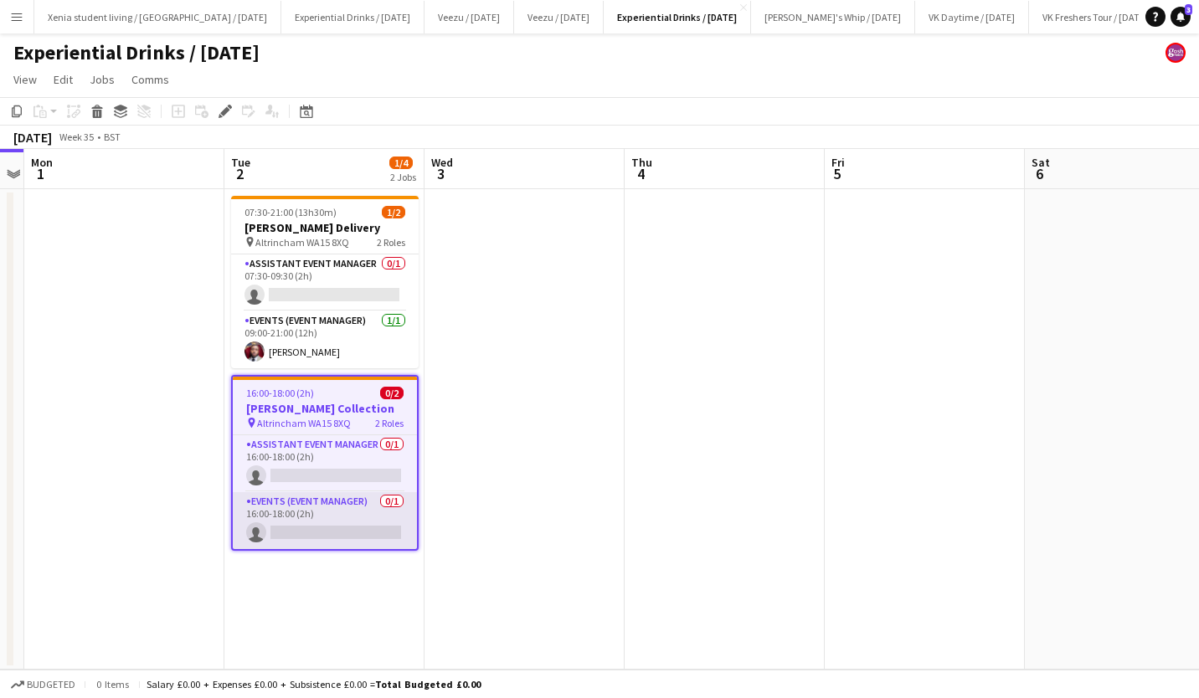
click at [330, 535] on app-card-role "Events (Event Manager) 0/1 16:00-18:00 (2h) single-neutral-actions" at bounding box center [325, 520] width 184 height 57
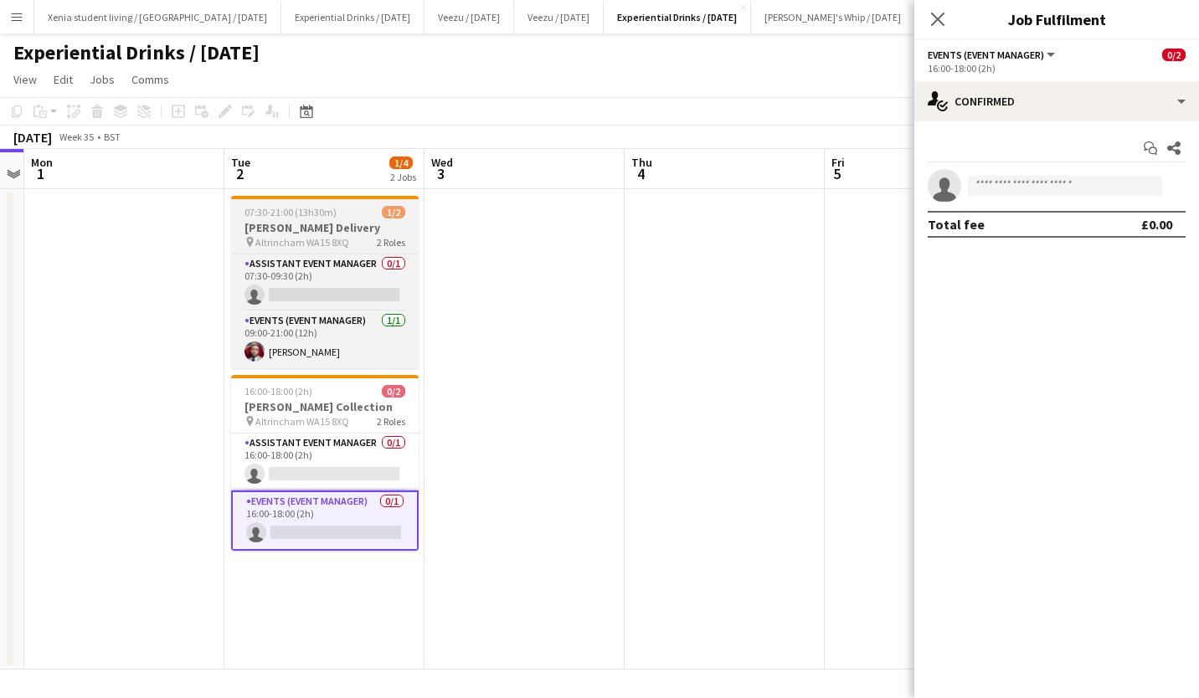
click at [314, 215] on span "07:30-21:00 (13h30m)" at bounding box center [291, 212] width 92 height 13
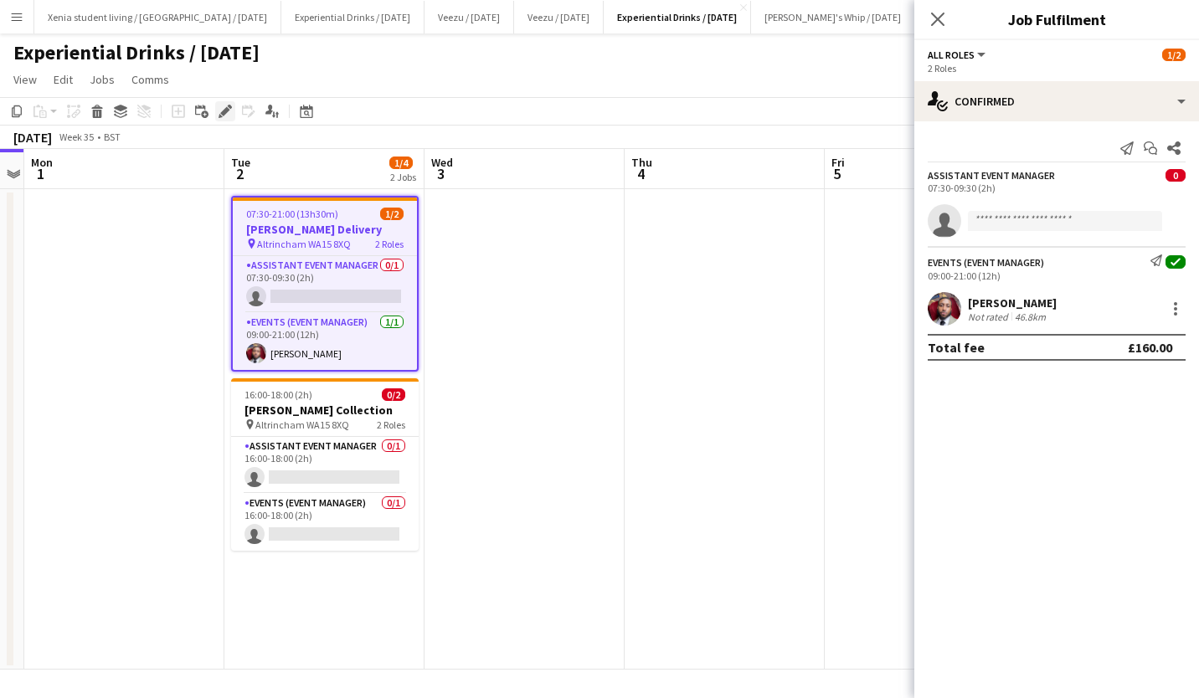
click at [222, 108] on icon "Edit" at bounding box center [225, 111] width 13 height 13
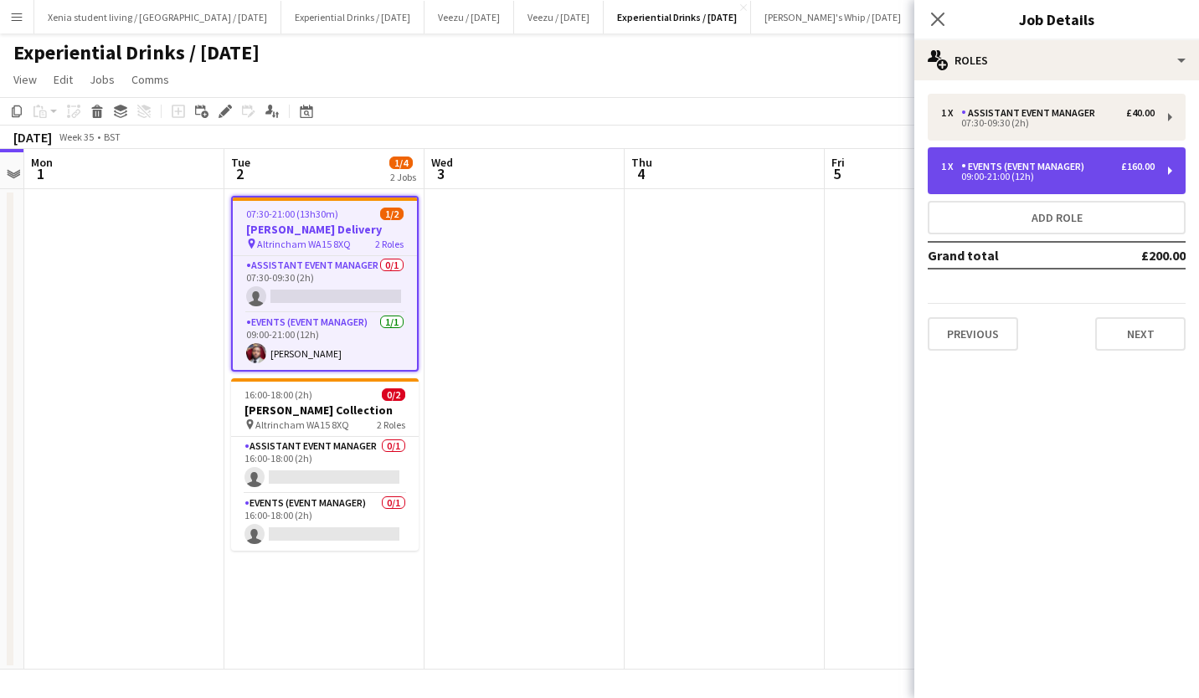
click at [1038, 165] on div "Events (Event Manager)" at bounding box center [1026, 167] width 130 height 12
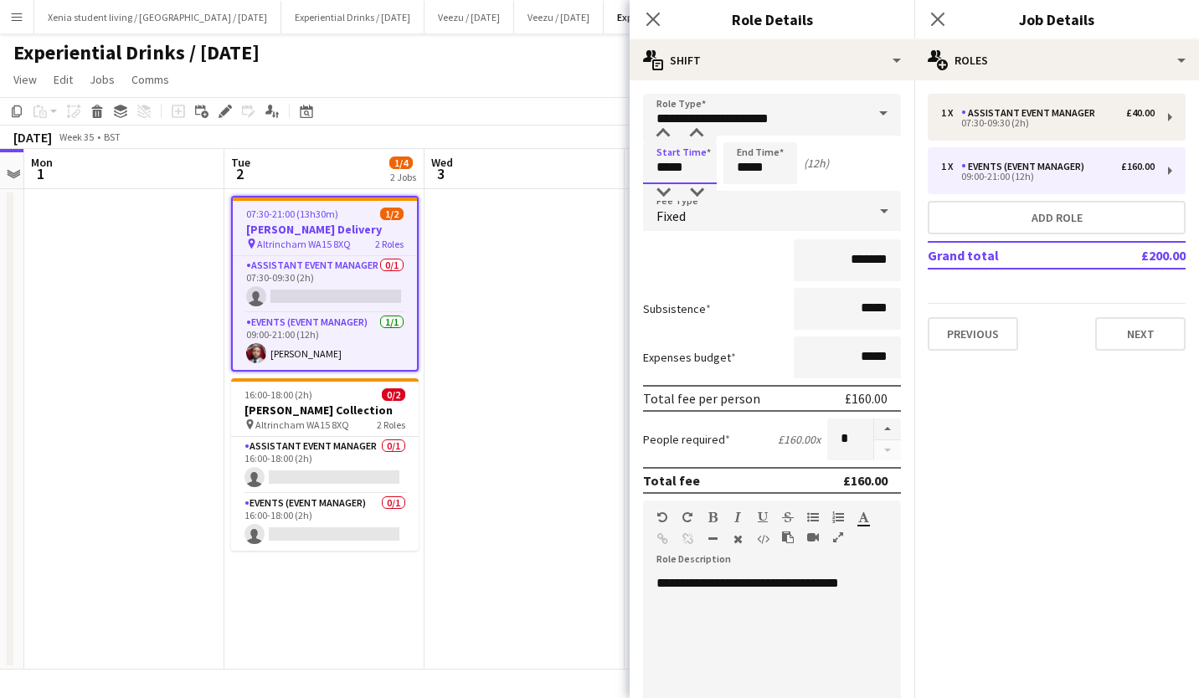
click at [663, 167] on input "*****" at bounding box center [680, 163] width 74 height 42
click at [664, 191] on div at bounding box center [663, 192] width 33 height 17
type input "*****"
click at [664, 191] on div at bounding box center [663, 192] width 33 height 17
click at [755, 162] on input "*****" at bounding box center [761, 163] width 74 height 42
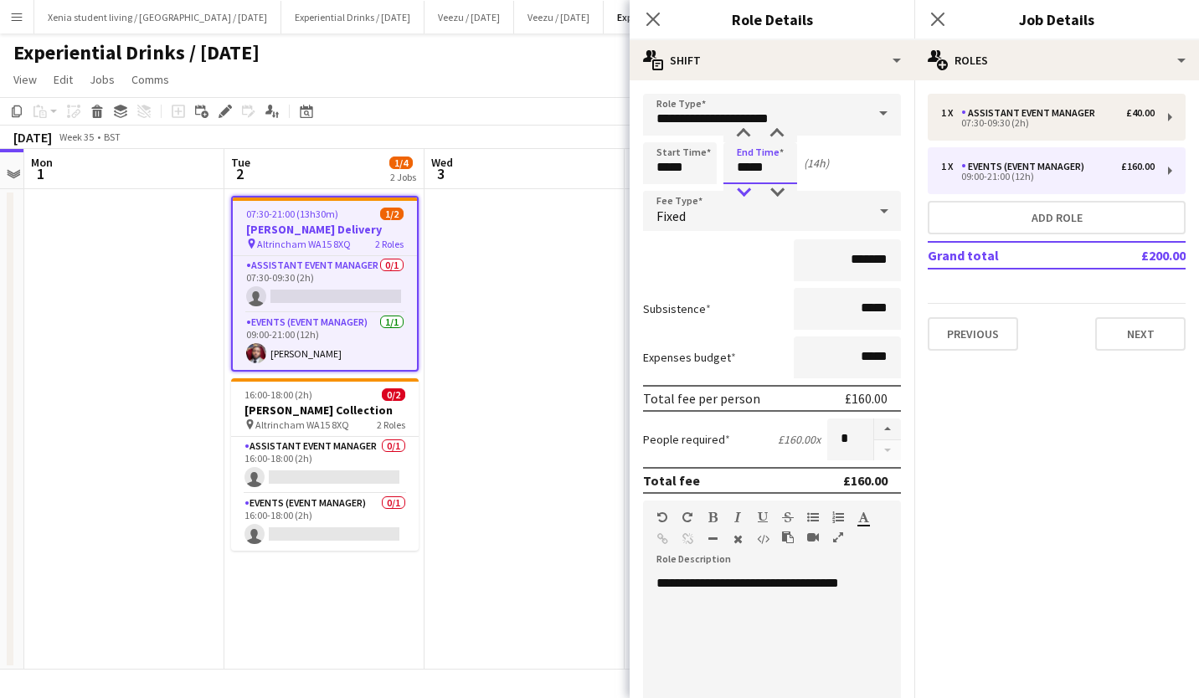
click at [743, 192] on div at bounding box center [743, 192] width 33 height 17
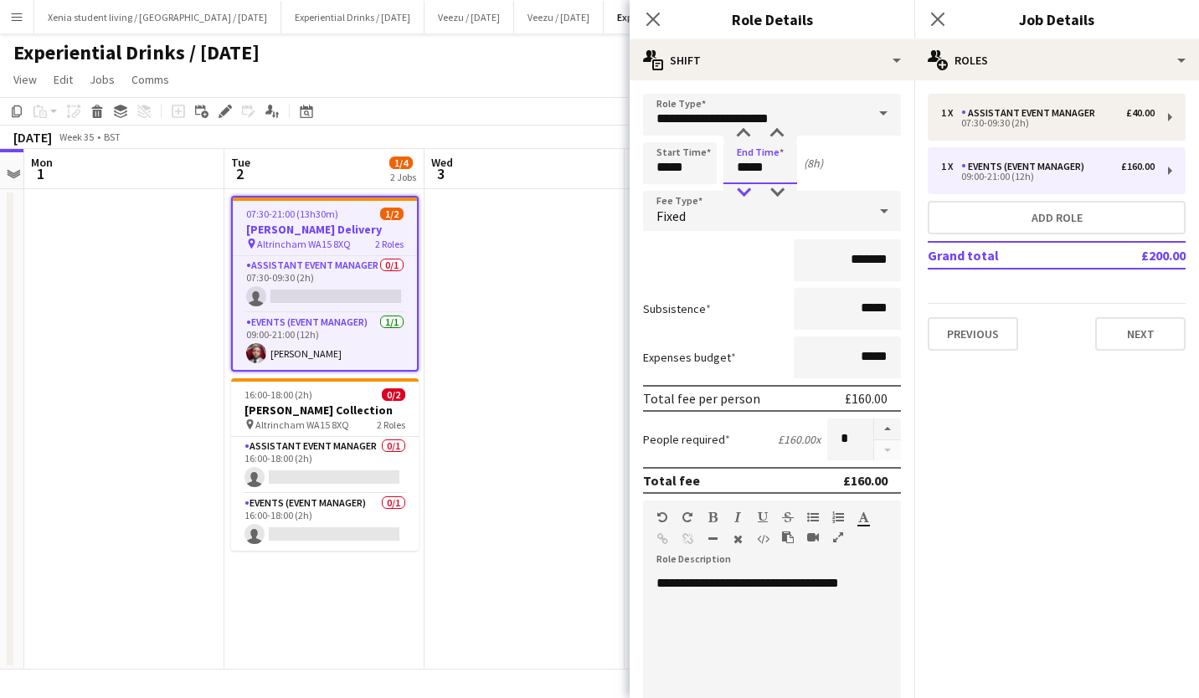
click at [743, 192] on div at bounding box center [743, 192] width 33 height 17
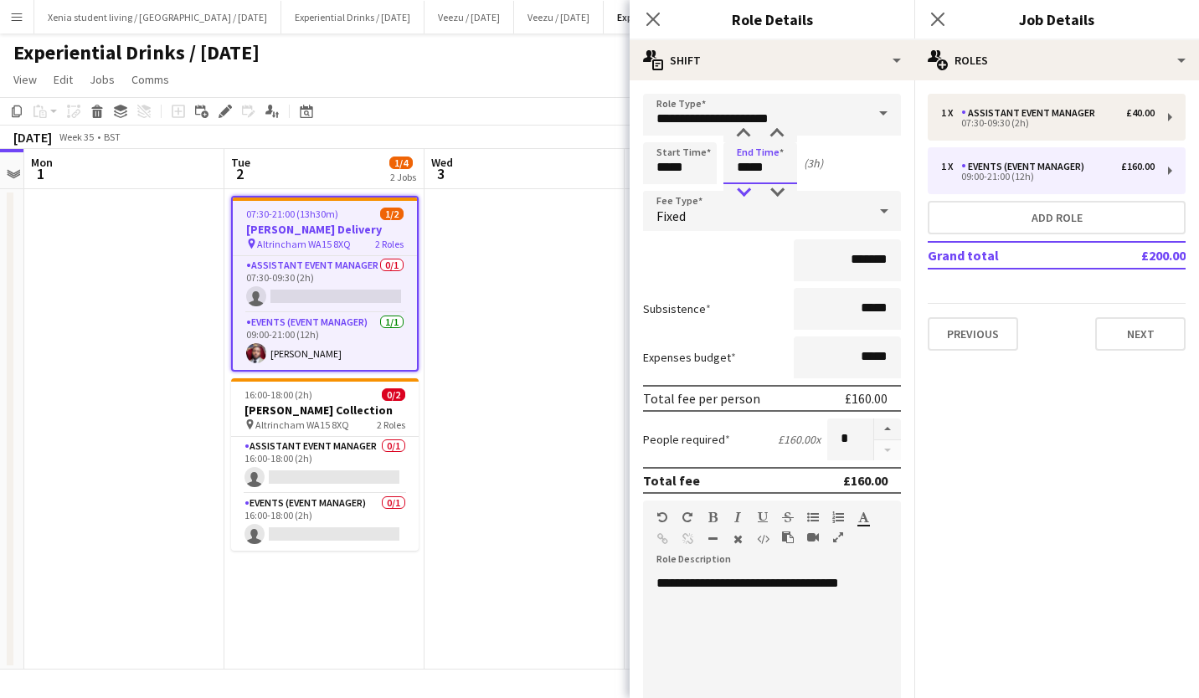
click at [743, 192] on div at bounding box center [743, 192] width 33 height 17
type input "*****"
click at [743, 192] on div at bounding box center [743, 192] width 33 height 17
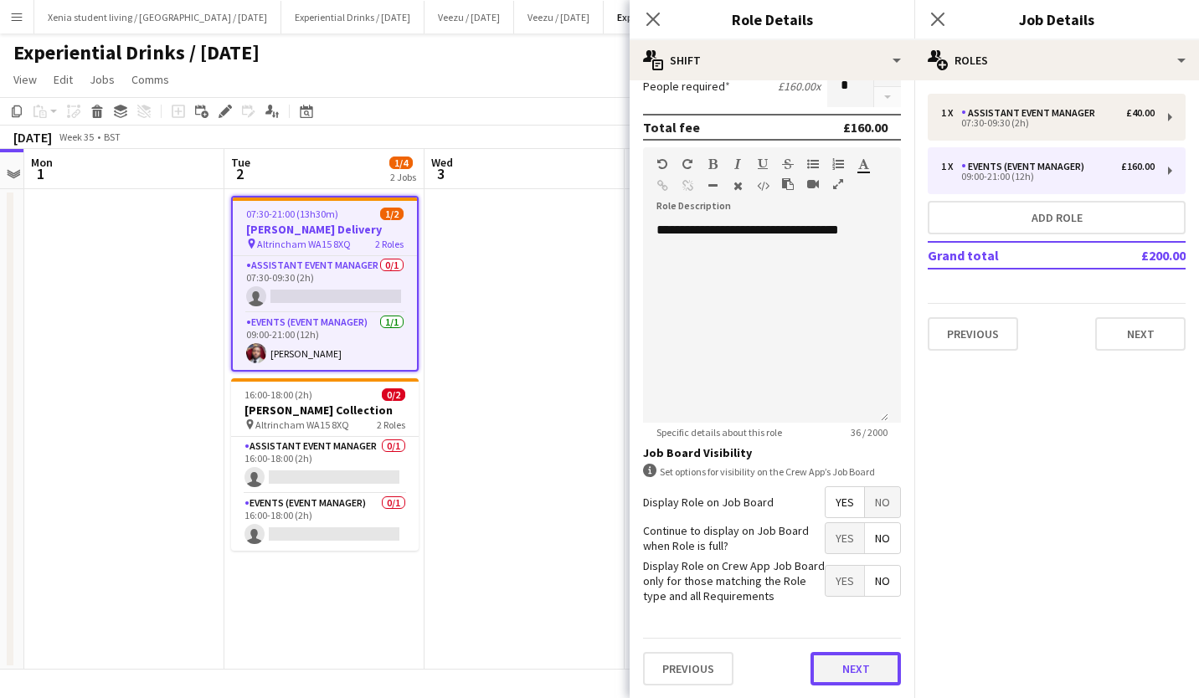
click at [843, 663] on button "Next" at bounding box center [856, 668] width 90 height 33
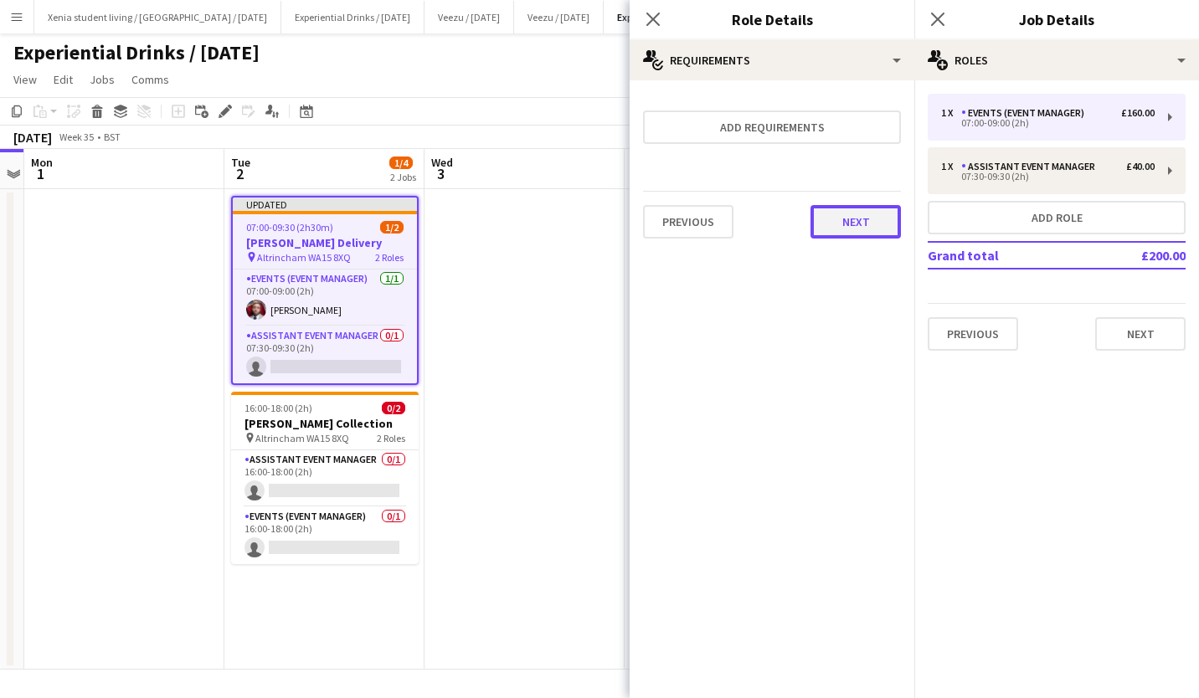
click at [854, 211] on button "Next" at bounding box center [856, 221] width 90 height 33
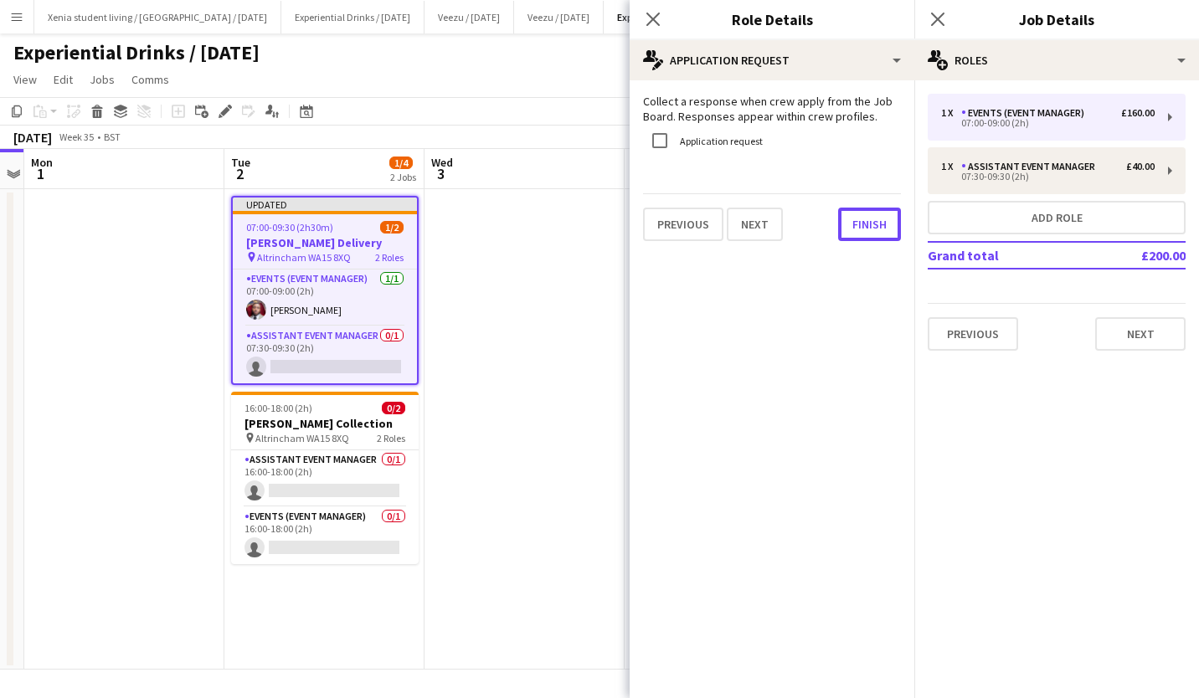
click at [854, 211] on button "Finish" at bounding box center [869, 224] width 63 height 33
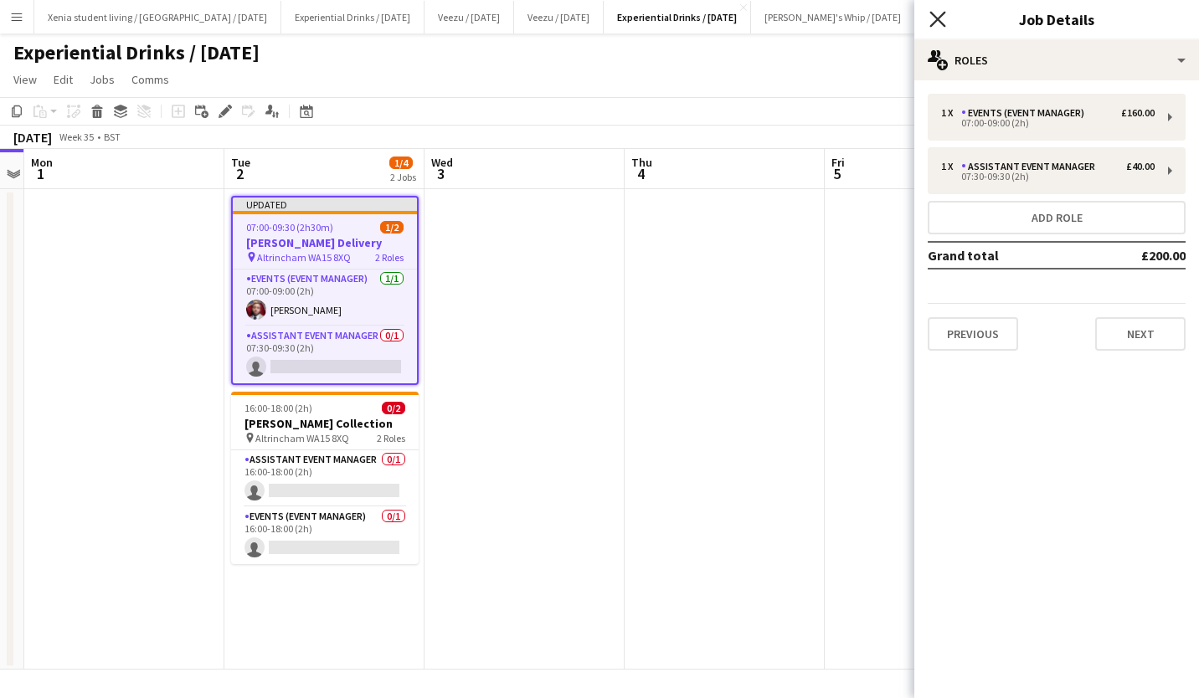
click at [942, 23] on icon at bounding box center [938, 19] width 16 height 16
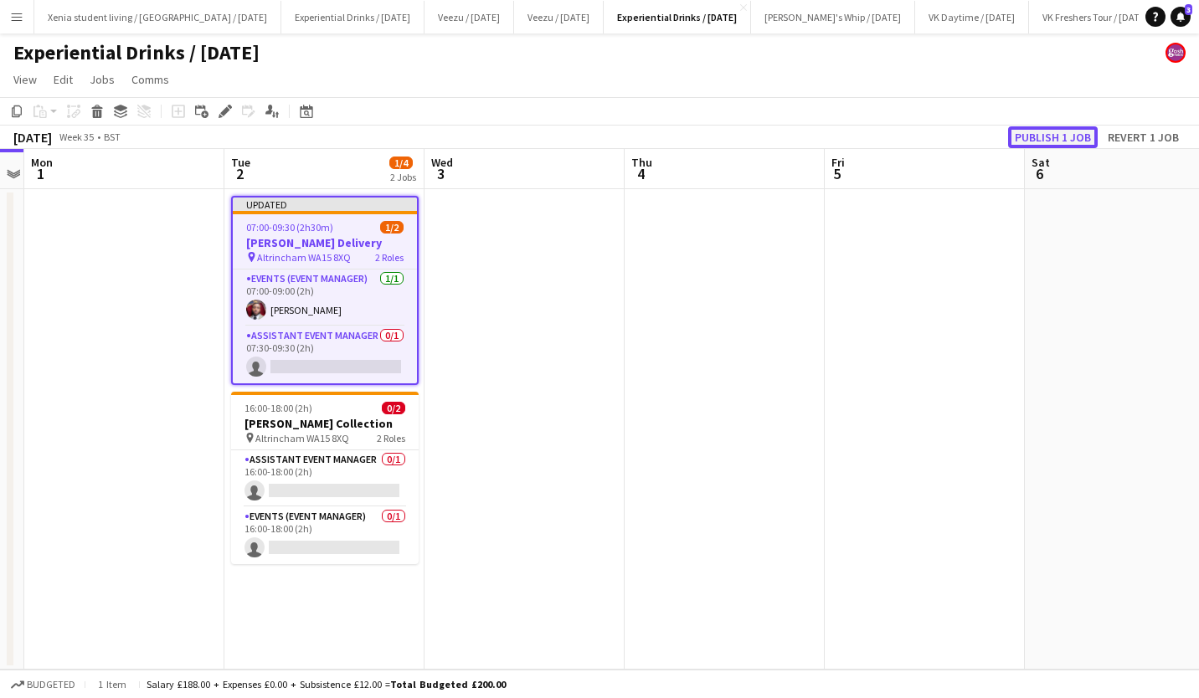
click at [1051, 140] on button "Publish 1 job" at bounding box center [1053, 137] width 90 height 22
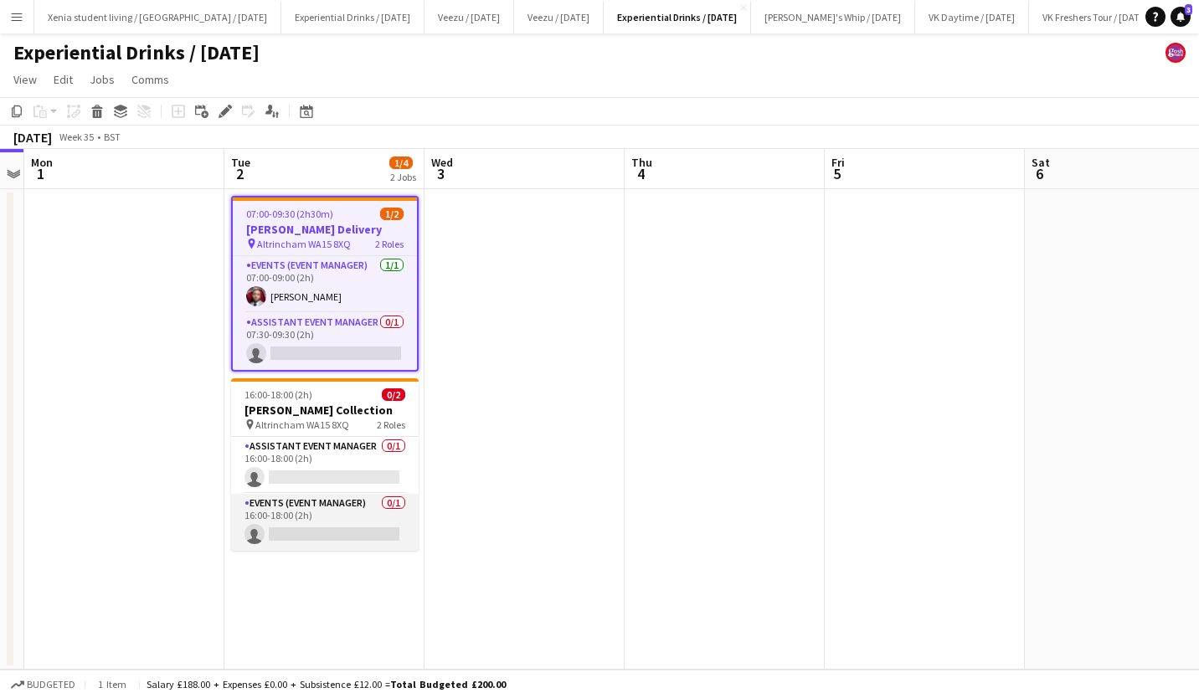
click at [327, 532] on app-card-role "Events (Event Manager) 0/1 16:00-18:00 (2h) single-neutral-actions" at bounding box center [325, 522] width 188 height 57
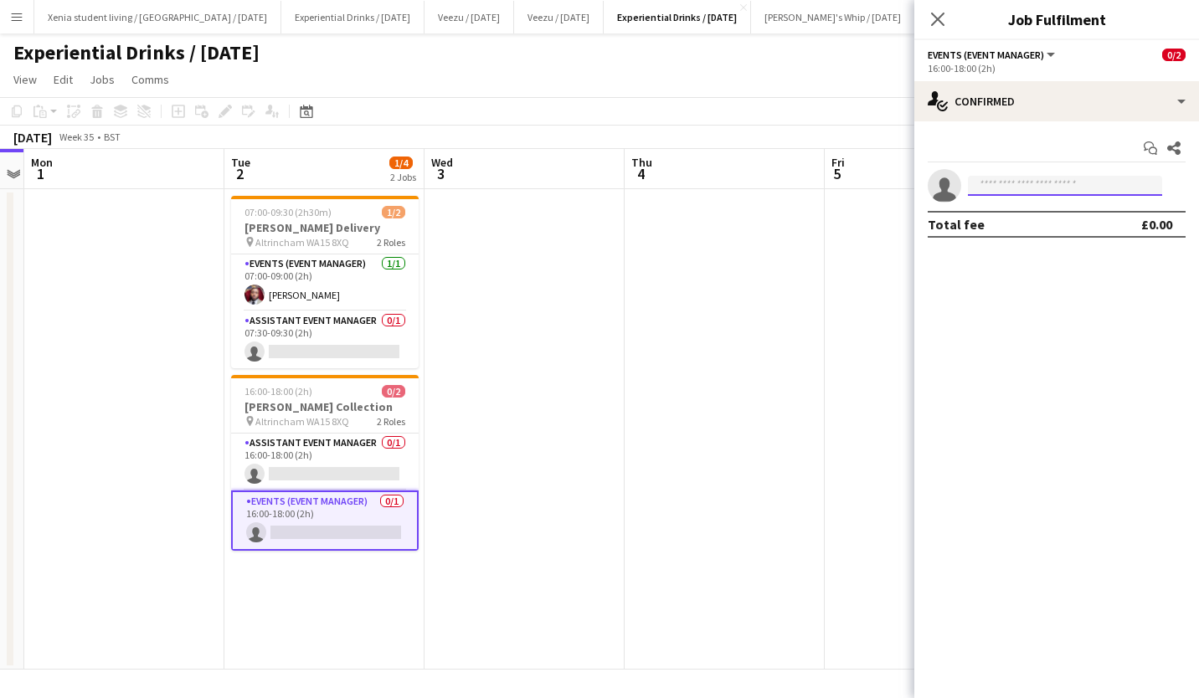
click at [1027, 189] on input at bounding box center [1065, 186] width 194 height 20
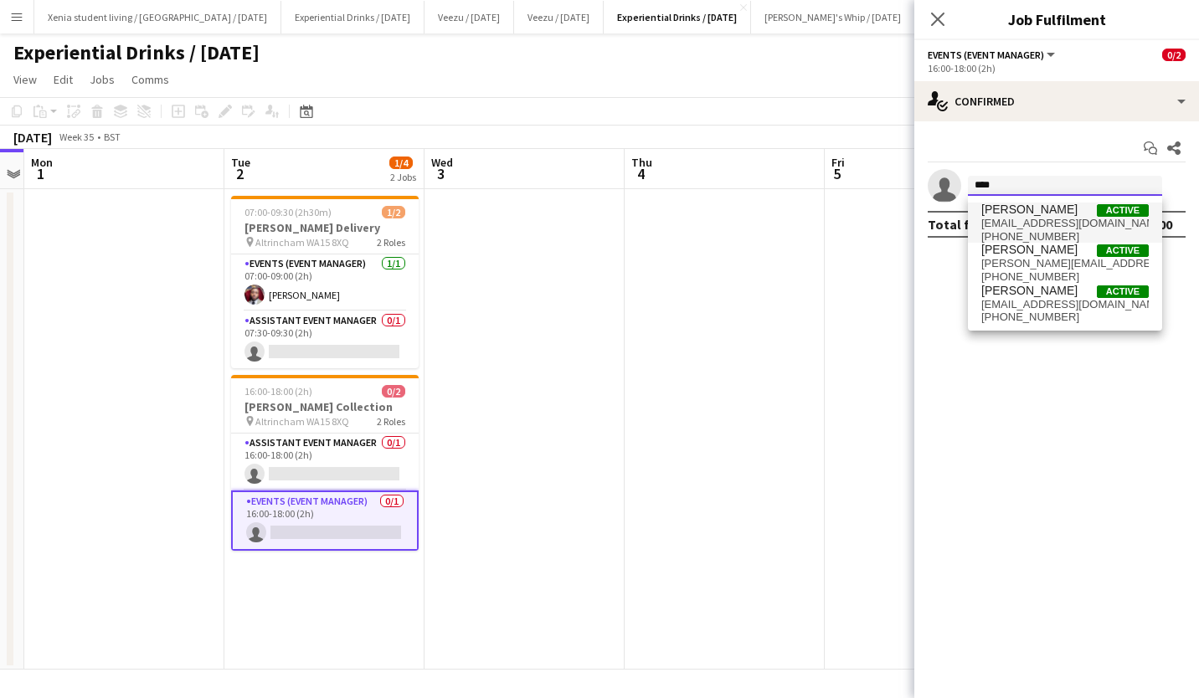
type input "****"
click at [1031, 218] on span "terrellbrown1@hotmail.co.uk" at bounding box center [1064, 223] width 167 height 13
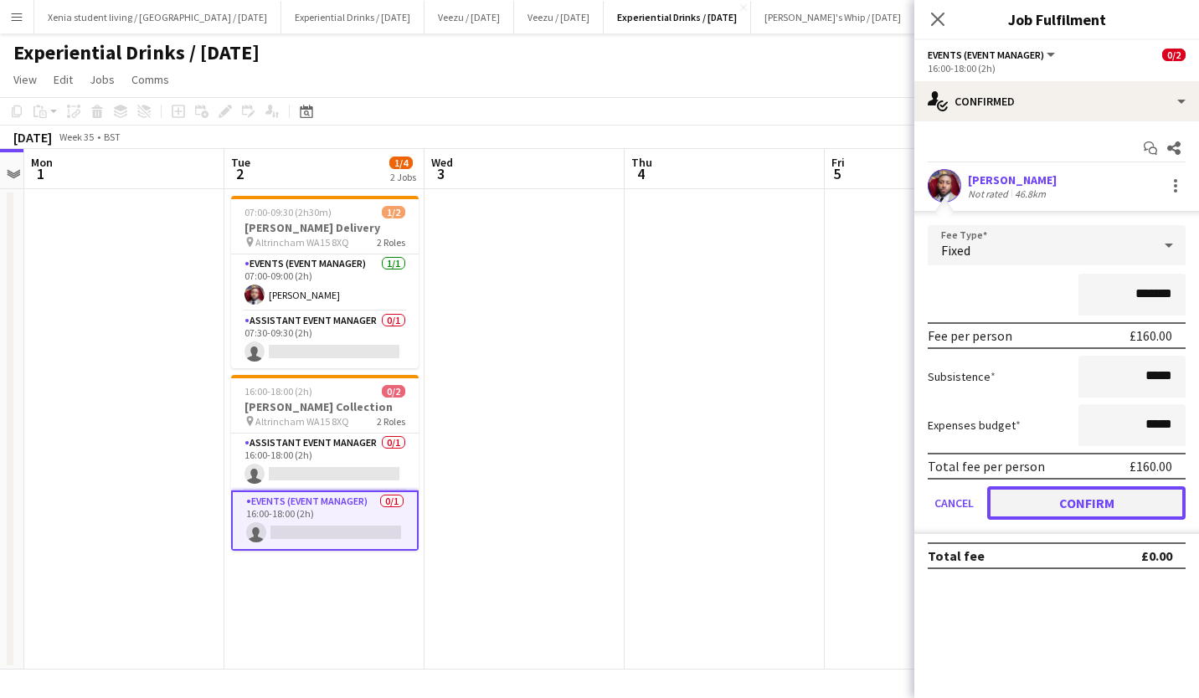
click at [1067, 493] on button "Confirm" at bounding box center [1086, 503] width 198 height 33
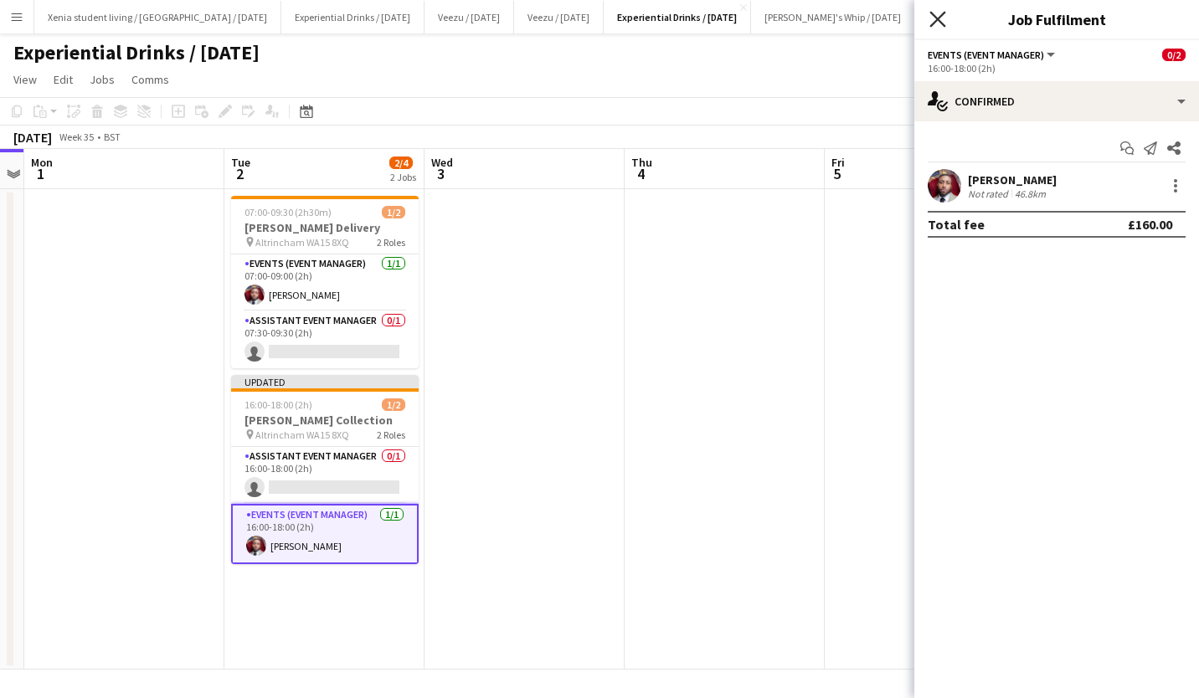
click at [939, 23] on icon "Close pop-in" at bounding box center [938, 19] width 16 height 16
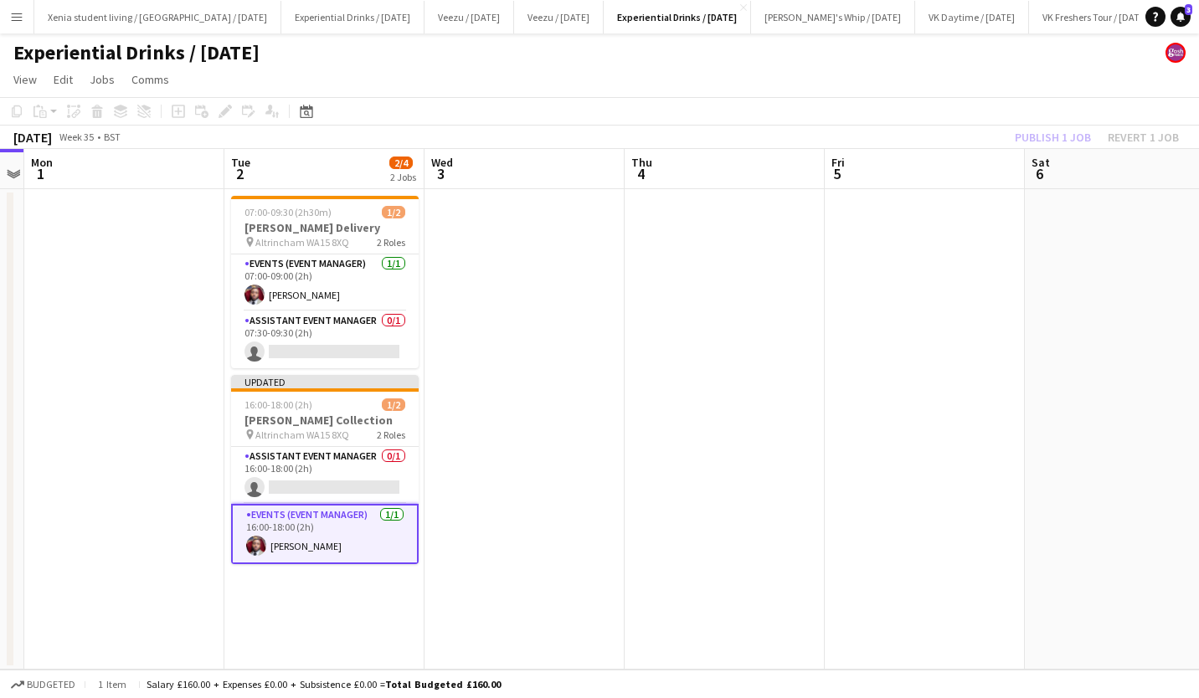
click at [1045, 137] on div "Publish 1 job Revert 1 job" at bounding box center [1097, 137] width 204 height 22
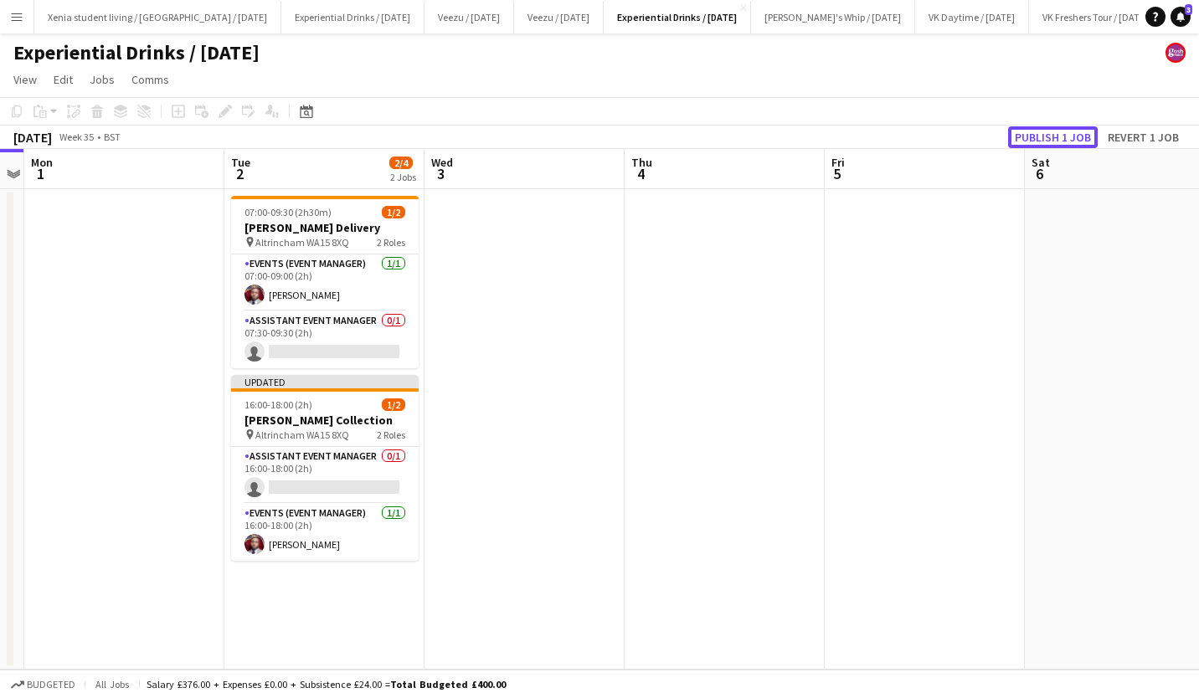
click at [1045, 137] on button "Publish 1 job" at bounding box center [1053, 137] width 90 height 22
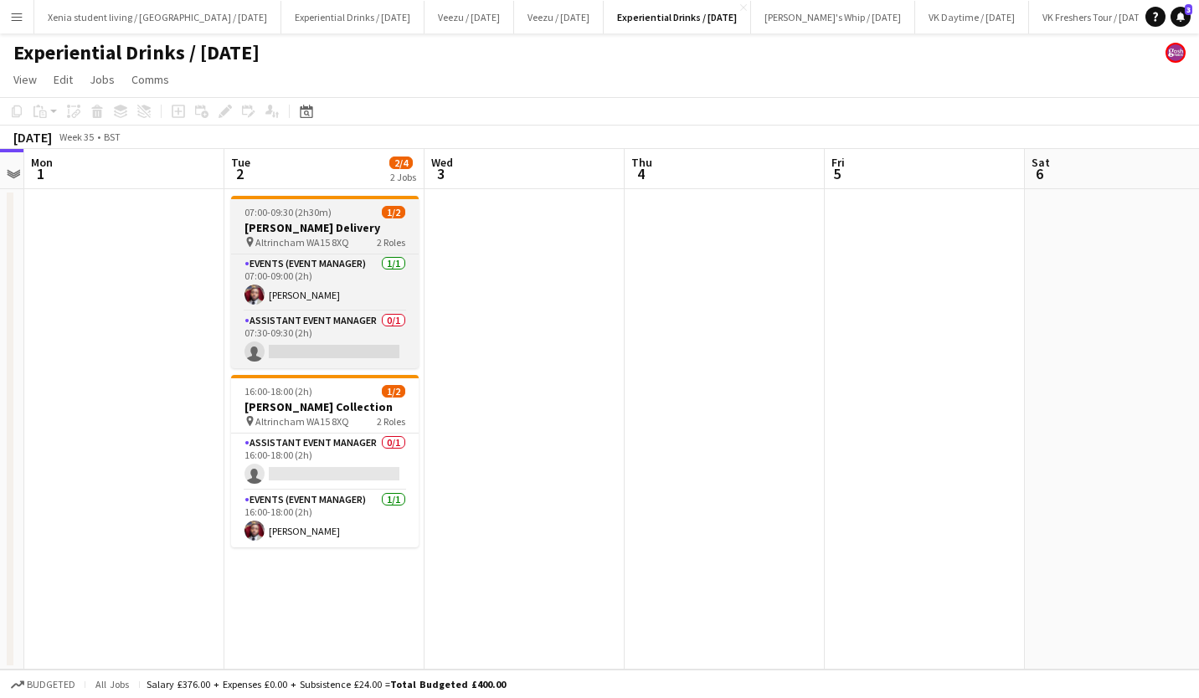
click at [291, 251] on app-job-card "07:00-09:30 (2h30m) 1/2 Thwaits Delivery pin Altrincham WA15 8XQ 2 Roles Events…" at bounding box center [325, 282] width 188 height 173
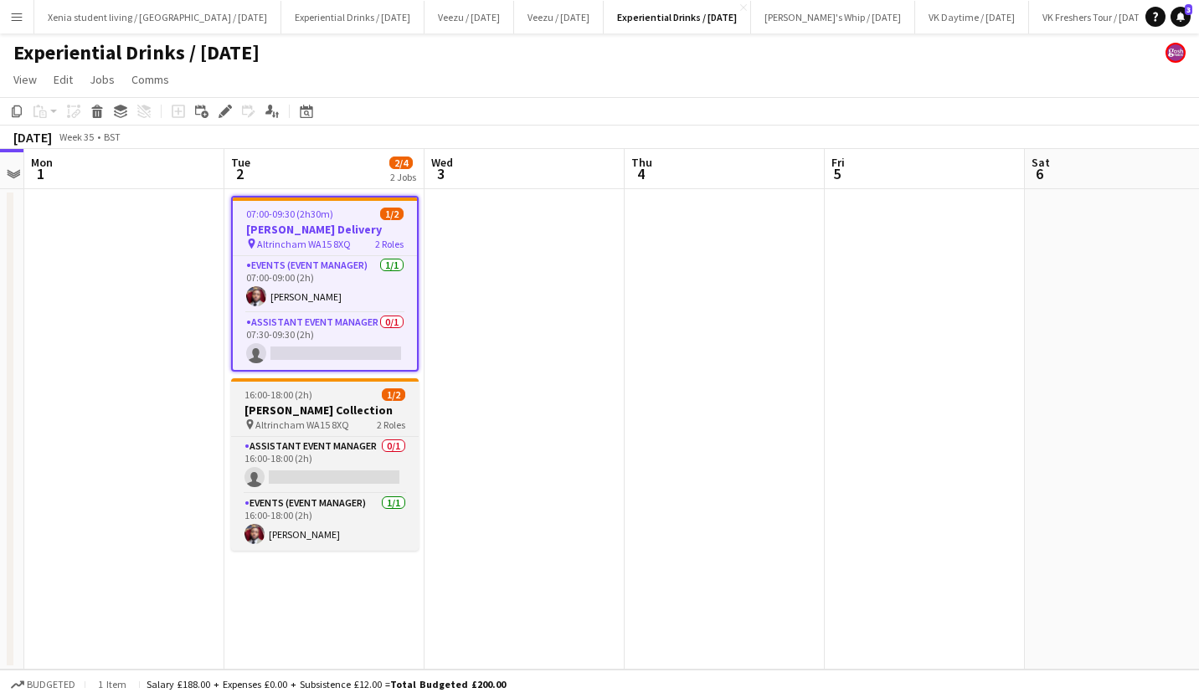
click at [301, 419] on span "Altrincham WA15 8XQ" at bounding box center [302, 425] width 94 height 13
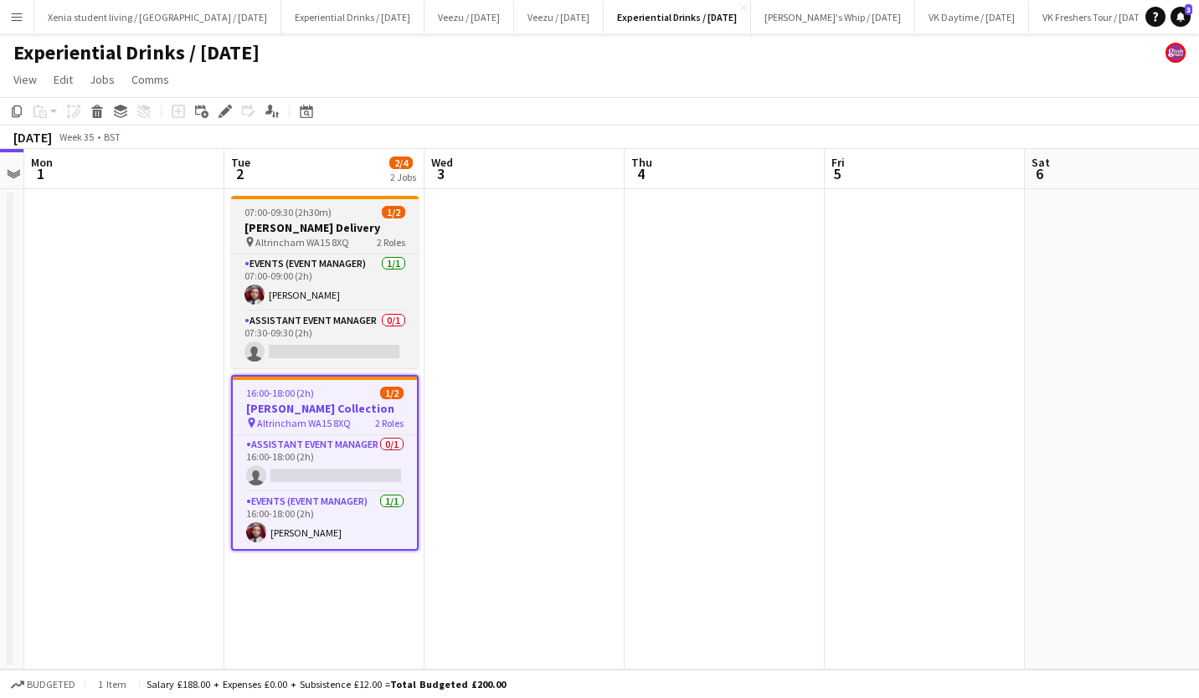
click at [314, 205] on app-job-card "07:00-09:30 (2h30m) 1/2 Thwaits Delivery pin Altrincham WA15 8XQ 2 Roles Events…" at bounding box center [325, 282] width 188 height 173
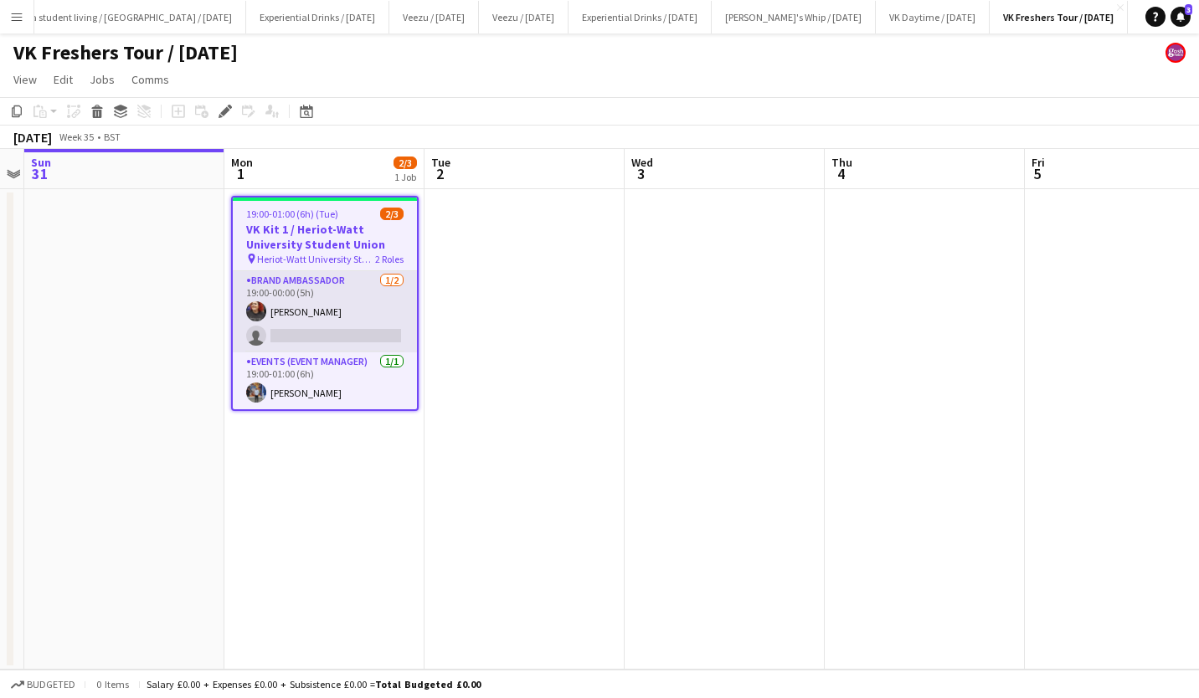
click at [295, 307] on app-card-role "Brand Ambassador [DATE] 19:00-00:00 (5h) [PERSON_NAME] single-neutral-actions" at bounding box center [325, 311] width 184 height 81
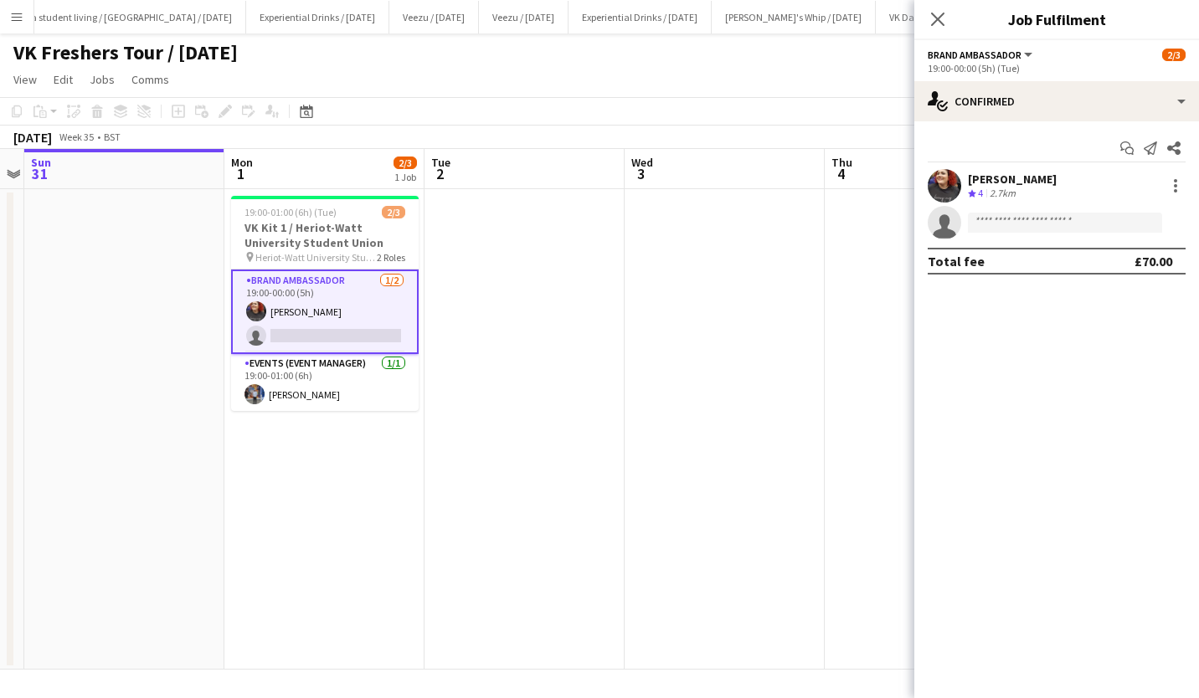
click at [981, 178] on div "[PERSON_NAME]" at bounding box center [1012, 179] width 89 height 15
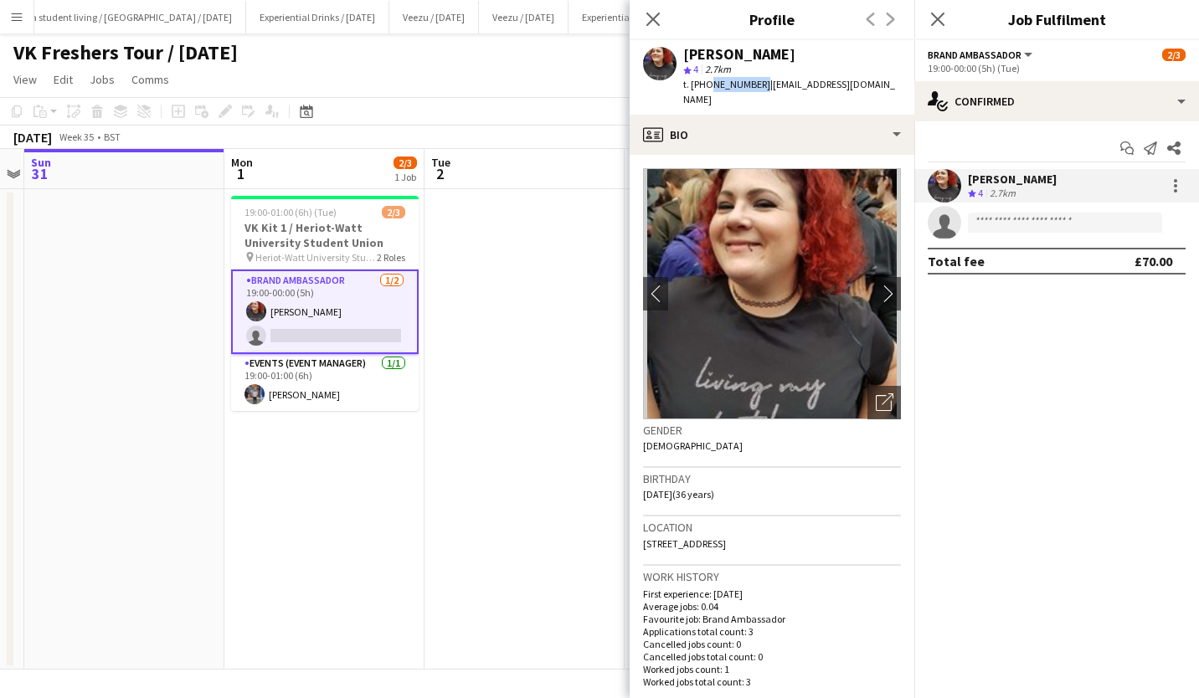
drag, startPoint x: 708, startPoint y: 81, endPoint x: 755, endPoint y: 85, distance: 47.9
click at [755, 85] on span "t. [PHONE_NUMBER]" at bounding box center [726, 84] width 87 height 13
copy span "7376391675"
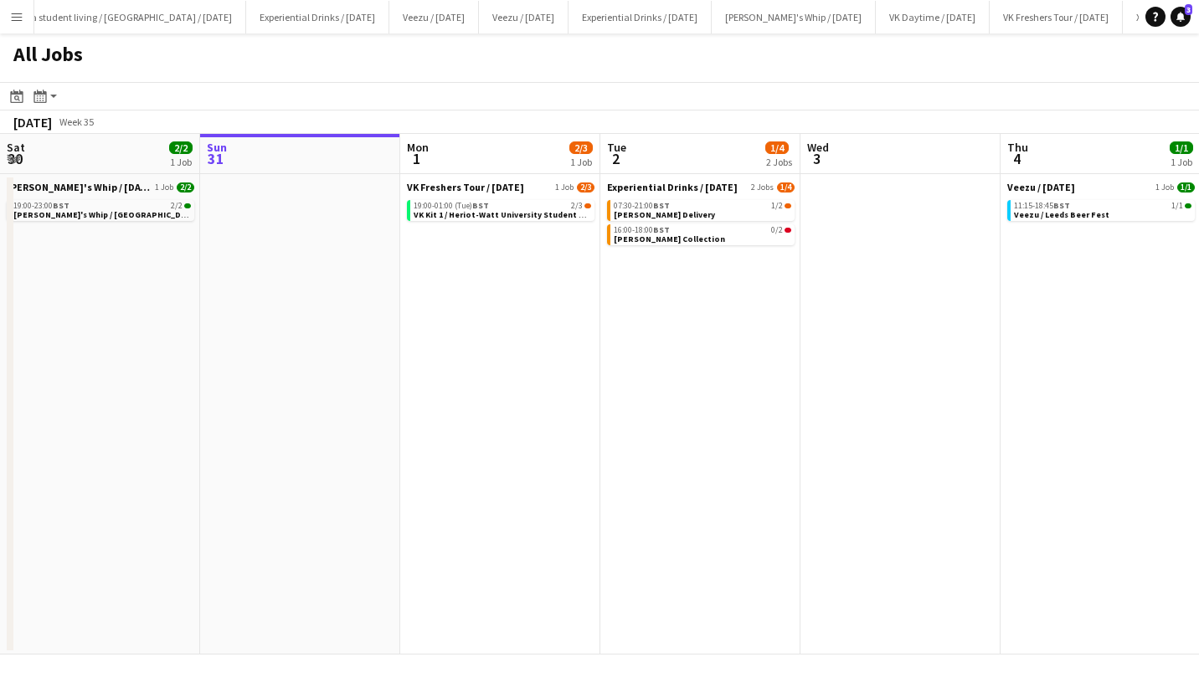
scroll to position [0, 351]
